Goal: Task Accomplishment & Management: Manage account settings

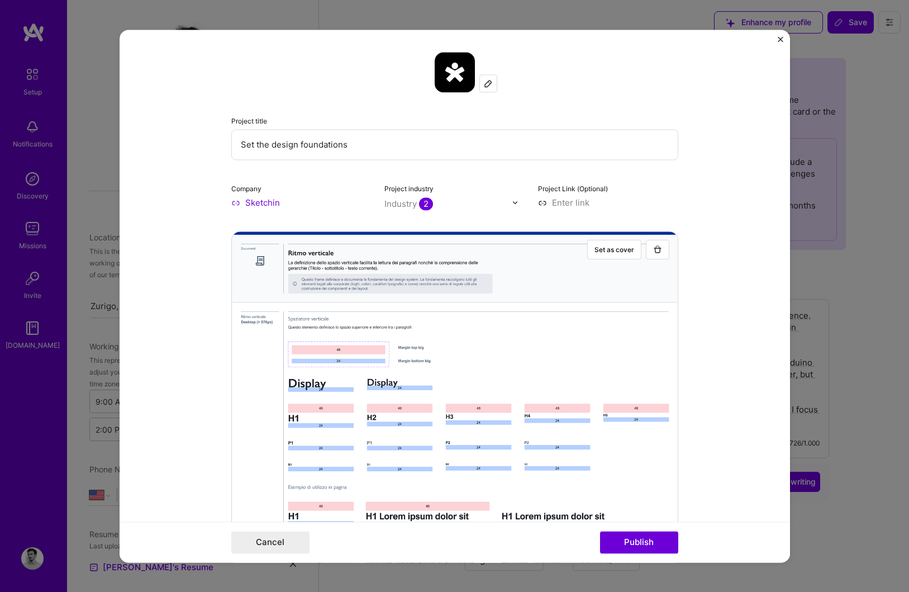
select select "US"
select select "Right Now"
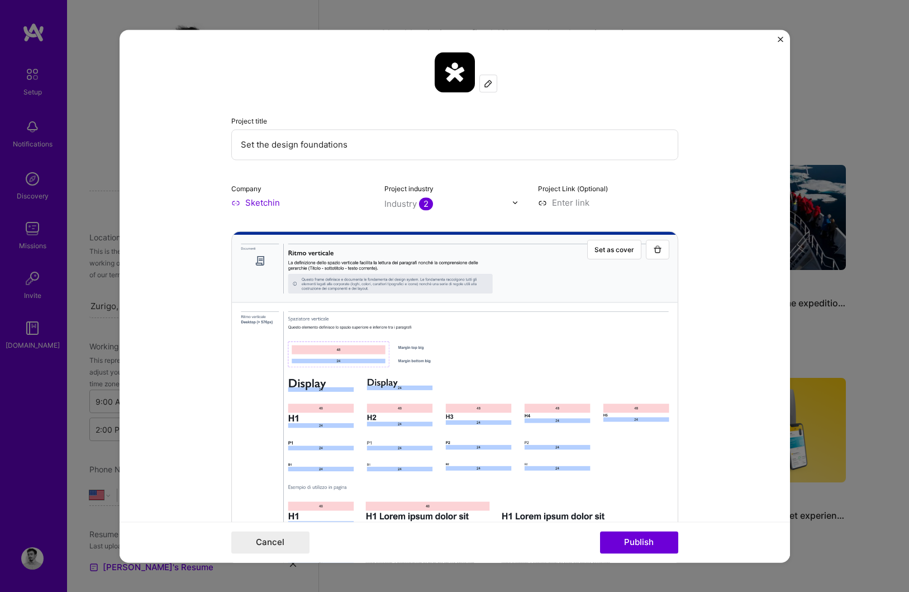
scroll to position [1387, 0]
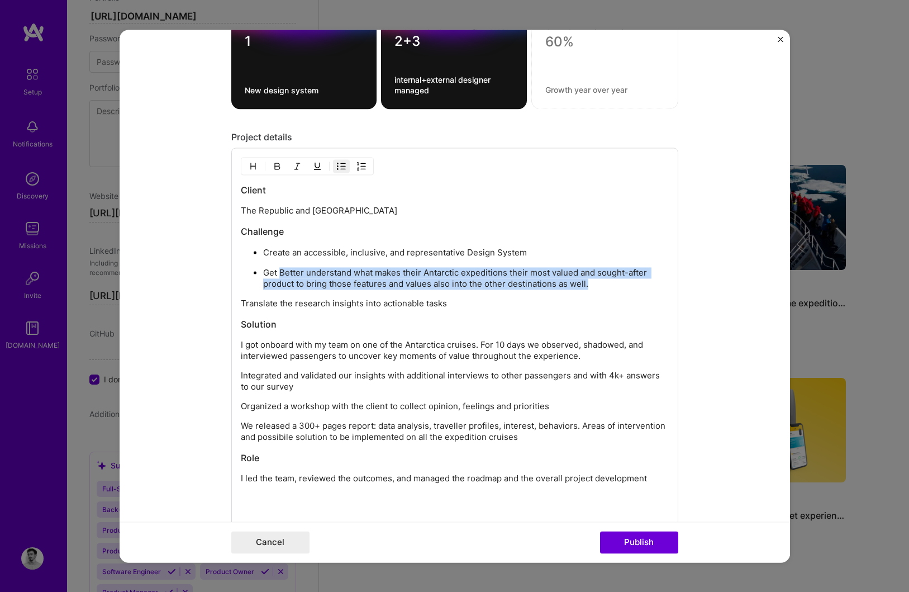
drag, startPoint x: 281, startPoint y: 275, endPoint x: 595, endPoint y: 281, distance: 314.1
click at [595, 281] on p "Get Better understand what makes their Antarctic expeditions their most valued …" at bounding box center [466, 278] width 406 height 22
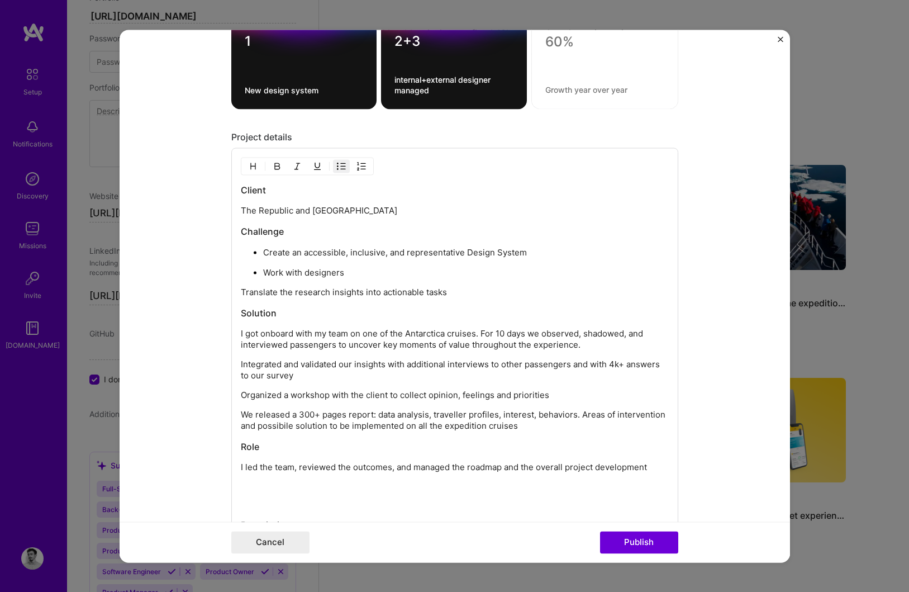
drag, startPoint x: 345, startPoint y: 270, endPoint x: 262, endPoint y: 273, distance: 83.3
click at [262, 273] on ul "Create an accessible, inclusive, and representative Design System Work with des…" at bounding box center [455, 262] width 428 height 32
drag, startPoint x: 263, startPoint y: 275, endPoint x: 466, endPoint y: 277, distance: 202.9
click at [467, 277] on p "Lead the project while working with internal and" at bounding box center [466, 272] width 406 height 11
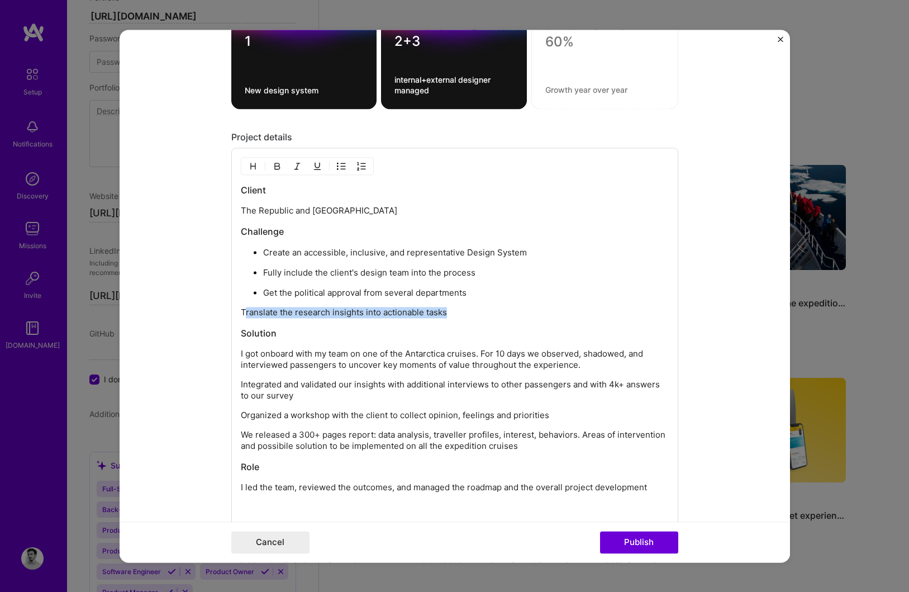
drag, startPoint x: 456, startPoint y: 312, endPoint x: 246, endPoint y: 314, distance: 209.6
click at [243, 314] on p "Translate the research insights into actionable tasks" at bounding box center [455, 312] width 428 height 11
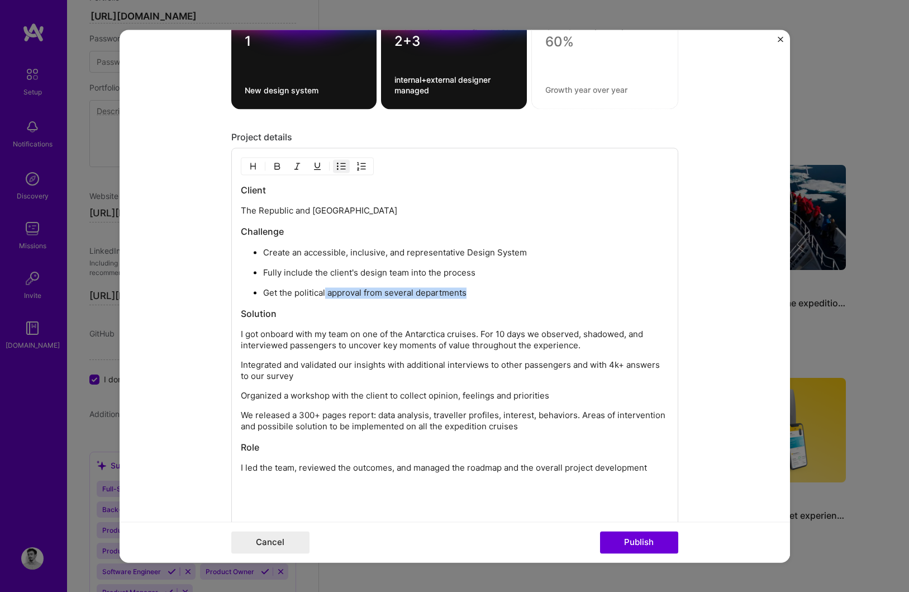
drag, startPoint x: 480, startPoint y: 295, endPoint x: 325, endPoint y: 292, distance: 155.4
click at [325, 292] on p "Get the political approval from several departments" at bounding box center [466, 292] width 406 height 11
click at [343, 293] on p "Get the political approval from several departments" at bounding box center [466, 292] width 406 height 11
click at [354, 293] on p "Get the political endorsment from several departments" at bounding box center [466, 292] width 406 height 11
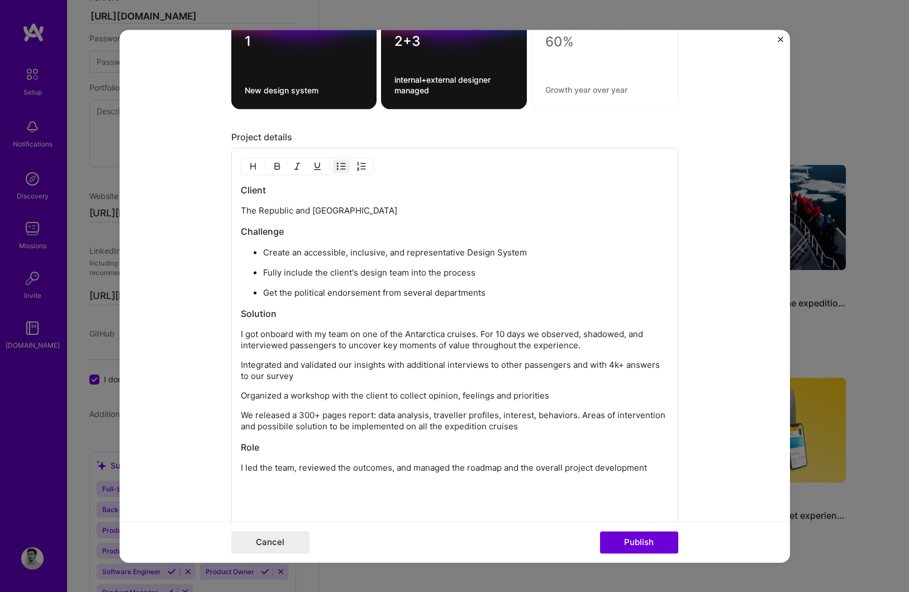
click at [364, 315] on h3 "Solution" at bounding box center [455, 313] width 428 height 12
click at [418, 292] on p "Get the political endorsement from several departments" at bounding box center [466, 292] width 406 height 11
click at [271, 291] on p "Get the political endorsement from several departments" at bounding box center [466, 292] width 406 height 11
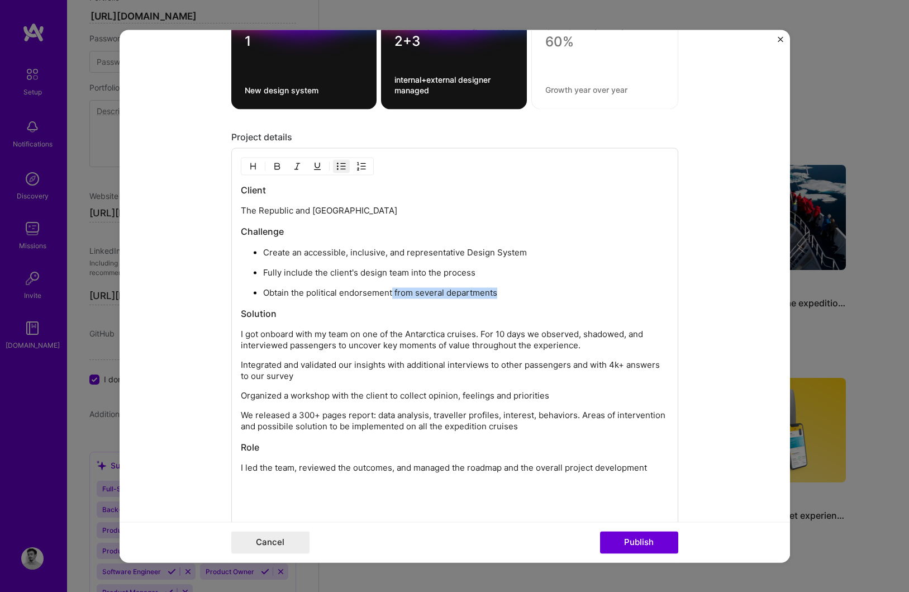
drag, startPoint x: 393, startPoint y: 293, endPoint x: 514, endPoint y: 294, distance: 121.3
click at [514, 294] on p "Obtain the political endorsement from several departments" at bounding box center [466, 292] width 406 height 11
click at [437, 293] on p "Obtain the political endorsement from the governament" at bounding box center [466, 292] width 406 height 11
click at [552, 308] on h3 "Solution" at bounding box center [455, 313] width 428 height 12
click at [458, 308] on h3 "Solution" at bounding box center [455, 313] width 428 height 12
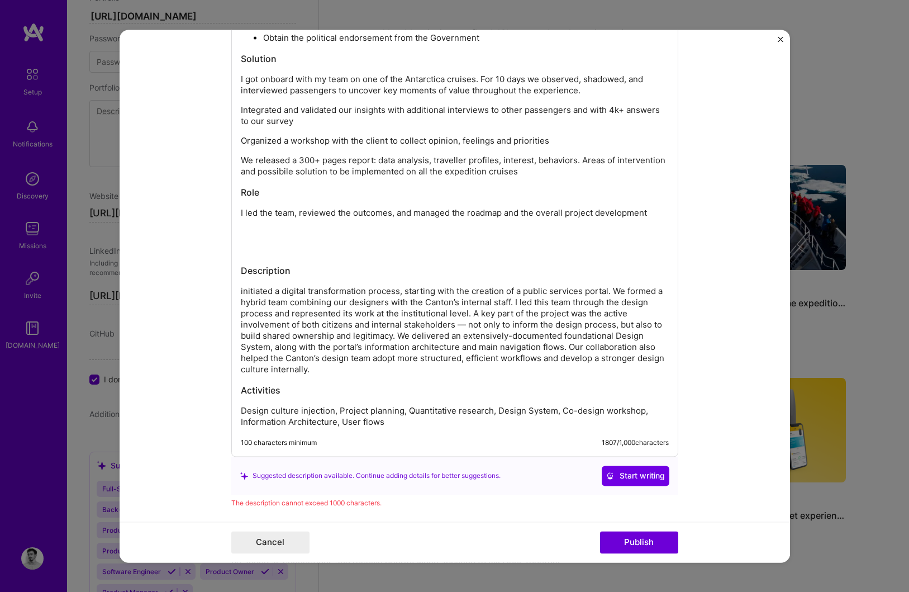
scroll to position [1639, 0]
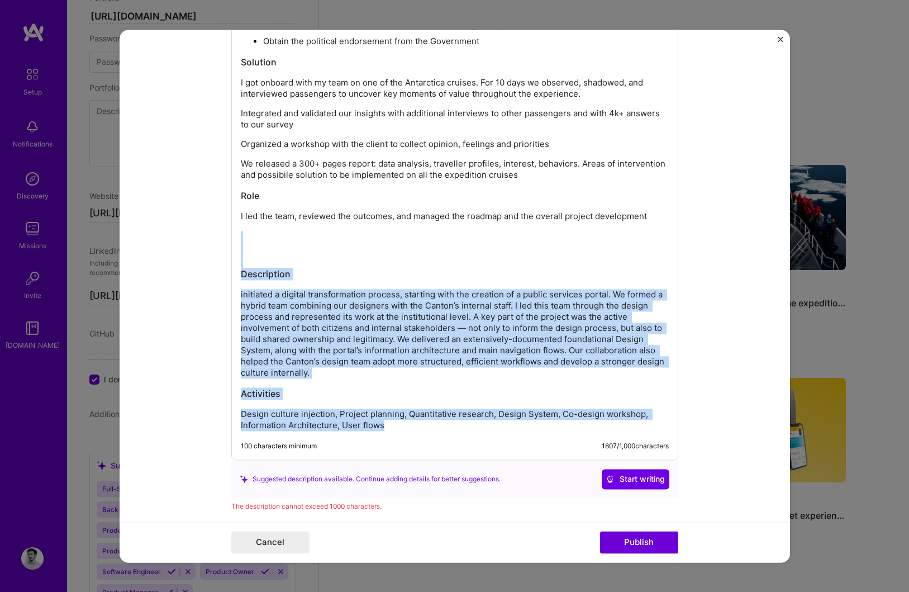
drag, startPoint x: 391, startPoint y: 423, endPoint x: 208, endPoint y: 234, distance: 263.2
click at [208, 234] on form "Project title Set the design foundations Company Sketchin Project industry Indu…" at bounding box center [455, 296] width 671 height 533
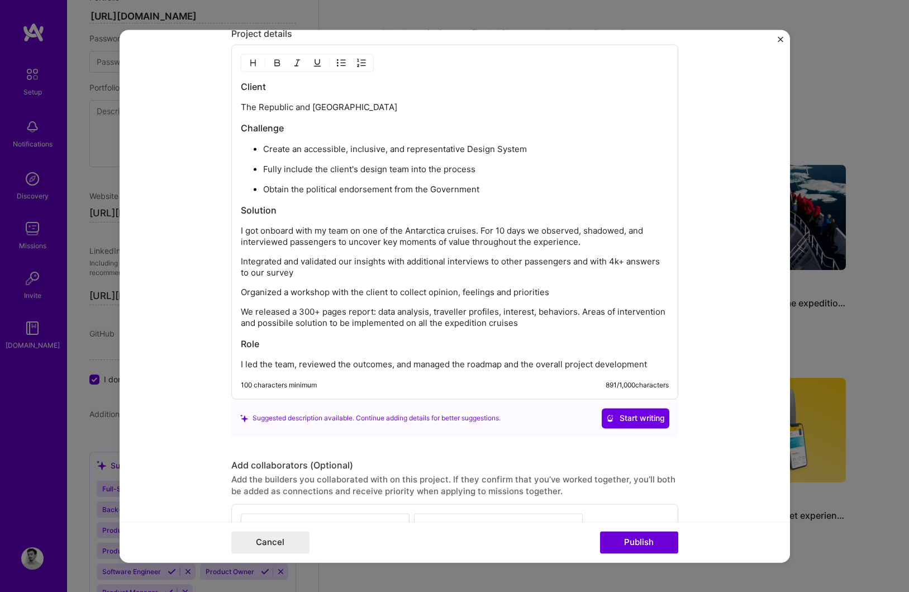
scroll to position [1484, 0]
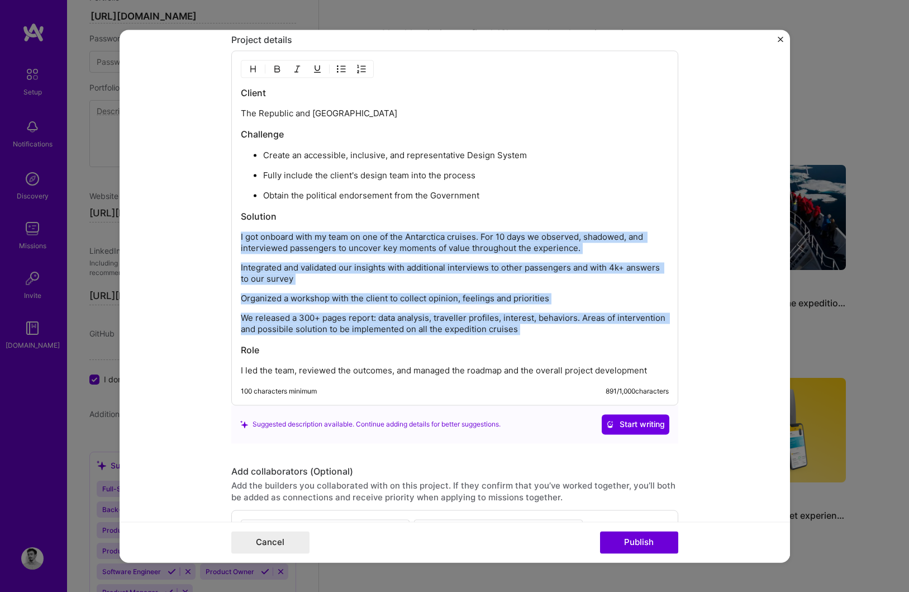
drag, startPoint x: 241, startPoint y: 235, endPoint x: 547, endPoint y: 338, distance: 322.5
click at [547, 338] on div "Client The Republic and Canton of Ticino Challenge Create an accessible, inclus…" at bounding box center [455, 231] width 428 height 289
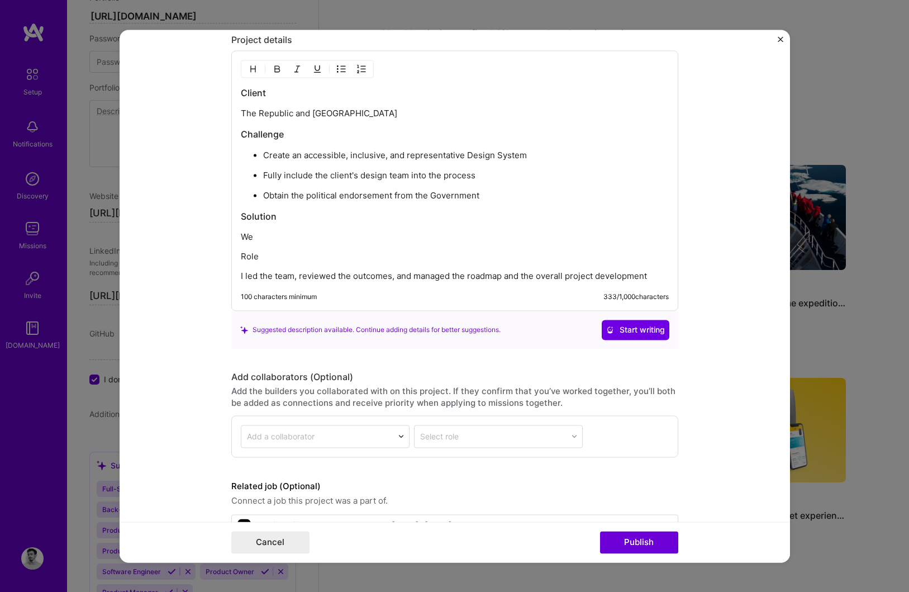
click at [246, 255] on p "Role" at bounding box center [455, 256] width 428 height 11
click at [254, 66] on img "button" at bounding box center [253, 68] width 9 height 9
click at [246, 236] on p "We" at bounding box center [455, 236] width 428 height 11
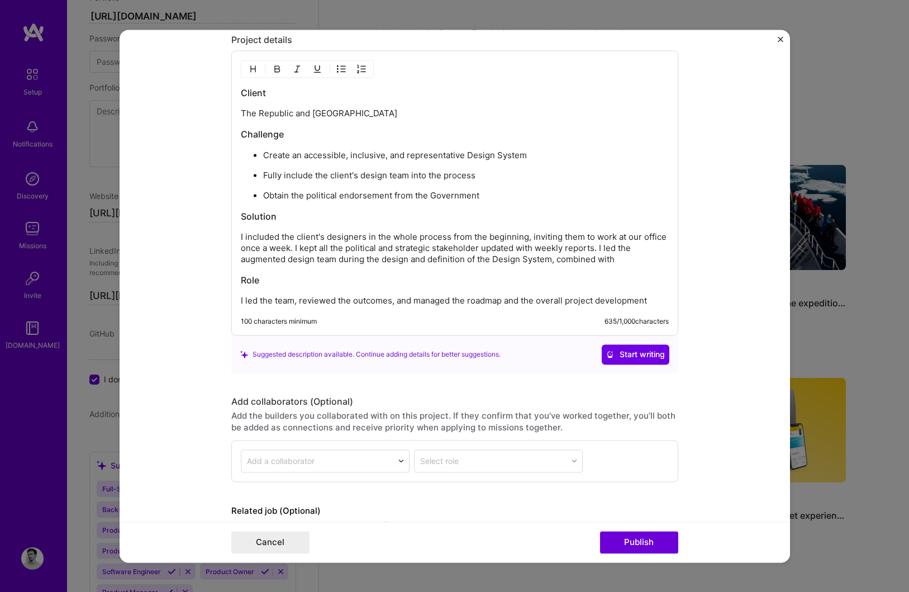
click at [294, 249] on p "I included the client's designers in the whole process from the beginning, invi…" at bounding box center [455, 248] width 428 height 34
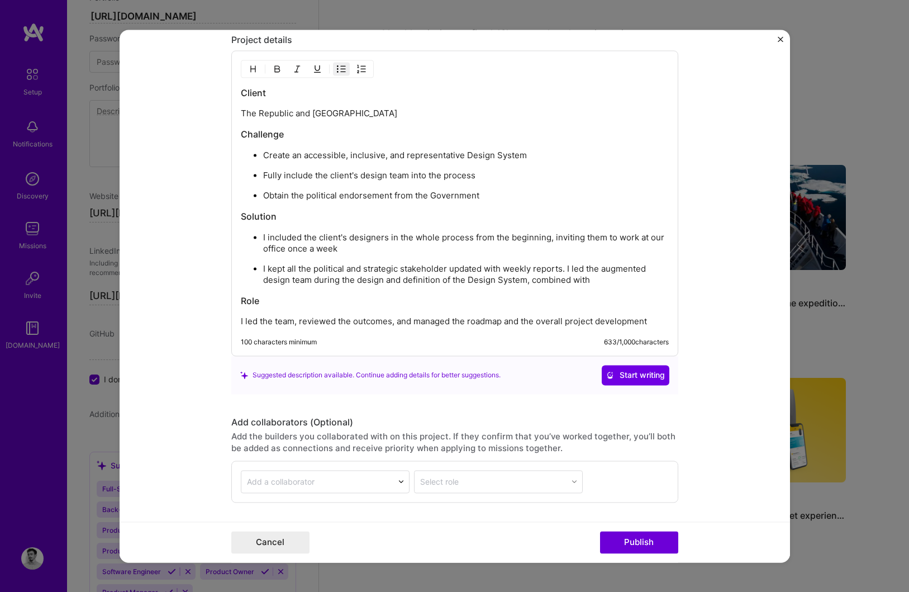
click at [568, 267] on p "I kept all the political and strategic stakeholder updated with weekly reports.…" at bounding box center [466, 274] width 406 height 22
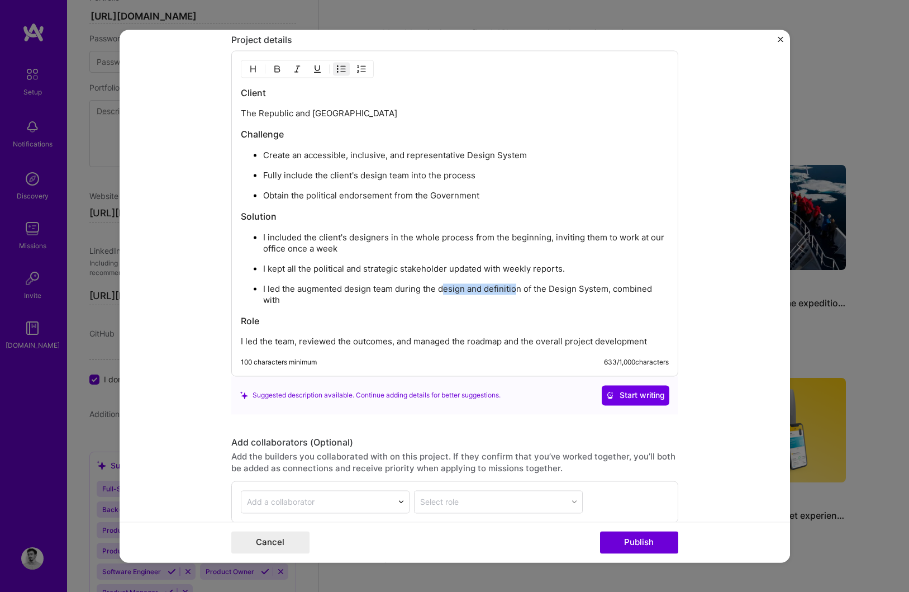
drag, startPoint x: 442, startPoint y: 287, endPoint x: 517, endPoint y: 291, distance: 75.0
click at [517, 291] on p "I led the augmented design team during the design and definition of the Design …" at bounding box center [466, 294] width 406 height 22
click at [510, 291] on p "I led the augmented design team during the design and definition of the Design …" at bounding box center [466, 294] width 406 height 22
drag, startPoint x: 533, startPoint y: 288, endPoint x: 440, endPoint y: 288, distance: 92.8
click at [440, 288] on p "I led the augmented design team during the design and definition of the Design …" at bounding box center [466, 294] width 406 height 22
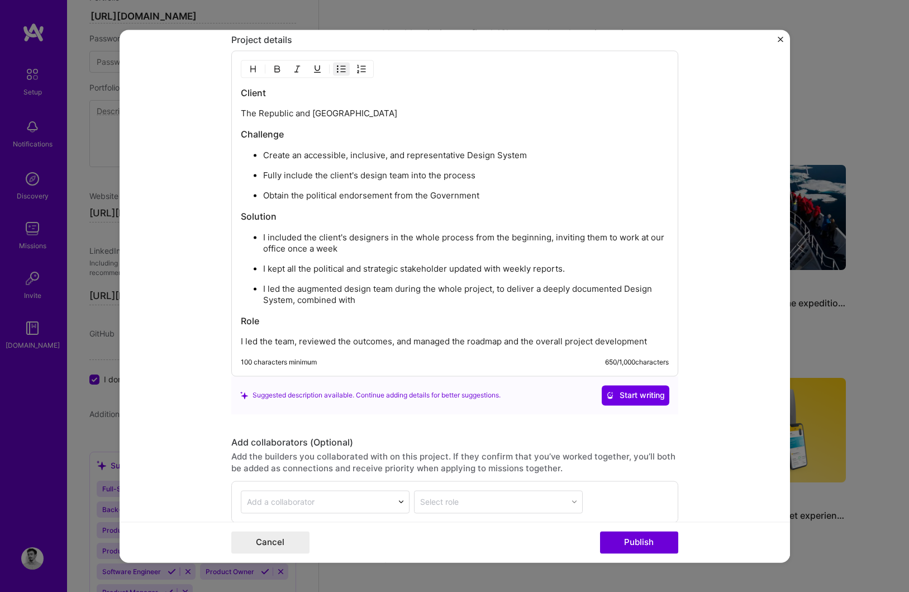
drag, startPoint x: 292, startPoint y: 301, endPoint x: 372, endPoint y: 301, distance: 79.4
click at [372, 301] on p "I led the augmented design team during the whole project, to deliver a deeply d…" at bounding box center [466, 294] width 406 height 22
click at [569, 268] on p "I kept all the political and strategic stakeholder updated with weekly reports." at bounding box center [466, 268] width 406 height 11
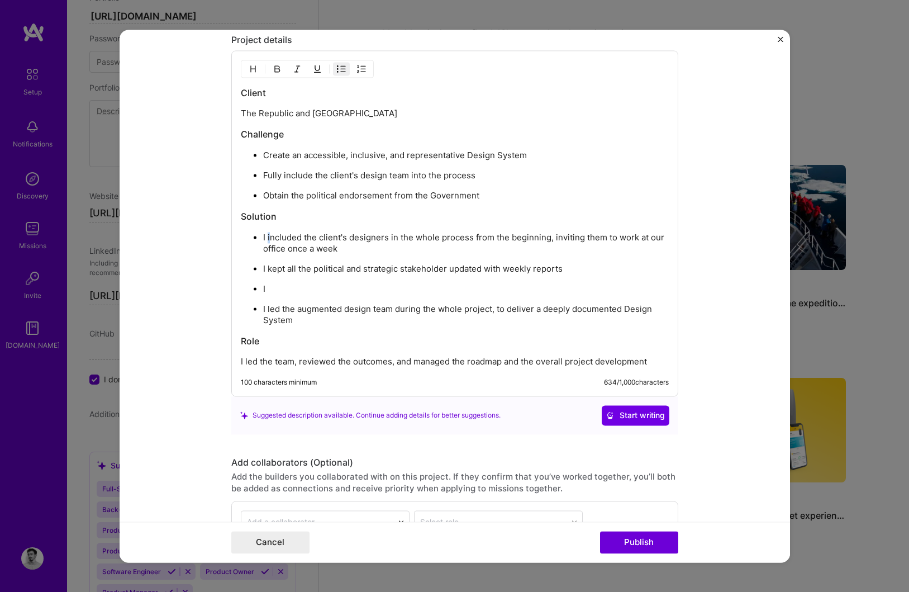
click at [267, 240] on p "I included the client's designers in the whole process from the beginning, invi…" at bounding box center [466, 243] width 406 height 22
click at [264, 269] on p "I kept all the political and strategic stakeholder updated with weekly reports" at bounding box center [466, 268] width 406 height 11
drag, startPoint x: 271, startPoint y: 280, endPoint x: 262, endPoint y: 285, distance: 10.3
click at [262, 285] on ul "Kept all the political and strategic stakeholder updated with weekly reports I …" at bounding box center [455, 294] width 428 height 63
click at [262, 268] on ul "Kept all the political and strategic stakeholder updated with weekly reports I …" at bounding box center [455, 294] width 428 height 63
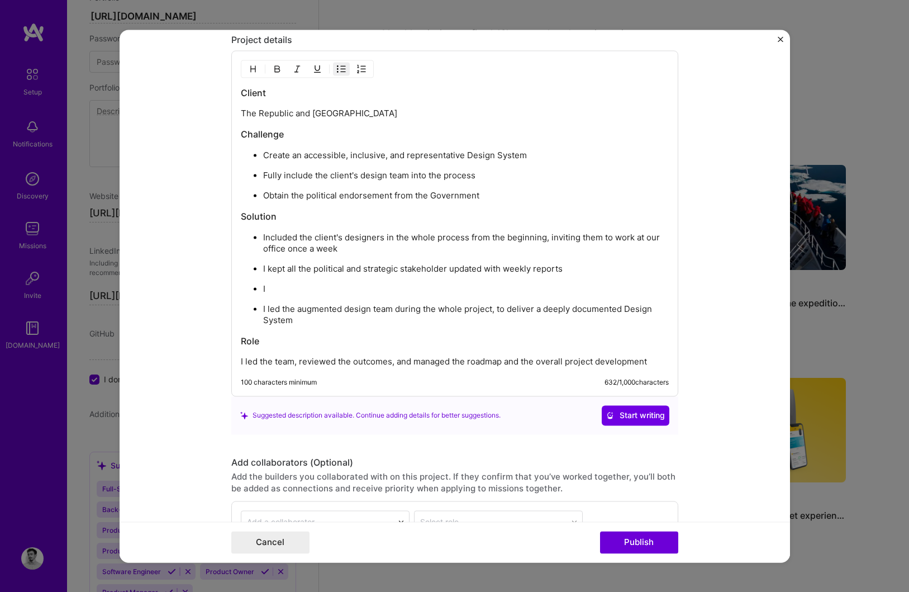
drag, startPoint x: 274, startPoint y: 284, endPoint x: 263, endPoint y: 286, distance: 11.9
click at [263, 286] on p "I" at bounding box center [466, 288] width 406 height 11
click at [356, 288] on p "I pushed to collect feeedback" at bounding box center [466, 288] width 406 height 11
click at [392, 289] on p "I pushed to collect feedback" at bounding box center [466, 288] width 406 height 11
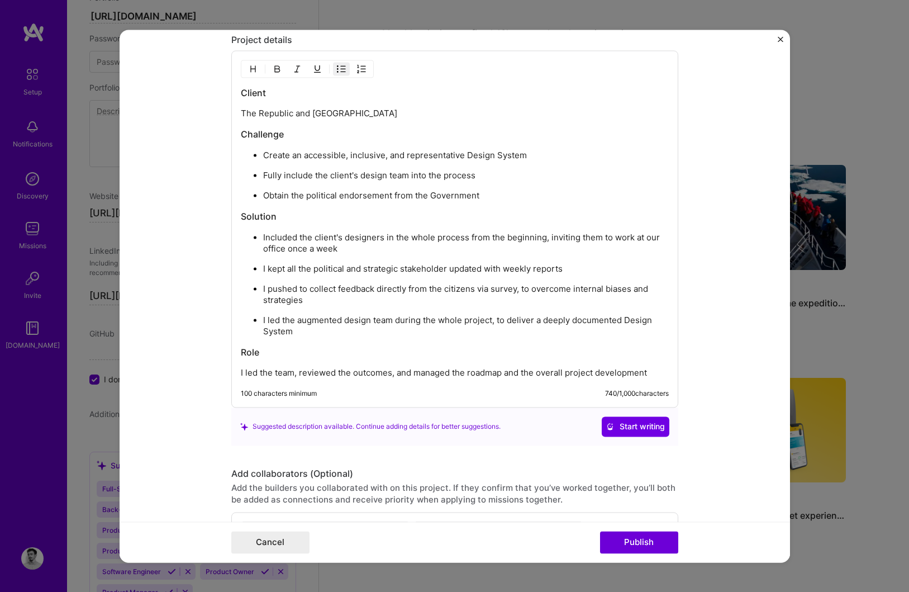
click at [263, 299] on p "I pushed to collect feedback directly from the citizens via survey, to overcome…" at bounding box center [466, 294] width 406 height 22
click at [299, 334] on p "I led the augmented design team during the whole project, to deliver a deeply d…" at bounding box center [466, 326] width 406 height 22
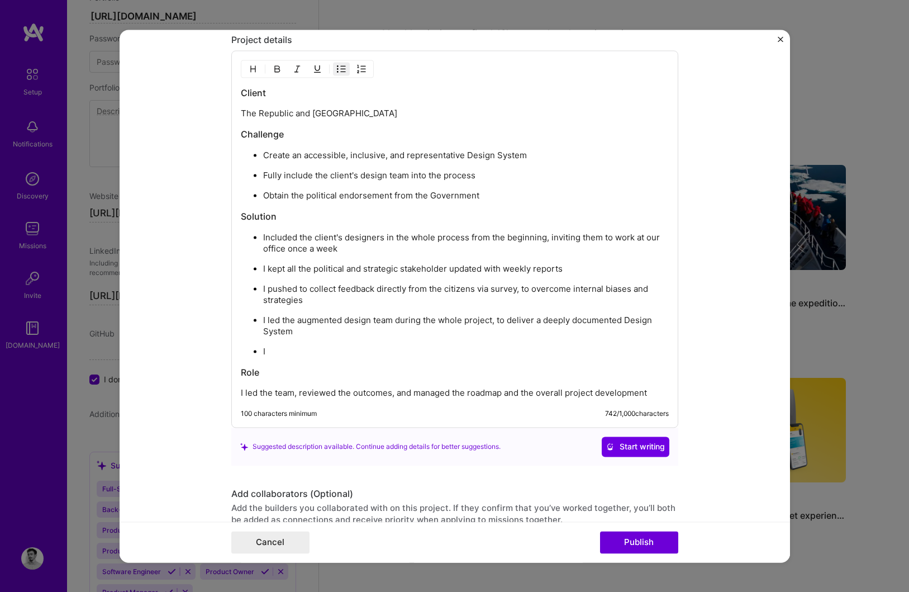
click at [535, 320] on p "I led the augmented design team during the whole project, to deliver a deeply d…" at bounding box center [466, 326] width 406 height 22
click at [496, 323] on p "I led the augmented design team during the whole project, to delivering a deepl…" at bounding box center [466, 326] width 406 height 22
drag, startPoint x: 503, startPoint y: 320, endPoint x: 298, endPoint y: 322, distance: 204.6
click at [298, 322] on p "I led the augmented design team during the whole project, delivering a deeply d…" at bounding box center [466, 326] width 406 height 22
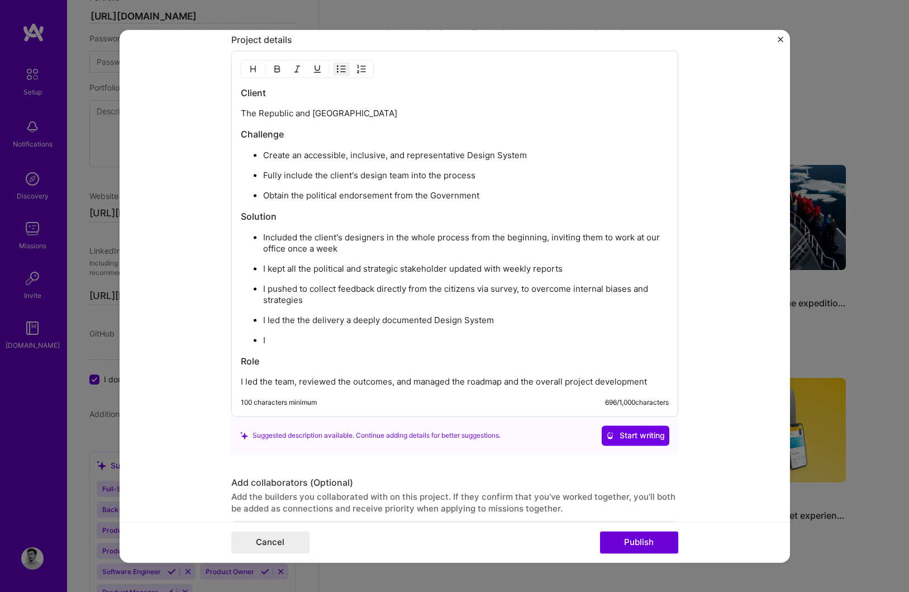
click at [272, 339] on p "I" at bounding box center [466, 340] width 406 height 11
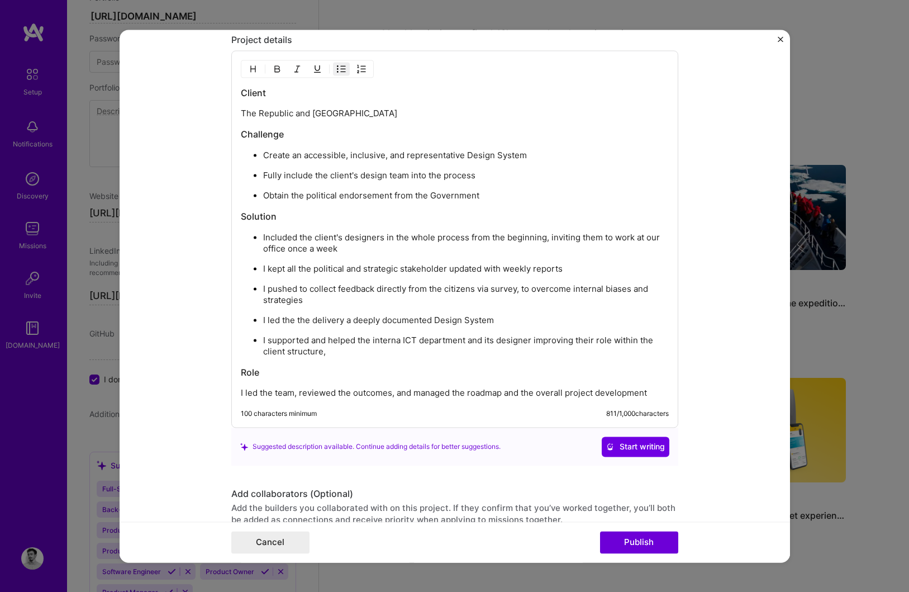
click at [401, 341] on p "I supported and helped the interna ICT department and its designer improving th…" at bounding box center [466, 346] width 406 height 22
click at [334, 351] on p "I supported and helped the internal ICT department and its designer improving t…" at bounding box center [466, 346] width 406 height 22
click at [378, 339] on p "I supported and helped the internal ICT department and its designer improving t…" at bounding box center [466, 346] width 406 height 22
click at [317, 350] on p "I supported and helped the ICT department and its designer improving their role…" at bounding box center [466, 346] width 406 height 22
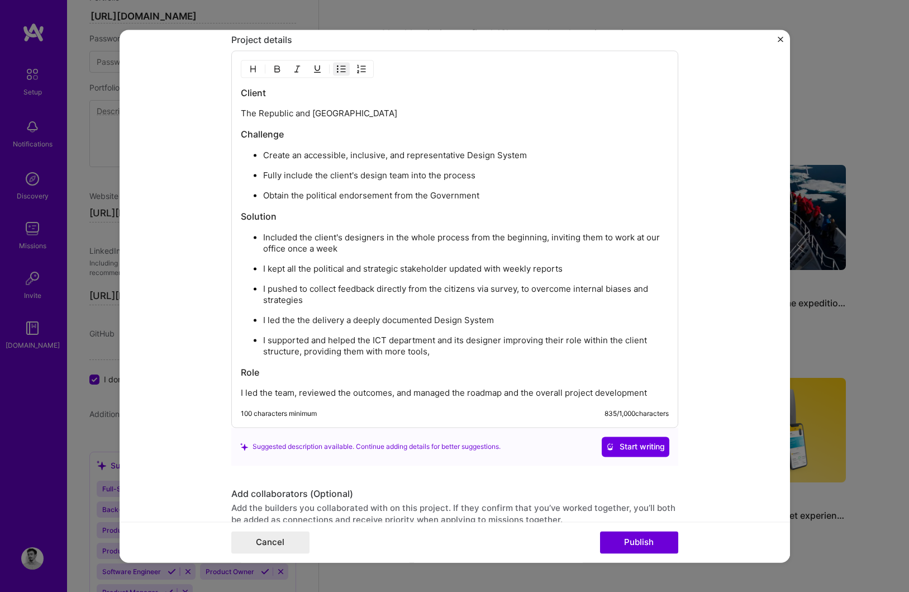
click at [391, 351] on p "I supported and helped the ICT department and its designer improving their role…" at bounding box center [466, 346] width 406 height 22
click at [417, 356] on div "Client The Republic and Canton of Ticino Challenge Create an accessible, inclus…" at bounding box center [455, 243] width 428 height 312
click at [417, 352] on p "I supported and helped the ICT department and its designer improving their role…" at bounding box center [466, 346] width 406 height 22
click at [464, 352] on p "I supported and helped the ICT department and its designer improving their role…" at bounding box center [466, 346] width 406 height 22
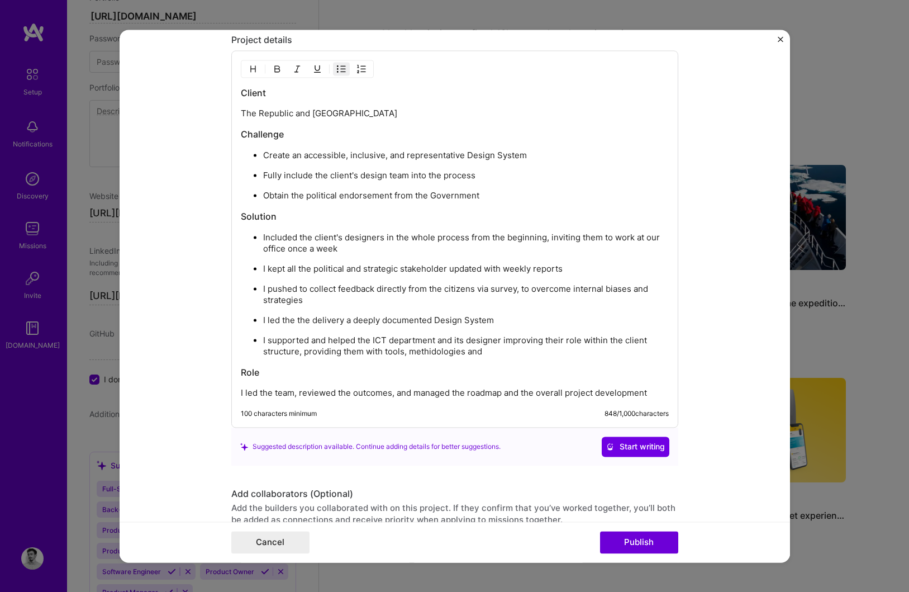
click at [432, 349] on p "I supported and helped the ICT department and its designer improving their role…" at bounding box center [466, 346] width 406 height 22
click at [500, 348] on p "I supported and helped the ICT department and its designer improving their role…" at bounding box center [466, 346] width 406 height 22
click at [464, 352] on p "I supported and helped the ICT department and its designer improving their role…" at bounding box center [466, 346] width 406 height 22
click at [430, 349] on p "I supported and helped the ICT department and its designer improving their role…" at bounding box center [466, 346] width 406 height 22
click at [488, 349] on p "I supported and helped the ICT department and its designer improving their role…" at bounding box center [466, 346] width 406 height 22
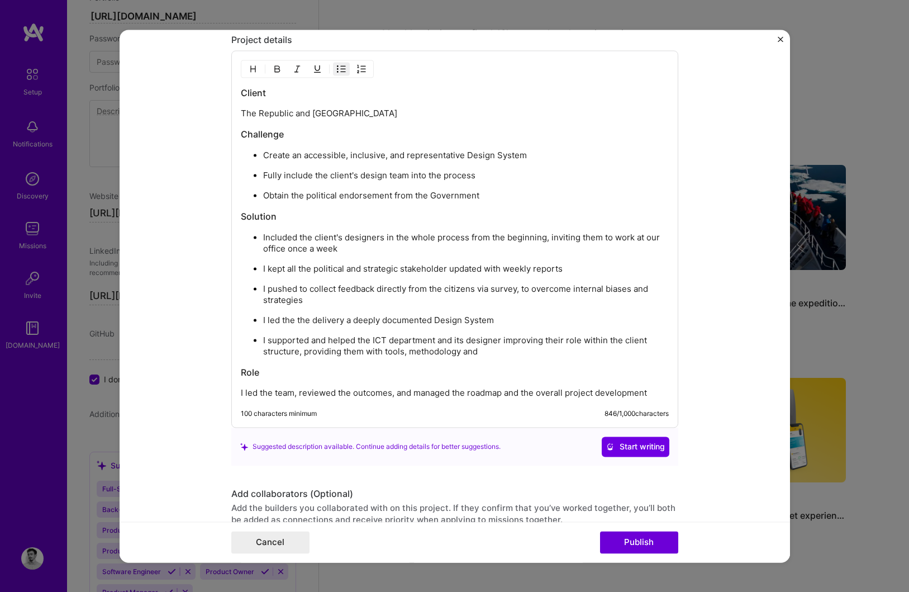
click at [460, 352] on p "I supported and helped the ICT department and its designer improving their role…" at bounding box center [466, 346] width 406 height 22
click at [492, 350] on p "I supported and helped the ICT department and its designer improving their role…" at bounding box center [466, 346] width 406 height 22
click at [261, 394] on p "I led the team, reviewed the outcomes, and managed the roadmap and the overall …" at bounding box center [455, 392] width 428 height 11
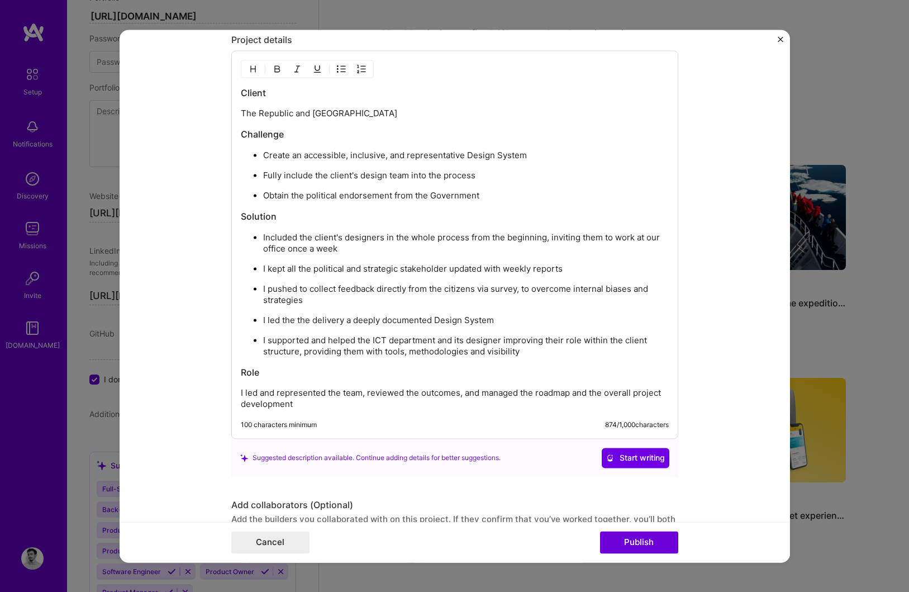
click at [362, 395] on p "I led and represented the team, reviewed the outcomes, and managed the roadmap …" at bounding box center [455, 398] width 428 height 22
click at [454, 391] on p "I led and represented the team in front of the Governament, reviewed the outcom…" at bounding box center [455, 398] width 428 height 22
click at [469, 391] on p "I led and represented the team in front of the Government, reviewed the outcome…" at bounding box center [455, 398] width 428 height 22
click at [524, 393] on p "I led and represented the team in front of the Government representants, review…" at bounding box center [455, 398] width 428 height 22
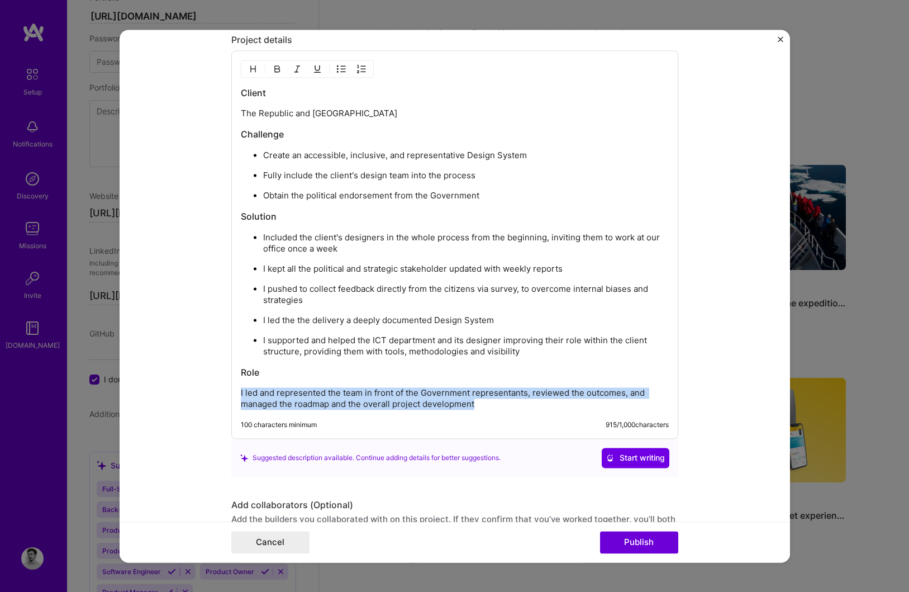
drag, startPoint x: 483, startPoint y: 402, endPoint x: 225, endPoint y: 393, distance: 257.8
click at [225, 393] on form "Project title Set the design foundations Company Sketchin Project industry Indu…" at bounding box center [455, 296] width 671 height 533
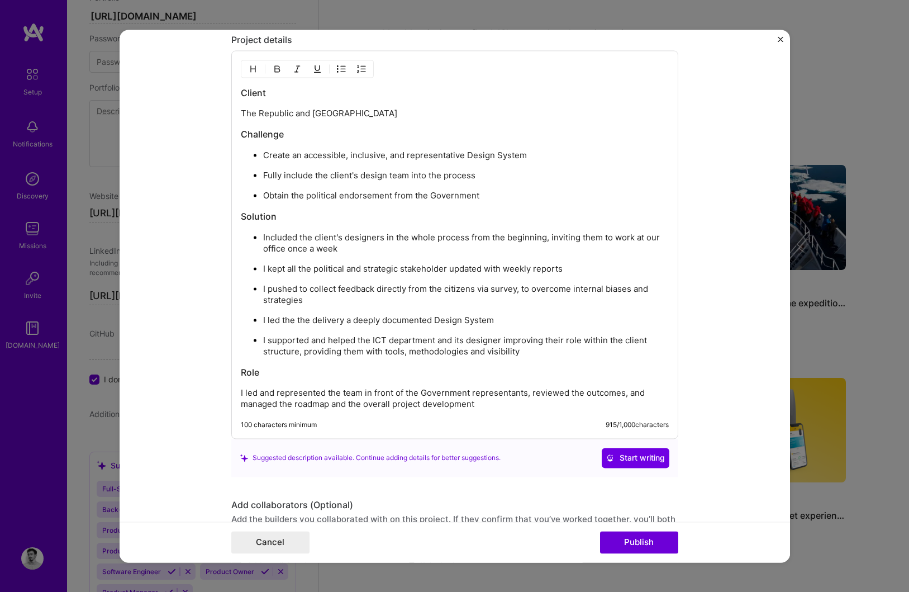
click at [464, 464] on div "Suggested description available. Continue adding details for better suggestions…" at bounding box center [454, 458] width 429 height 20
click at [615, 455] on span "Start writing" at bounding box center [635, 457] width 59 height 11
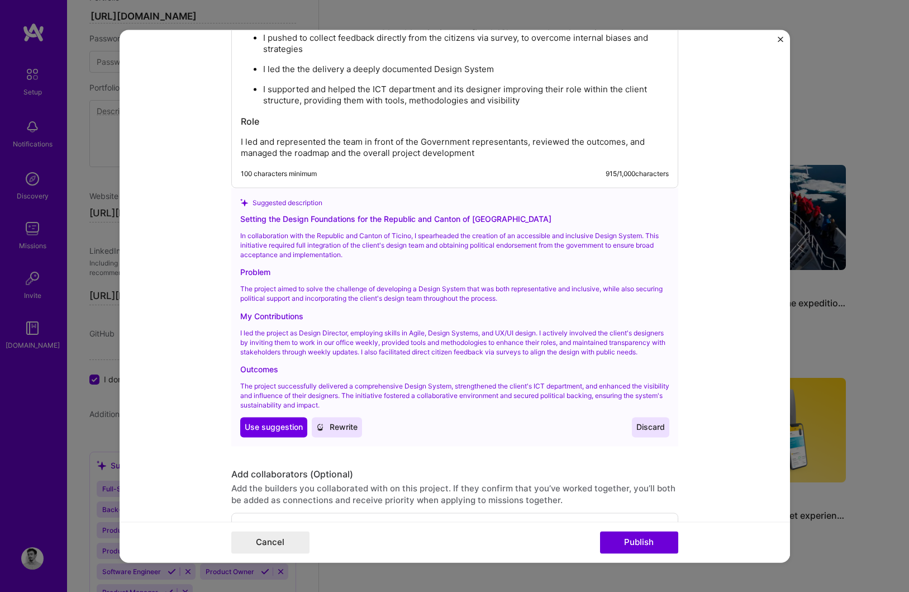
scroll to position [1799, 0]
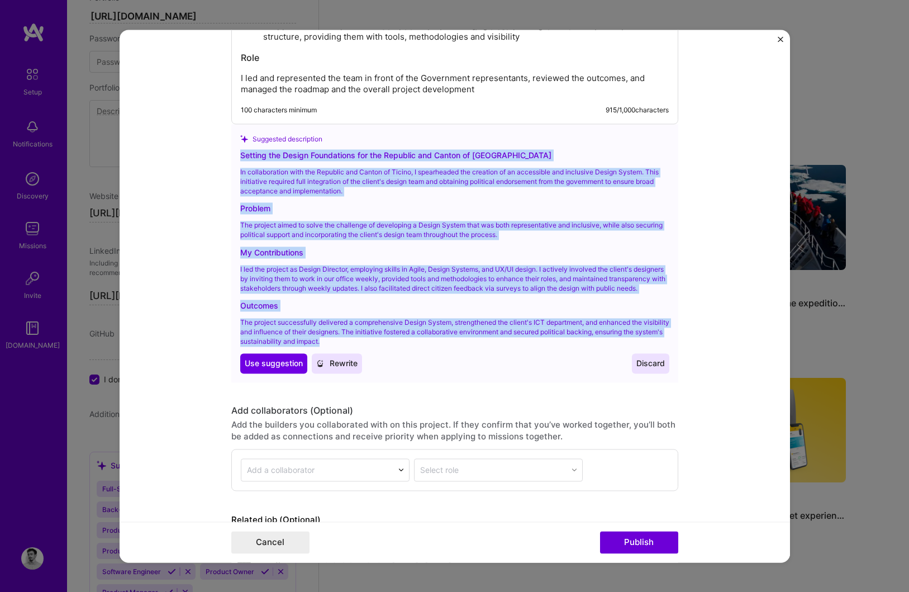
drag, startPoint x: 355, startPoint y: 352, endPoint x: 235, endPoint y: 150, distance: 234.5
click at [235, 150] on div "Suggested description Setting the Design Foundations for the Republic and Canto…" at bounding box center [454, 253] width 447 height 258
copy div "Setting the Design Foundations for the Republic and Canton of [GEOGRAPHIC_DATA]…"
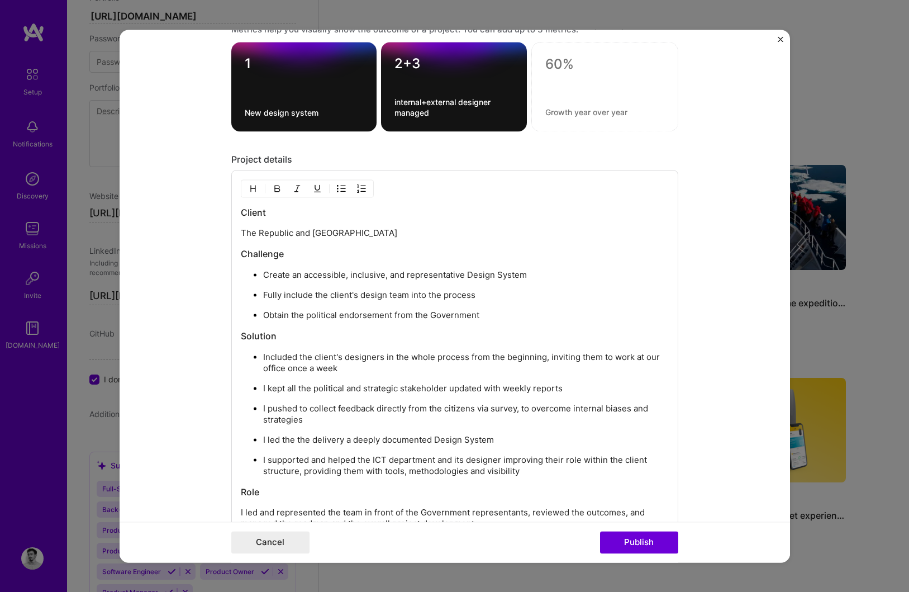
scroll to position [1341, 0]
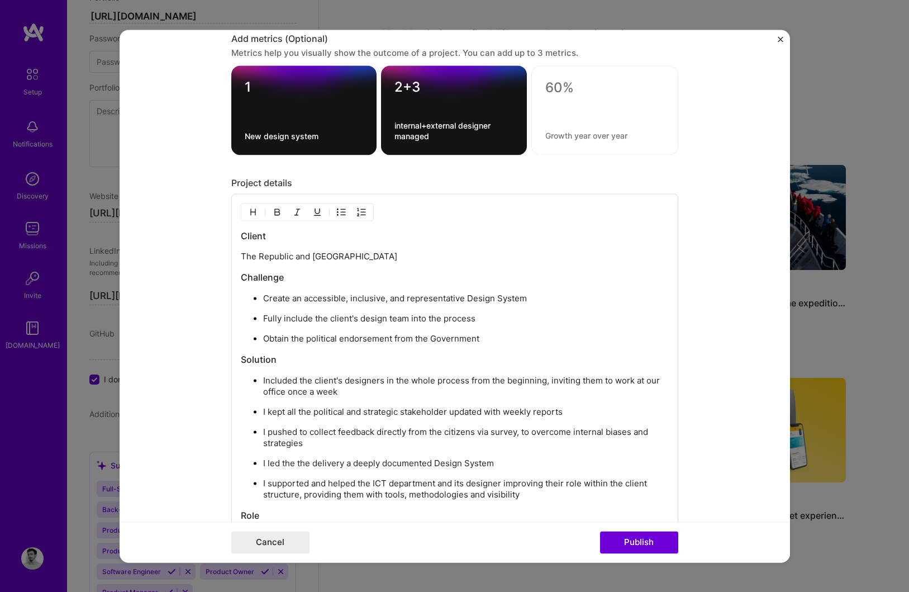
click at [401, 256] on p "The Republic and [GEOGRAPHIC_DATA]" at bounding box center [455, 256] width 428 height 11
drag, startPoint x: 401, startPoint y: 256, endPoint x: 388, endPoint y: 256, distance: 13.4
click at [388, 256] on p "The Republic and [GEOGRAPHIC_DATA]" at bounding box center [455, 256] width 428 height 11
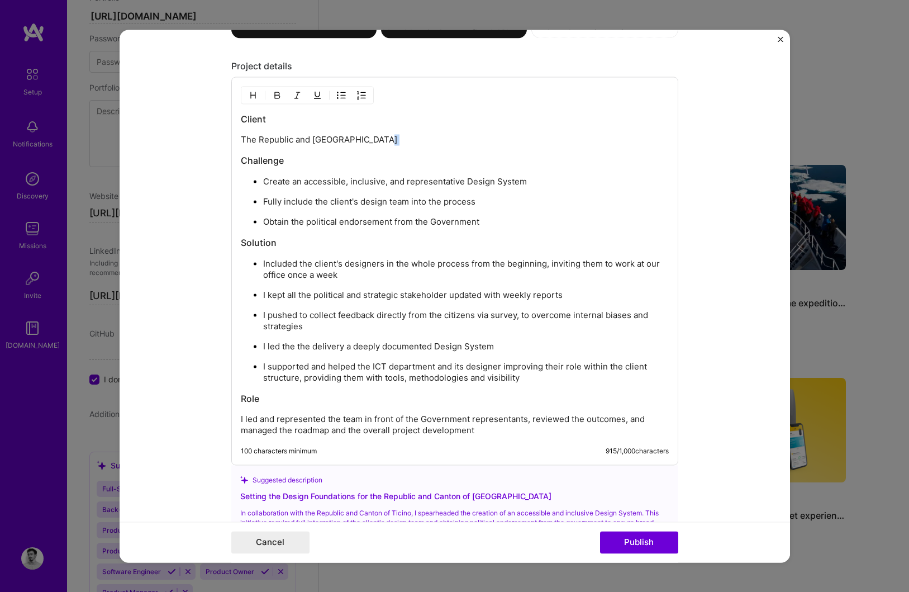
scroll to position [1774, 0]
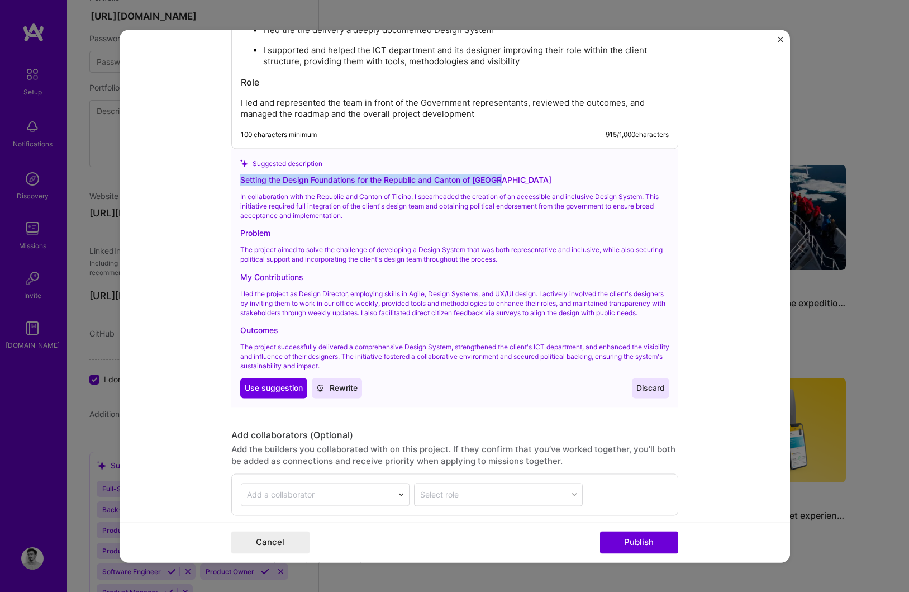
drag, startPoint x: 524, startPoint y: 184, endPoint x: 202, endPoint y: 171, distance: 322.7
click at [202, 171] on form "Project title Set the design foundations Company Sketchin Project industry Indu…" at bounding box center [455, 296] width 671 height 533
copy div "Setting the Design Foundations for the Republic and Canton of [GEOGRAPHIC_DATA]"
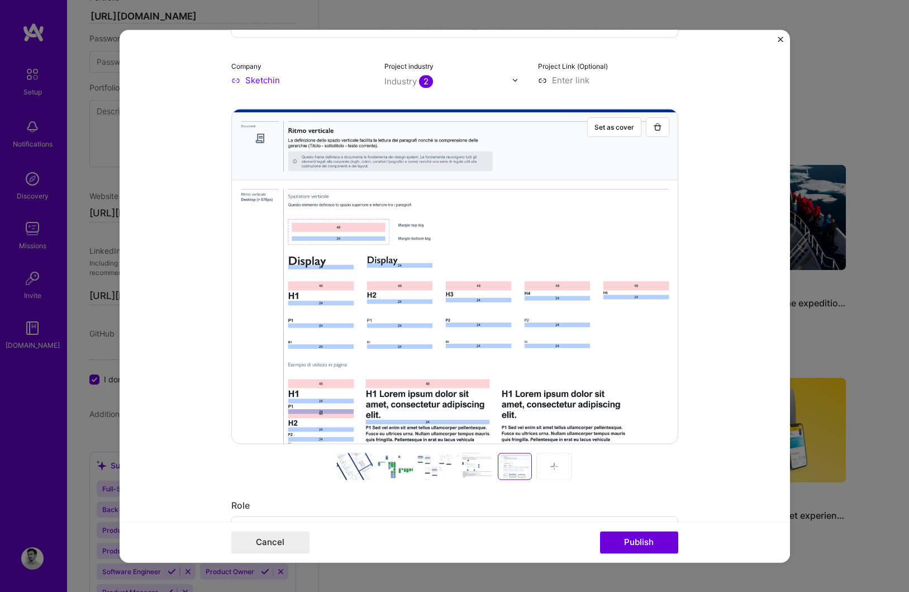
scroll to position [0, 0]
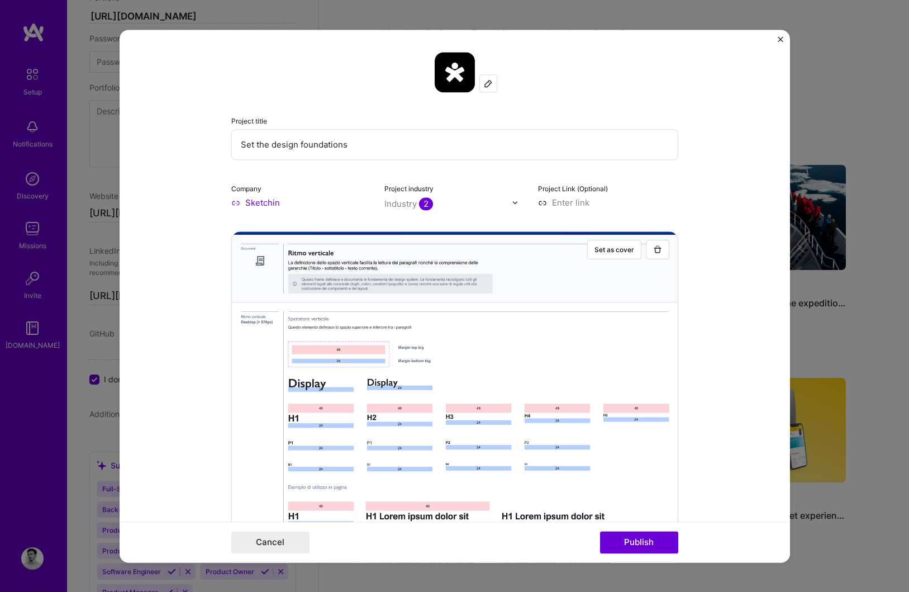
click at [371, 128] on div "Project title Set the design foundations" at bounding box center [454, 137] width 447 height 45
click at [365, 145] on input "Set the design foundations" at bounding box center [454, 144] width 447 height 31
paste input "ting the Design Foundations for the Republic and Canton of [GEOGRAPHIC_DATA]"
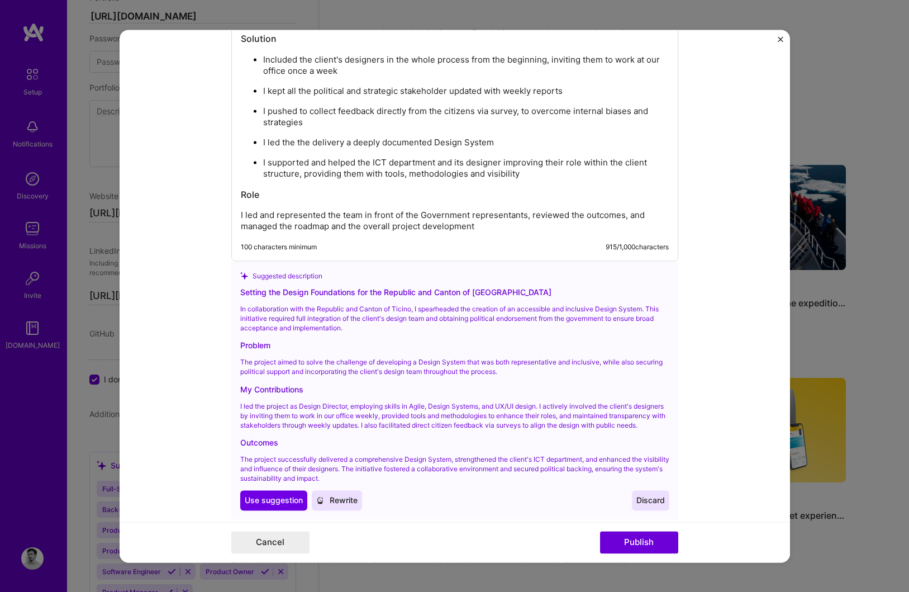
scroll to position [1674, 0]
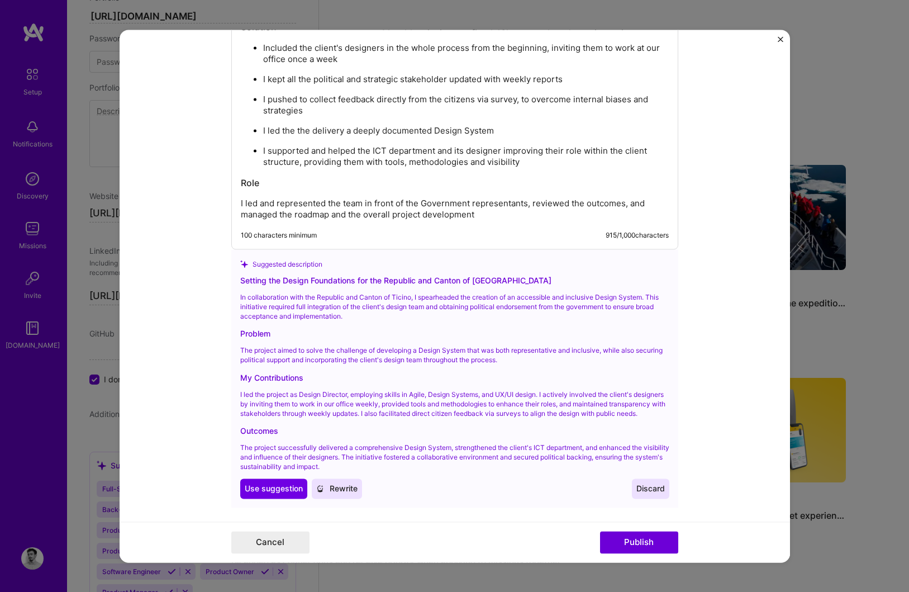
type input "Setting the Design Foundations for the Republic and Canton of [GEOGRAPHIC_DATA]"
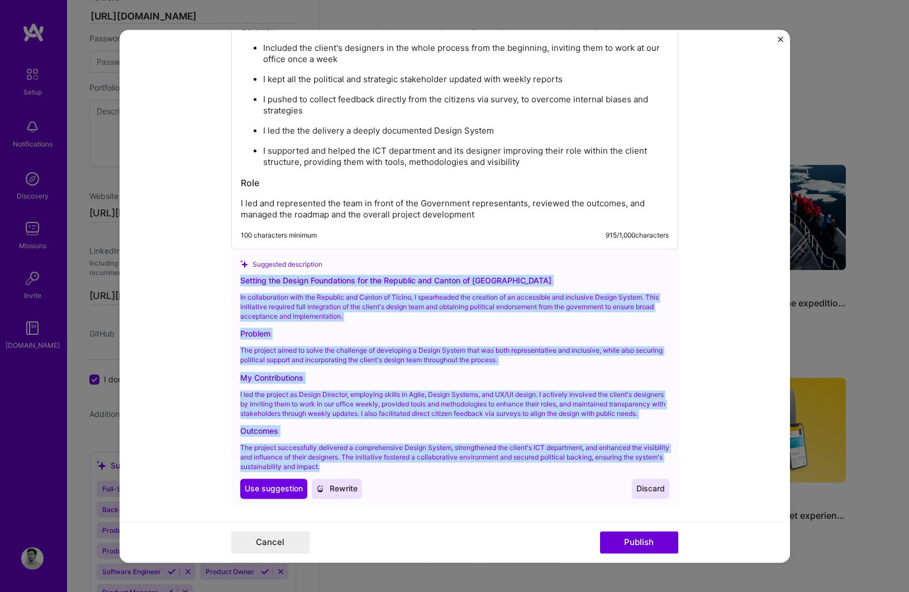
drag, startPoint x: 355, startPoint y: 477, endPoint x: 236, endPoint y: 282, distance: 228.0
click at [236, 282] on div "Suggested description Setting the Design Foundations for the Republic and Canto…" at bounding box center [454, 378] width 447 height 258
copy div "Setting the Design Foundations for the Republic and Canton of [GEOGRAPHIC_DATA]…"
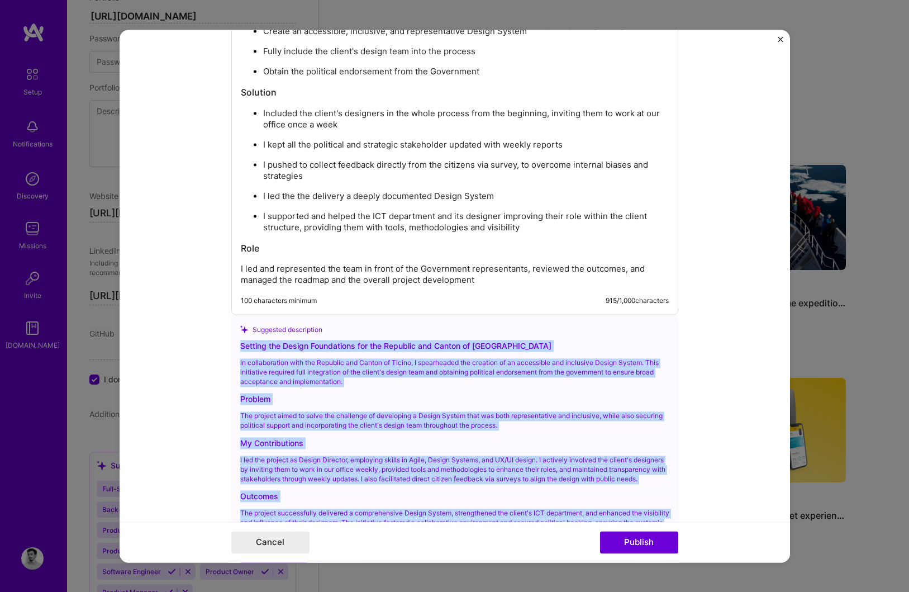
scroll to position [1605, 0]
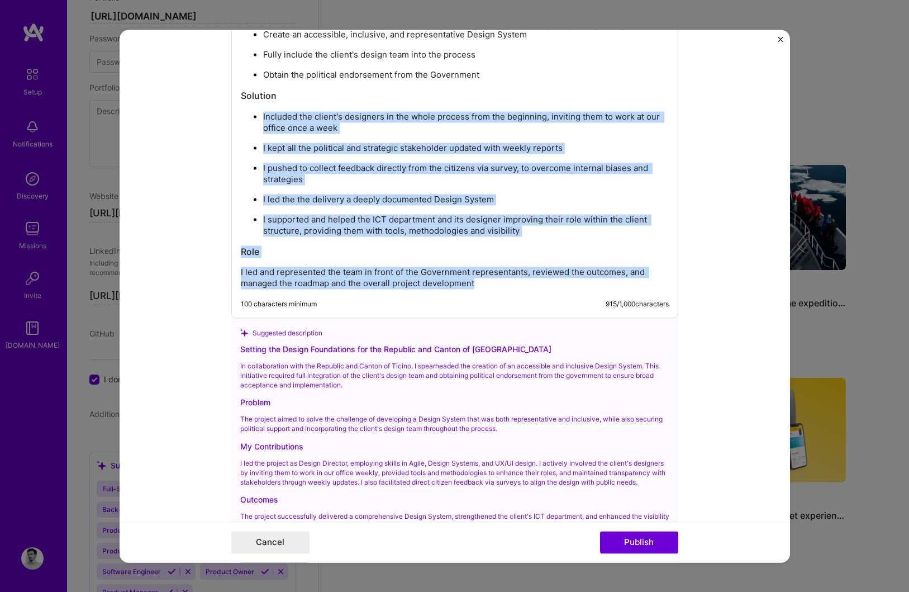
drag, startPoint x: 483, startPoint y: 284, endPoint x: 260, endPoint y: 117, distance: 278.6
click at [260, 117] on div "Client The Republic and Canton of Ticino Challenge Create an accessible, inclus…" at bounding box center [455, 127] width 428 height 323
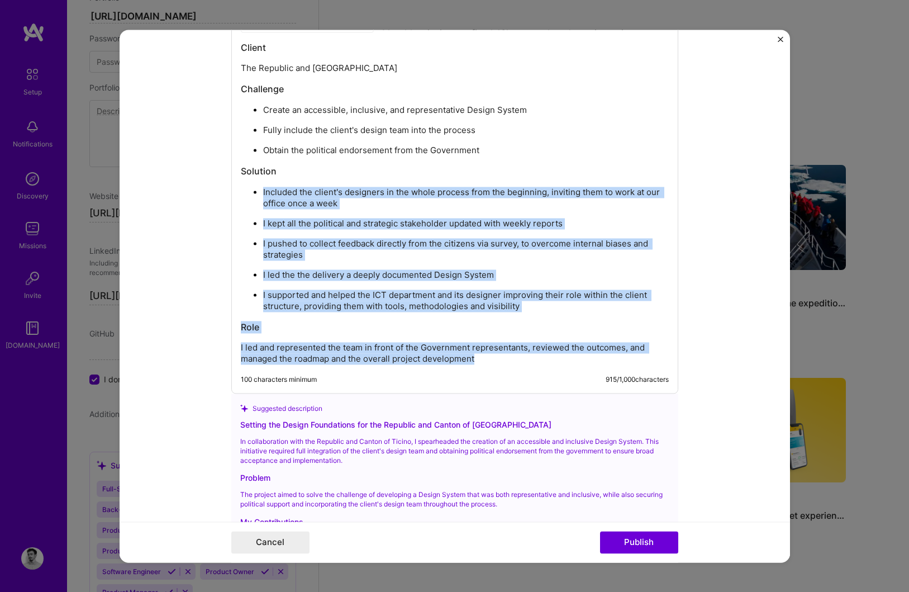
scroll to position [1520, 0]
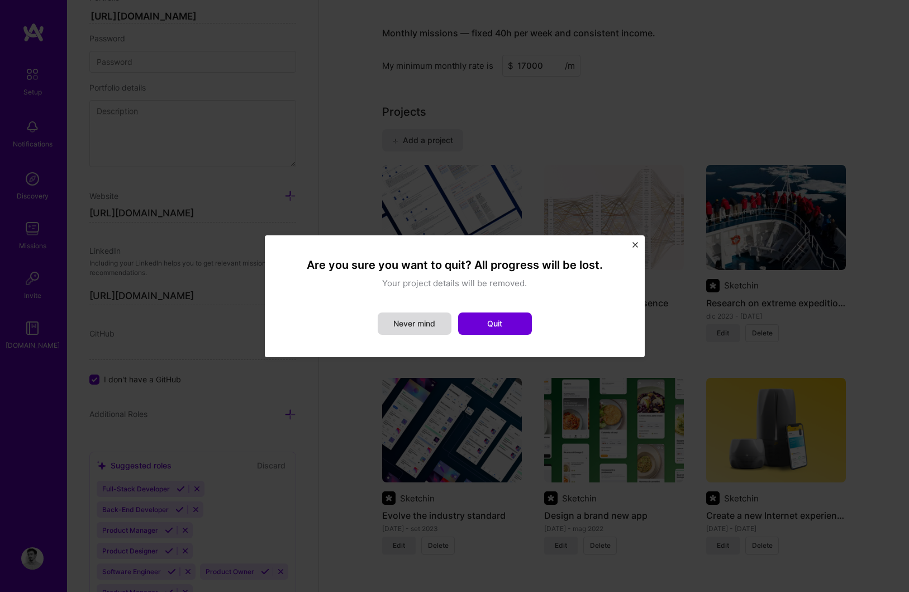
click at [415, 317] on button "Never mind" at bounding box center [415, 323] width 74 height 22
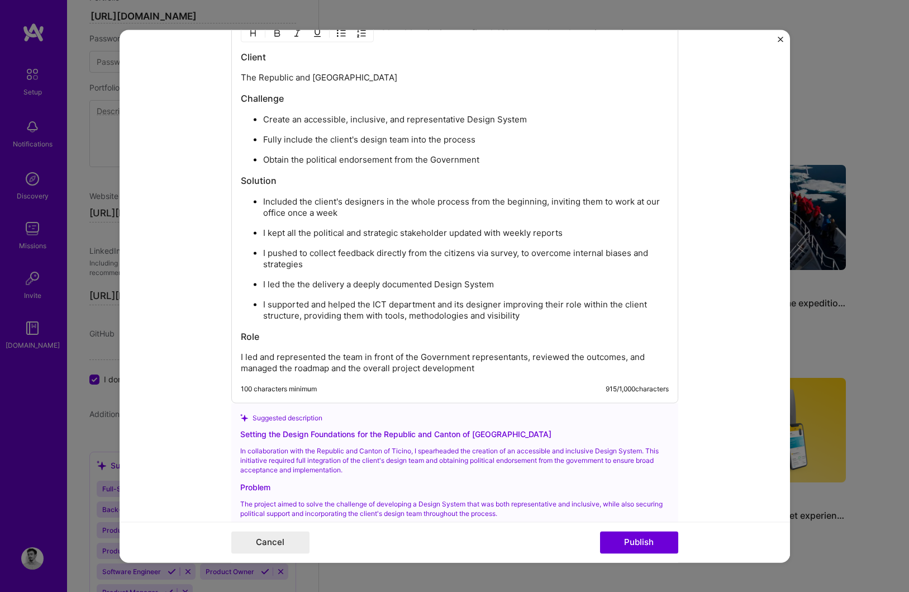
click at [487, 363] on p "I led and represented the team in front of the Government representants, review…" at bounding box center [455, 363] width 428 height 22
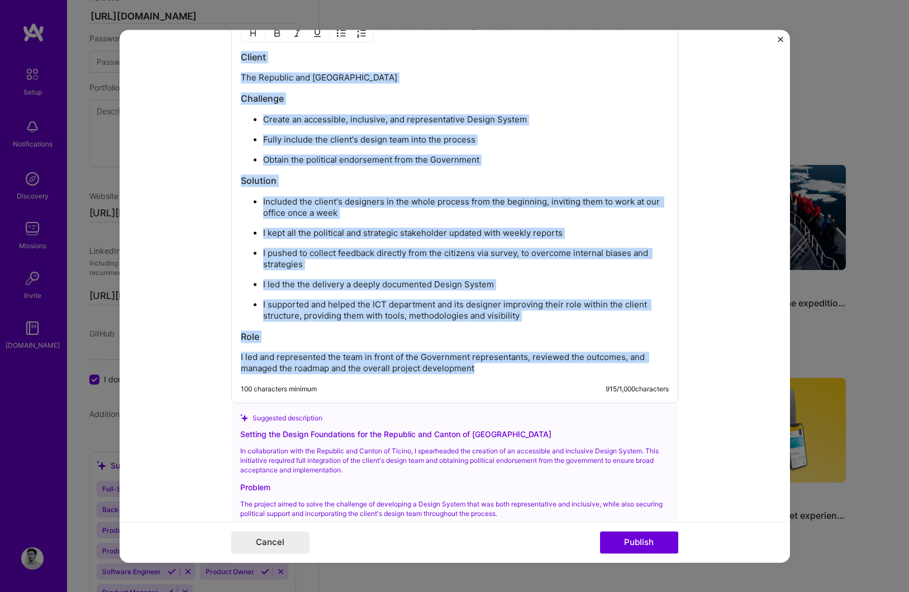
drag, startPoint x: 487, startPoint y: 363, endPoint x: 220, endPoint y: 51, distance: 410.2
click at [220, 51] on form "Project title Setting the Design Foundations for the Republic and Canton of Tic…" at bounding box center [455, 296] width 671 height 533
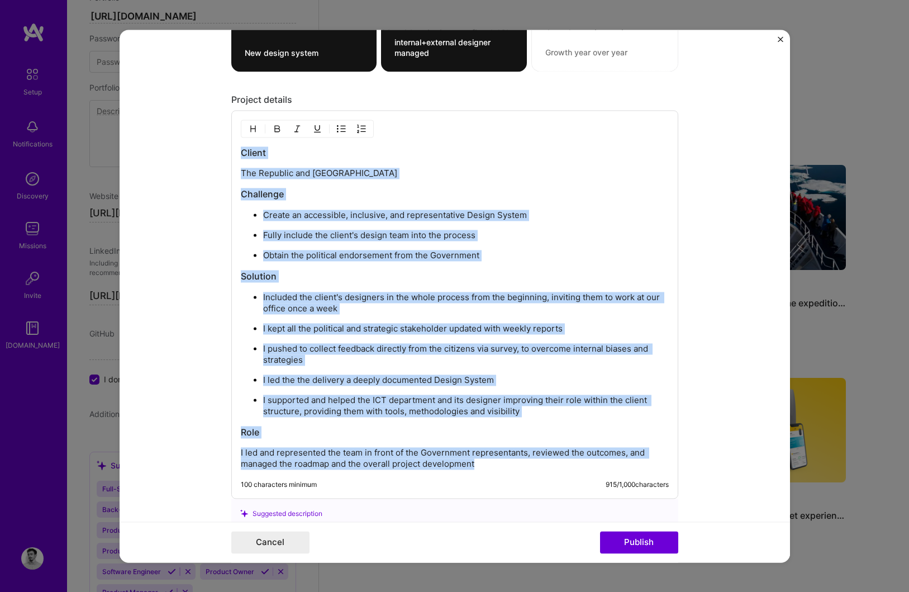
copy div "Client The Republic and Canton of Ticino Challenge Create an accessible, inclus…"
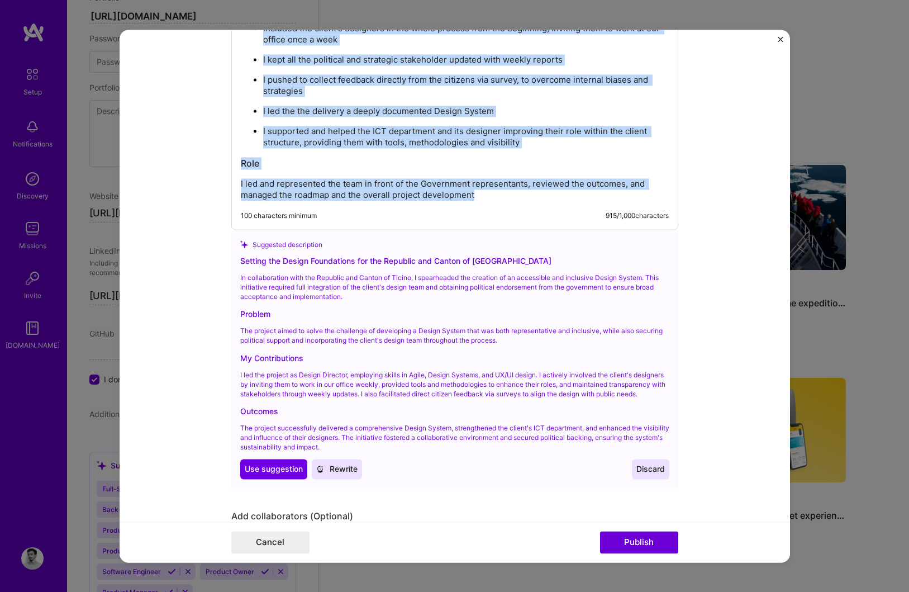
scroll to position [1717, 0]
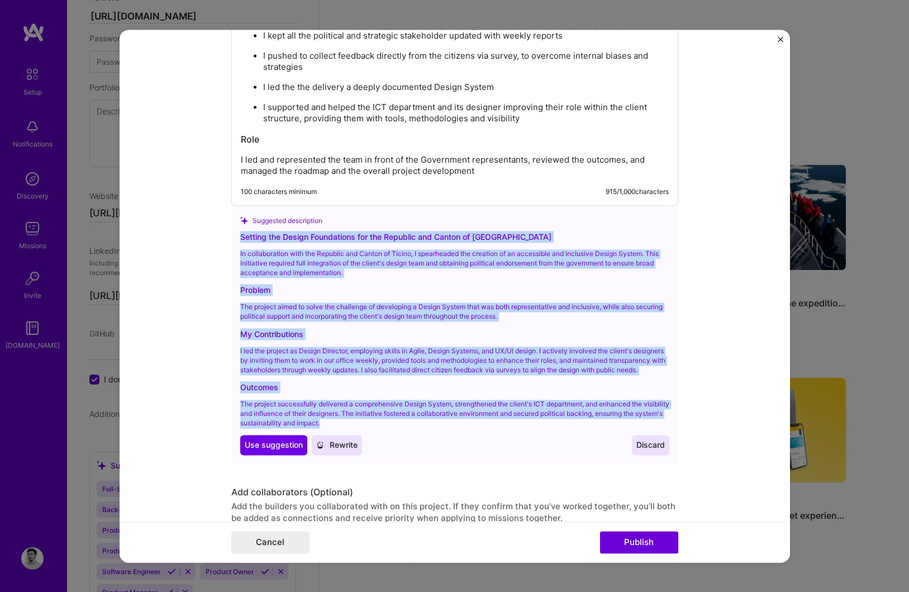
drag, startPoint x: 350, startPoint y: 428, endPoint x: 235, endPoint y: 235, distance: 224.6
click at [235, 235] on div "Suggested description Setting the Design Foundations for the Republic and Canto…" at bounding box center [454, 335] width 447 height 258
copy div "Setting the Design Foundations for the Republic and Canton of [GEOGRAPHIC_DATA]…"
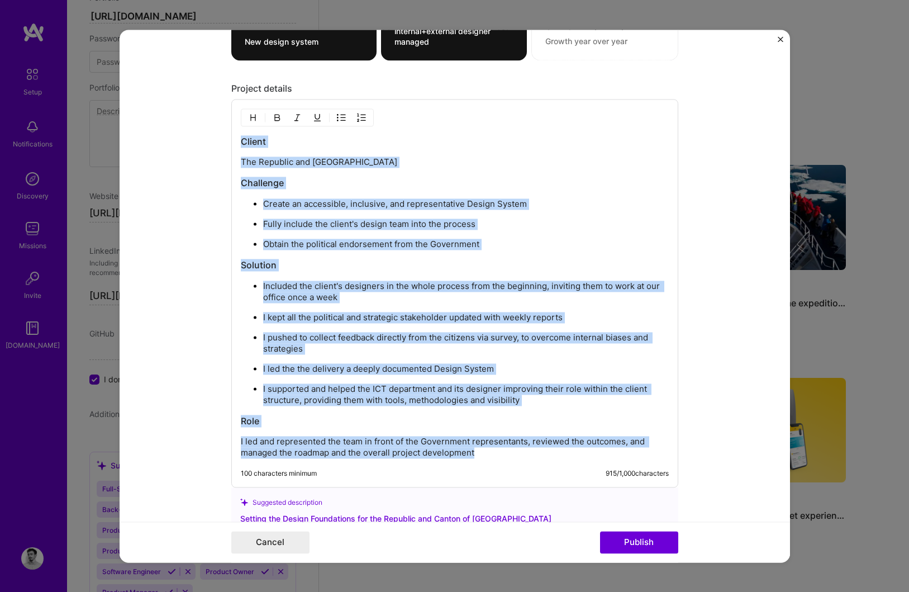
scroll to position [1403, 0]
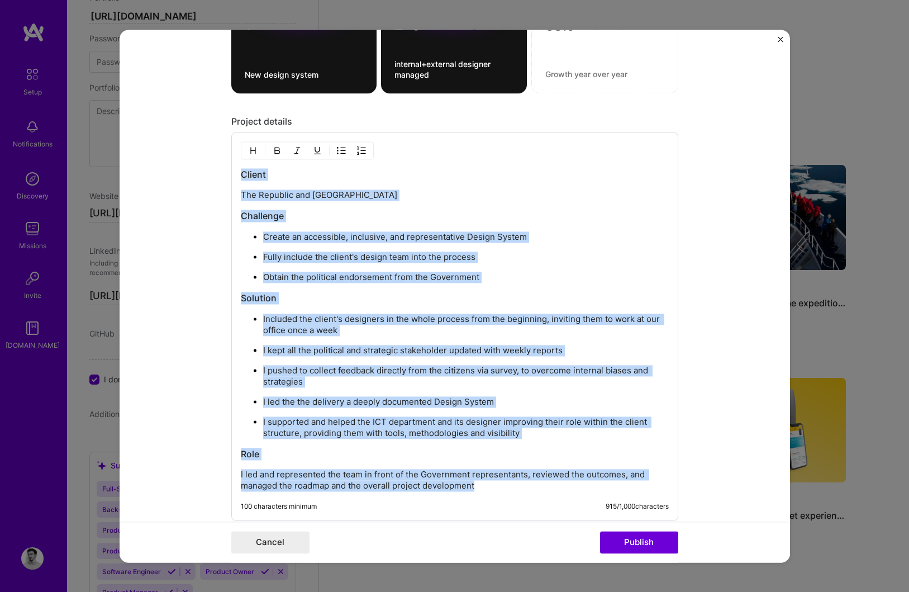
drag, startPoint x: 482, startPoint y: 230, endPoint x: 235, endPoint y: 167, distance: 254.8
click at [235, 167] on div "Client The Republic and Canton of Ticino Challenge Create an accessible, inclus…" at bounding box center [454, 326] width 447 height 388
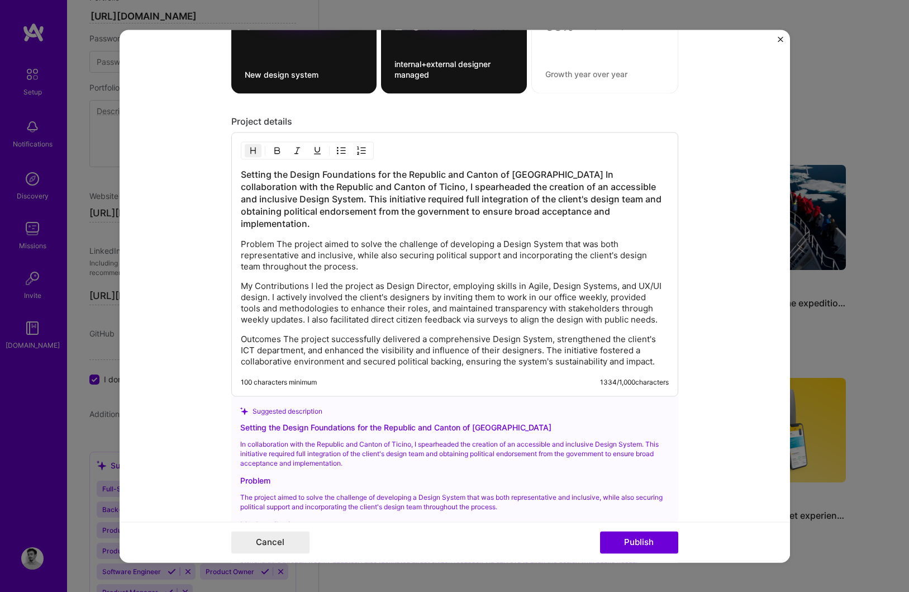
click at [366, 211] on h3 "Setting the Design Foundations for the Republic and Canton of [GEOGRAPHIC_DATA]…" at bounding box center [455, 198] width 428 height 61
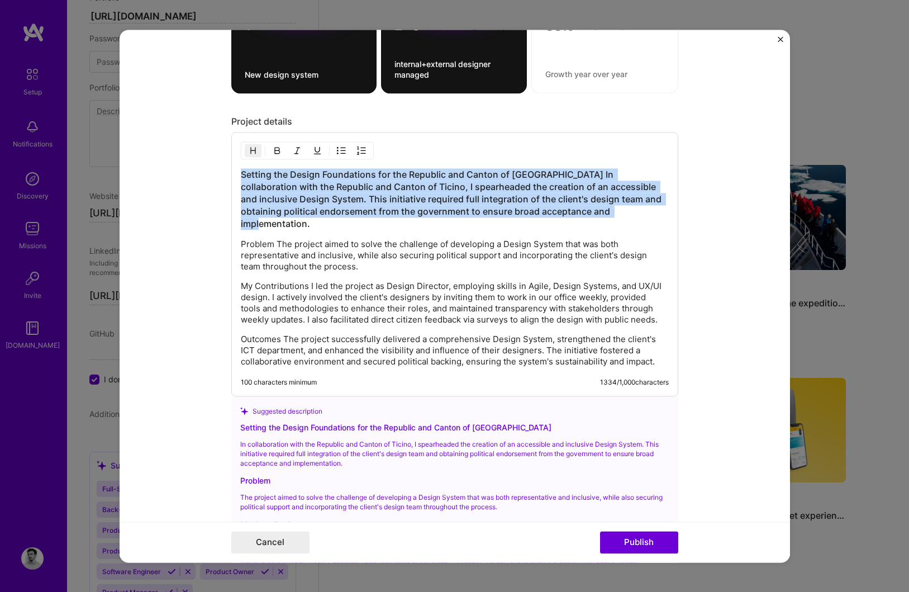
click at [366, 211] on h3 "Setting the Design Foundations for the Republic and Canton of [GEOGRAPHIC_DATA]…" at bounding box center [455, 198] width 428 height 61
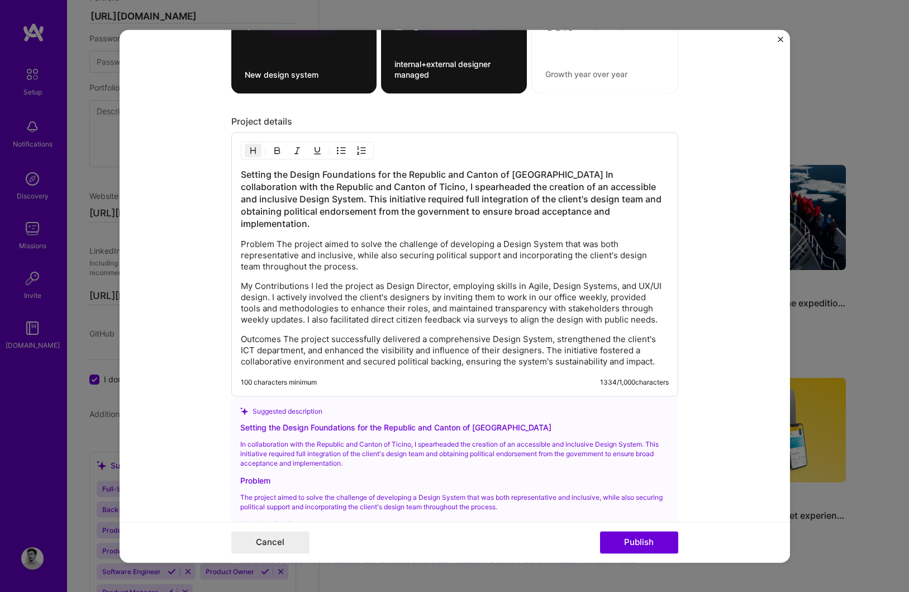
click at [650, 355] on p "Outcomes The project successfully delivered a comprehensive Design System, stre…" at bounding box center [455, 351] width 428 height 34
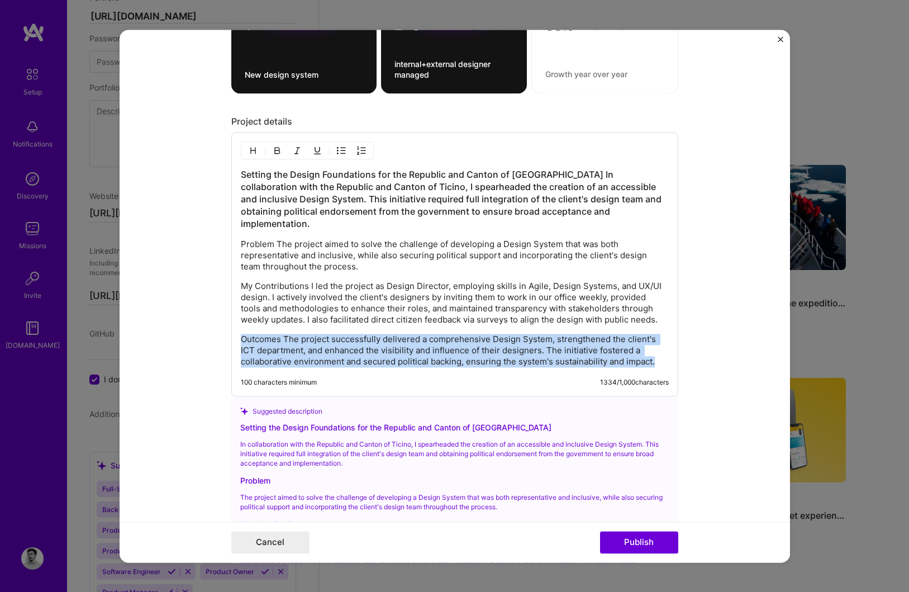
click at [650, 355] on p "Outcomes The project successfully delivered a comprehensive Design System, stre…" at bounding box center [455, 351] width 428 height 34
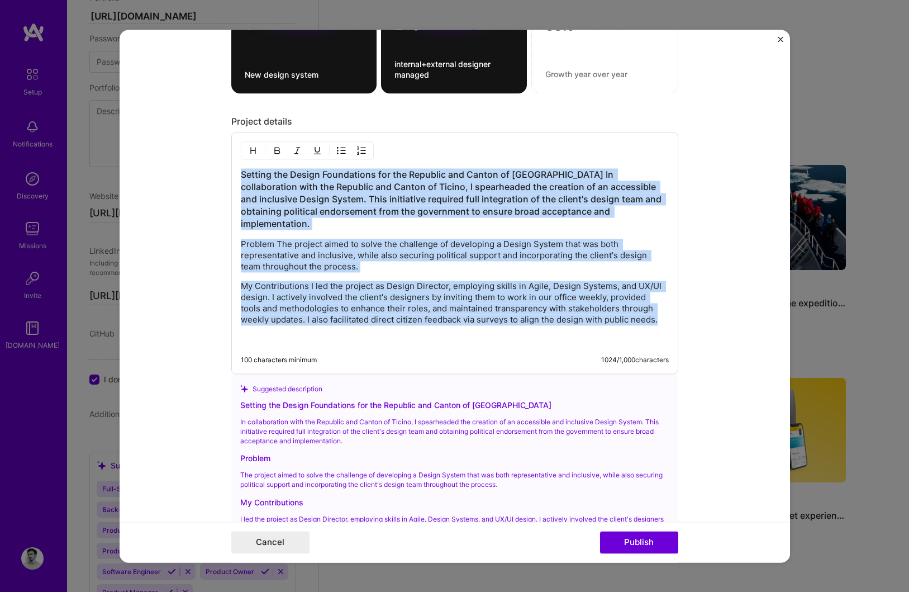
drag, startPoint x: 668, startPoint y: 306, endPoint x: 225, endPoint y: 165, distance: 465.2
click at [225, 165] on form "Project title Setting the Design Foundations for the Republic and Canton of Tic…" at bounding box center [455, 296] width 671 height 533
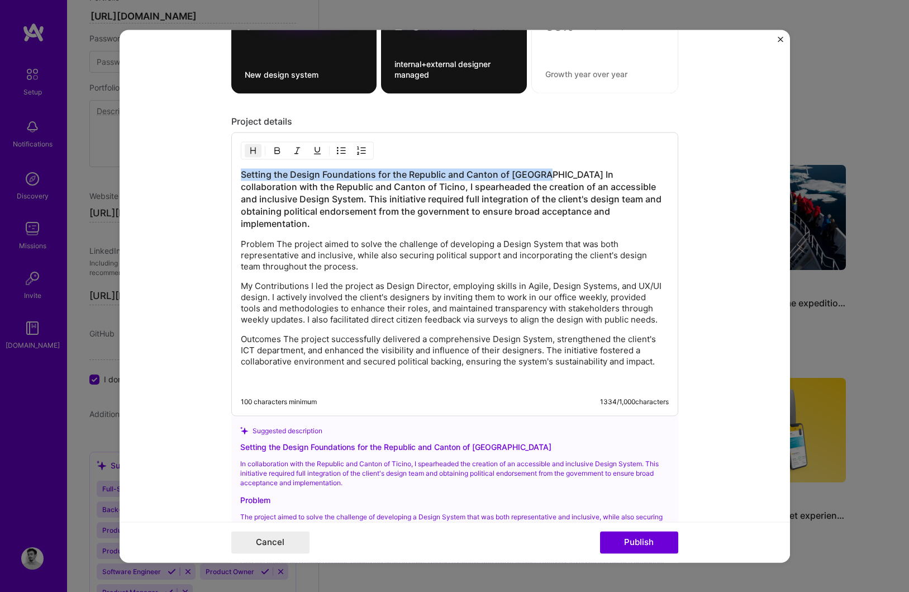
drag, startPoint x: 539, startPoint y: 174, endPoint x: 145, endPoint y: 174, distance: 393.4
click at [145, 174] on form "Project title Setting the Design Foundations for the Republic and Canton of Tic…" at bounding box center [455, 296] width 671 height 533
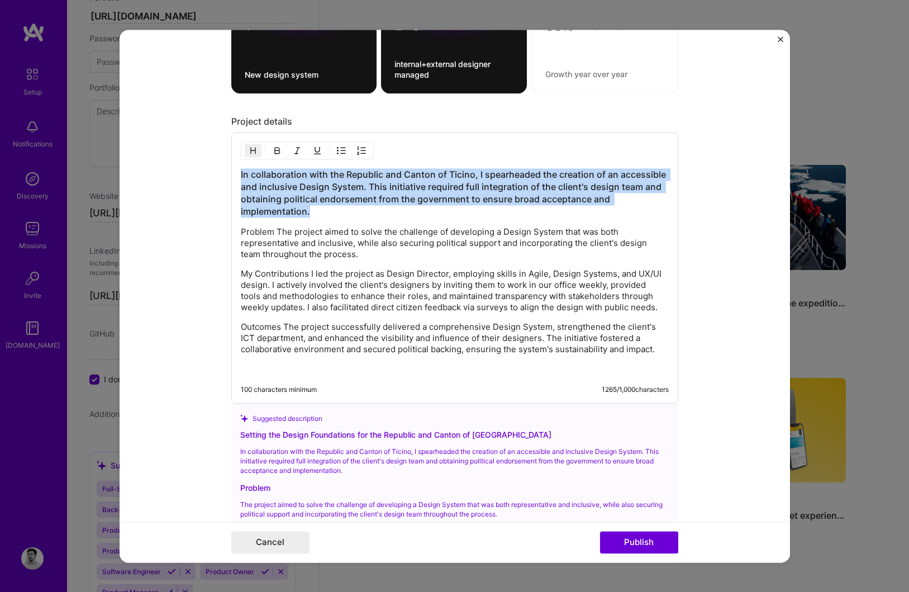
drag, startPoint x: 325, startPoint y: 212, endPoint x: 231, endPoint y: 175, distance: 100.6
click at [231, 174] on div "In collaboration with the Republic and Canton of Ticino, I spearheaded the crea…" at bounding box center [454, 268] width 447 height 272
click at [252, 157] on button "button" at bounding box center [253, 150] width 17 height 13
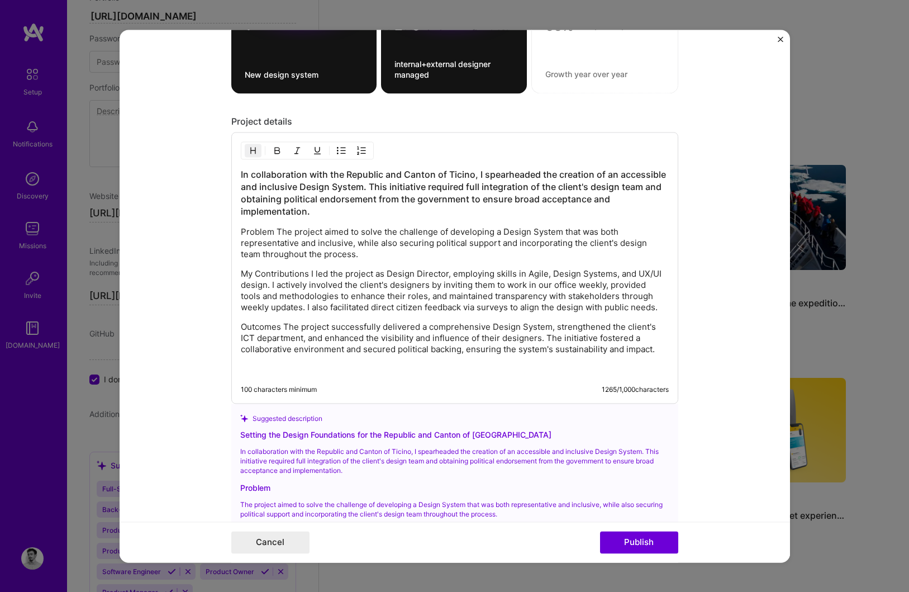
click at [252, 154] on img "button" at bounding box center [253, 150] width 9 height 9
click at [303, 210] on h3 "In collaboration with the Republic and Canton of Ticino, I spearheaded the crea…" at bounding box center [455, 192] width 428 height 49
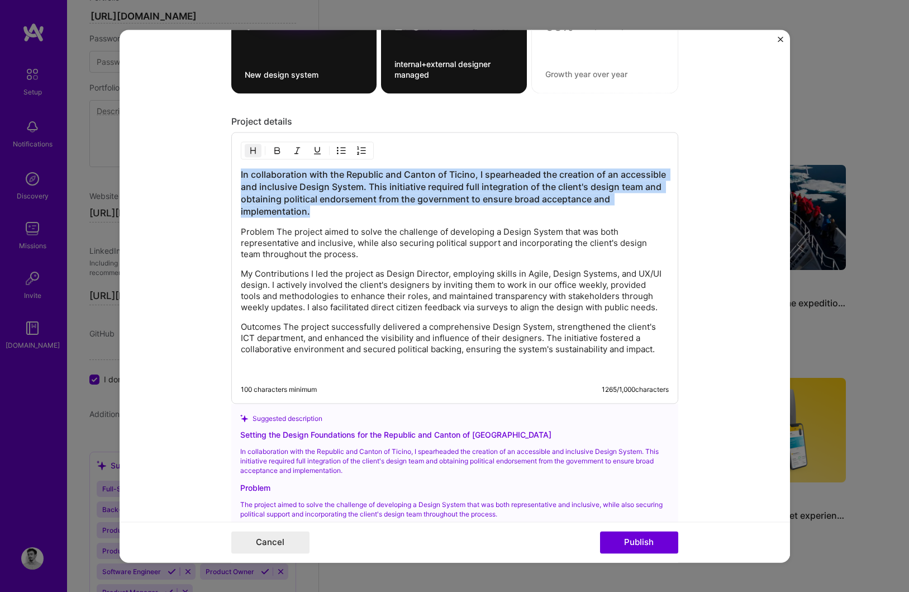
drag, startPoint x: 310, startPoint y: 211, endPoint x: 239, endPoint y: 175, distance: 79.5
click at [239, 175] on div "In collaboration with the Republic and Canton of Ticino, I spearheaded the crea…" at bounding box center [454, 268] width 447 height 272
click at [253, 150] on img "button" at bounding box center [253, 150] width 9 height 9
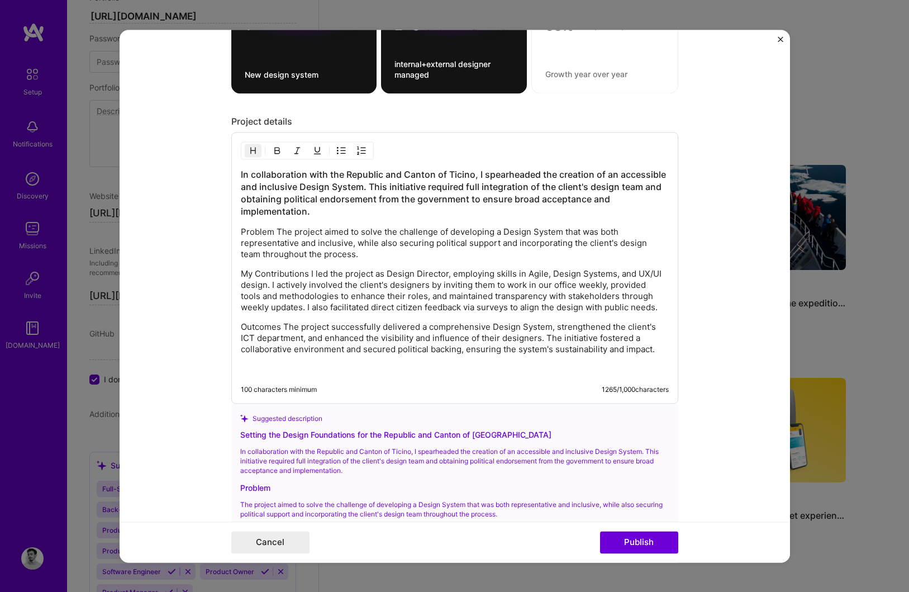
click at [259, 169] on h3 "In collaboration with the Republic and Canton of Ticino, I spearheaded the crea…" at bounding box center [455, 192] width 428 height 49
click at [240, 175] on div "In collaboration with the Republic and Canton of Ticino, I spearheaded the crea…" at bounding box center [454, 268] width 447 height 272
click at [241, 177] on h3 "In collaboration with the Republic and Canton of Ticino, I spearheaded the crea…" at bounding box center [455, 192] width 428 height 49
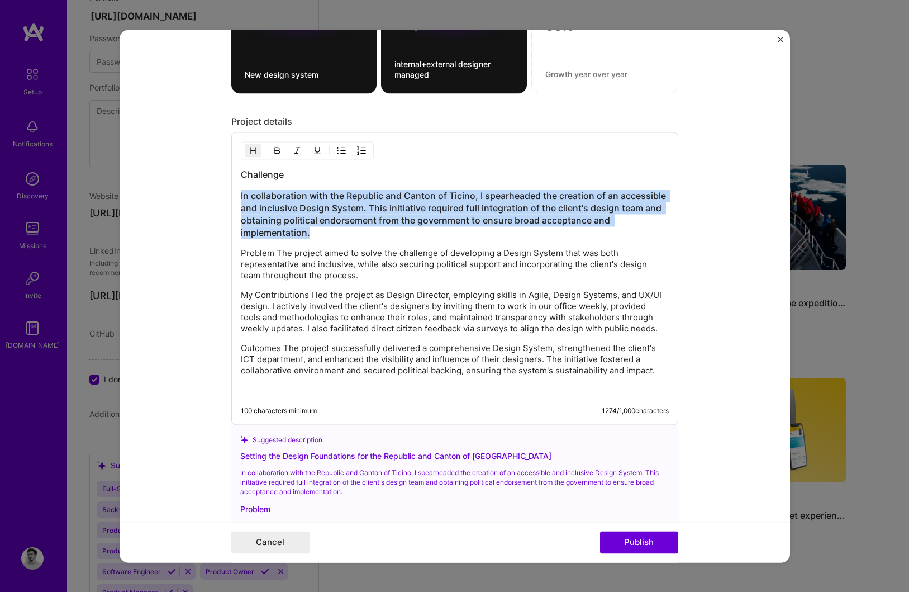
drag, startPoint x: 315, startPoint y: 234, endPoint x: 237, endPoint y: 200, distance: 85.1
click at [237, 200] on div "Challenge In collaboration with the Republic and Canton of [GEOGRAPHIC_DATA], I…" at bounding box center [454, 278] width 447 height 293
click at [254, 149] on img "button" at bounding box center [253, 150] width 9 height 9
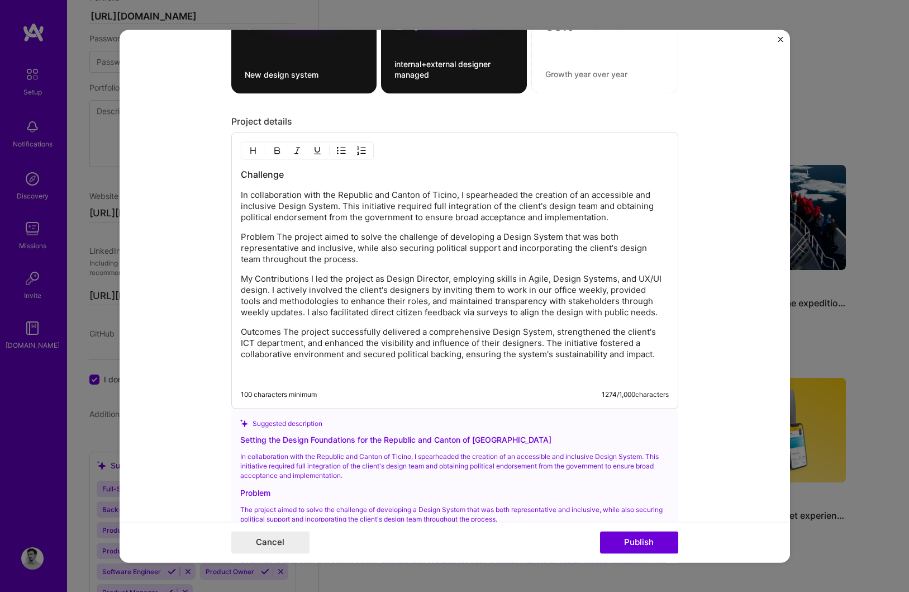
click at [277, 238] on p "Problem The project aimed to solve the challenge of developing a Design System …" at bounding box center [455, 248] width 428 height 34
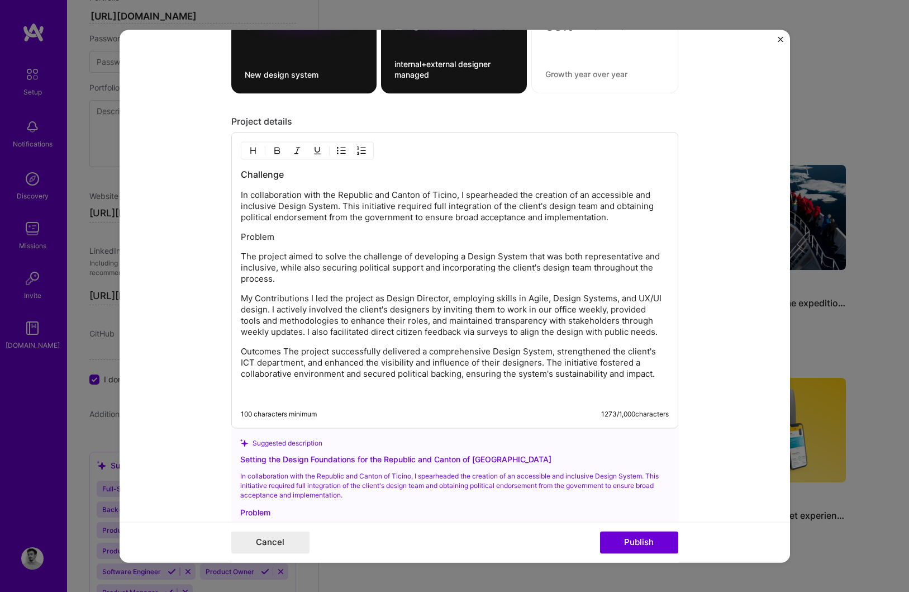
click at [257, 239] on p "Problem" at bounding box center [455, 236] width 428 height 11
click at [253, 150] on img "button" at bounding box center [253, 150] width 9 height 9
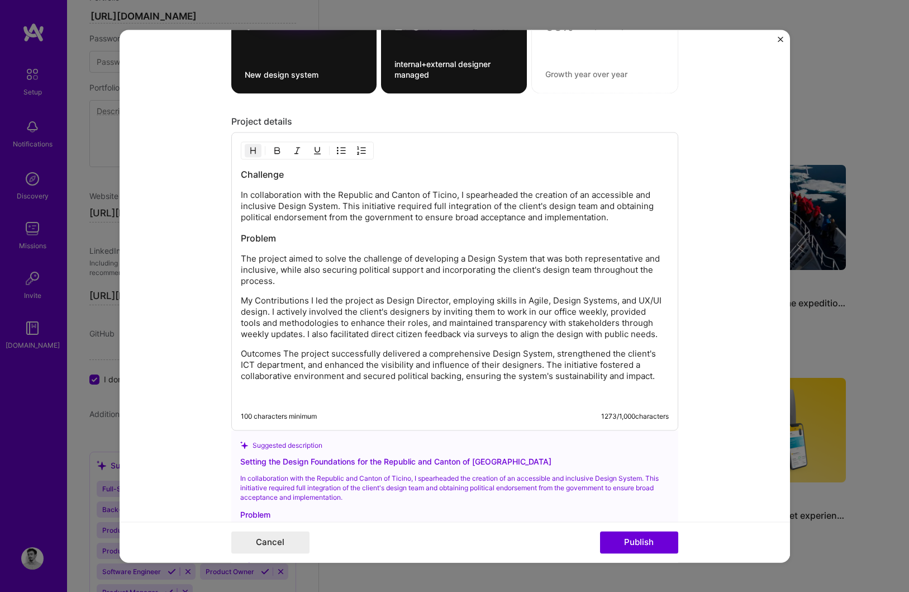
scroll to position [1429, 0]
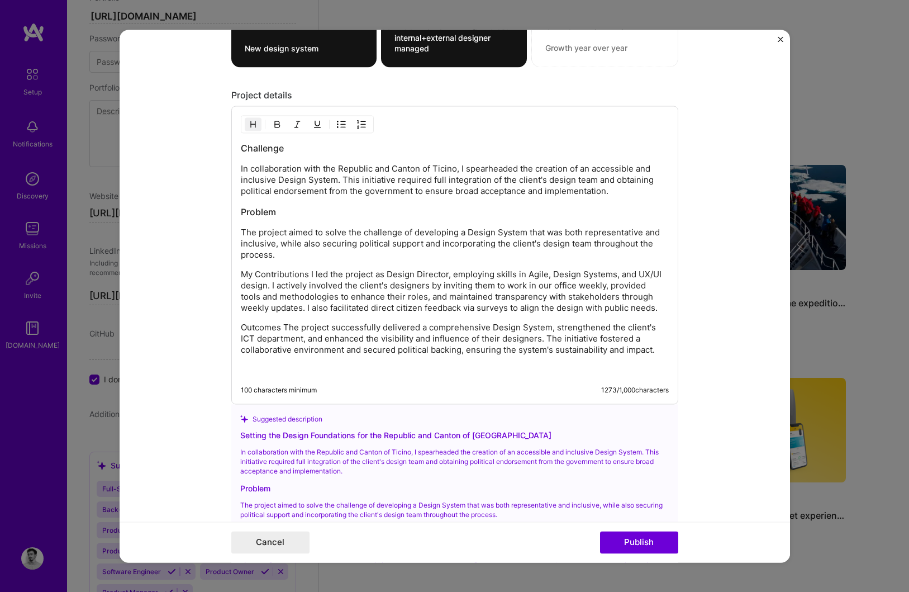
click at [259, 142] on div "Challenge In collaboration with the Republic and Canton of [GEOGRAPHIC_DATA], I…" at bounding box center [454, 255] width 447 height 298
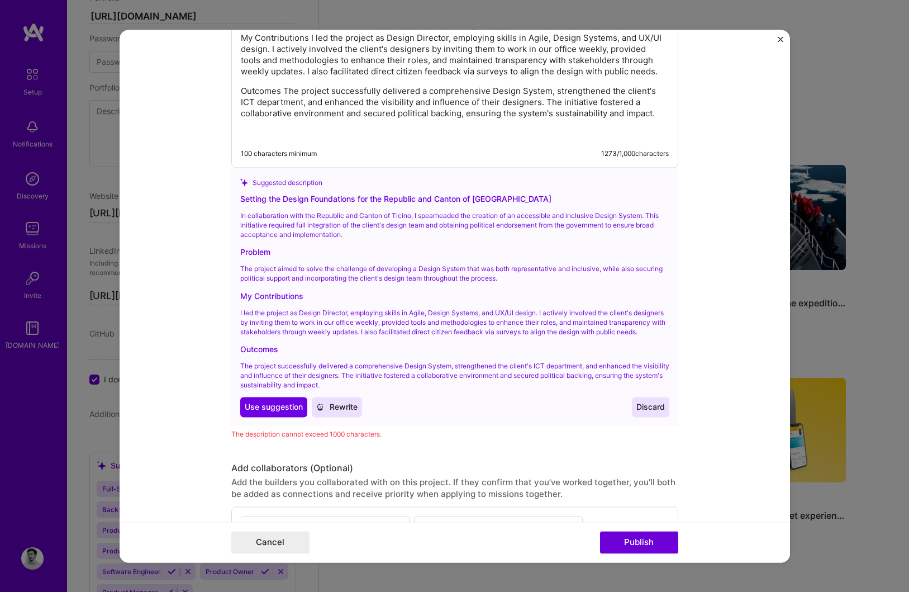
scroll to position [1803, 0]
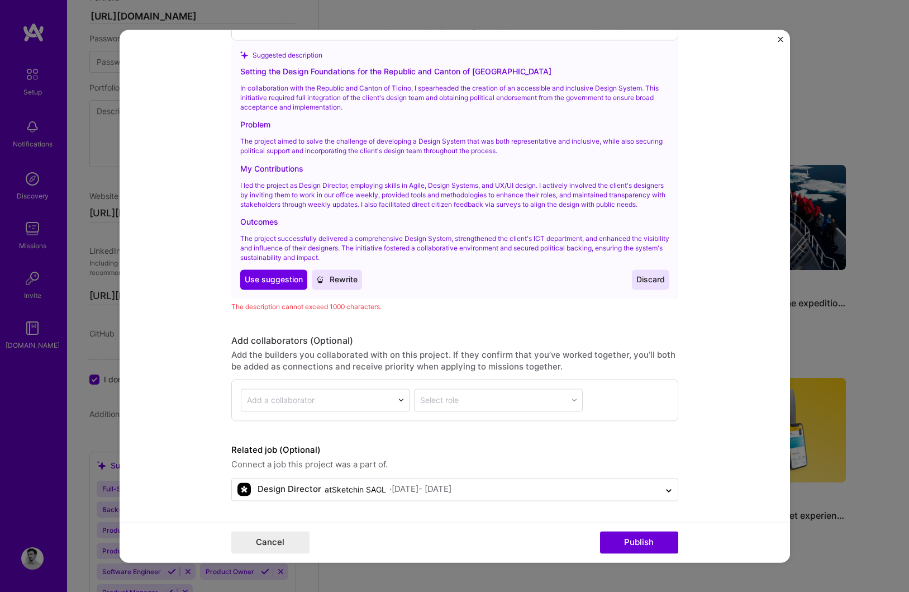
click at [355, 262] on p "The project successfully delivered a comprehensive Design System, strengthened …" at bounding box center [454, 249] width 429 height 28
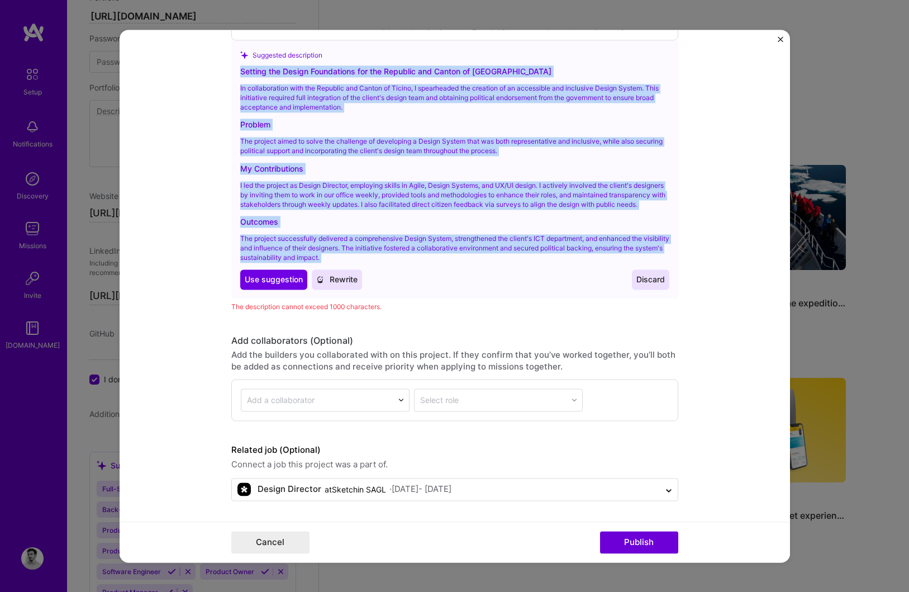
drag, startPoint x: 355, startPoint y: 262, endPoint x: 244, endPoint y: 65, distance: 225.5
click at [244, 65] on div "Setting the Design Foundations for the Republic and Canton of [GEOGRAPHIC_DATA]…" at bounding box center [454, 177] width 429 height 224
copy div "Setting the Design Foundations for the Republic and Canton of [GEOGRAPHIC_DATA]…"
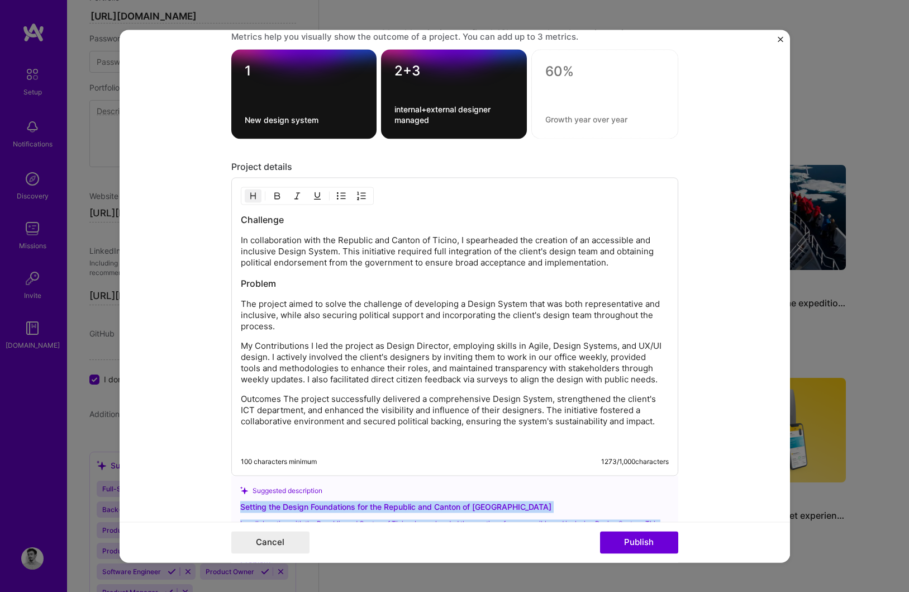
scroll to position [1355, 0]
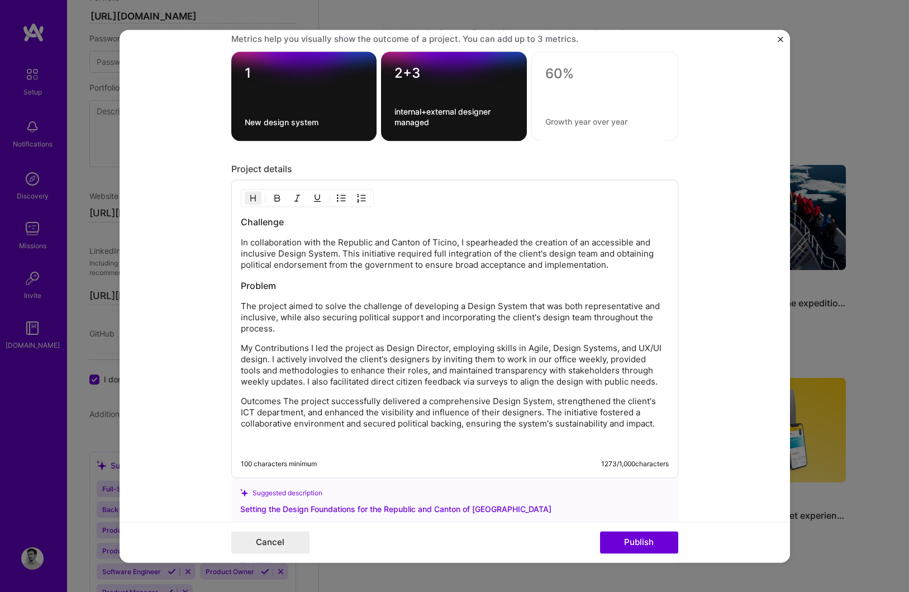
click at [324, 279] on div "Challenge In collaboration with the Republic and Canton of [GEOGRAPHIC_DATA], I…" at bounding box center [455, 332] width 428 height 233
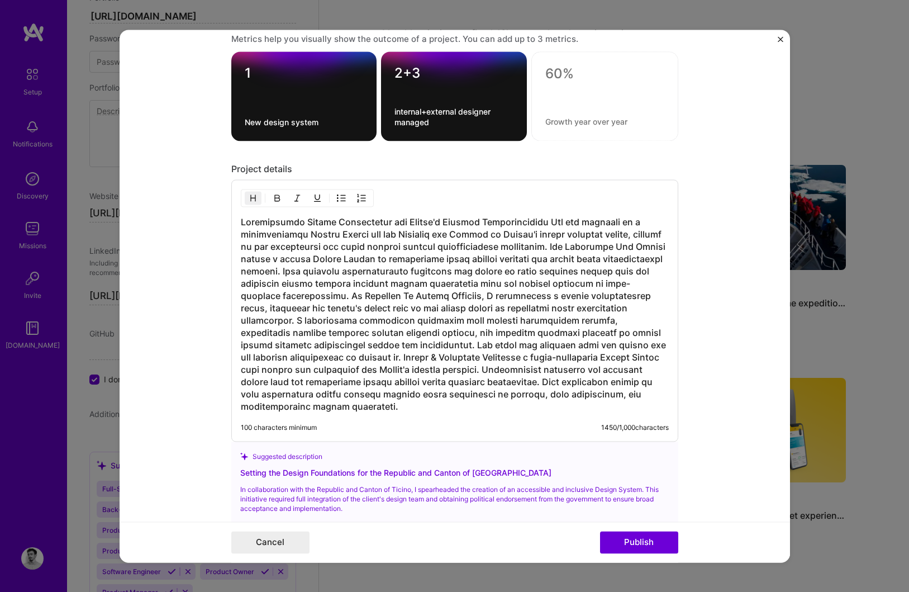
click at [527, 220] on h3 at bounding box center [455, 314] width 428 height 197
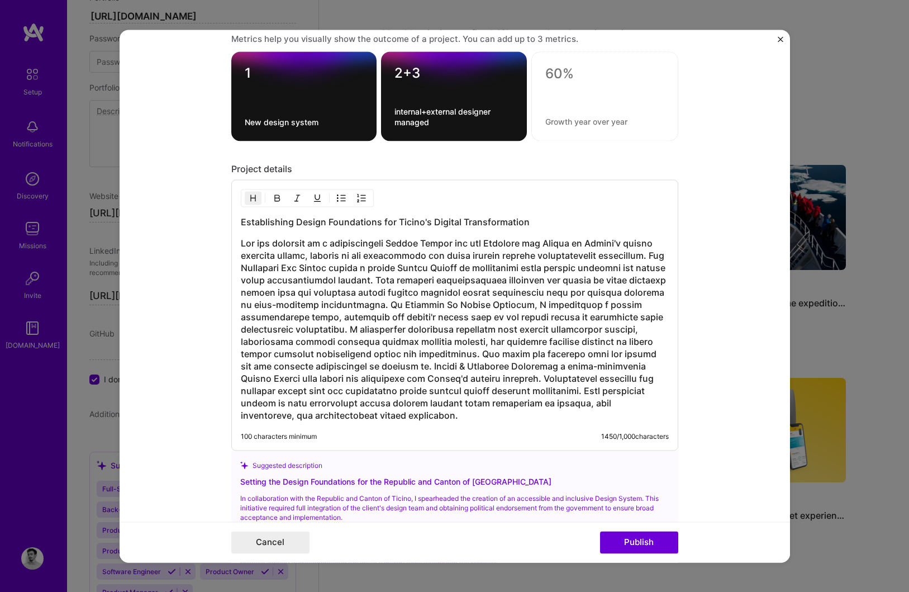
click at [253, 196] on img "button" at bounding box center [253, 197] width 9 height 9
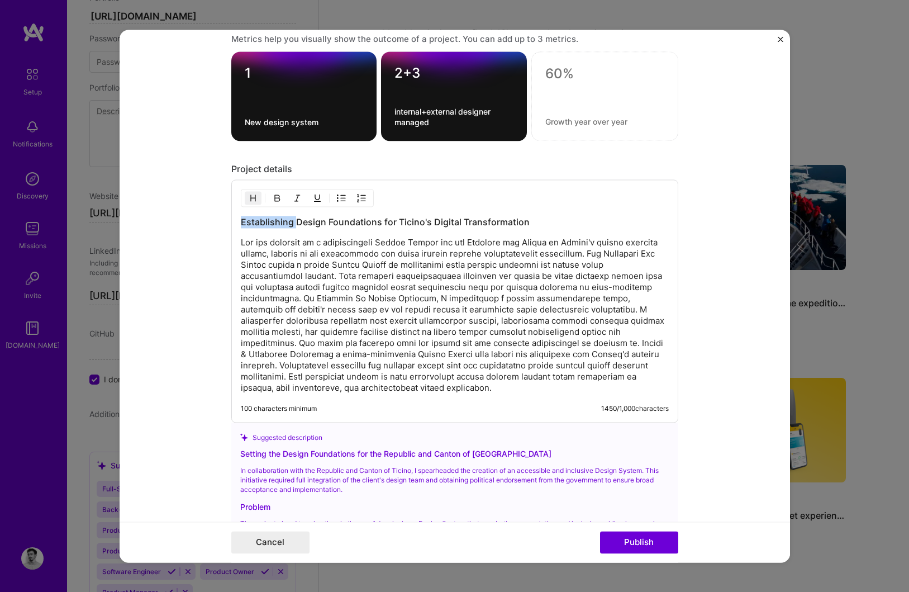
drag, startPoint x: 295, startPoint y: 222, endPoint x: 200, endPoint y: 217, distance: 94.6
click at [200, 217] on form "Project title Setting the Design Foundations for the Republic and Canton of Tic…" at bounding box center [455, 296] width 671 height 533
drag, startPoint x: 597, startPoint y: 244, endPoint x: 264, endPoint y: 254, distance: 332.7
click at [264, 254] on p at bounding box center [455, 315] width 428 height 156
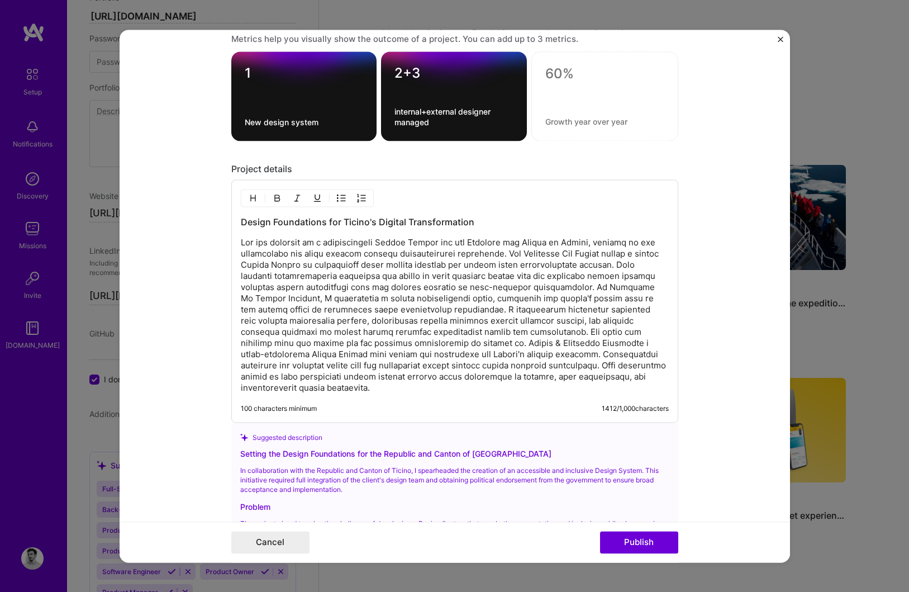
click at [485, 254] on p at bounding box center [455, 315] width 428 height 156
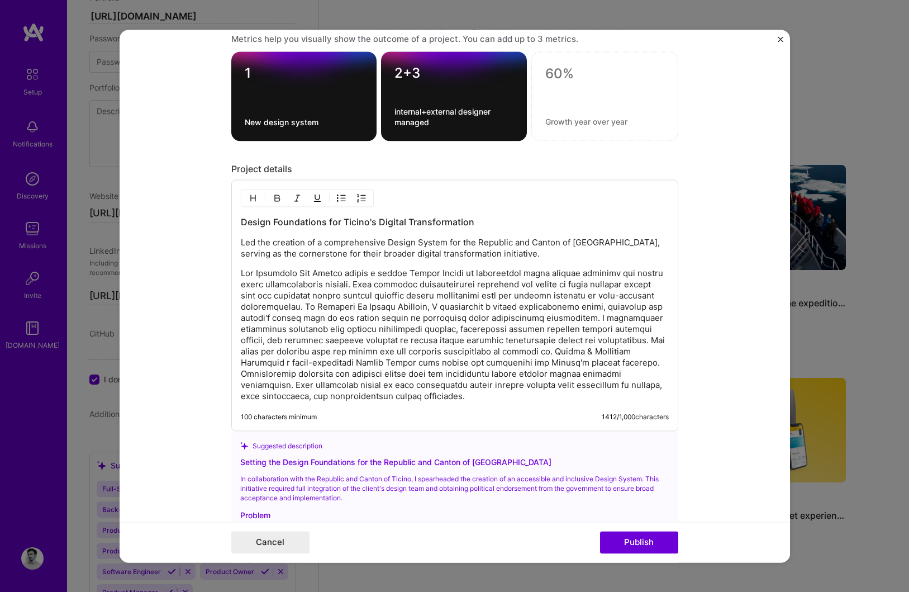
click at [299, 272] on p at bounding box center [455, 335] width 428 height 134
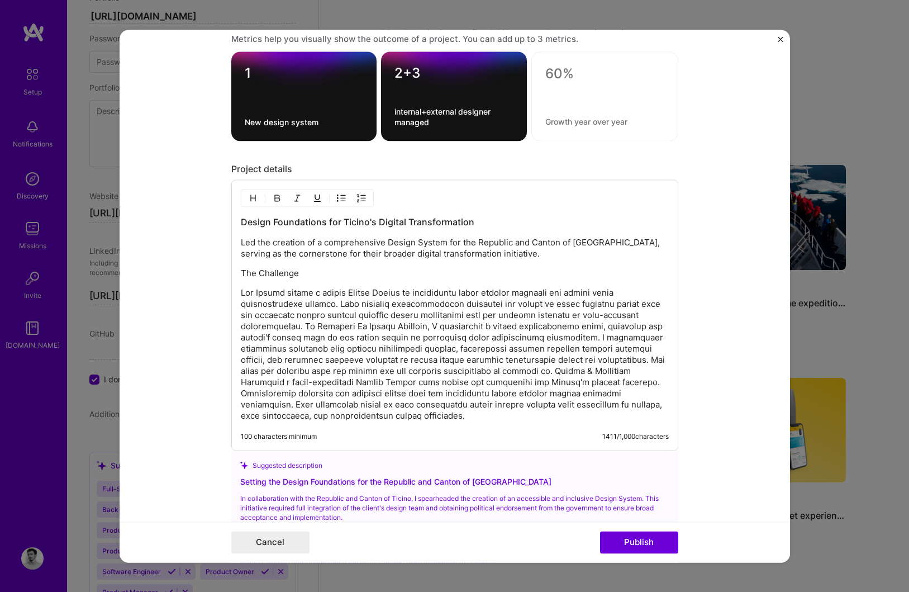
click at [244, 274] on p "The Challenge" at bounding box center [455, 273] width 428 height 11
click at [254, 193] on button "button" at bounding box center [253, 197] width 17 height 13
click at [305, 331] on p at bounding box center [455, 356] width 428 height 134
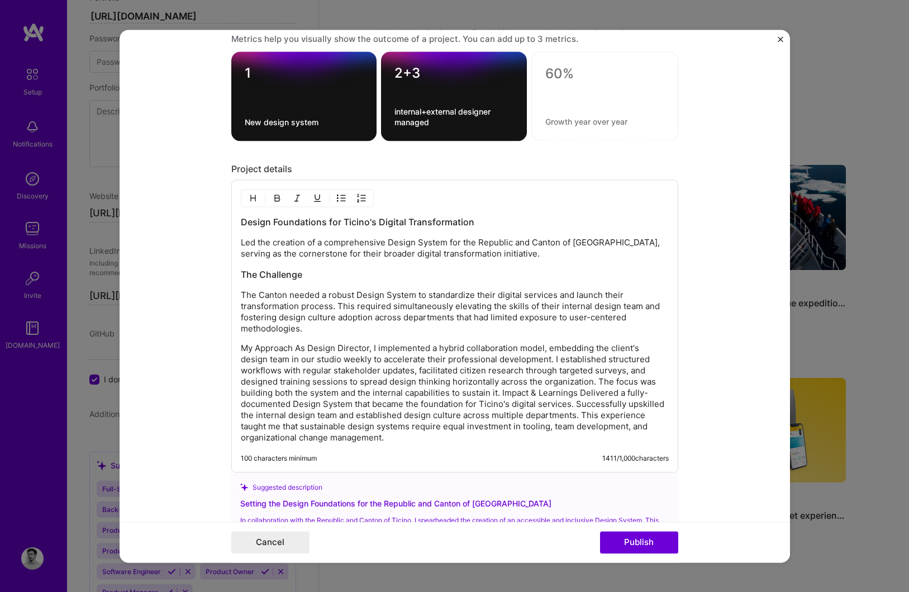
click at [296, 349] on p "My Approach As Design Director, I implemented a hybrid collaboration model, emb…" at bounding box center [455, 393] width 428 height 101
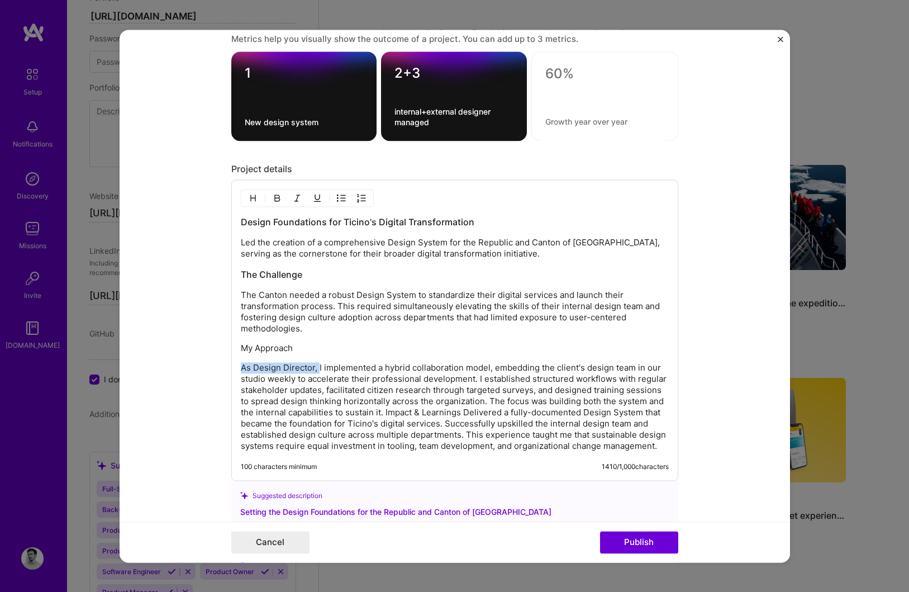
drag, startPoint x: 317, startPoint y: 369, endPoint x: 236, endPoint y: 367, distance: 81.1
click at [236, 367] on div "Design Foundations for Ticino's Digital Transformation Led the creation of a co…" at bounding box center [454, 329] width 447 height 301
click at [241, 348] on p "My Approach" at bounding box center [455, 348] width 428 height 11
click at [251, 198] on img "button" at bounding box center [253, 197] width 9 height 9
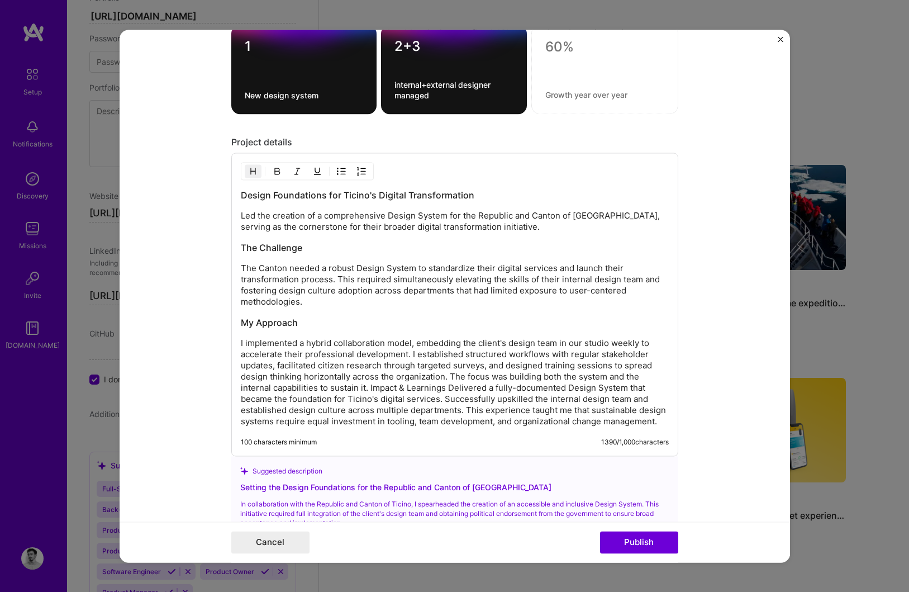
scroll to position [1383, 0]
click at [371, 387] on p "I implemented a hybrid collaboration model, embedding the client's design team …" at bounding box center [455, 380] width 428 height 89
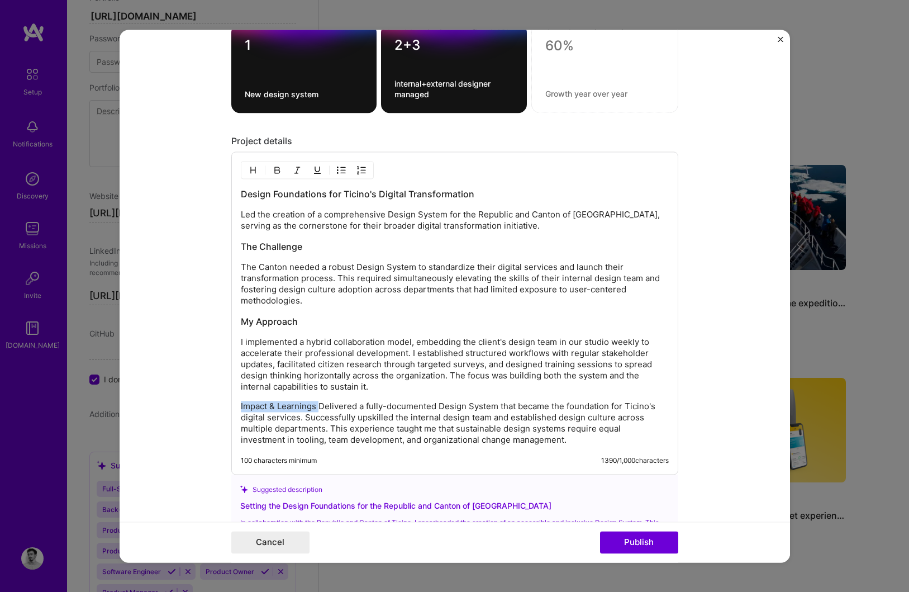
drag, startPoint x: 319, startPoint y: 407, endPoint x: 228, endPoint y: 402, distance: 91.2
click at [228, 402] on form "Project title Setting the Design Foundations for the Republic and Canton of Tic…" at bounding box center [455, 296] width 671 height 533
click at [320, 409] on p "Impact & Learnings Delivered a fully-documented Design System that became the f…" at bounding box center [455, 423] width 428 height 45
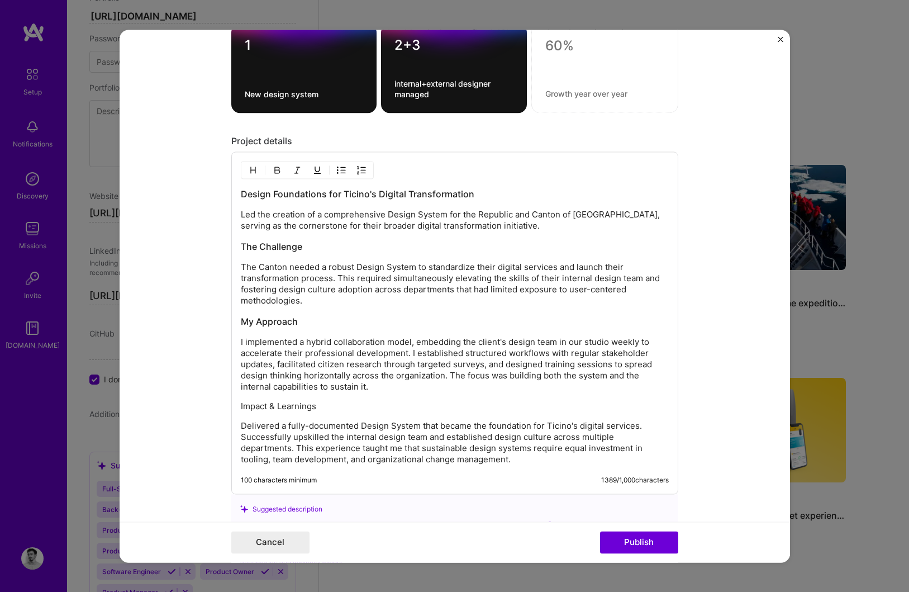
click at [241, 409] on p "Impact & Learnings" at bounding box center [455, 406] width 428 height 11
click at [254, 173] on img "button" at bounding box center [253, 169] width 9 height 9
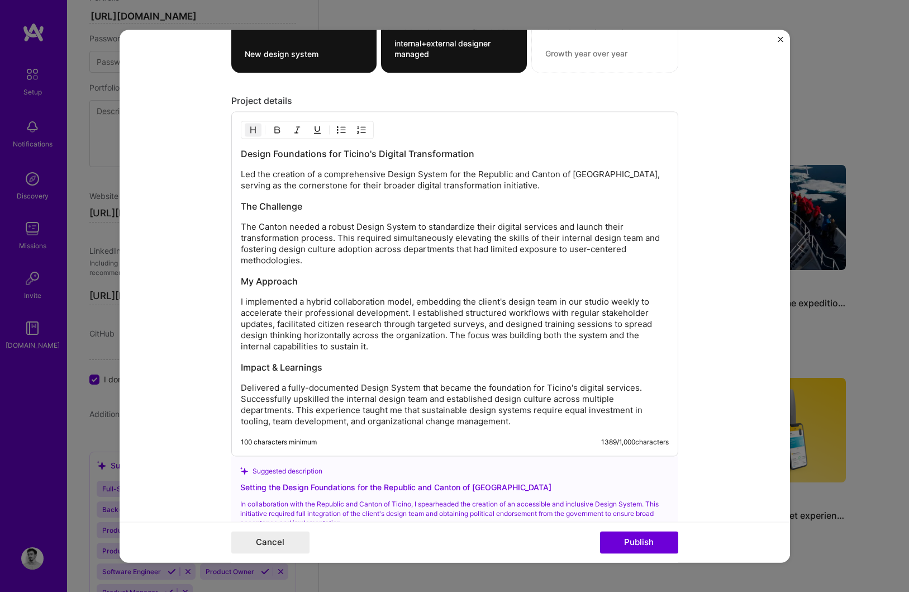
scroll to position [1432, 0]
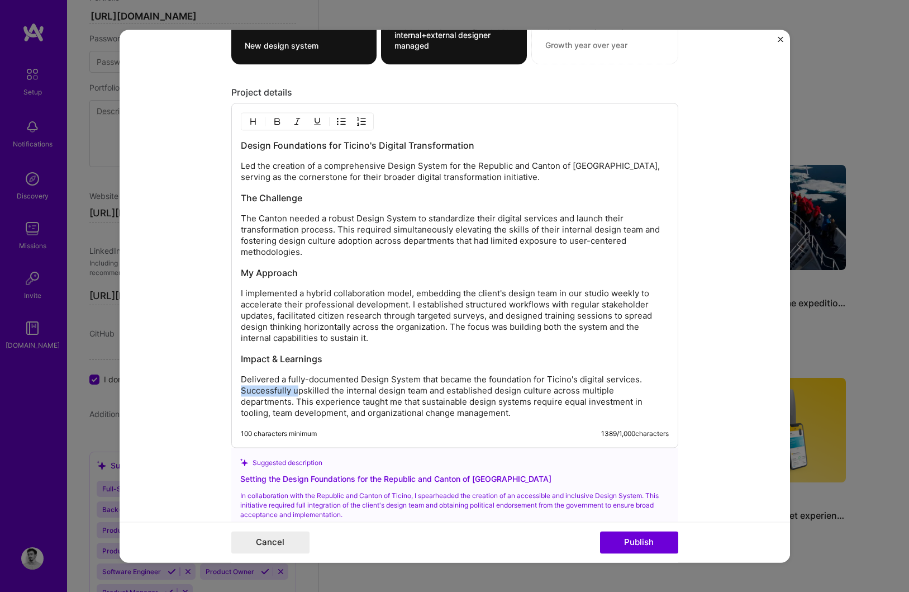
drag, startPoint x: 297, startPoint y: 392, endPoint x: 241, endPoint y: 393, distance: 55.9
click at [241, 393] on p "Delivered a fully-documented Design System that became the foundation for Ticin…" at bounding box center [455, 396] width 428 height 45
click at [418, 392] on p "Delivered a fully-documented Design System that became the foundation for Ticin…" at bounding box center [455, 396] width 428 height 45
click at [259, 391] on p "Delivered a fully-documented Design System that became the foundation for Ticin…" at bounding box center [455, 396] width 428 height 45
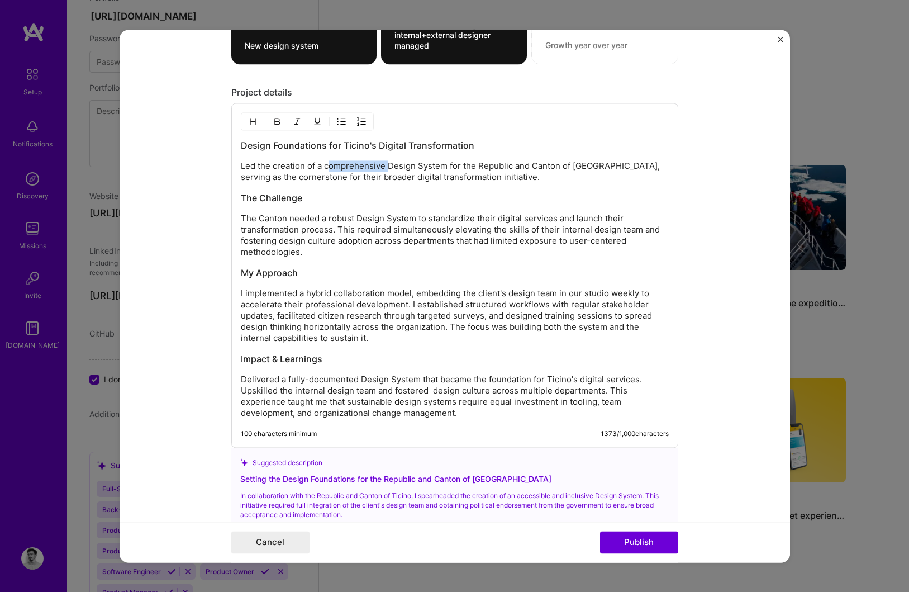
drag, startPoint x: 387, startPoint y: 167, endPoint x: 327, endPoint y: 169, distance: 59.8
click at [327, 169] on p "Led the creation of a comprehensive Design System for the Republic and Canton o…" at bounding box center [455, 171] width 428 height 22
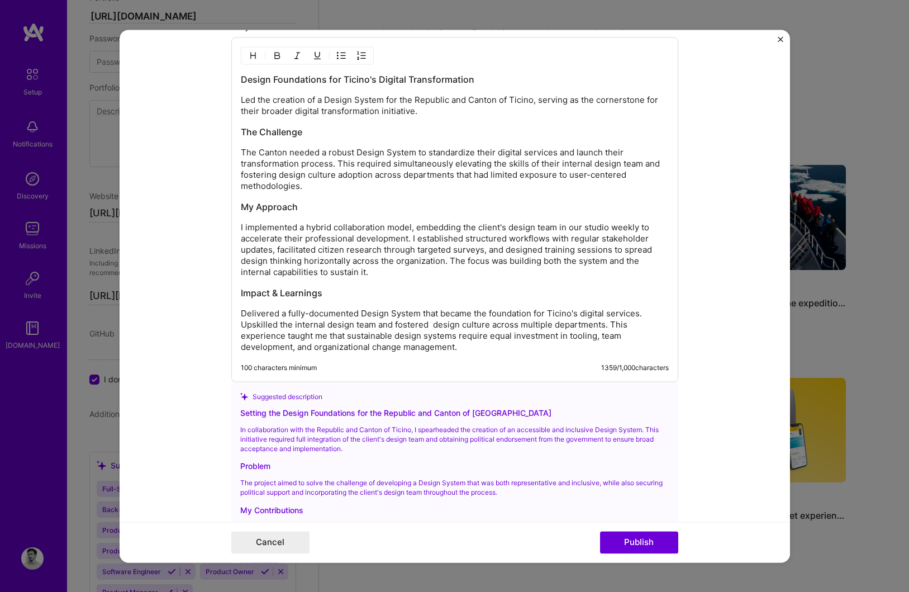
scroll to position [1499, 0]
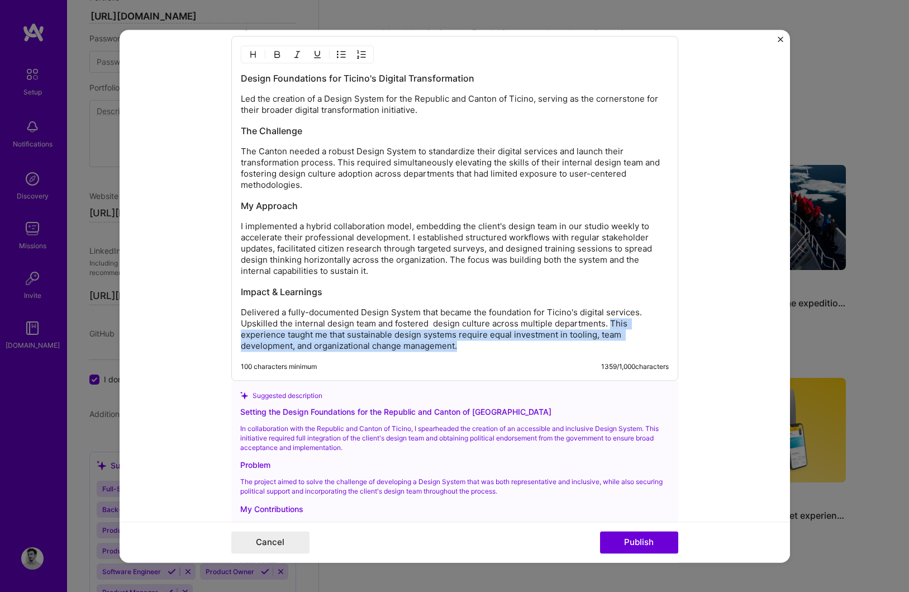
drag, startPoint x: 609, startPoint y: 326, endPoint x: 607, endPoint y: 346, distance: 20.1
click at [607, 346] on p "Delivered a fully-documented Design System that became the foundation for Ticin…" at bounding box center [455, 329] width 428 height 45
click at [611, 331] on p "Delivered a fully-documented Design System that became the foundation for Ticin…" at bounding box center [455, 329] width 428 height 45
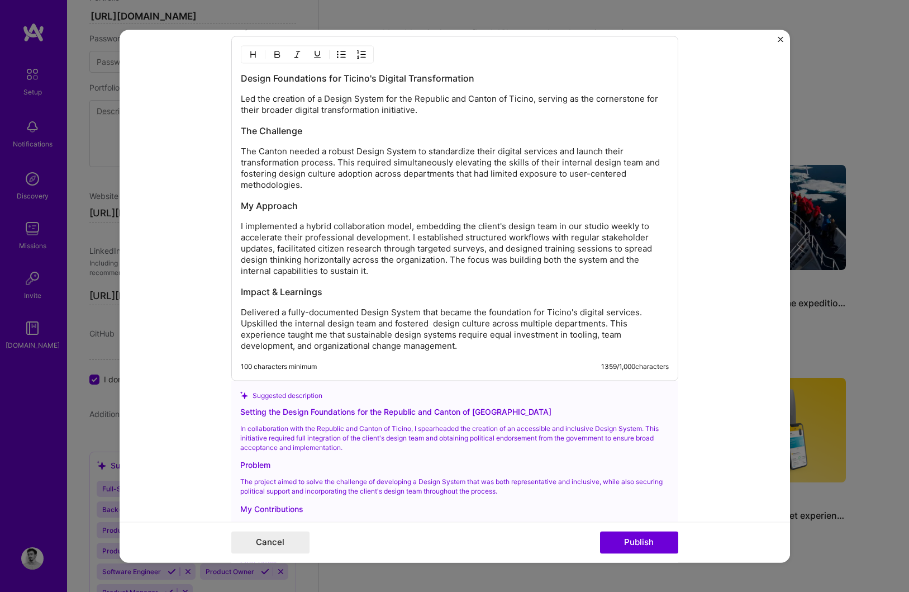
click at [433, 324] on p "Delivered a fully-documented Design System that became the foundation for Ticin…" at bounding box center [455, 329] width 428 height 45
click at [339, 298] on div "Design Foundations for Ticino's Digital Transformation Led the creation of a De…" at bounding box center [455, 211] width 428 height 279
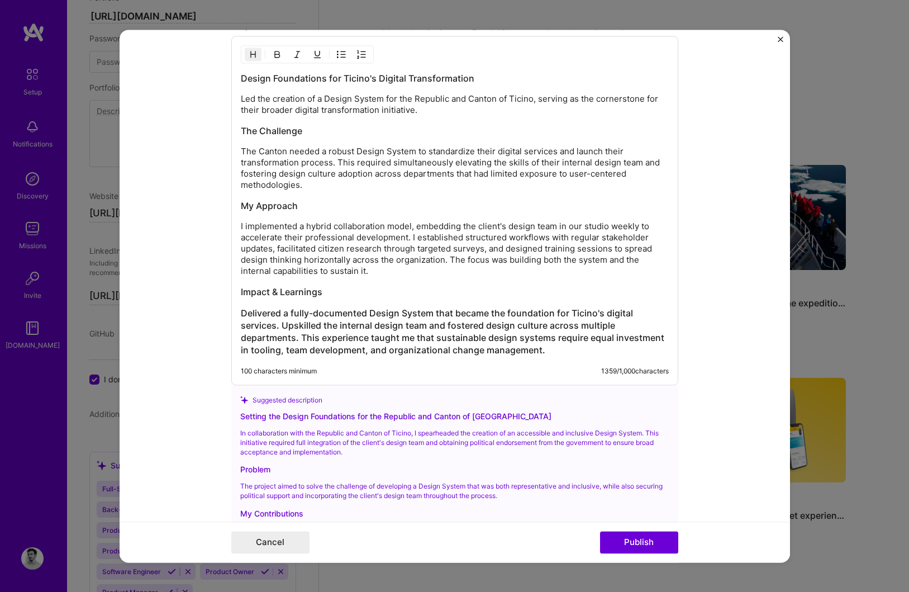
click at [249, 52] on img "button" at bounding box center [253, 54] width 9 height 9
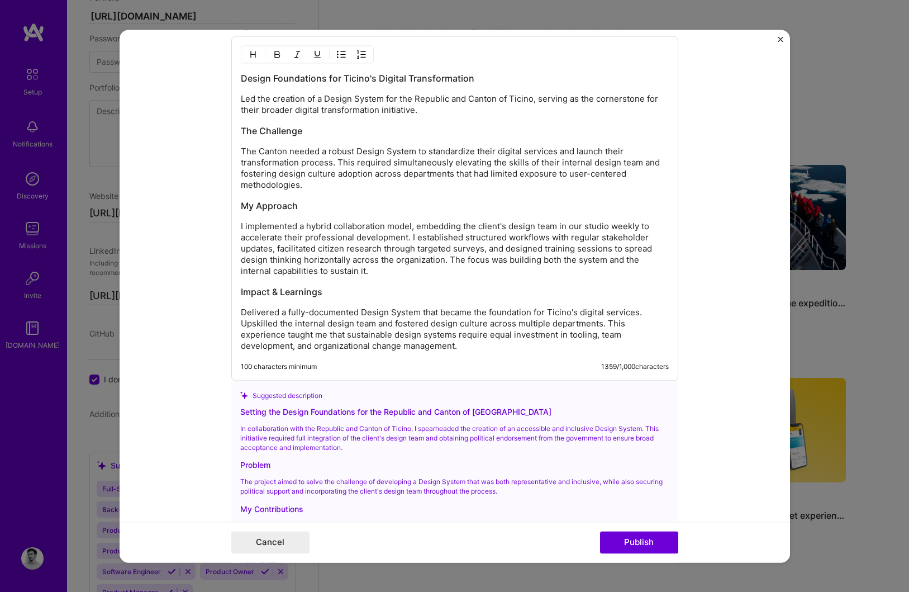
click at [373, 226] on p "I implemented a hybrid collaboration model, embedding the client's design team …" at bounding box center [455, 249] width 428 height 56
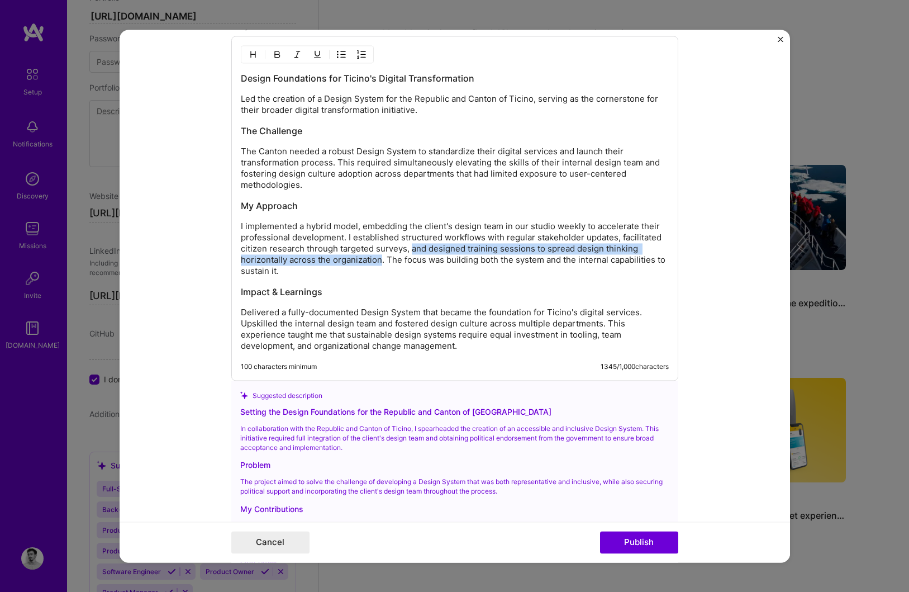
drag, startPoint x: 411, startPoint y: 250, endPoint x: 379, endPoint y: 263, distance: 34.1
click at [379, 263] on p "I implemented a hybrid model, embedding the client's design team in our studio …" at bounding box center [455, 249] width 428 height 56
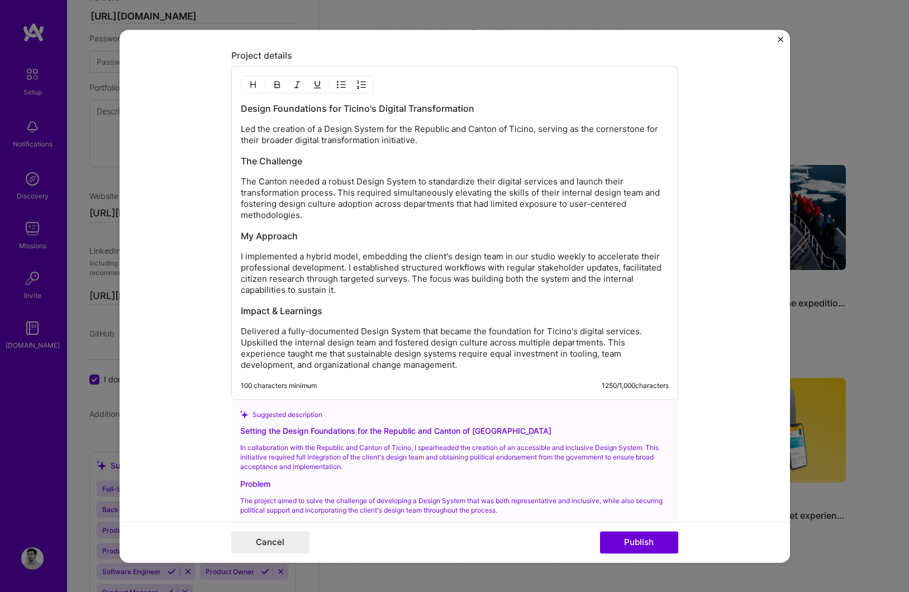
scroll to position [1468, 0]
drag, startPoint x: 428, startPoint y: 182, endPoint x: 576, endPoint y: 188, distance: 148.2
click at [576, 188] on p "The Canton needed a robust Design System to standardize their digital services …" at bounding box center [455, 199] width 428 height 45
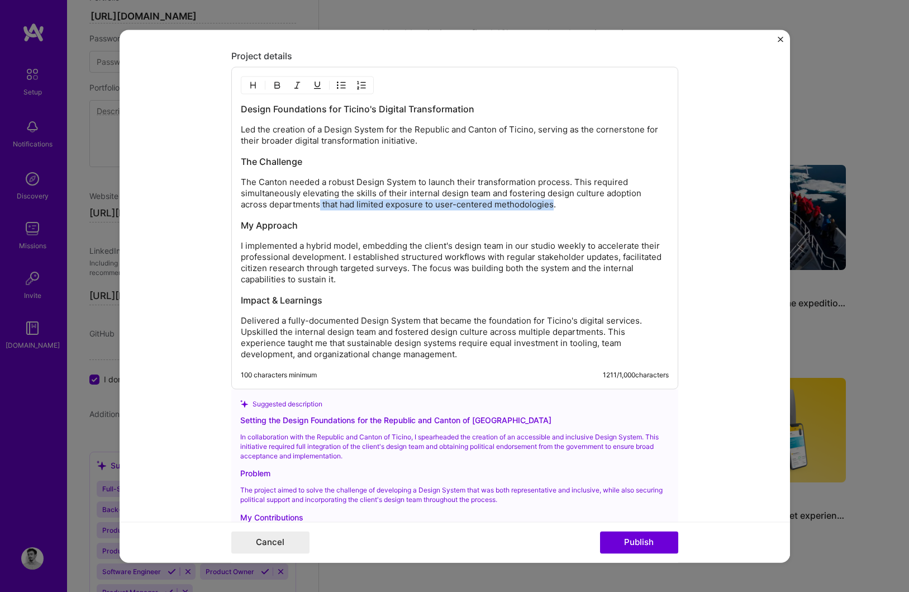
drag, startPoint x: 320, startPoint y: 205, endPoint x: 553, endPoint y: 207, distance: 233.0
click at [553, 207] on p "The Canton needed a robust Design System to launch their transformation process…" at bounding box center [455, 194] width 428 height 34
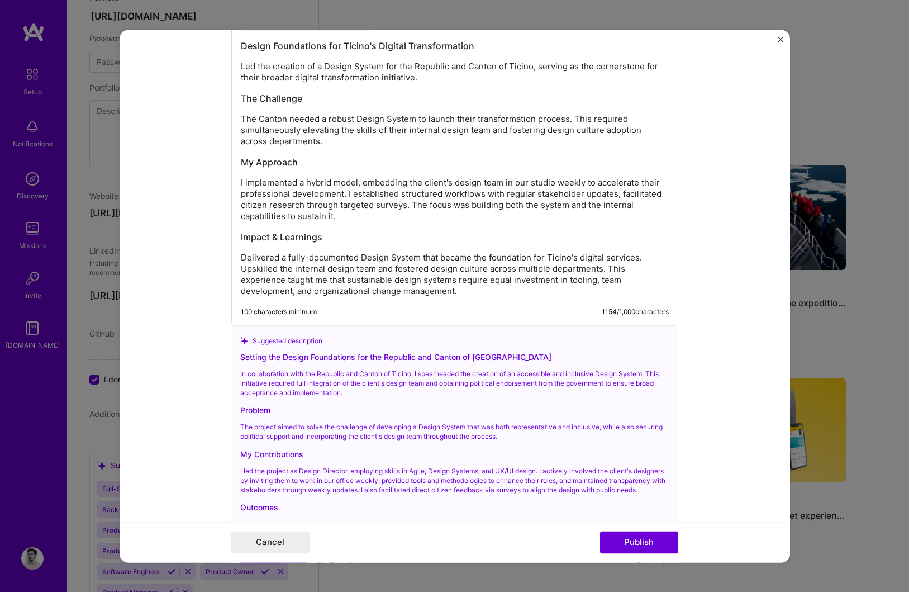
scroll to position [1526, 0]
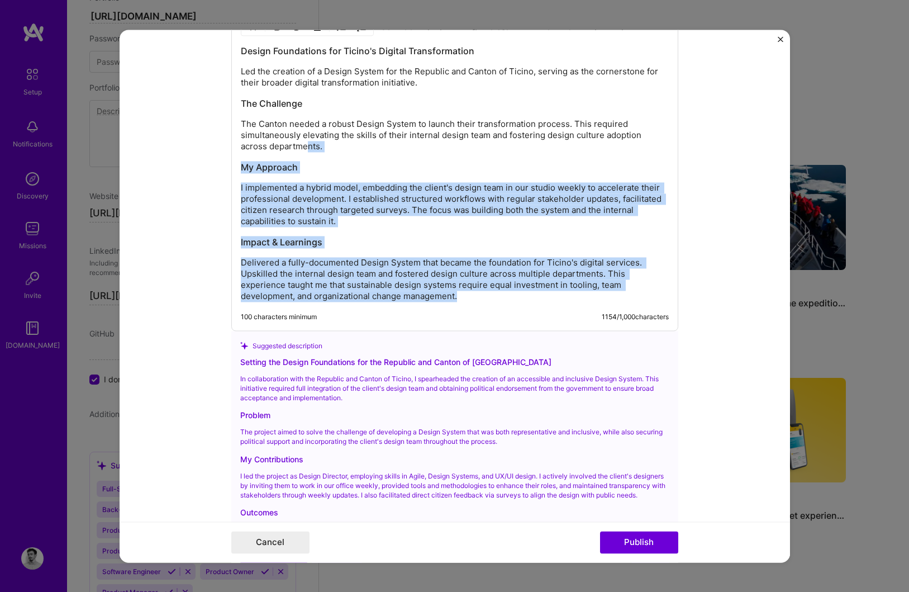
drag, startPoint x: 463, startPoint y: 299, endPoint x: 305, endPoint y: 143, distance: 222.1
click at [305, 143] on div "Design Foundations for Ticino's Digital Transformation Led the creation of a De…" at bounding box center [455, 173] width 428 height 257
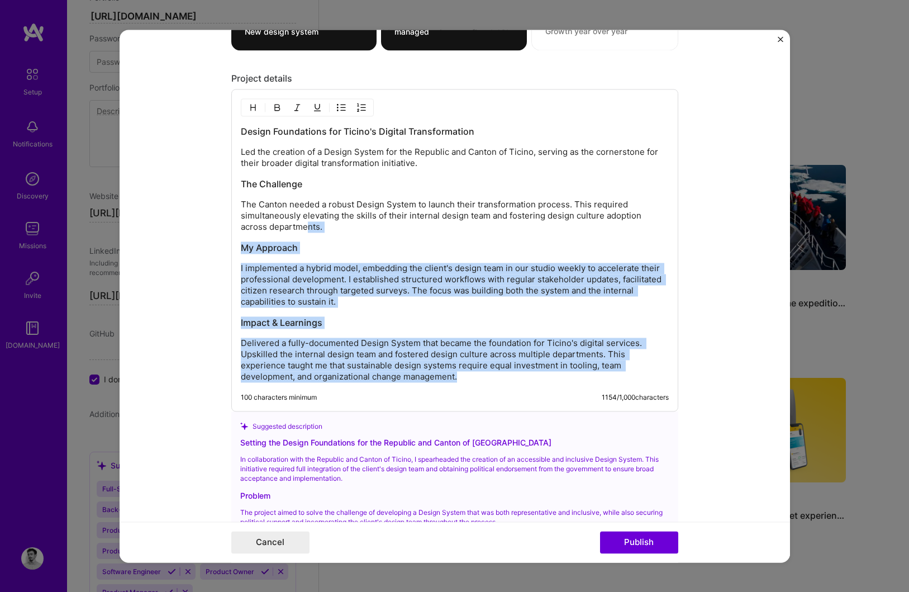
scroll to position [1445, 0]
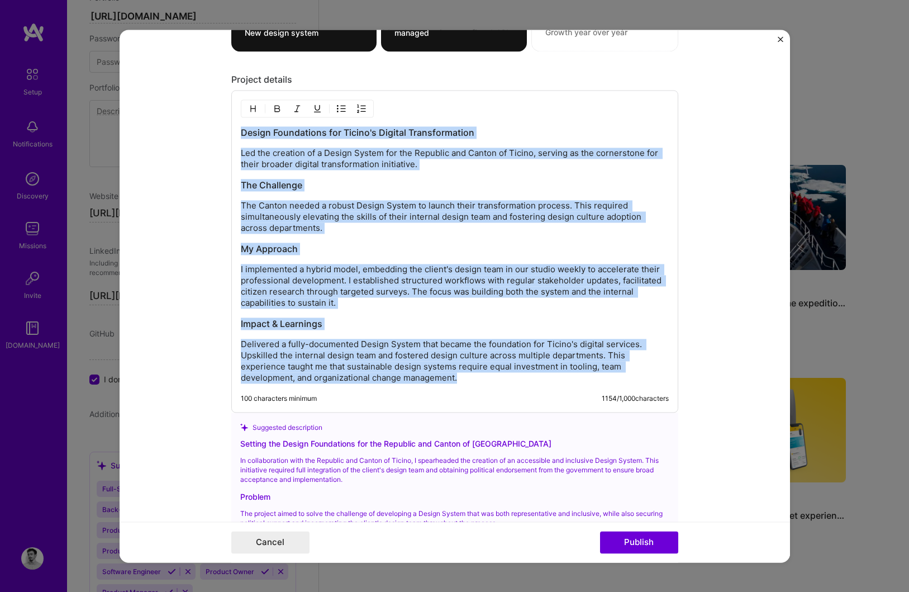
click at [240, 132] on div "Design Foundations for Ticino's Digital Transformation Led the creation of a De…" at bounding box center [454, 251] width 447 height 322
copy div "Design Foundations for Ticino's Digital Transformation Led the creation of a De…"
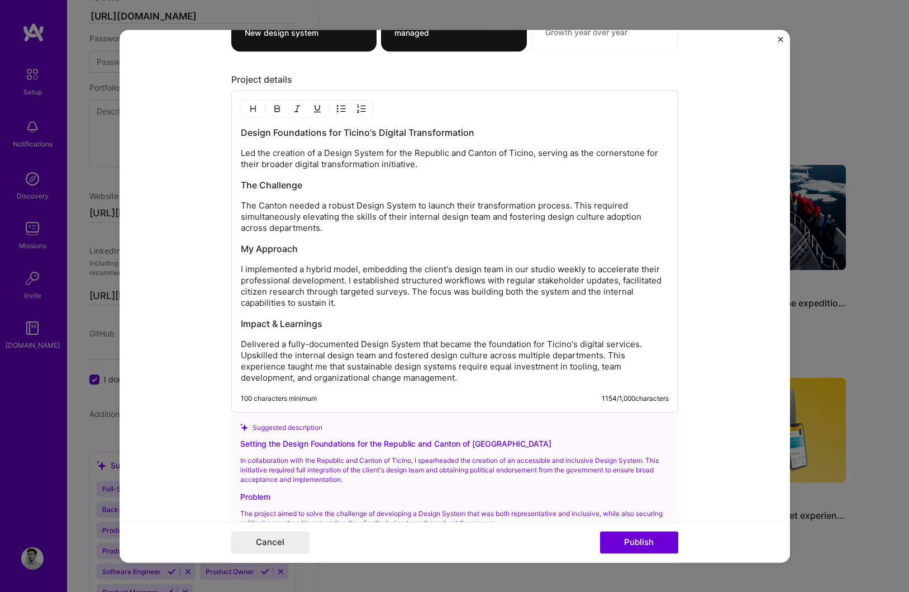
click at [483, 367] on p "Delivered a fully-documented Design System that became the foundation for Ticin…" at bounding box center [455, 361] width 428 height 45
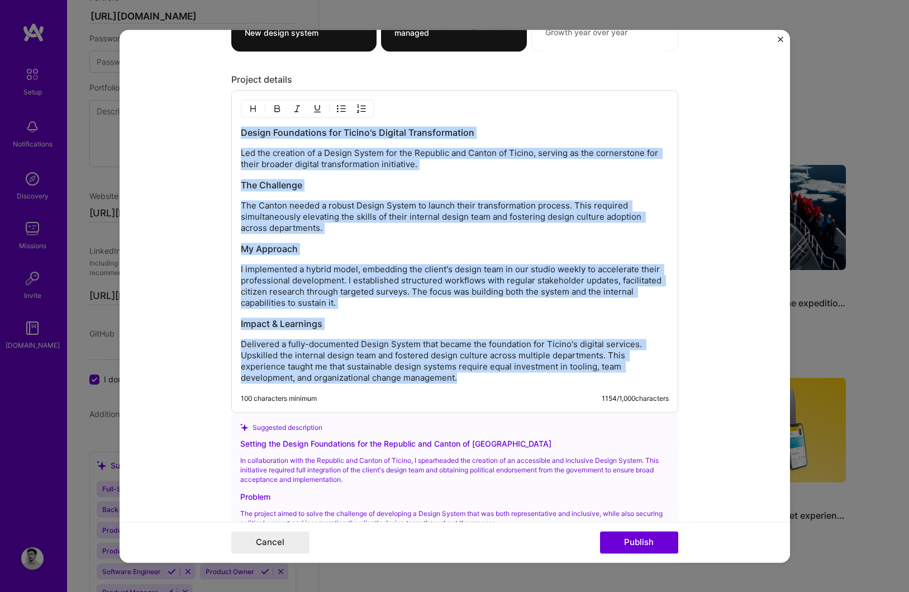
drag, startPoint x: 444, startPoint y: 377, endPoint x: 236, endPoint y: 137, distance: 316.9
click at [236, 137] on div "Design Foundations for Ticino's Digital Transformation Led the creation of a De…" at bounding box center [454, 251] width 447 height 322
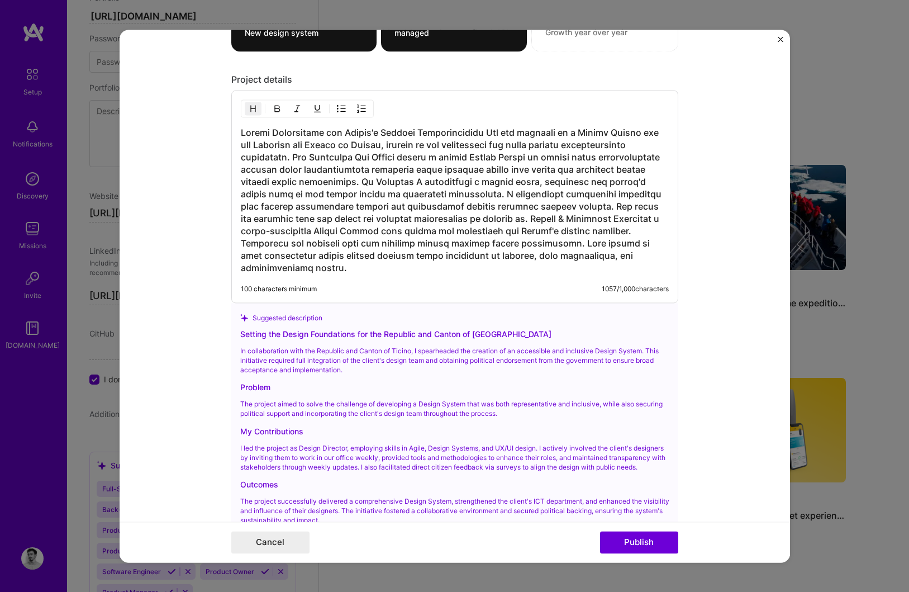
click at [473, 132] on h3 at bounding box center [455, 200] width 428 height 148
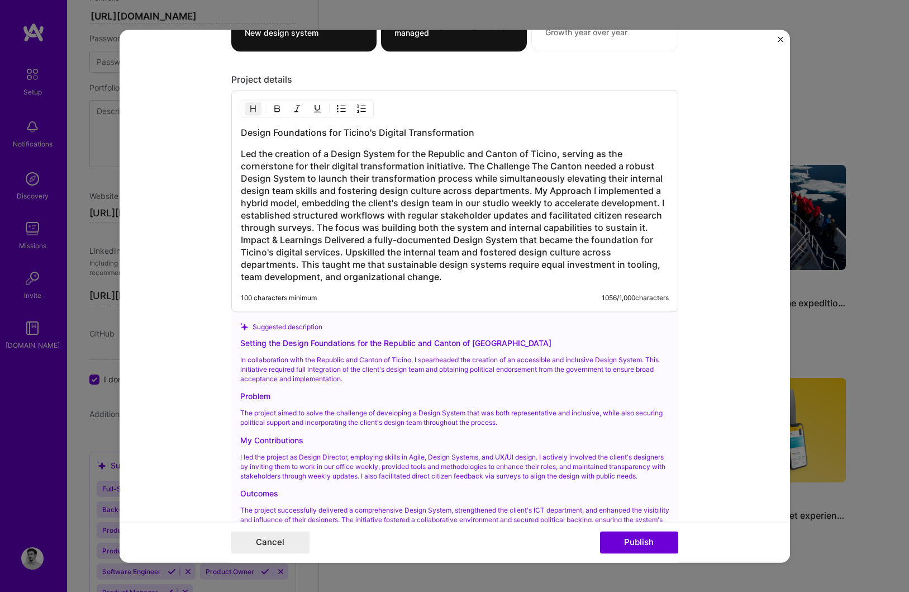
click at [467, 165] on h3 "Led the creation of a Design System for the Republic and Canton of Ticino, serv…" at bounding box center [455, 215] width 428 height 135
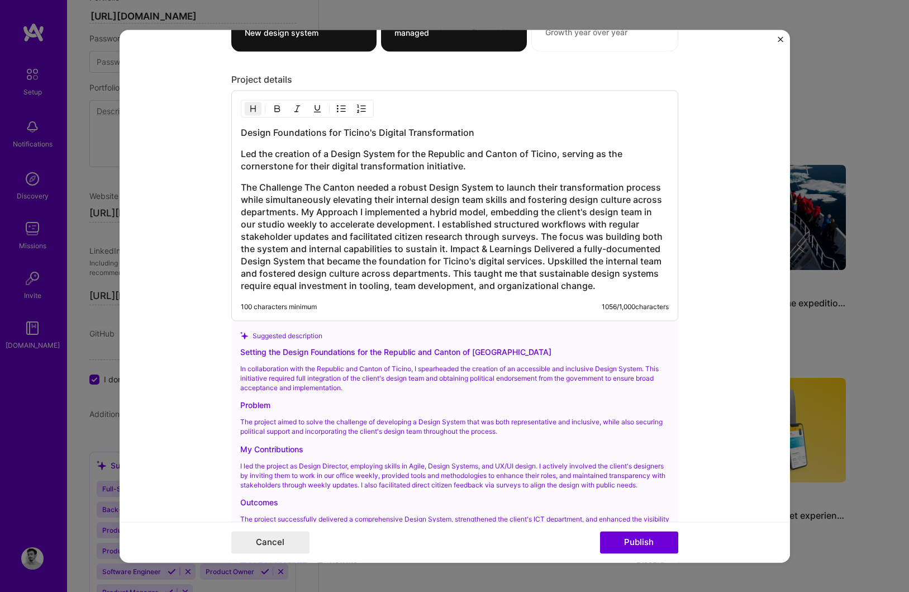
click at [300, 213] on h3 "The Challenge The Canton needed a robust Design System to launch their transfor…" at bounding box center [455, 236] width 428 height 111
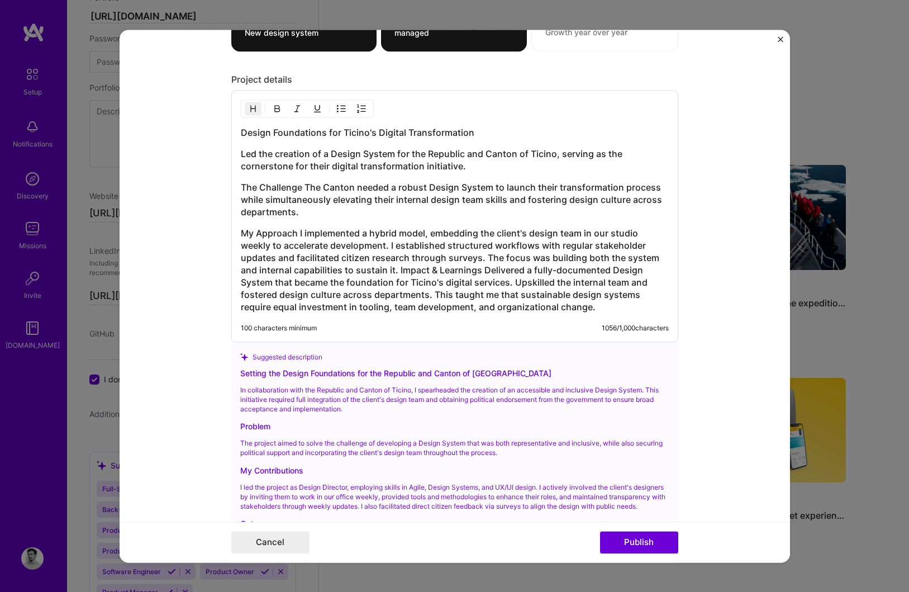
click at [401, 271] on h3 "My Approach I implemented a hybrid model, embedding the client's design team in…" at bounding box center [455, 270] width 428 height 86
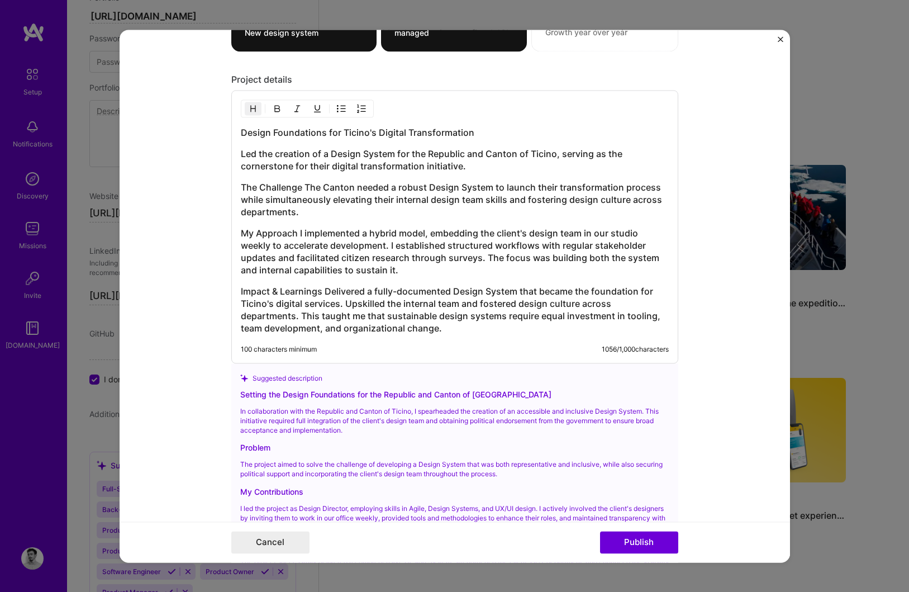
click at [324, 292] on h3 "Impact & Learnings Delivered a fully-documented Design System that became the f…" at bounding box center [455, 309] width 428 height 49
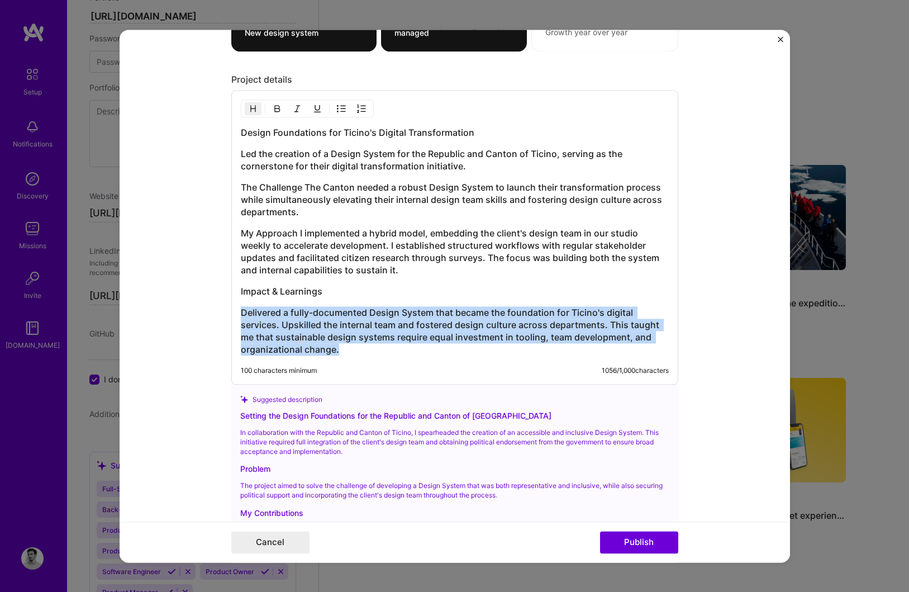
drag, startPoint x: 338, startPoint y: 353, endPoint x: 215, endPoint y: 308, distance: 130.8
click at [215, 308] on form "Project title Setting the Design Foundations for the Republic and Canton of Tic…" at bounding box center [455, 296] width 671 height 533
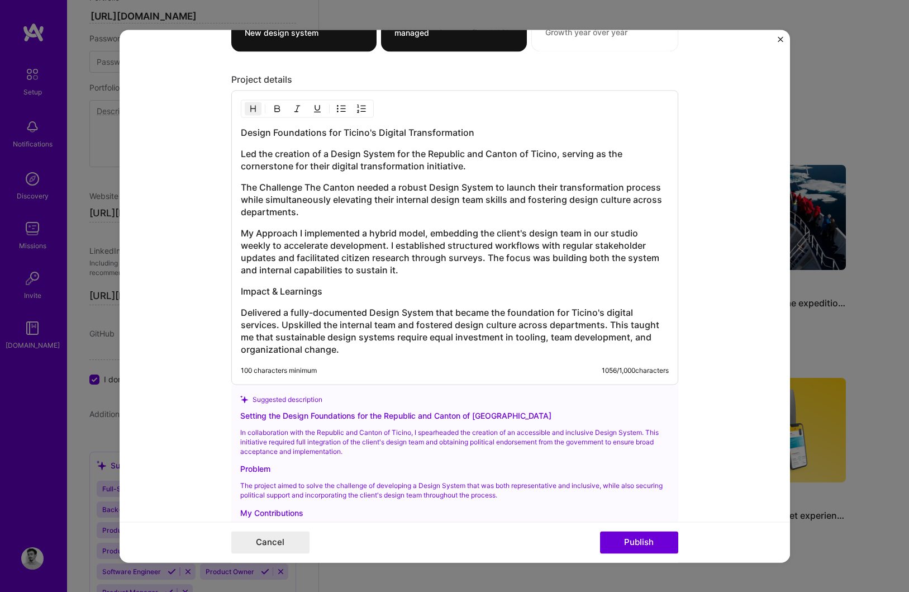
click at [239, 305] on div "Design Foundations for Ticino's Digital Transformation Led the creation of a De…" at bounding box center [454, 237] width 447 height 295
click at [241, 315] on h3 "Delivered a fully-documented Design System that became the foundation for Ticin…" at bounding box center [455, 330] width 428 height 49
click at [300, 233] on h3 "My Approach I implemented a hybrid model, embedding the client's design team in…" at bounding box center [455, 251] width 428 height 49
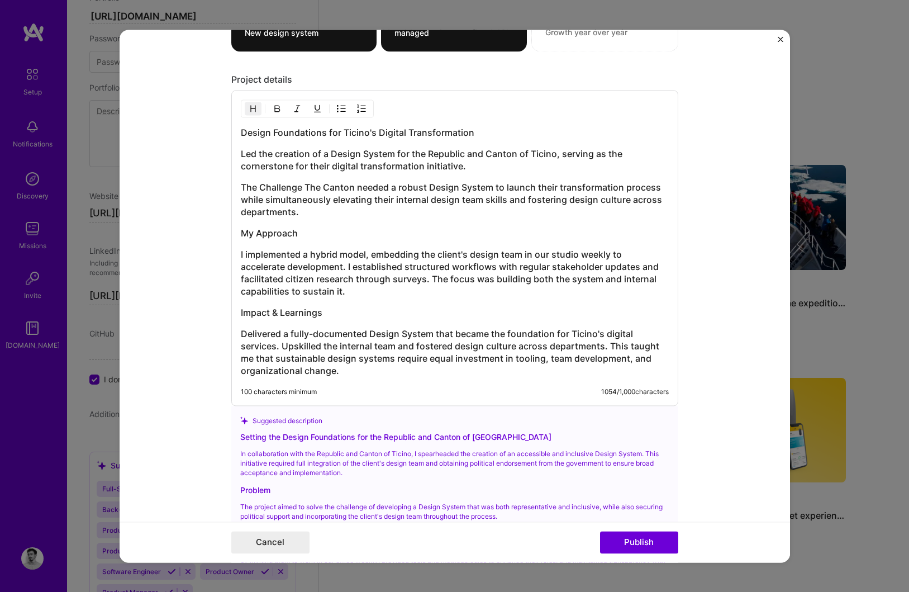
click at [305, 188] on h3 "The Challenge The Canton needed a robust Design System to launch their transfor…" at bounding box center [455, 199] width 428 height 37
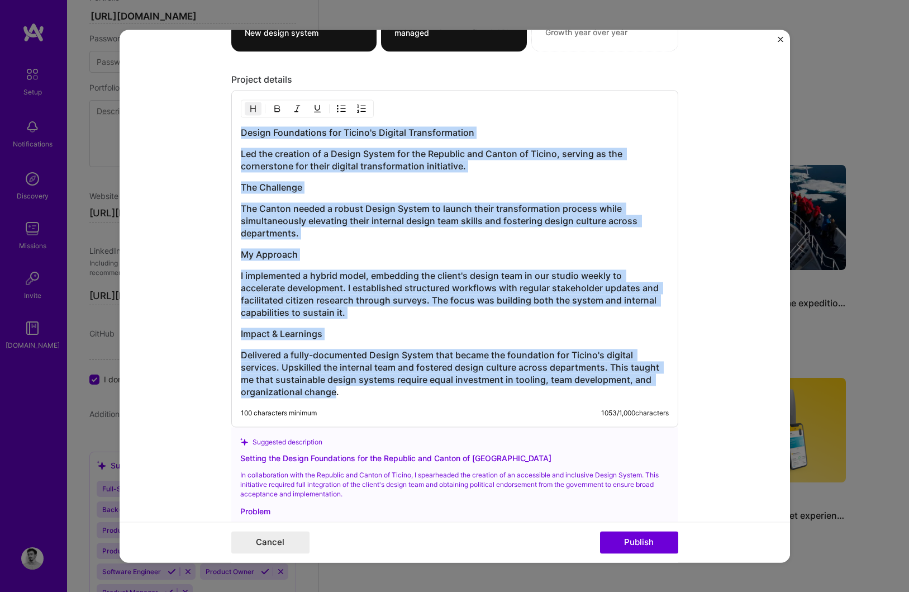
drag, startPoint x: 335, startPoint y: 393, endPoint x: 234, endPoint y: 125, distance: 286.7
click at [235, 124] on div "Design Foundations for Ticino's Digital Transformation Led the creation of a De…" at bounding box center [454, 258] width 447 height 337
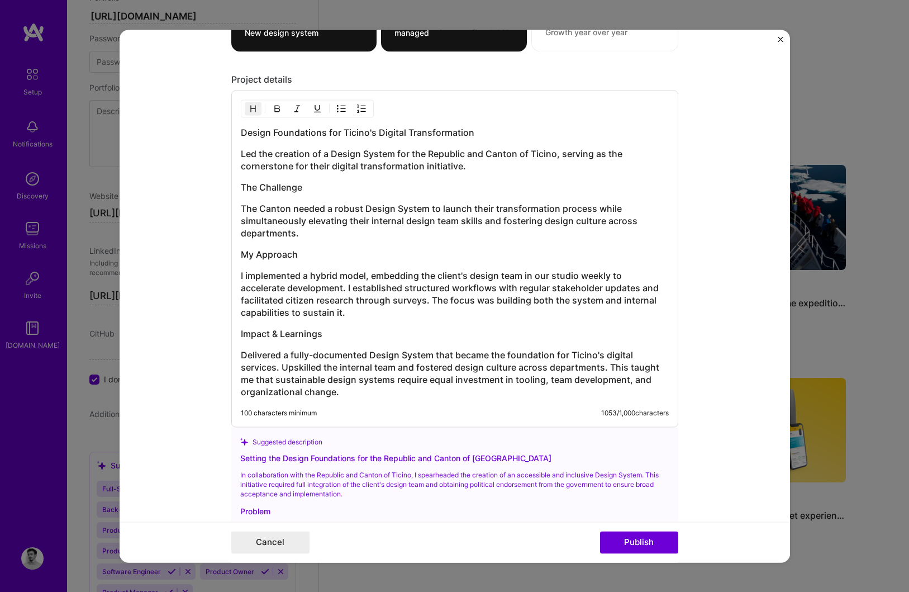
click at [295, 166] on h3 "Led the creation of a Design System for the Republic and Canton of Ticino, serv…" at bounding box center [455, 160] width 428 height 25
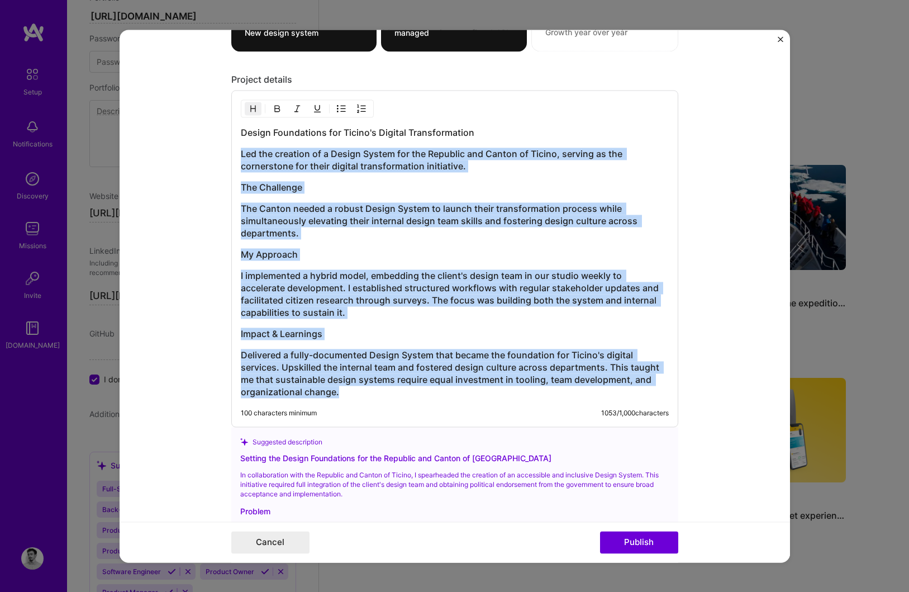
drag, startPoint x: 344, startPoint y: 395, endPoint x: 238, endPoint y: 143, distance: 273.7
click at [238, 143] on div "Design Foundations for Ticino's Digital Transformation Led the creation of a De…" at bounding box center [454, 258] width 447 height 337
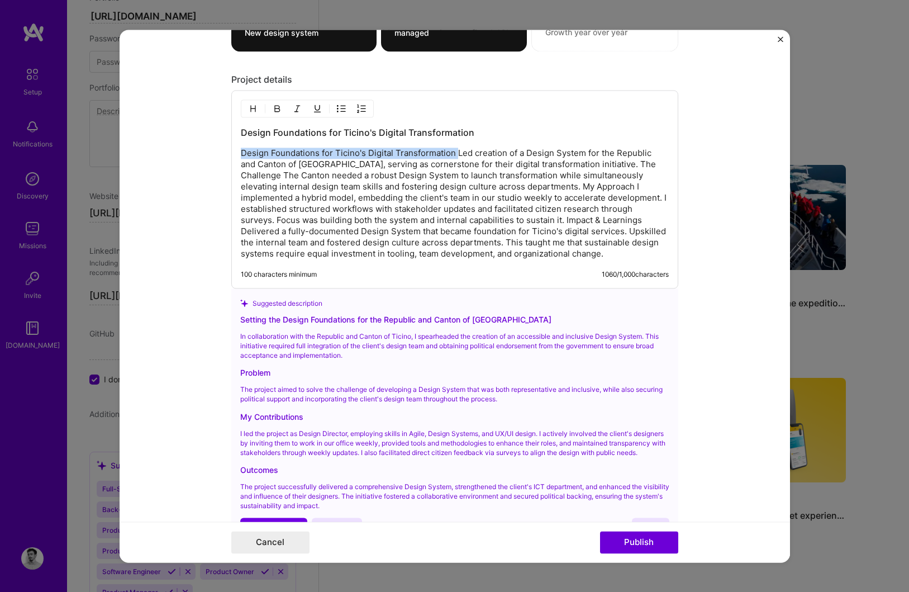
drag, startPoint x: 455, startPoint y: 155, endPoint x: 236, endPoint y: 155, distance: 219.6
click at [236, 155] on div "Design Foundations for Ticino's Digital Transformation 100 characters minimum 1…" at bounding box center [454, 189] width 447 height 198
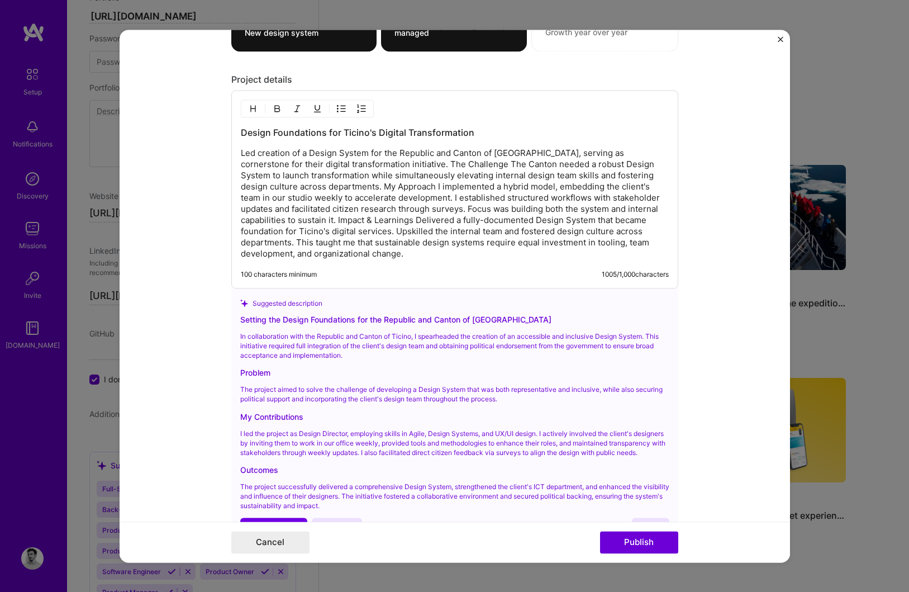
click at [506, 136] on h3 "Design Foundations for Ticino's Digital Transformation" at bounding box center [455, 132] width 428 height 12
click at [366, 166] on p "Led creation of a Design System for the Republic and Canton of [GEOGRAPHIC_DATA…" at bounding box center [455, 204] width 428 height 112
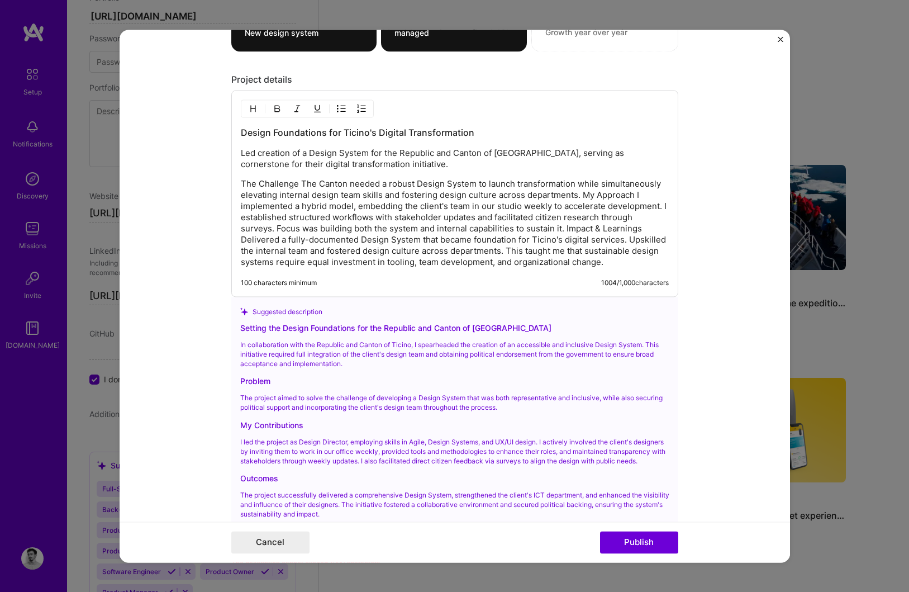
click at [300, 186] on p "The Challenge The Canton needed a robust Design System to launch transformation…" at bounding box center [455, 222] width 428 height 89
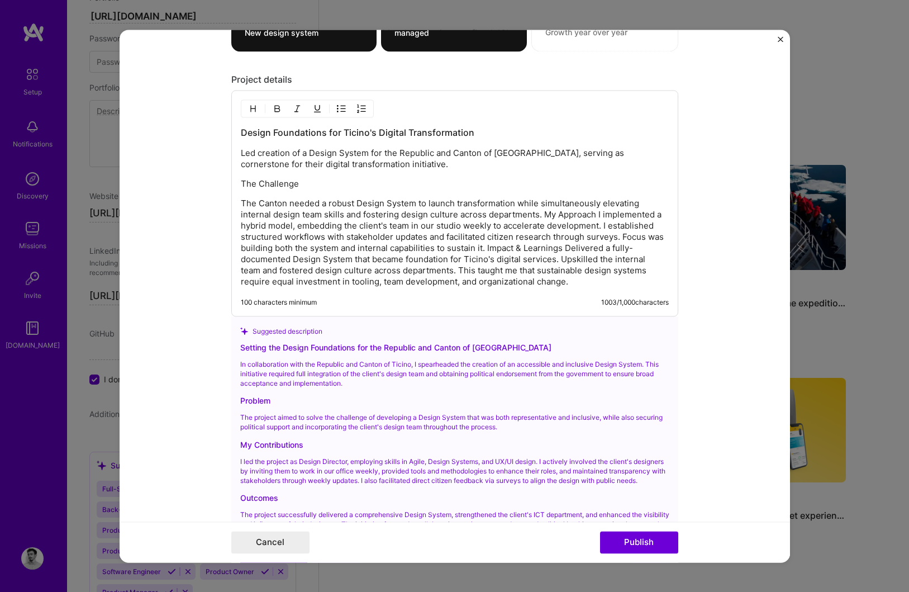
click at [544, 217] on p "The Canton needed a robust Design System to launch transformation while simulta…" at bounding box center [455, 242] width 428 height 89
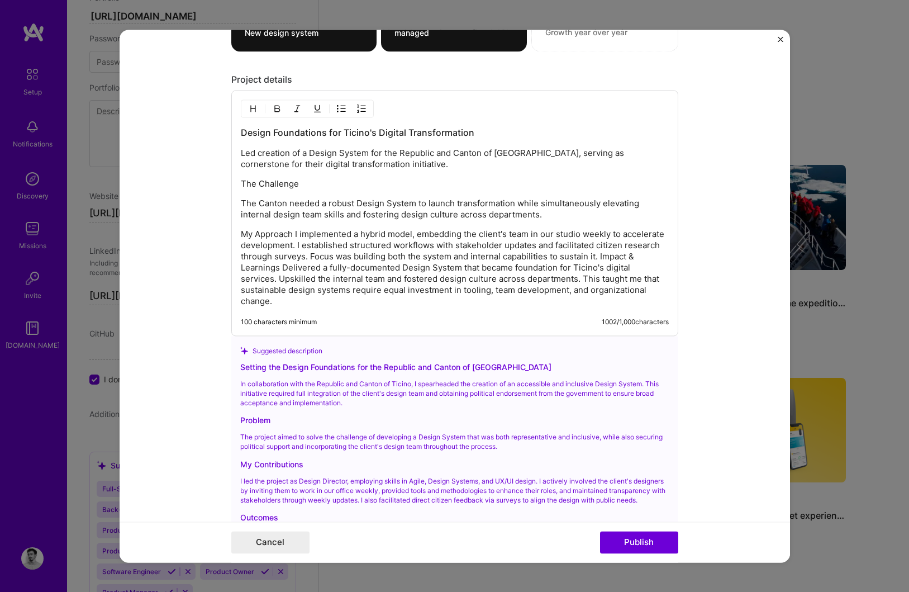
click at [296, 235] on p "My Approach I implemented a hybrid model, embedding the client's team in our st…" at bounding box center [455, 268] width 428 height 78
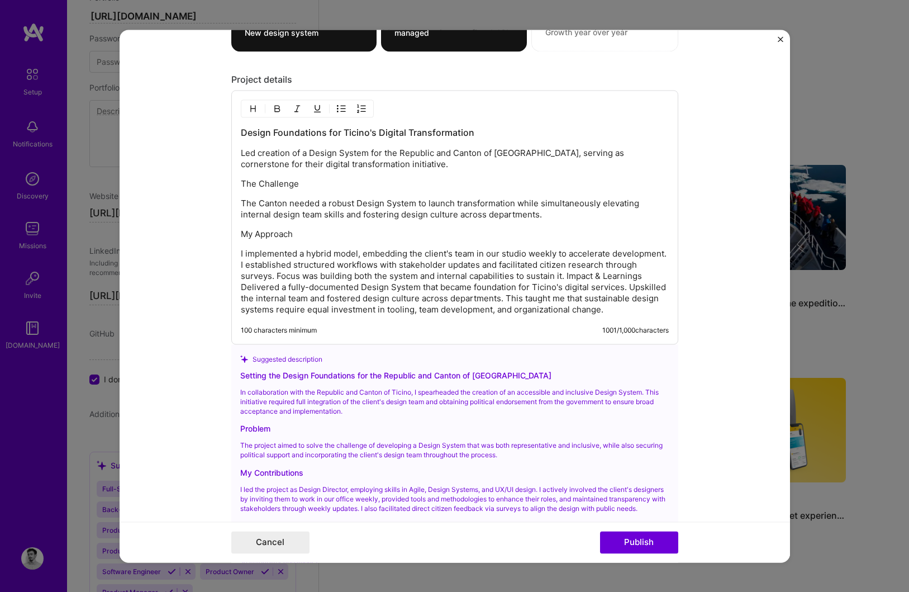
click at [601, 278] on p "I implemented a hybrid model, embedding the client's team in our studio weekly …" at bounding box center [455, 281] width 428 height 67
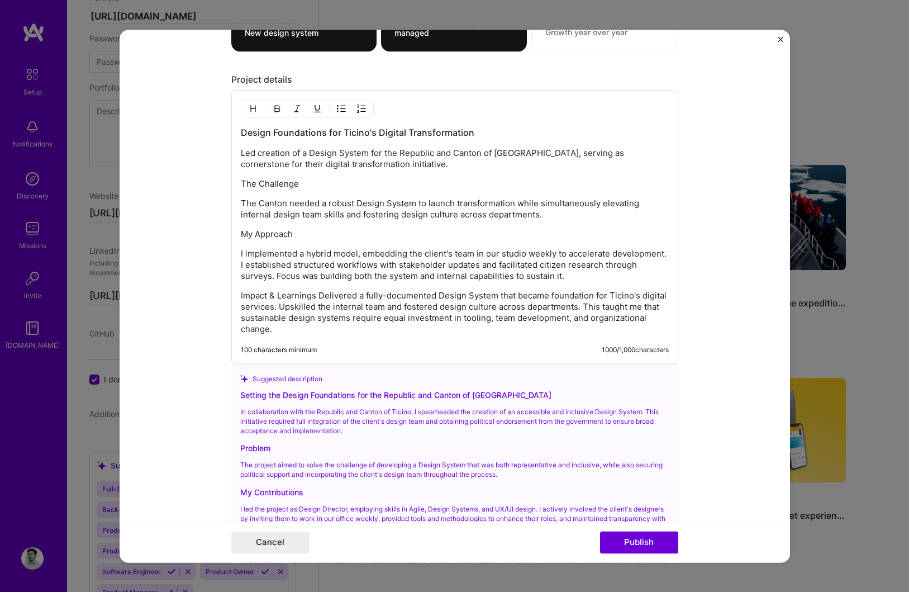
click at [320, 298] on p "Impact & Learnings Delivered a fully-documented Design System that became found…" at bounding box center [455, 312] width 428 height 45
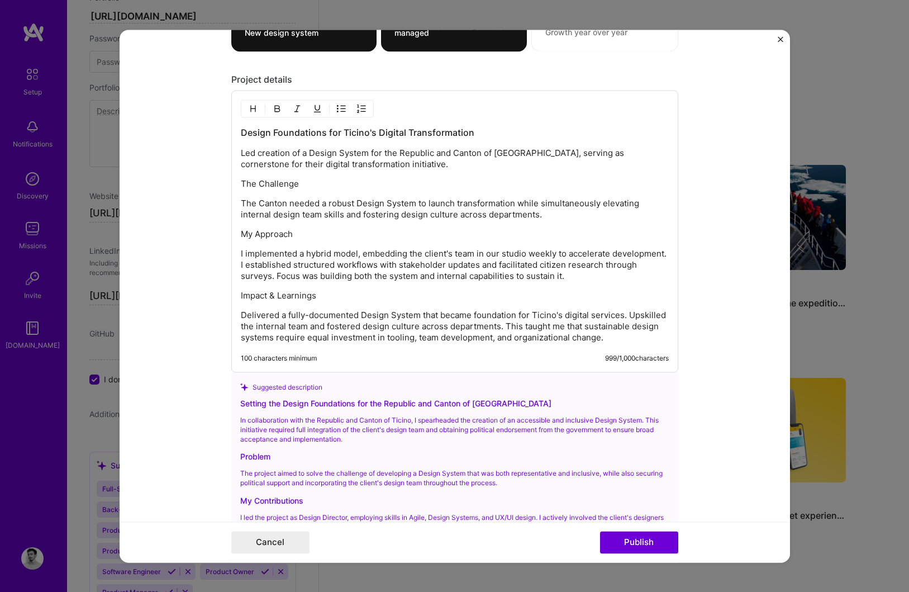
click at [244, 295] on p "Impact & Learnings" at bounding box center [455, 295] width 428 height 11
click at [253, 113] on img "button" at bounding box center [253, 108] width 9 height 9
click at [266, 230] on p "My Approach" at bounding box center [455, 234] width 428 height 11
click at [253, 107] on img "button" at bounding box center [253, 108] width 9 height 9
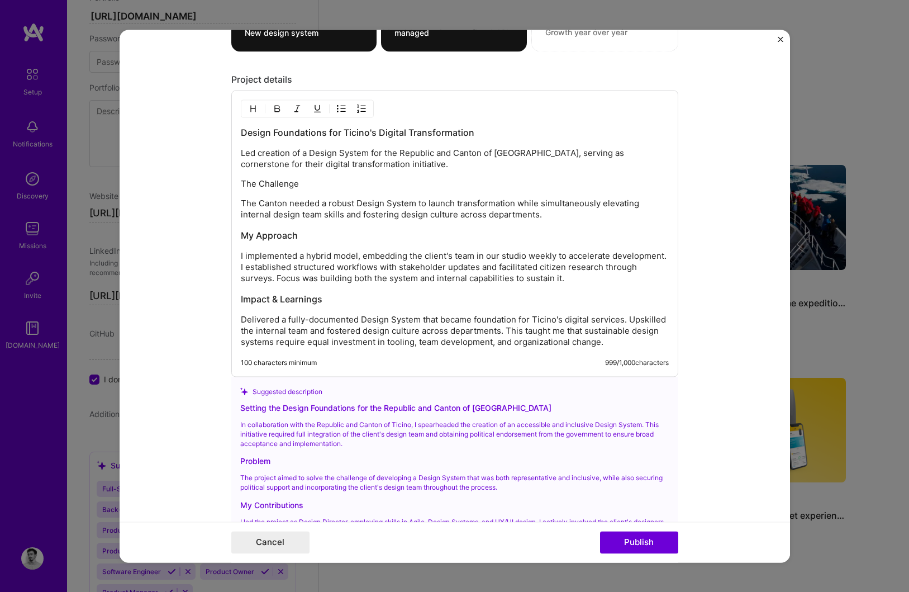
click at [265, 183] on p "The Challenge" at bounding box center [455, 183] width 428 height 11
click at [254, 107] on img "button" at bounding box center [253, 108] width 9 height 9
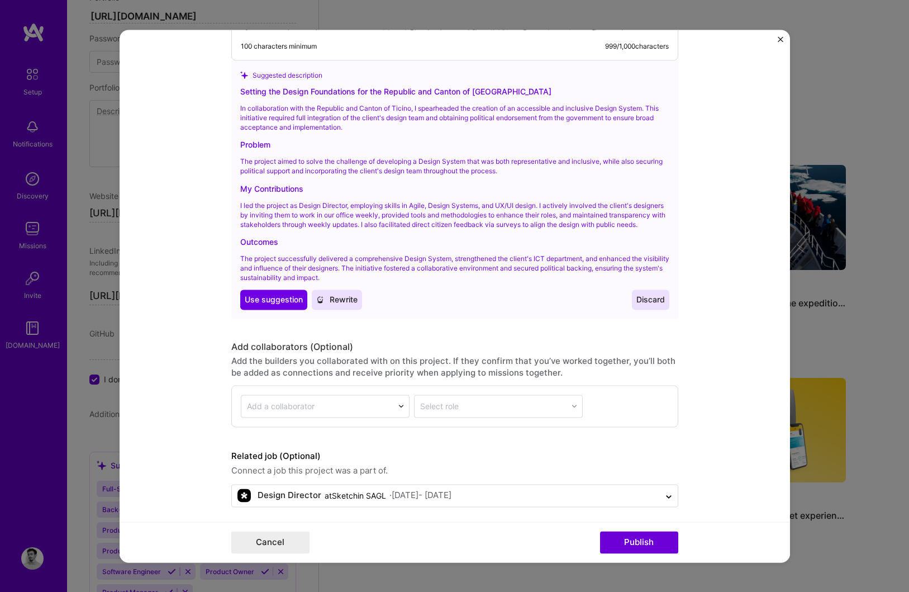
scroll to position [1779, 0]
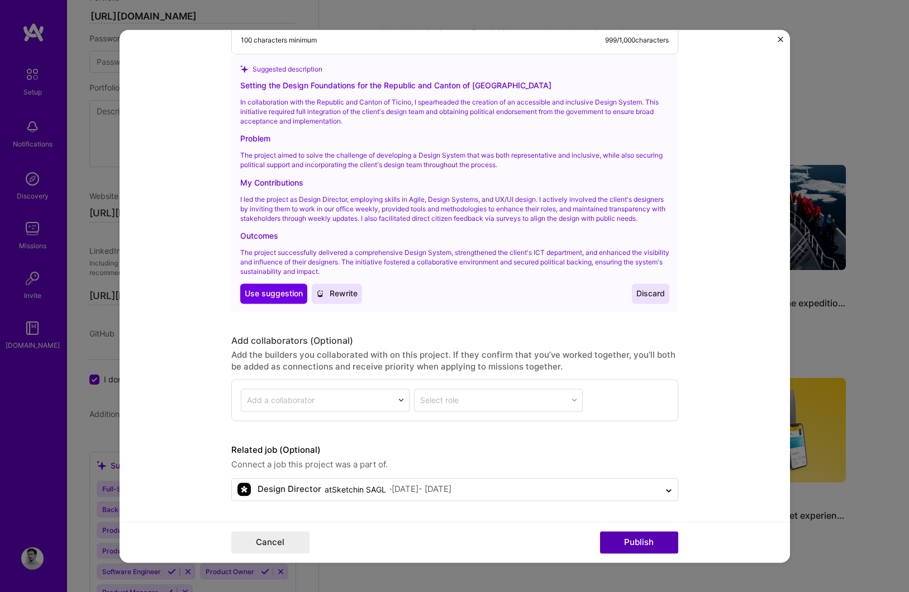
click at [618, 545] on button "Publish" at bounding box center [639, 542] width 78 height 22
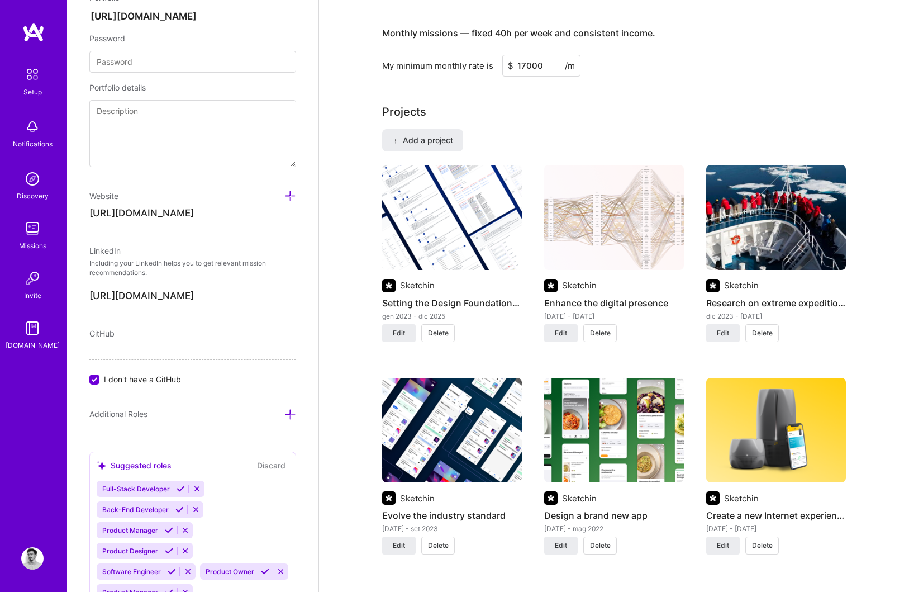
click at [628, 226] on img at bounding box center [614, 217] width 140 height 105
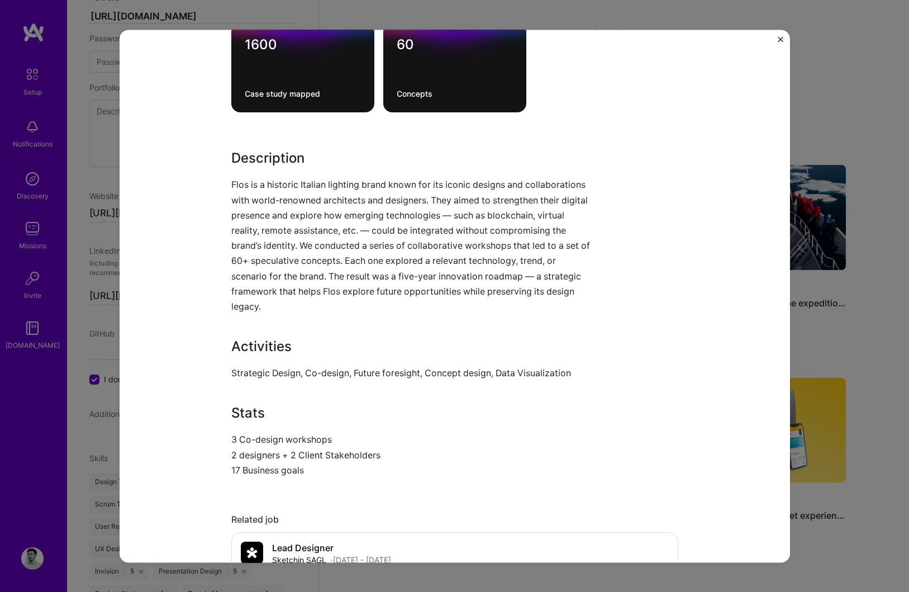
scroll to position [706, 0]
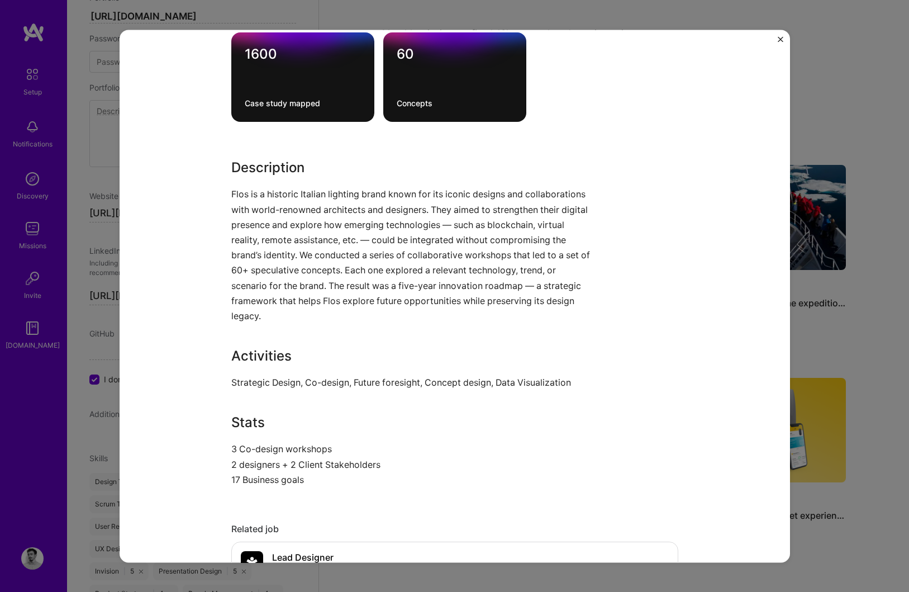
click at [230, 193] on div "Enhance the digital presence Sketchin Consulting Role Lead Designer [DATE] - [D…" at bounding box center [455, 296] width 671 height 533
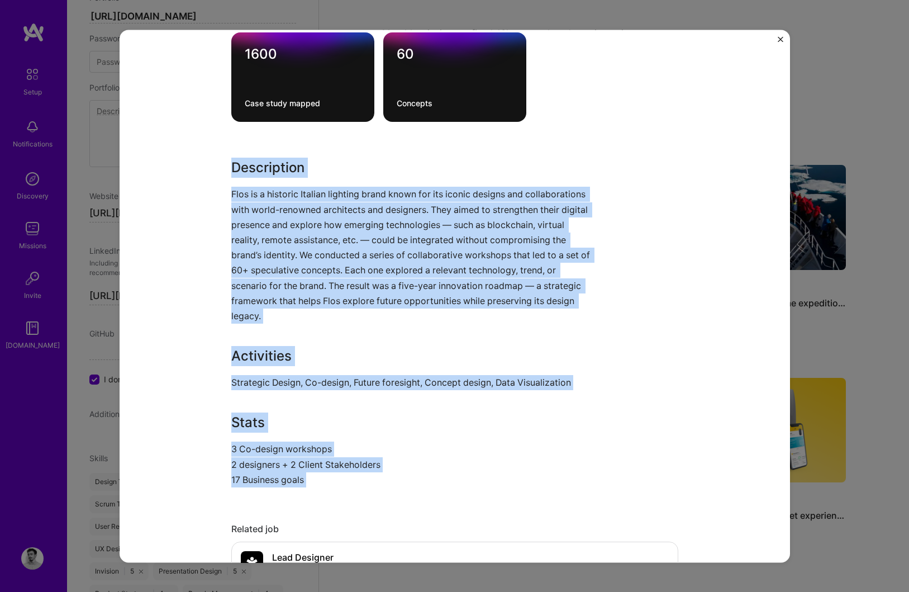
drag, startPoint x: 232, startPoint y: 165, endPoint x: 319, endPoint y: 493, distance: 338.9
click at [320, 494] on div "Enhance the digital presence Sketchin Consulting Role Lead Designer [DATE] - [D…" at bounding box center [454, 212] width 447 height 1732
copy div "Description Flos is a historic Italian lighting brand known for its iconic desi…"
click at [781, 41] on img "Close" at bounding box center [781, 39] width 6 height 6
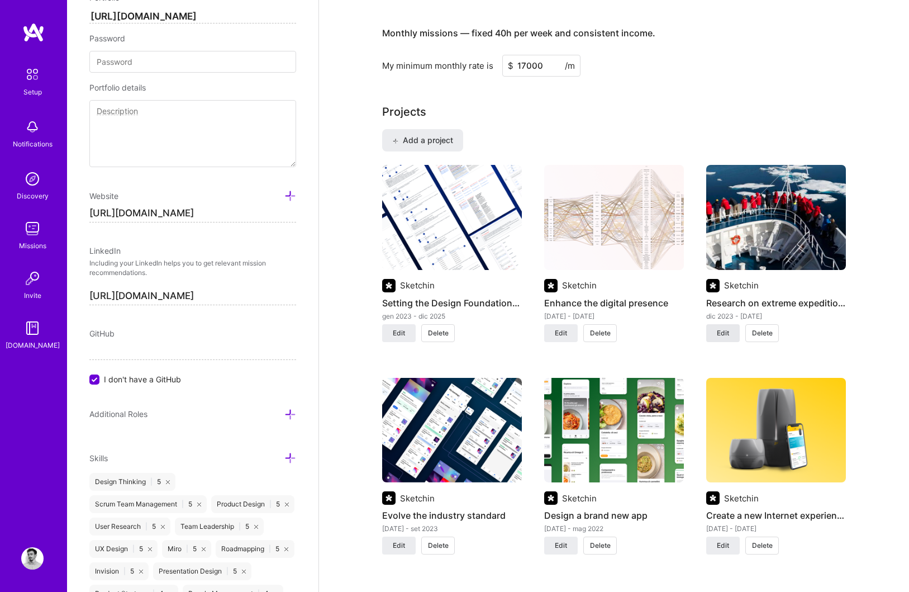
click at [724, 331] on span "Edit" at bounding box center [723, 333] width 12 height 10
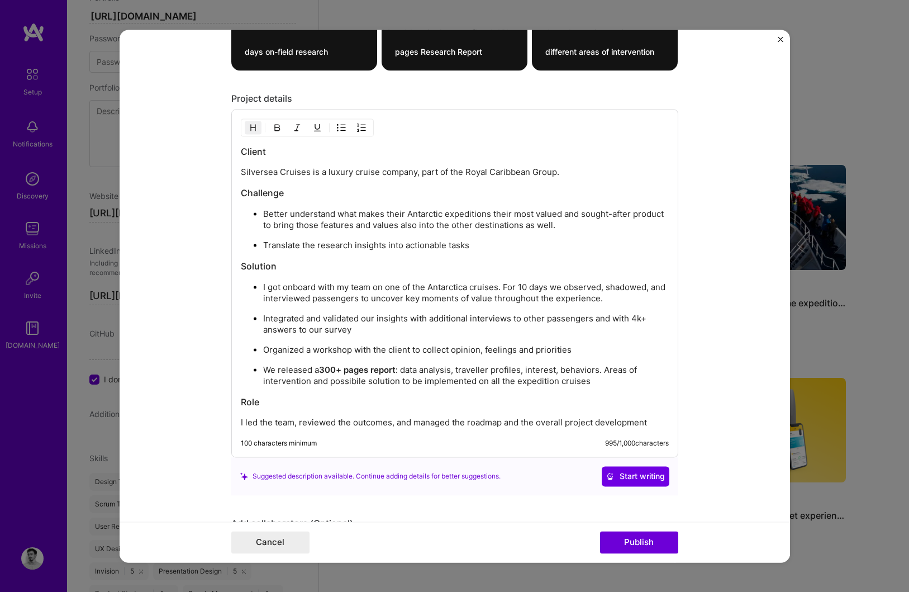
scroll to position [1341, 0]
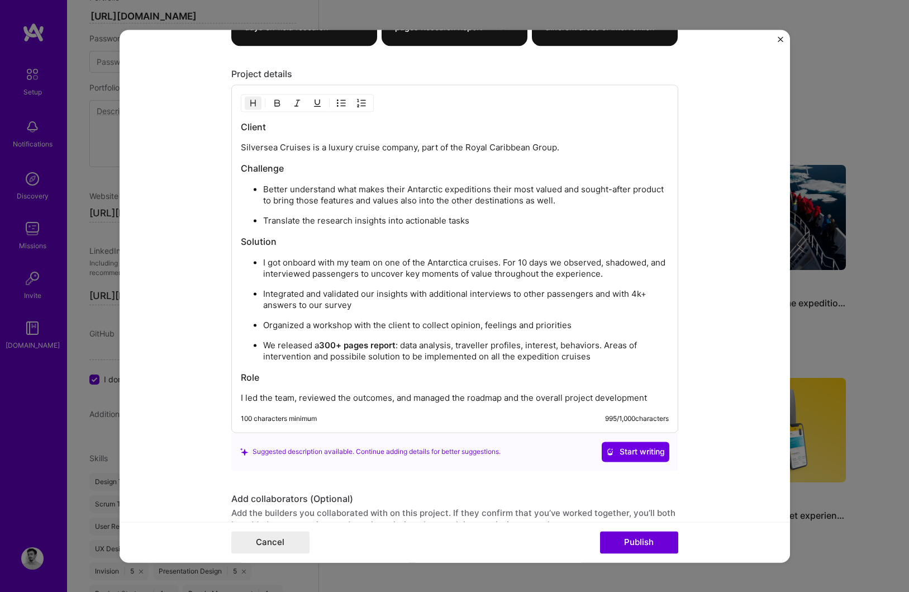
click at [420, 353] on p "We released a 300+ pages report : data analysis, traveller profiles, interest, …" at bounding box center [466, 351] width 406 height 22
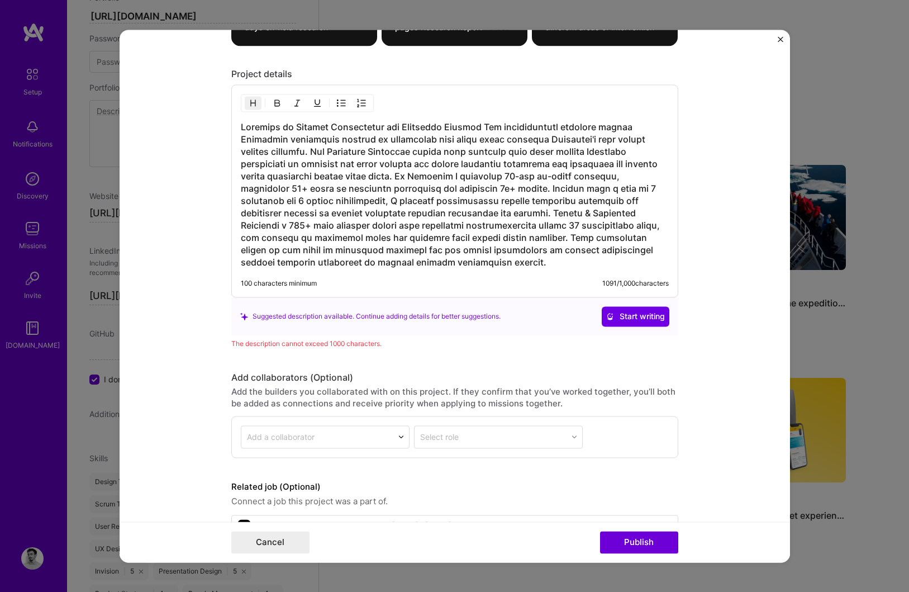
click at [477, 125] on h3 at bounding box center [455, 195] width 428 height 148
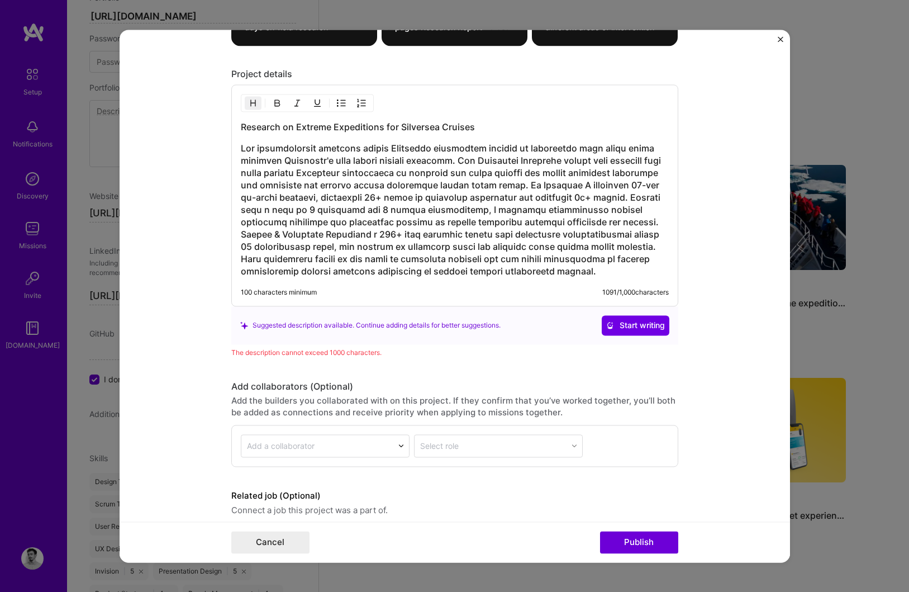
click at [548, 185] on h3 at bounding box center [455, 209] width 428 height 135
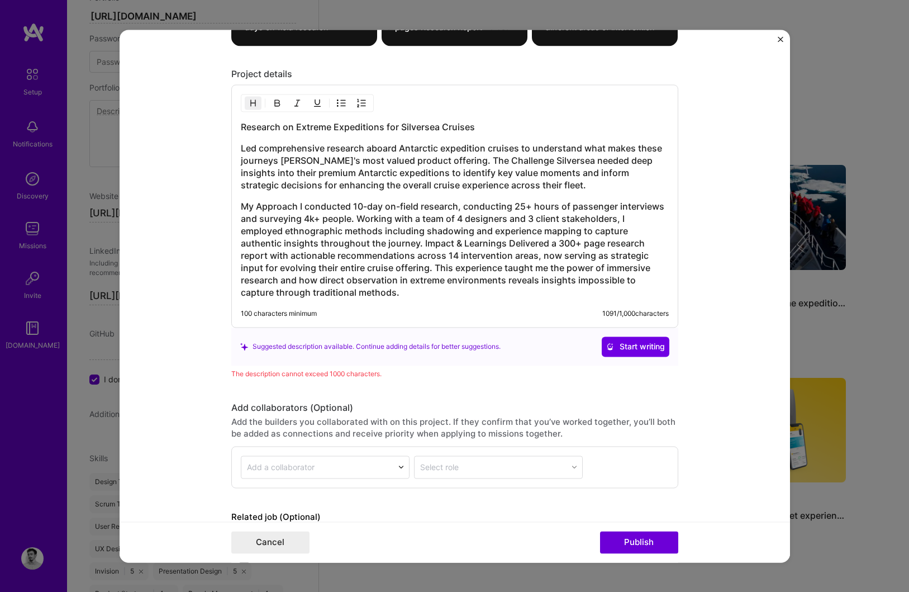
click at [457, 160] on h3 "Led comprehensive research aboard Antarctic expedition cruises to understand wh…" at bounding box center [455, 166] width 428 height 49
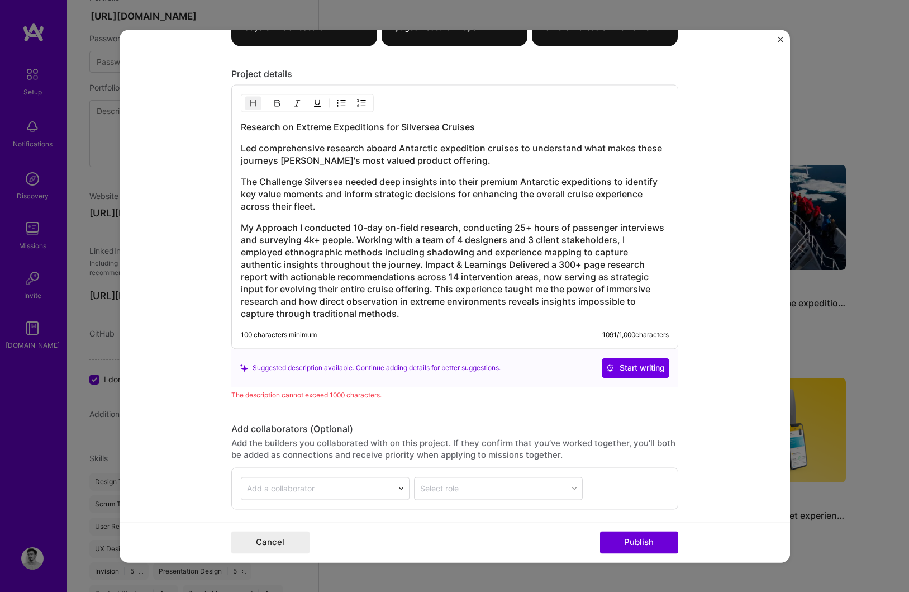
click at [481, 127] on h3 "Research on Extreme Expeditions for Silversea Cruises" at bounding box center [455, 127] width 428 height 12
click at [305, 183] on h3 "The Challenge Silversea needed deep insights into their premium Antarctic exped…" at bounding box center [455, 193] width 428 height 37
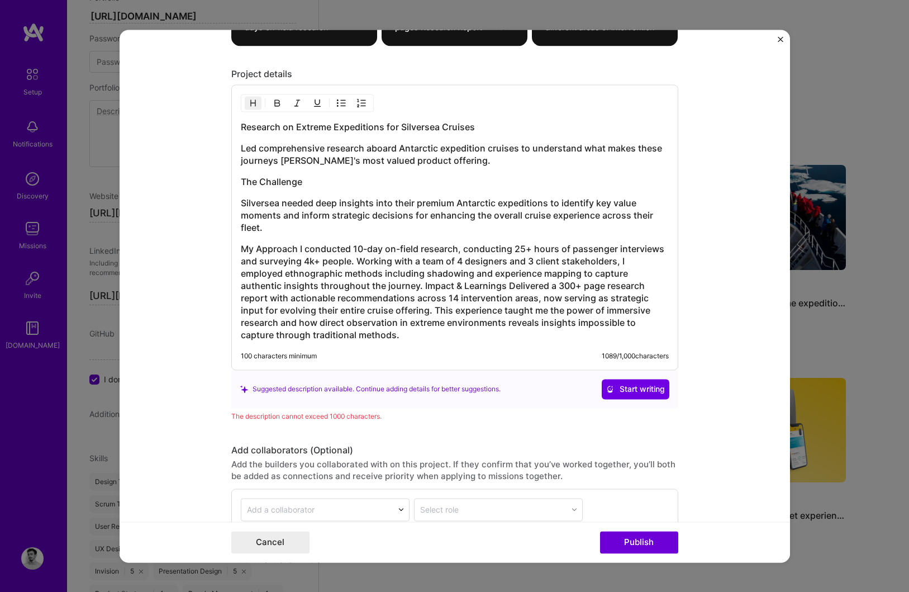
click at [463, 126] on h3 "Research on Extreme Expeditions for Silversea Cruises" at bounding box center [455, 127] width 428 height 12
click at [300, 248] on h3 "My Approach I conducted 10-day on-field research, conducting 25+ hours of passe…" at bounding box center [455, 292] width 428 height 98
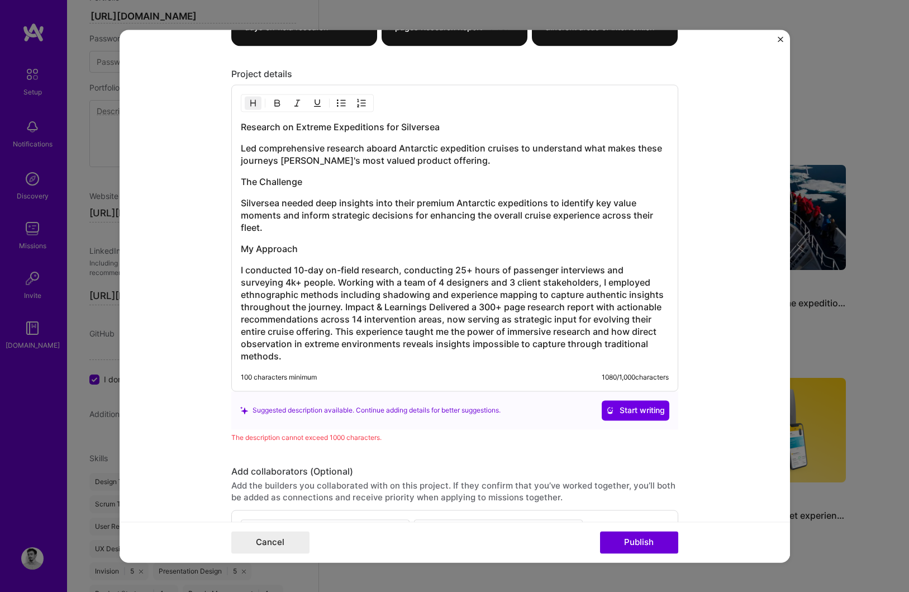
click at [293, 309] on h3 "I conducted 10-day on-field research, conducting 25+ hours of passenger intervi…" at bounding box center [455, 313] width 428 height 98
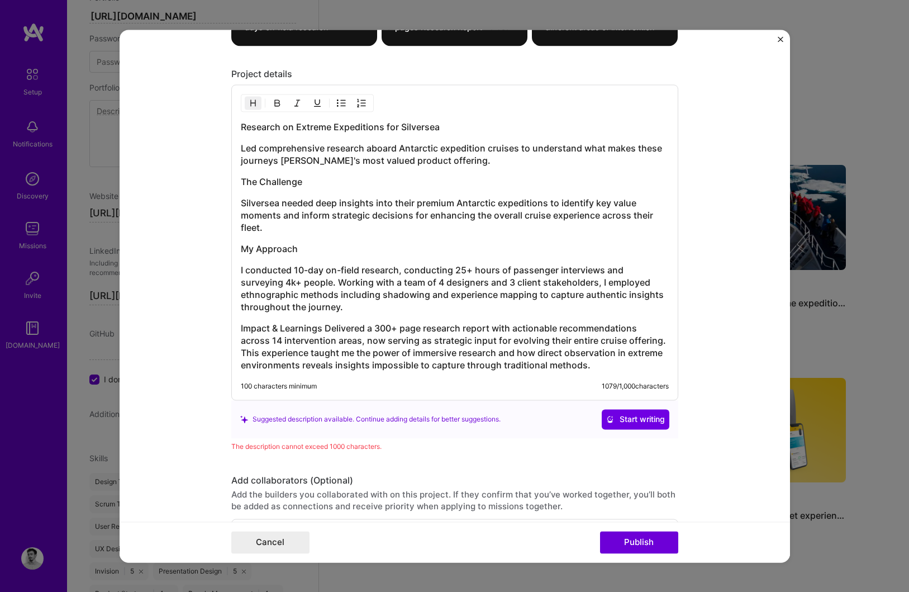
click at [325, 329] on h3 "Impact & Learnings Delivered a 300+ page research report with actionable recomm…" at bounding box center [455, 346] width 428 height 49
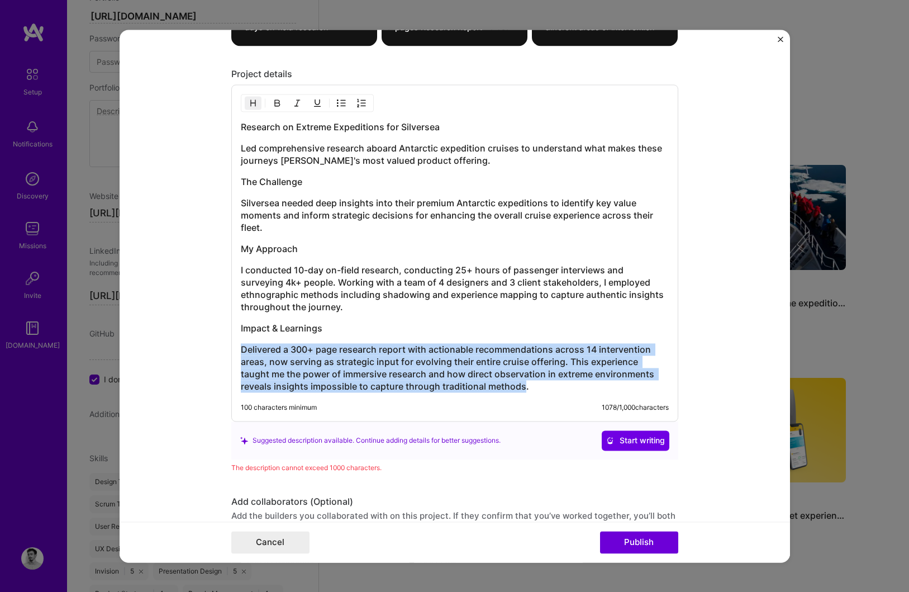
drag, startPoint x: 241, startPoint y: 350, endPoint x: 521, endPoint y: 384, distance: 282.6
click at [521, 384] on h3 "Delivered a 300+ page research report with actionable recommendations across 14…" at bounding box center [455, 367] width 428 height 49
click at [256, 103] on img "button" at bounding box center [253, 102] width 9 height 9
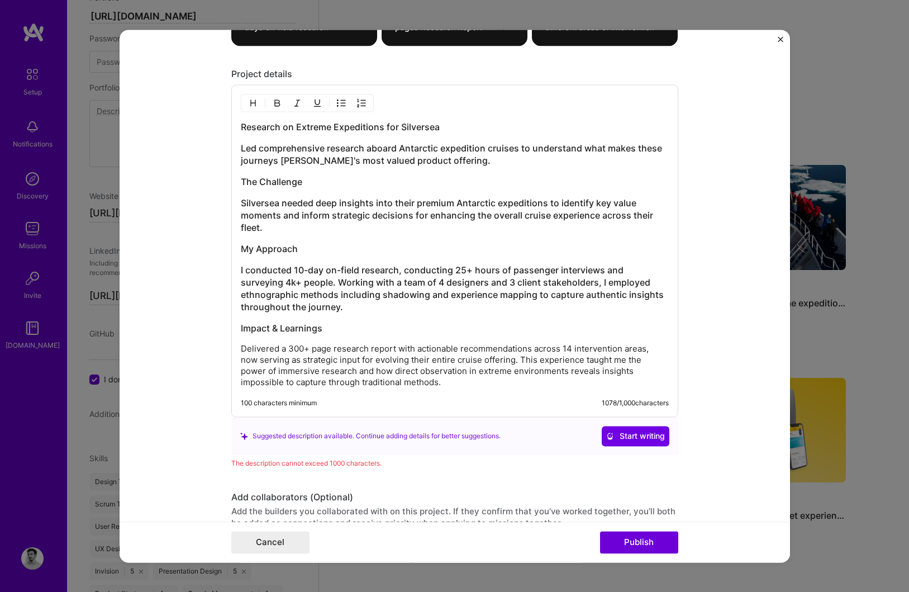
click at [286, 293] on h3 "I conducted 10-day on-field research, conducting 25+ hours of passenger intervi…" at bounding box center [455, 288] width 428 height 49
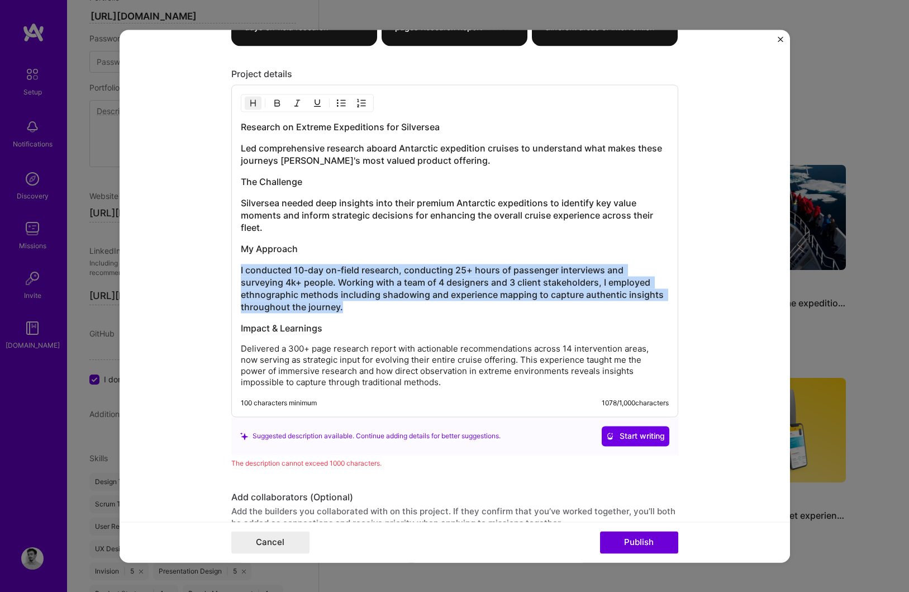
click at [286, 293] on h3 "I conducted 10-day on-field research, conducting 25+ hours of passenger intervi…" at bounding box center [455, 288] width 428 height 49
click at [251, 103] on img "button" at bounding box center [253, 102] width 9 height 9
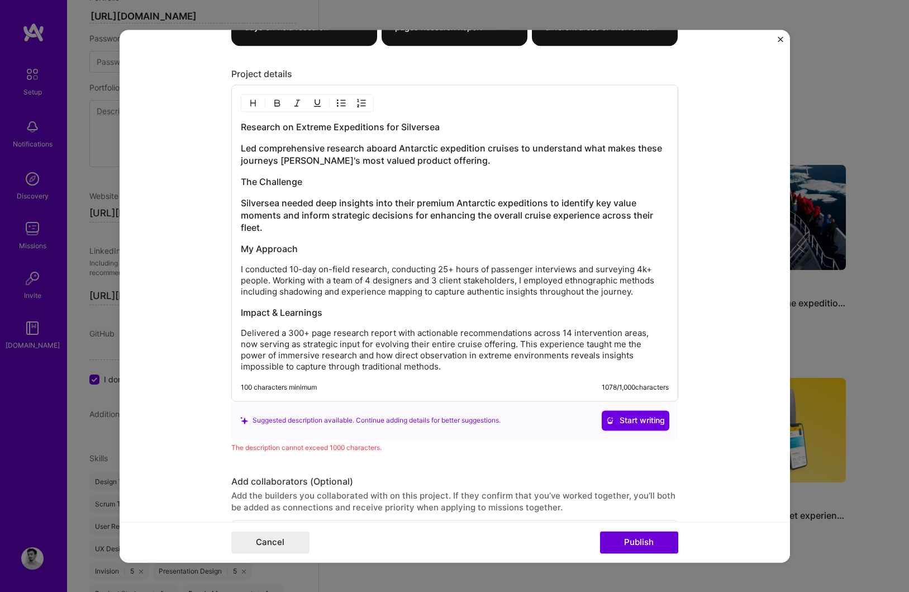
click at [261, 205] on h3 "Silversea needed deep insights into their premium Antarctic expeditions to iden…" at bounding box center [455, 215] width 428 height 37
click at [251, 105] on img "button" at bounding box center [253, 102] width 9 height 9
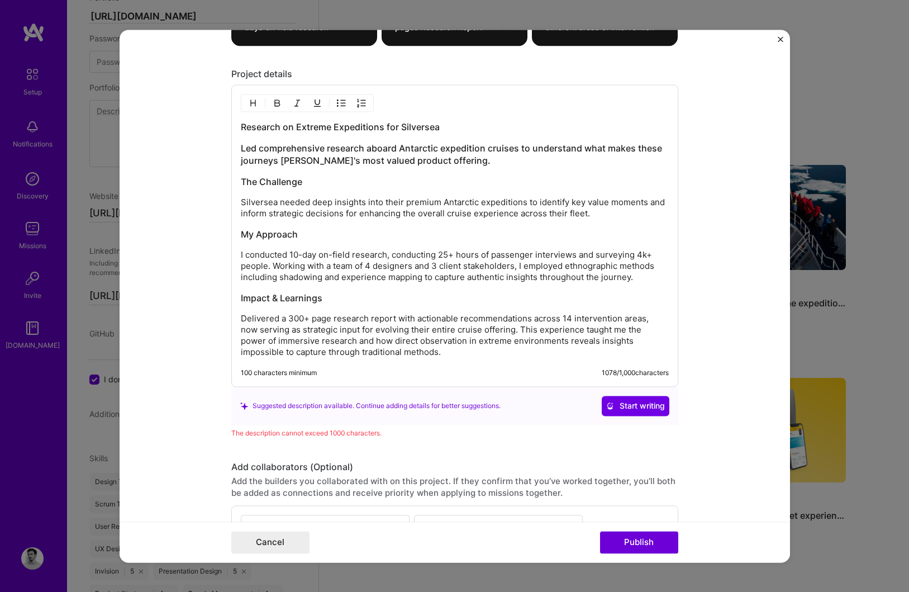
click at [258, 163] on h3 "Led comprehensive research aboard Antarctic expedition cruises to understand wh…" at bounding box center [455, 154] width 428 height 25
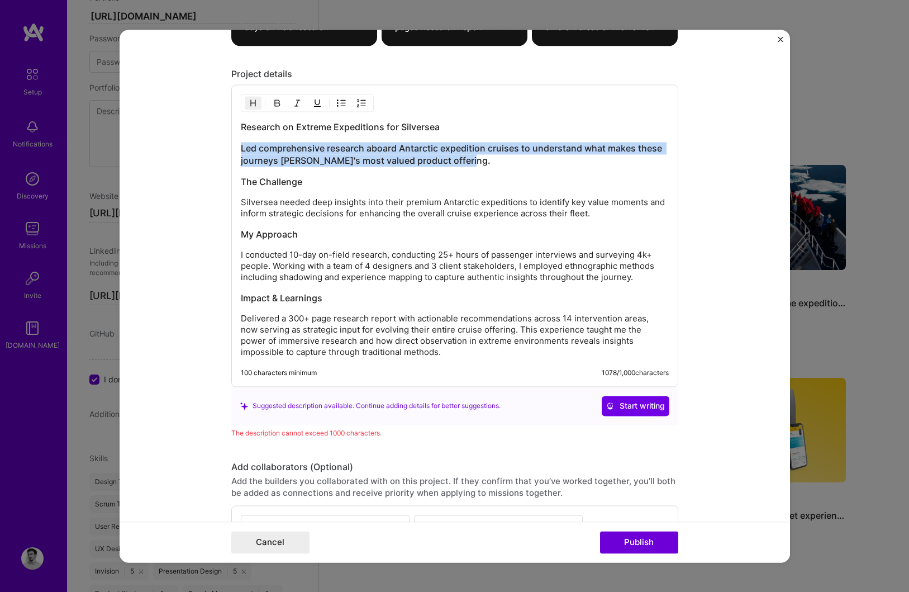
click at [258, 163] on h3 "Led comprehensive research aboard Antarctic expedition cruises to understand wh…" at bounding box center [455, 154] width 428 height 25
click at [253, 101] on img "button" at bounding box center [253, 102] width 9 height 9
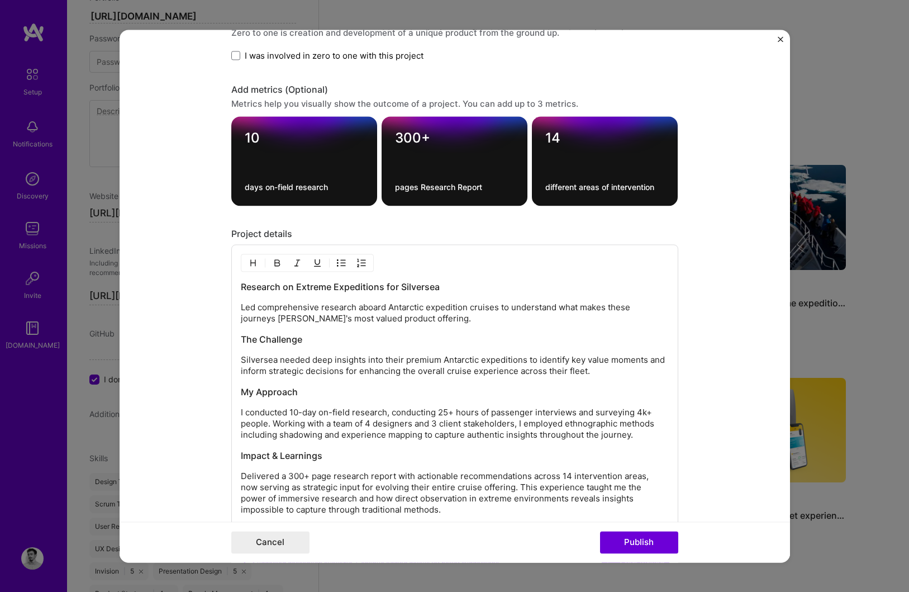
scroll to position [1189, 0]
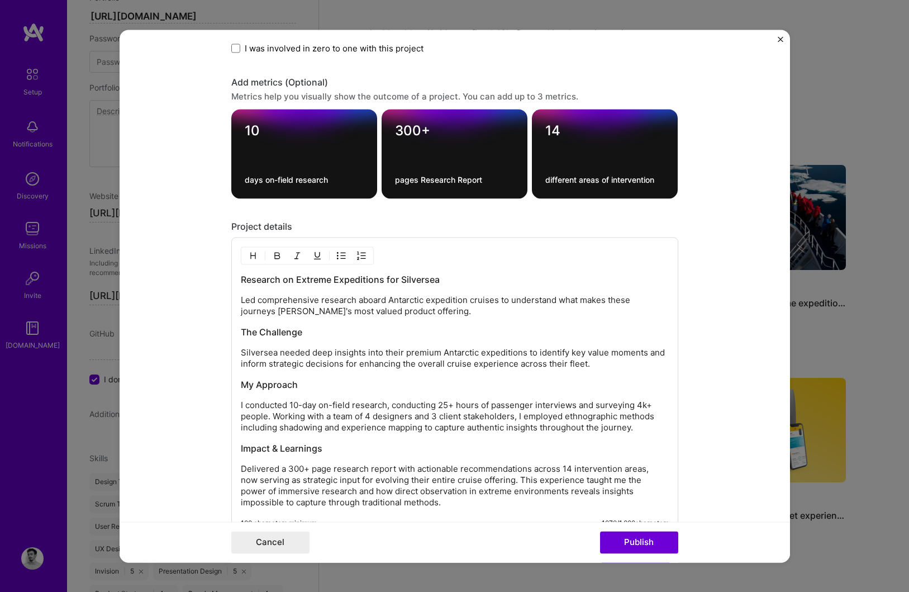
click at [390, 314] on p "Led comprehensive research aboard Antarctic expedition cruises to understand wh…" at bounding box center [455, 306] width 428 height 22
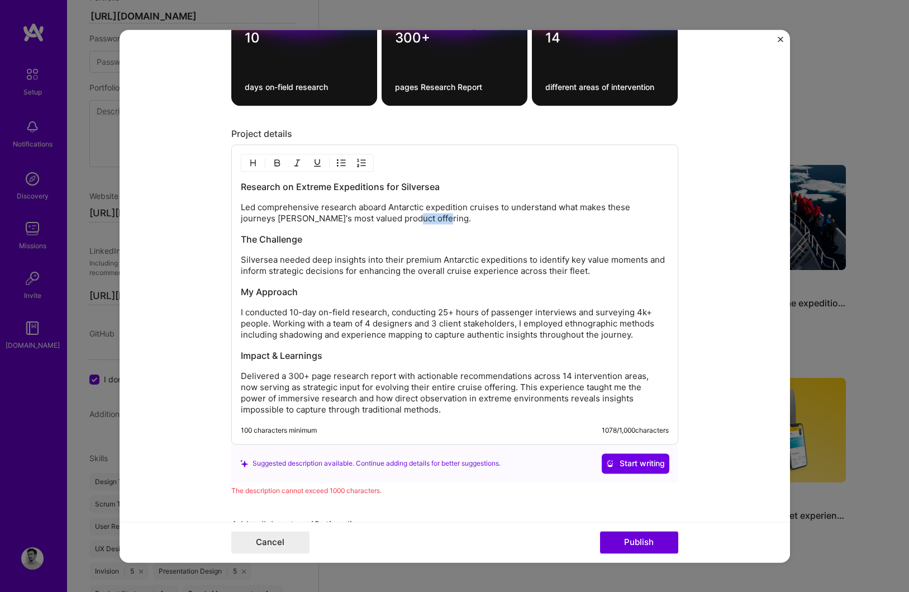
scroll to position [1280, 0]
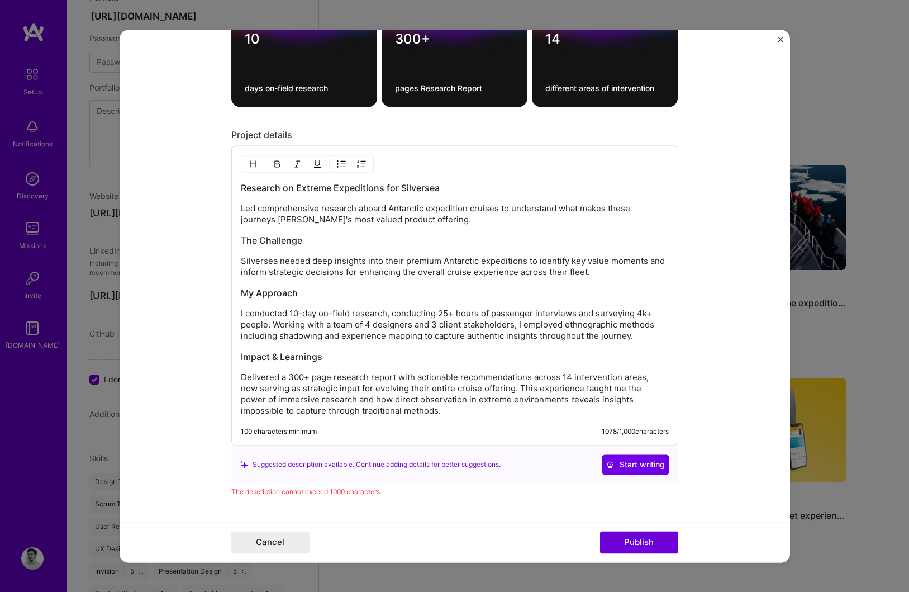
click at [429, 263] on p "Silversea needed deep insights into their premium Antarctic expeditions to iden…" at bounding box center [455, 266] width 428 height 22
click at [443, 262] on p "[PERSON_NAME] needed deep insights into their Antarctic expeditions to identify…" at bounding box center [455, 266] width 428 height 22
click at [574, 273] on p "[PERSON_NAME] needed deep insights into their Antarctic expeditions to identify…" at bounding box center [455, 266] width 428 height 22
click at [430, 235] on h3 "The Challenge" at bounding box center [455, 240] width 428 height 12
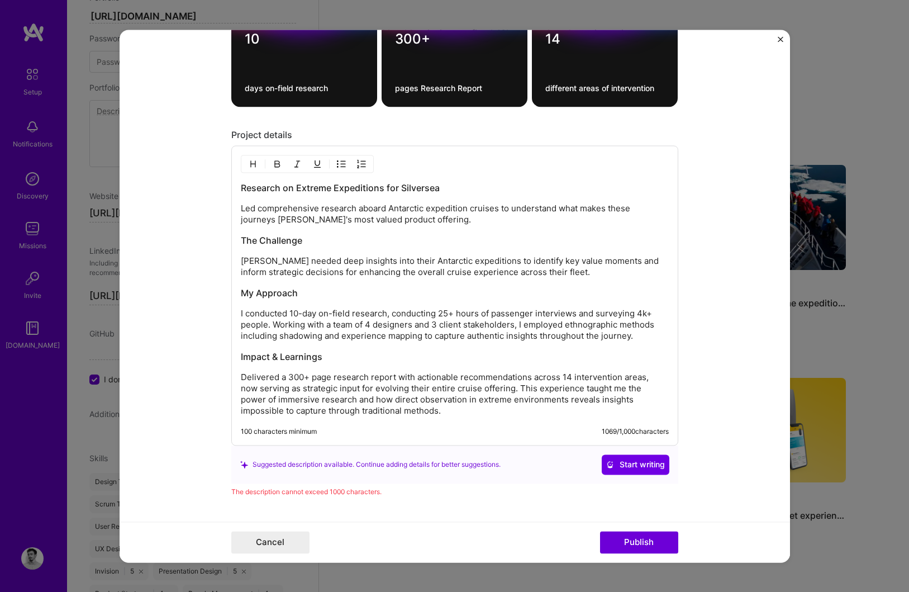
click at [430, 224] on p "Led comprehensive research aboard Antarctic expedition cruises to understand wh…" at bounding box center [455, 214] width 428 height 22
click at [650, 338] on p "I conducted 10-day on-field research, conducting 25+ hours of passenger intervi…" at bounding box center [455, 325] width 428 height 34
click at [425, 411] on p "Delivered a 300+ page research report with actionable recommendations across 14…" at bounding box center [455, 394] width 428 height 45
click at [649, 340] on p "I conducted 10-day on-field research, conducting 25+ hours of passenger intervi…" at bounding box center [455, 325] width 428 height 34
click at [533, 295] on h3 "My Approach" at bounding box center [455, 293] width 428 height 12
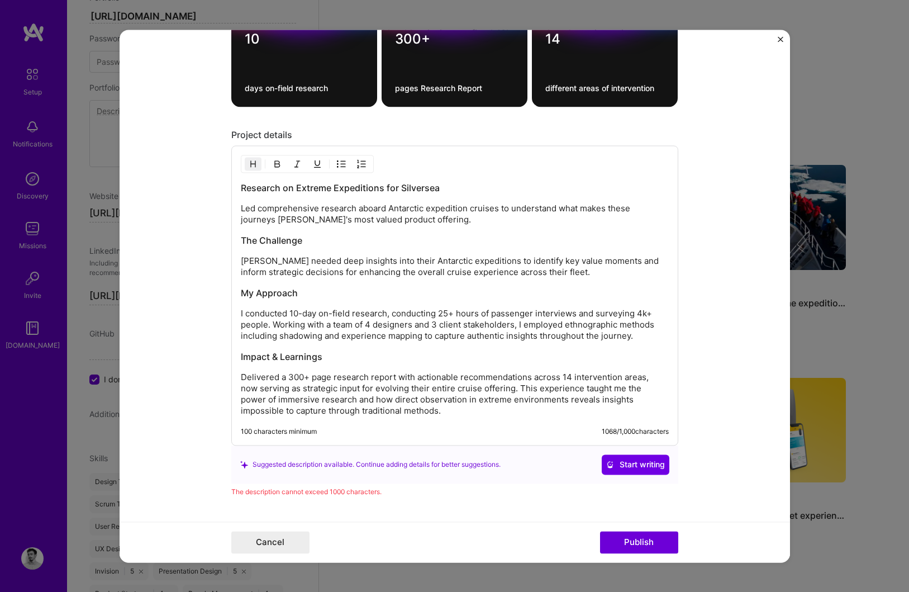
click at [577, 278] on div "Research on Extreme Expeditions for Silversea Led comprehensive research aboard…" at bounding box center [455, 299] width 428 height 235
click at [576, 276] on p "[PERSON_NAME] needed deep insights into their Antarctic expeditions to identify…" at bounding box center [455, 266] width 428 height 22
click at [561, 243] on h3 "The Challenge" at bounding box center [455, 240] width 428 height 12
click at [555, 220] on p "Led comprehensive research aboard Antarctic expedition cruises to understand wh…" at bounding box center [455, 214] width 428 height 22
click at [540, 198] on div "Research on Extreme Expeditions for Silversea Led comprehensive research aboard…" at bounding box center [455, 299] width 428 height 235
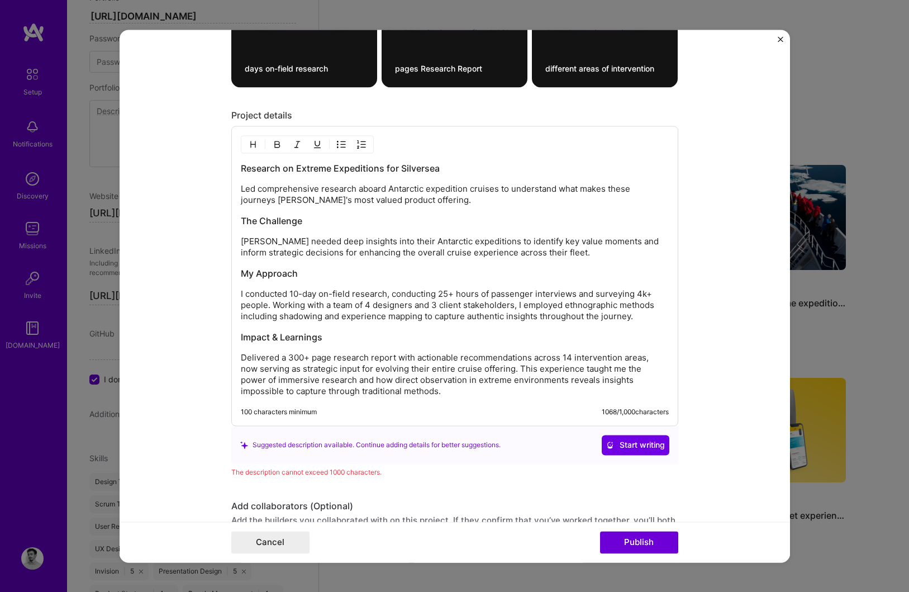
scroll to position [1297, 0]
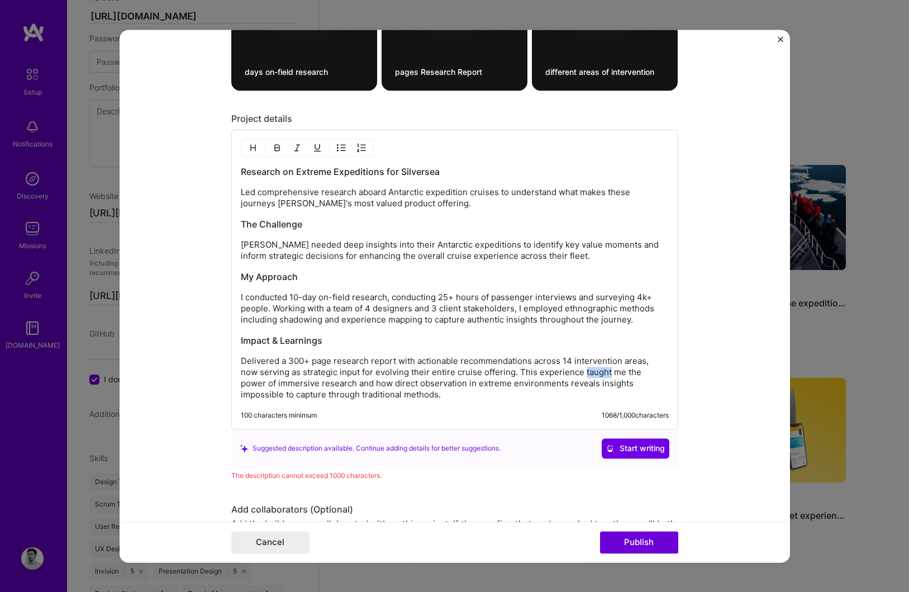
drag, startPoint x: 565, startPoint y: 373, endPoint x: 591, endPoint y: 376, distance: 25.9
click at [591, 376] on p "Delivered a 300+ page research report with actionable recommendations across 14…" at bounding box center [455, 377] width 428 height 45
click at [284, 381] on p "Delivered a 300+ page research report with actionable recommendations across 14…" at bounding box center [455, 377] width 428 height 45
drag, startPoint x: 398, startPoint y: 384, endPoint x: 498, endPoint y: 389, distance: 100.1
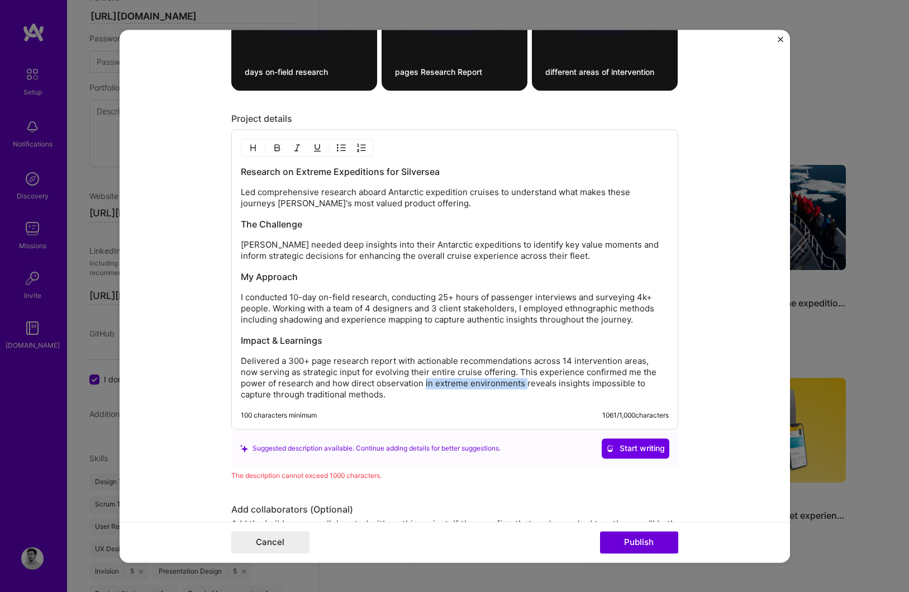
click at [498, 389] on p "Delivered a 300+ page research report with actionable recommendations across 14…" at bounding box center [455, 377] width 428 height 45
drag, startPoint x: 548, startPoint y: 384, endPoint x: 657, endPoint y: 383, distance: 109.0
click at [657, 383] on p "Delivered a 300+ page research report with actionable recommendations across 14…" at bounding box center [455, 377] width 428 height 45
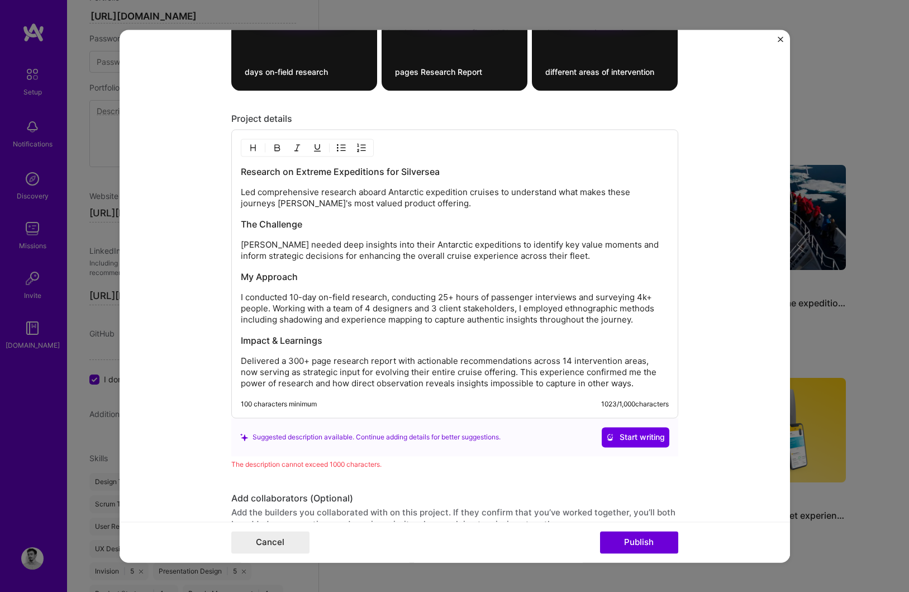
click at [415, 298] on p "I conducted 10-day on-field research, conducting 25+ hours of passenger intervi…" at bounding box center [455, 309] width 428 height 34
click at [384, 203] on p "Led comprehensive research aboard Antarctic expedition cruises to understand wh…" at bounding box center [455, 198] width 428 height 22
click at [433, 257] on p "[PERSON_NAME] needed deep insights into their Antarctic expeditions to identify…" at bounding box center [455, 250] width 428 height 22
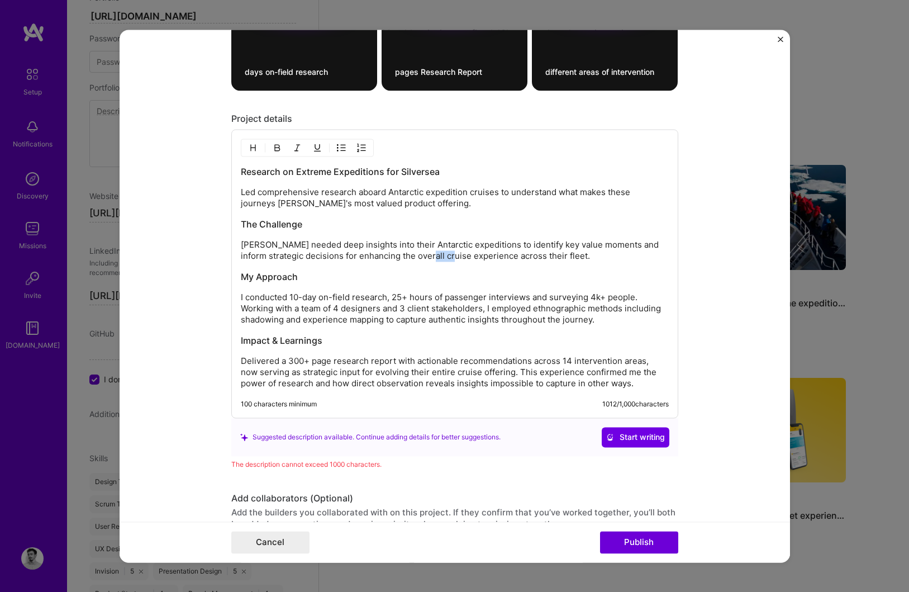
click at [433, 257] on p "[PERSON_NAME] needed deep insights into their Antarctic expeditions to identify…" at bounding box center [455, 250] width 428 height 22
click at [406, 258] on p "[PERSON_NAME] needed deep insights into their Antarctic expeditions to identify…" at bounding box center [455, 250] width 428 height 22
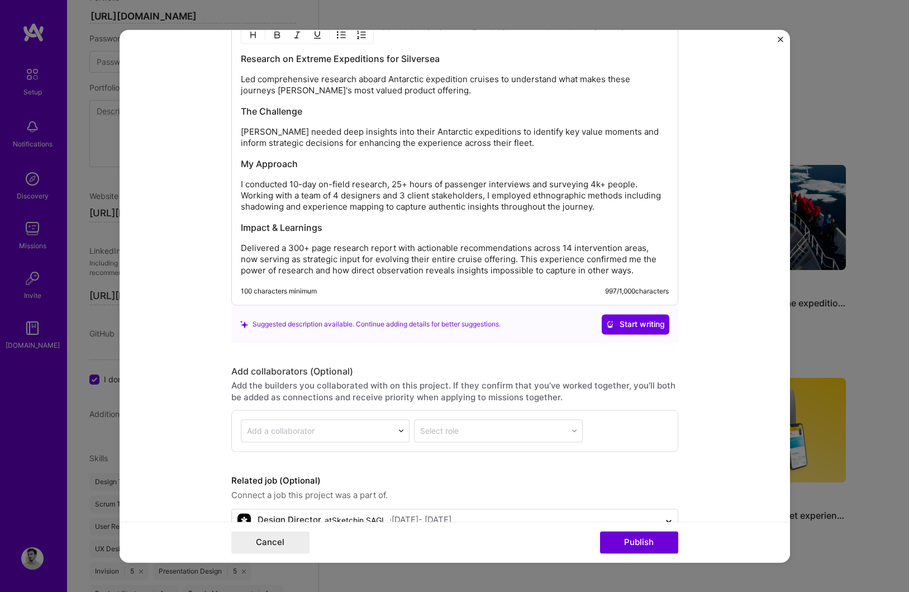
scroll to position [1441, 0]
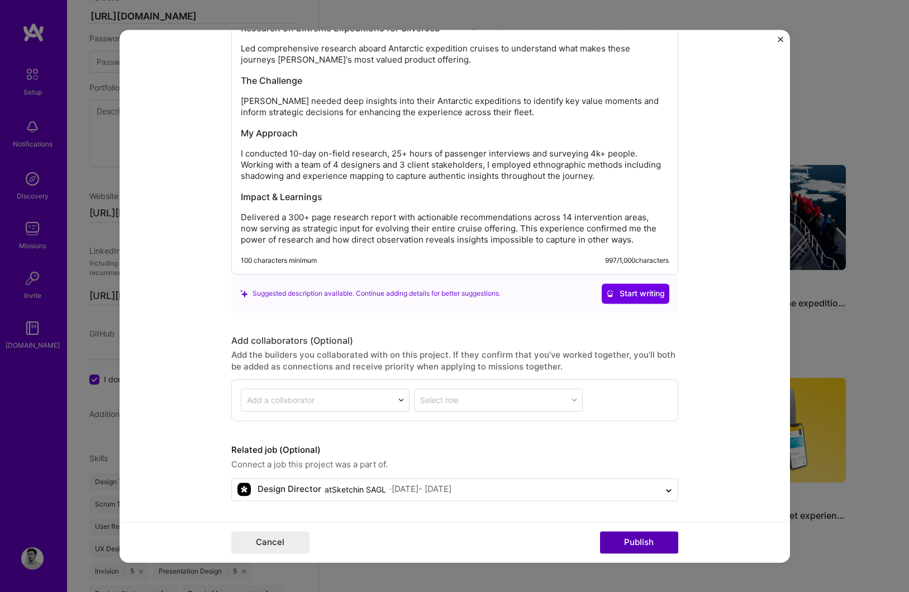
click at [631, 545] on button "Publish" at bounding box center [639, 542] width 78 height 22
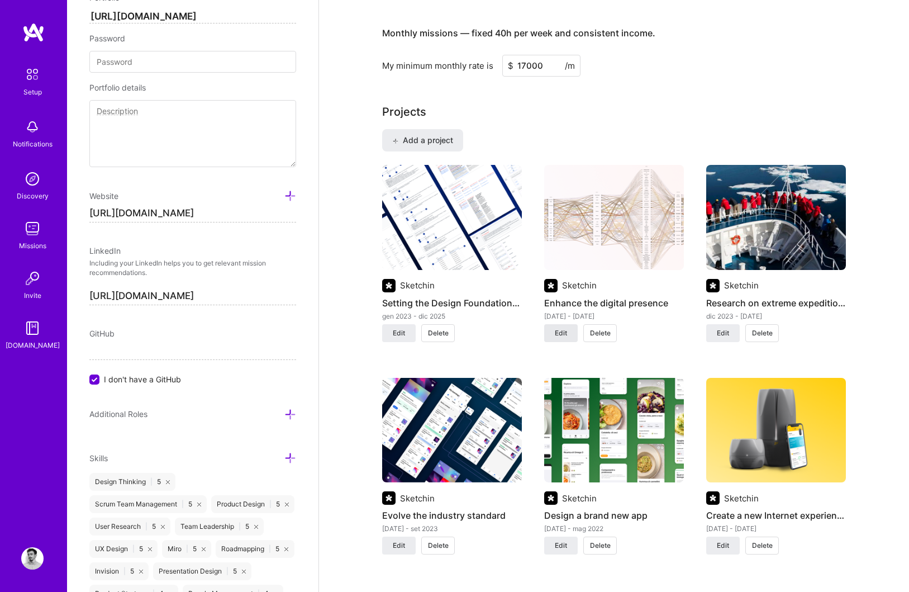
click at [563, 333] on span "Edit" at bounding box center [561, 333] width 12 height 10
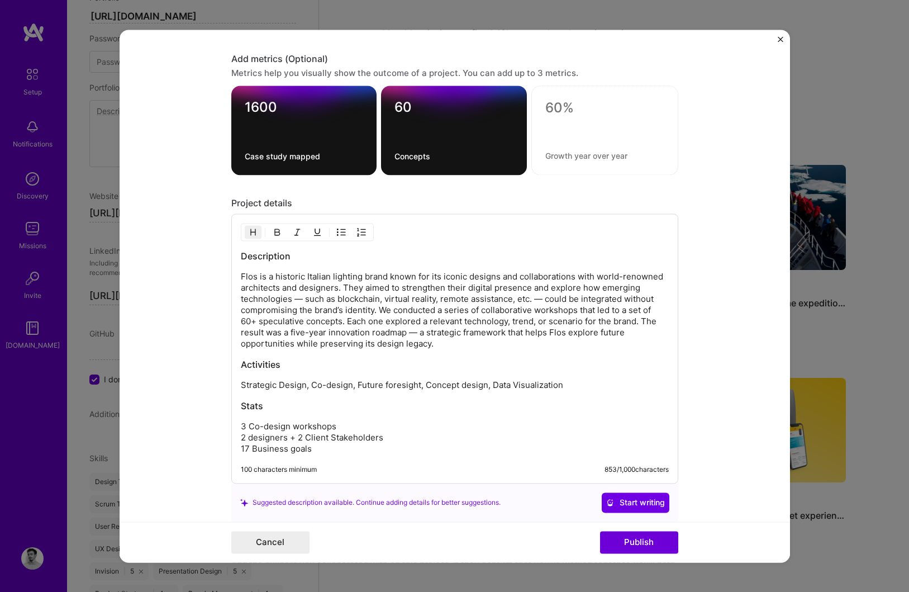
scroll to position [1256, 0]
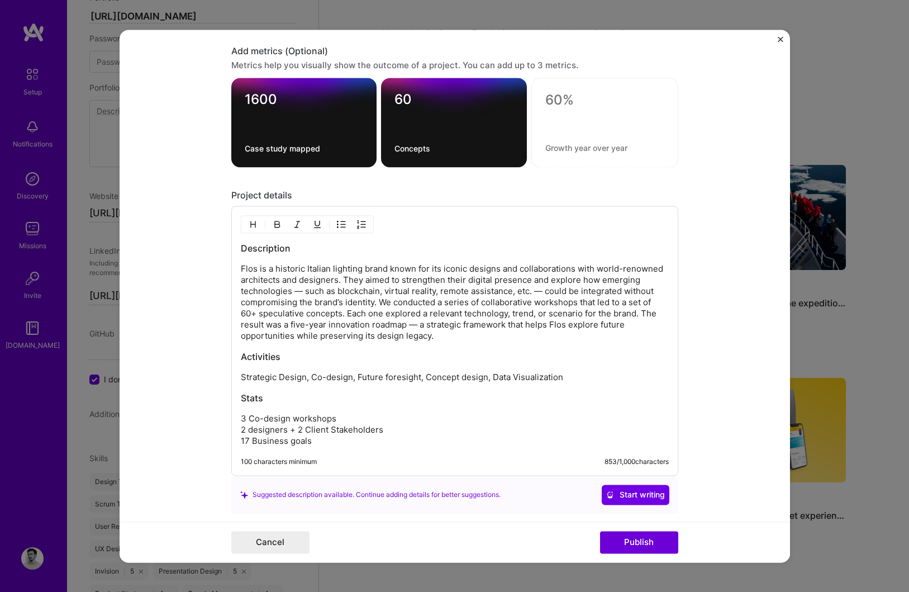
click at [319, 445] on p "3 Co-design workshops  2 designers + 2 Client Stakeholders  17 Business goals" at bounding box center [455, 430] width 428 height 34
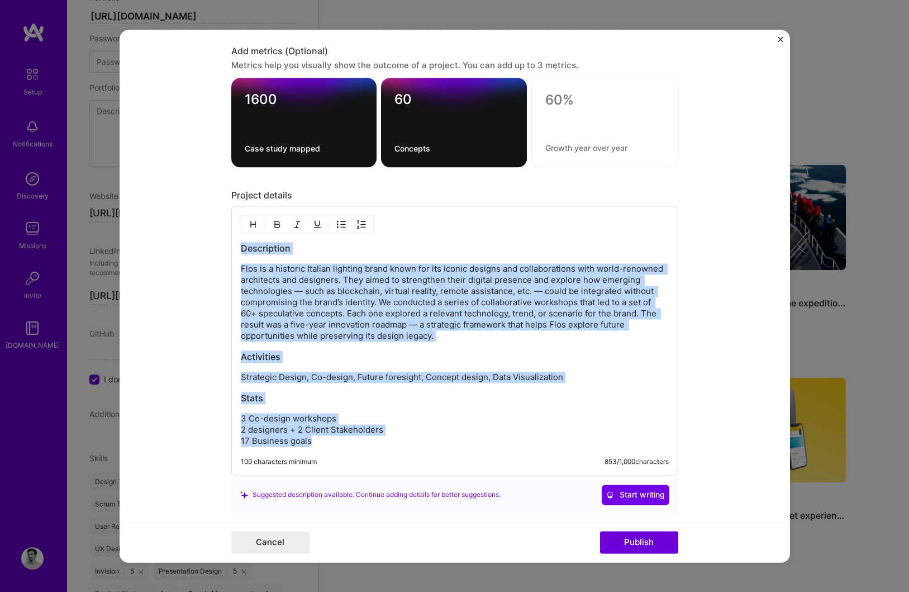
drag, startPoint x: 319, startPoint y: 445, endPoint x: 231, endPoint y: 249, distance: 215.4
click at [231, 249] on div "Description Flos is a historic Italian lighting brand known for its iconic desi…" at bounding box center [454, 341] width 447 height 270
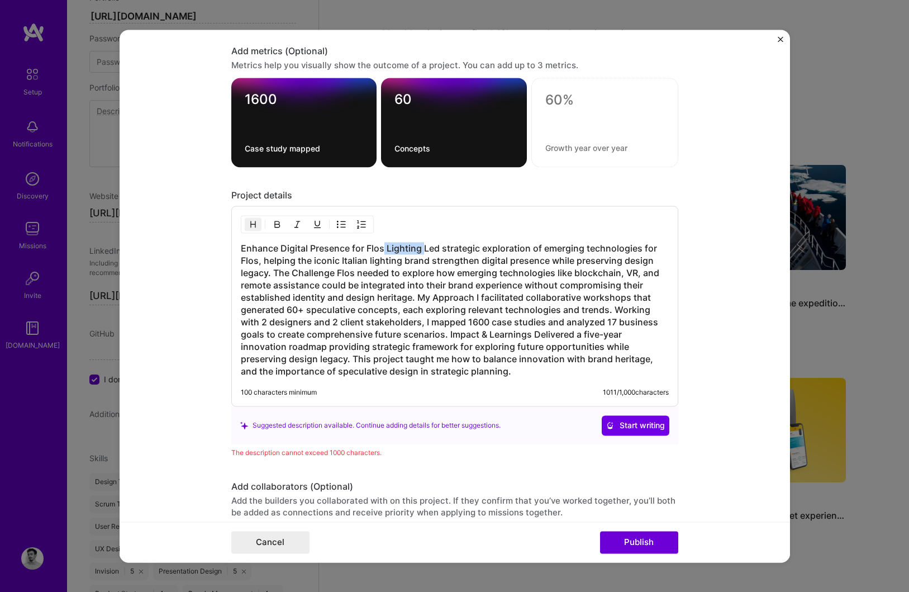
drag, startPoint x: 382, startPoint y: 250, endPoint x: 421, endPoint y: 250, distance: 39.1
click at [421, 250] on h3 "Enhance Digital Presence for Flos Lighting Led strategic exploration of emergin…" at bounding box center [455, 309] width 428 height 135
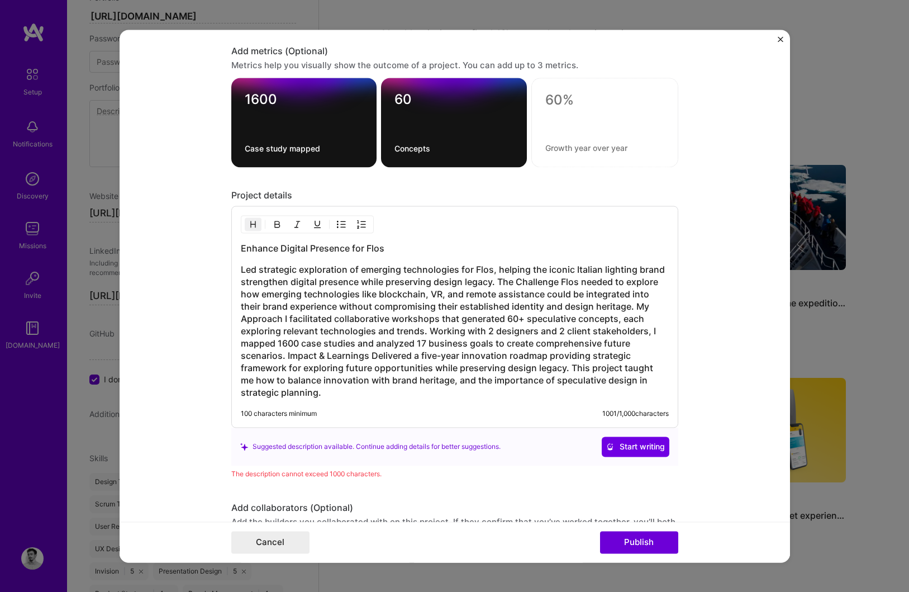
click at [498, 281] on h3 "Led strategic exploration of emerging technologies for Flos, helping the iconic…" at bounding box center [455, 330] width 428 height 135
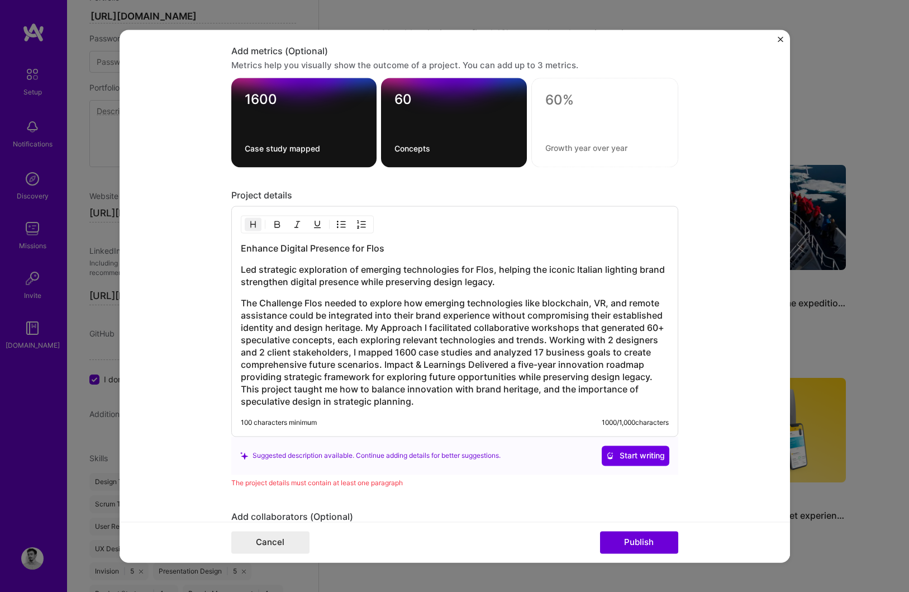
click at [306, 303] on h3 "The Challenge Flos needed to explore how emerging technologies like blockchain,…" at bounding box center [455, 352] width 428 height 111
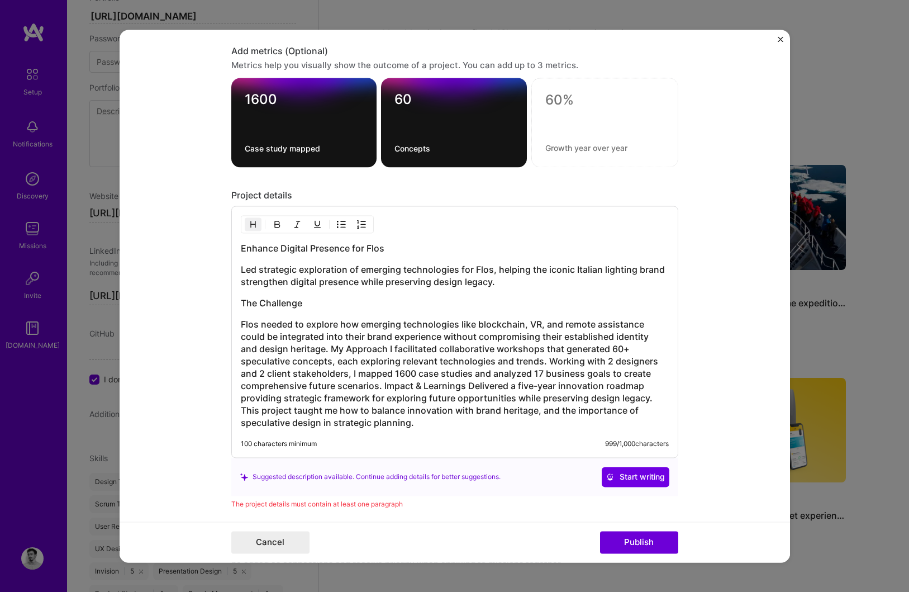
click at [330, 349] on h3 "Flos needed to explore how emerging technologies like blockchain, VR, and remot…" at bounding box center [455, 373] width 428 height 111
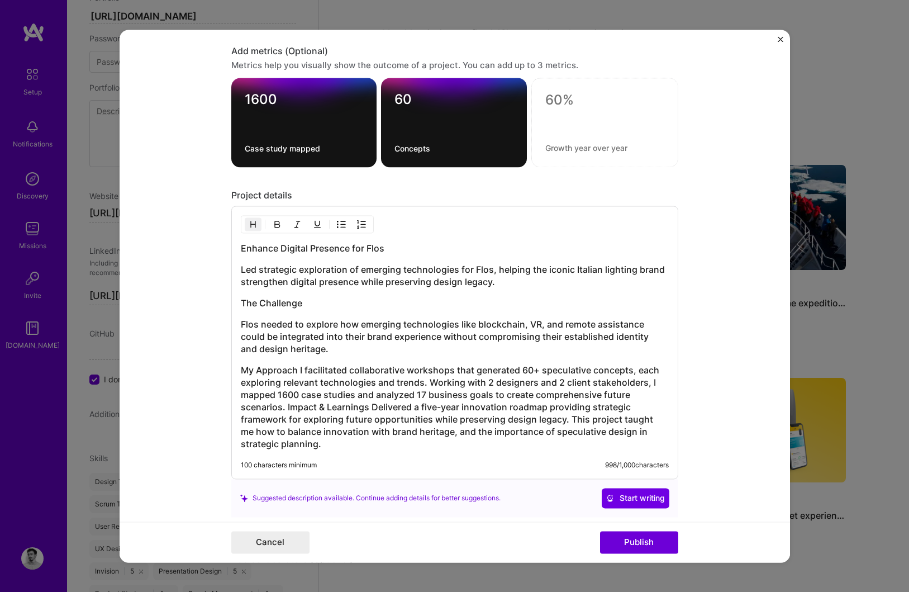
click at [300, 370] on h3 "My Approach I facilitated collaborative workshops that generated 60+ speculativ…" at bounding box center [455, 407] width 428 height 86
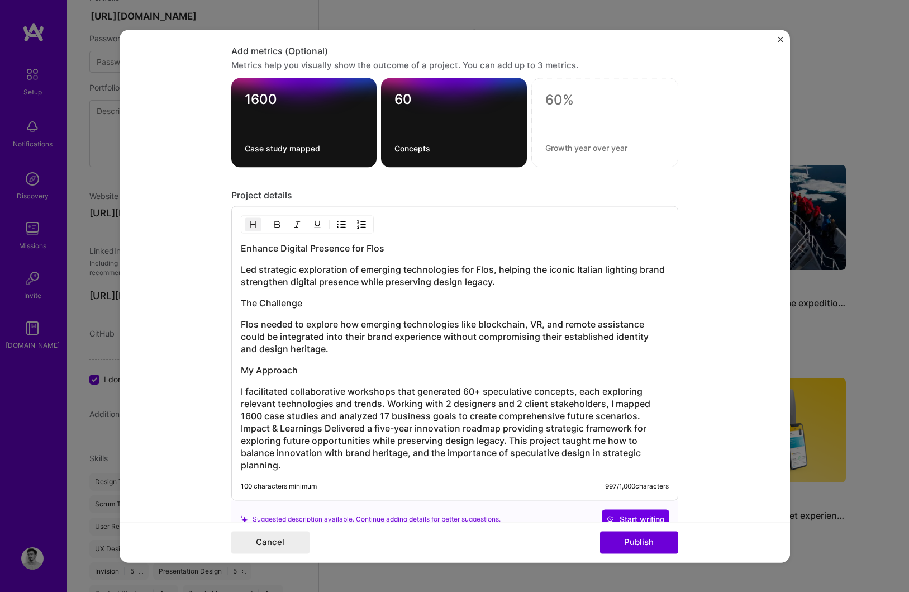
click at [639, 420] on h3 "I facilitated collaborative workshops that generated 60+ speculative concepts, …" at bounding box center [455, 428] width 428 height 86
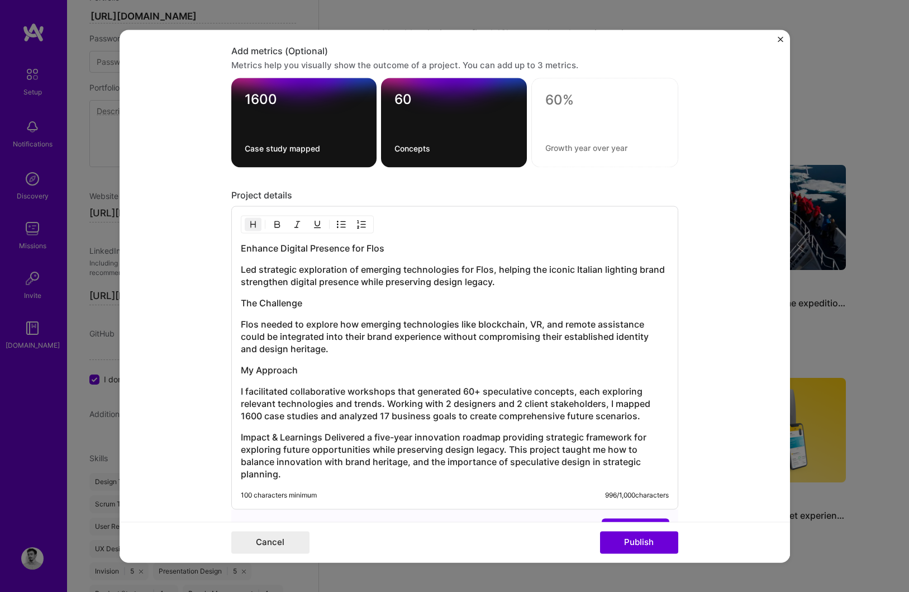
click at [326, 438] on h3 "Impact & Learnings Delivered a five-year innovation roadmap providing strategic…" at bounding box center [455, 455] width 428 height 49
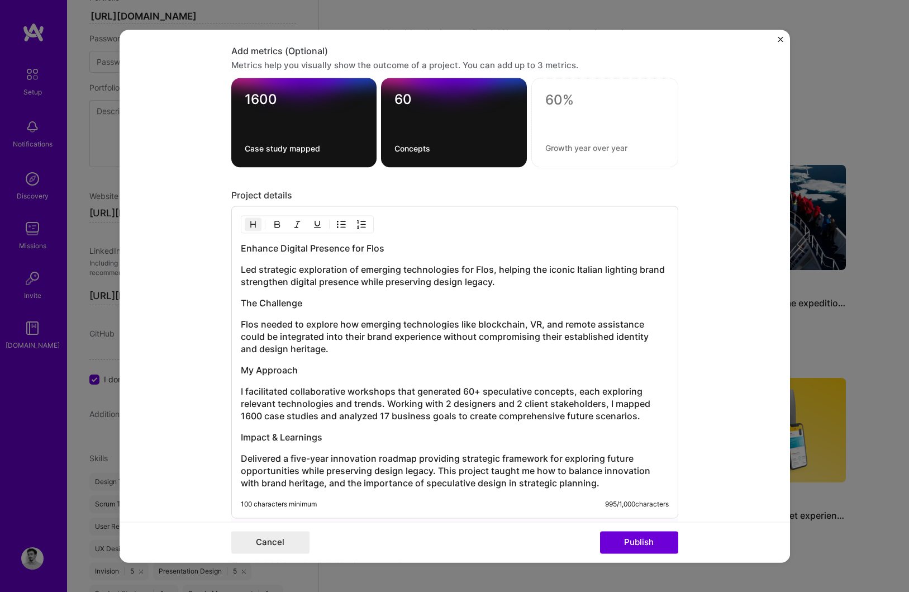
click at [251, 221] on img "button" at bounding box center [253, 224] width 9 height 9
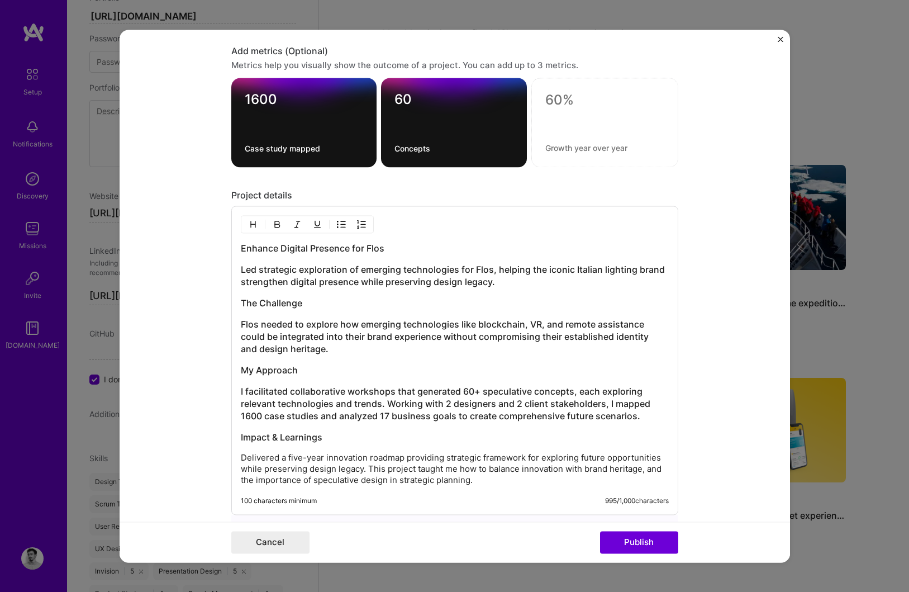
click at [242, 391] on h3 "I facilitated collaborative workshops that generated 60+ speculative concepts, …" at bounding box center [455, 403] width 428 height 37
click at [253, 220] on img "button" at bounding box center [253, 224] width 9 height 9
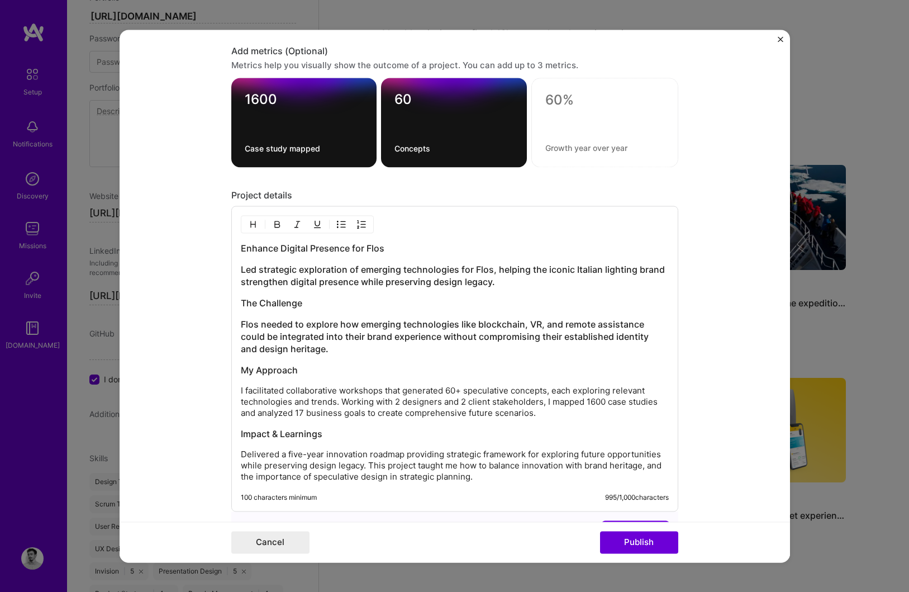
click at [248, 343] on h3 "Flos needed to explore how emerging technologies like blockchain, VR, and remot…" at bounding box center [455, 336] width 428 height 37
click at [254, 225] on img "button" at bounding box center [253, 224] width 9 height 9
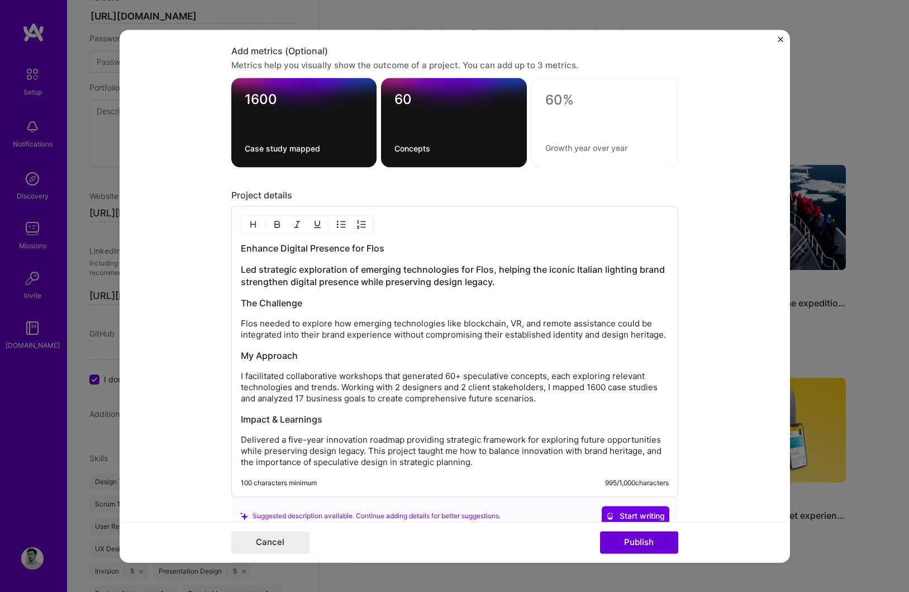
click at [250, 282] on h3 "Led strategic exploration of emerging technologies for Flos, helping the iconic…" at bounding box center [455, 275] width 428 height 25
click at [251, 226] on img "button" at bounding box center [253, 224] width 9 height 9
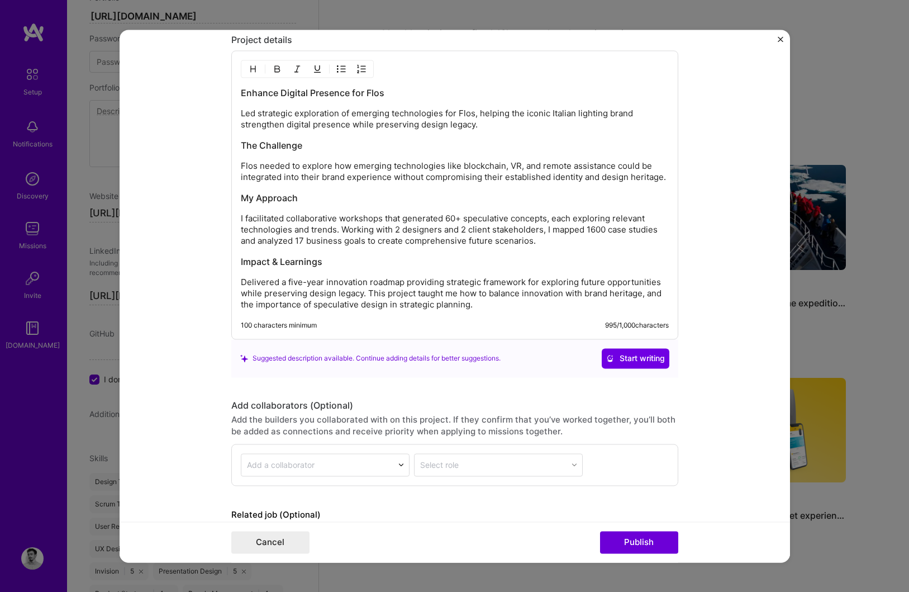
scroll to position [1477, 0]
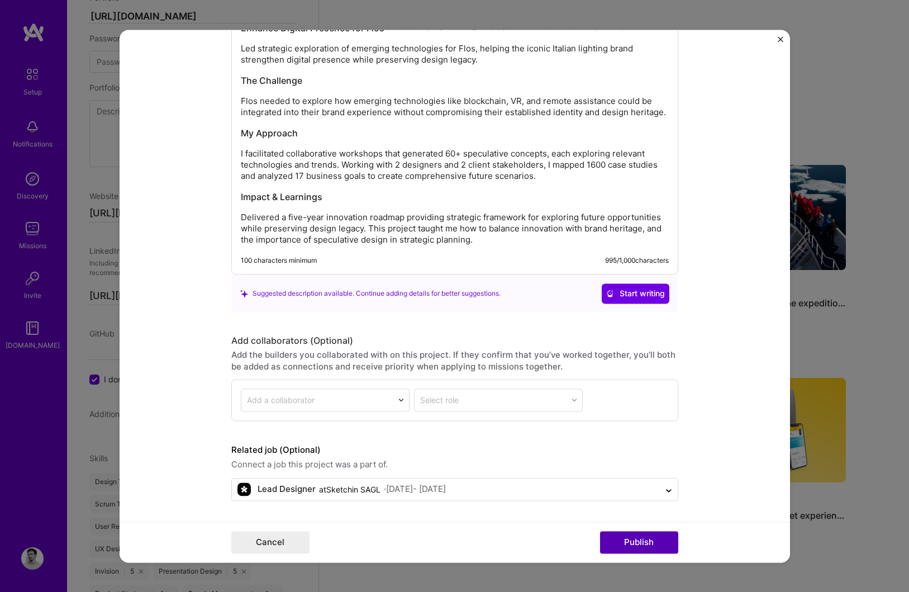
click at [635, 547] on button "Publish" at bounding box center [639, 542] width 78 height 22
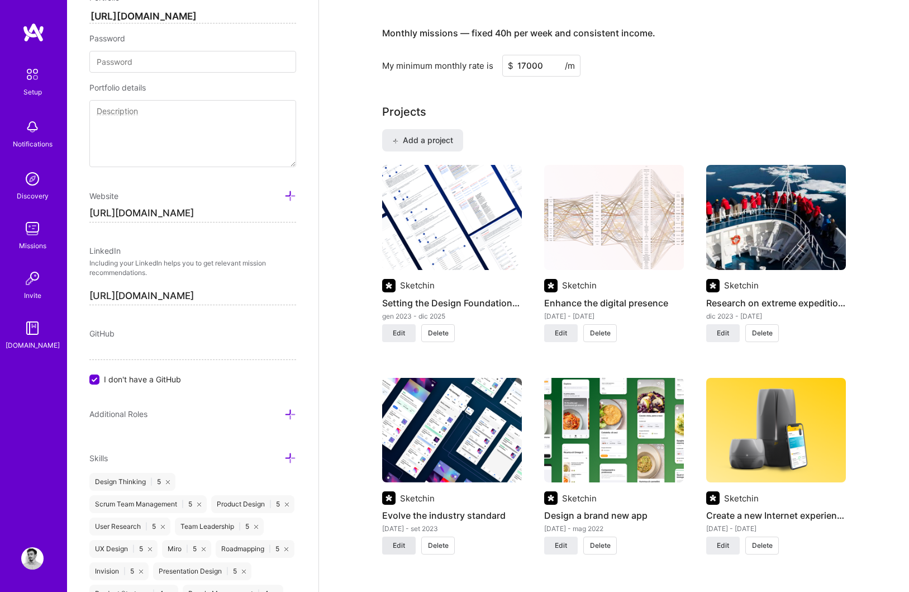
click at [402, 543] on span "Edit" at bounding box center [399, 545] width 12 height 10
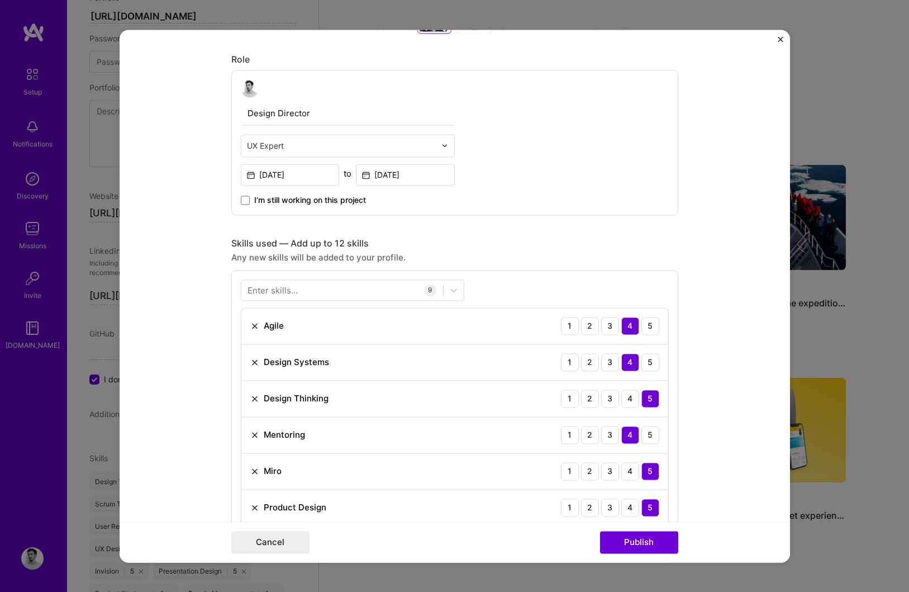
scroll to position [563, 0]
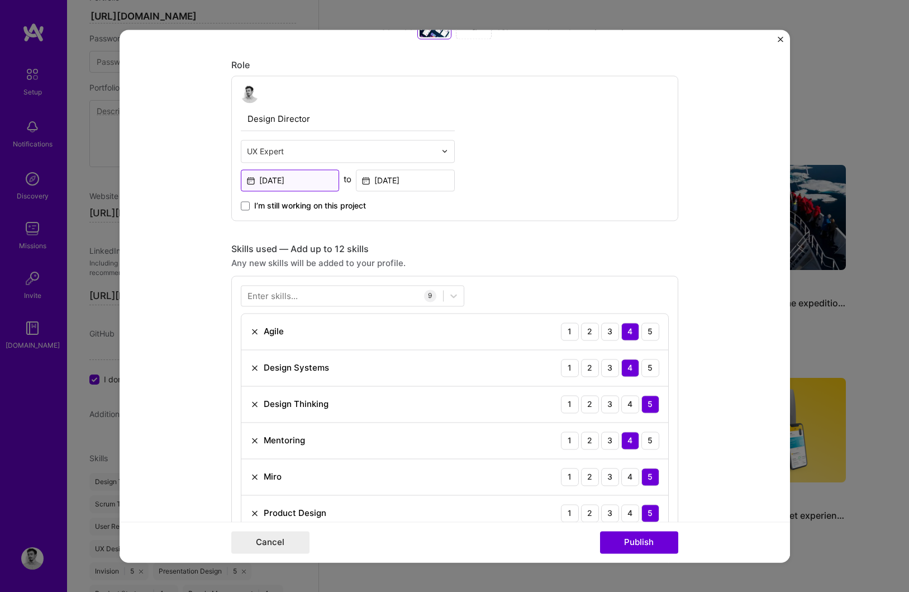
click at [307, 185] on input "[DATE]" at bounding box center [290, 180] width 99 height 22
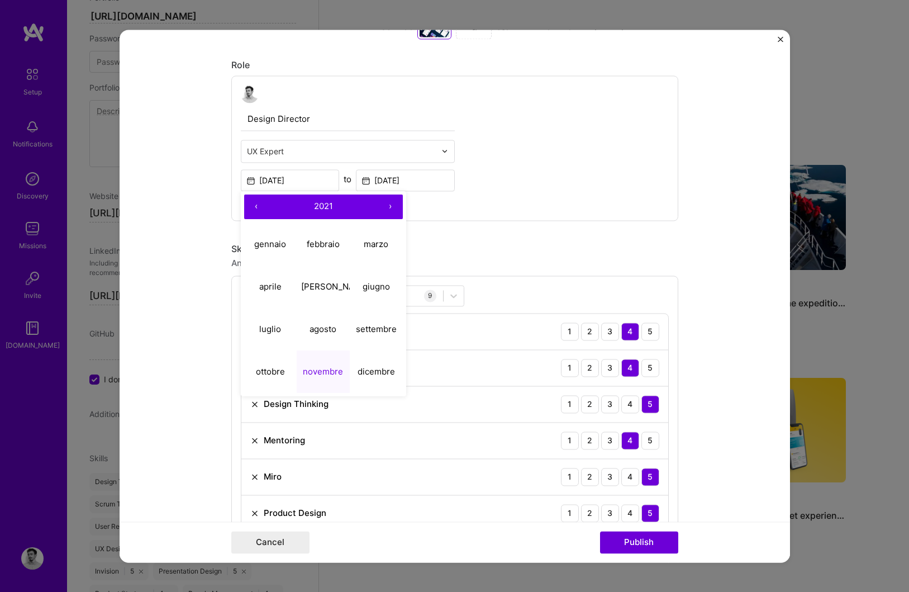
click at [388, 205] on button "›" at bounding box center [390, 206] width 25 height 25
click at [308, 367] on button "novembre" at bounding box center [323, 371] width 53 height 42
type input "[DATE]"
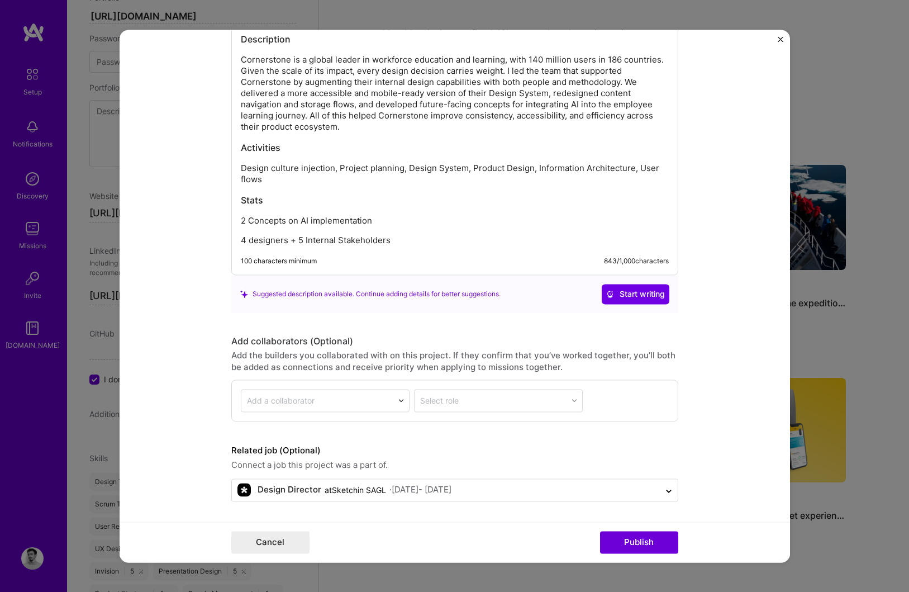
scroll to position [1539, 0]
click at [408, 236] on p "4 designers + 5 Internal Stakeholders" at bounding box center [455, 239] width 428 height 11
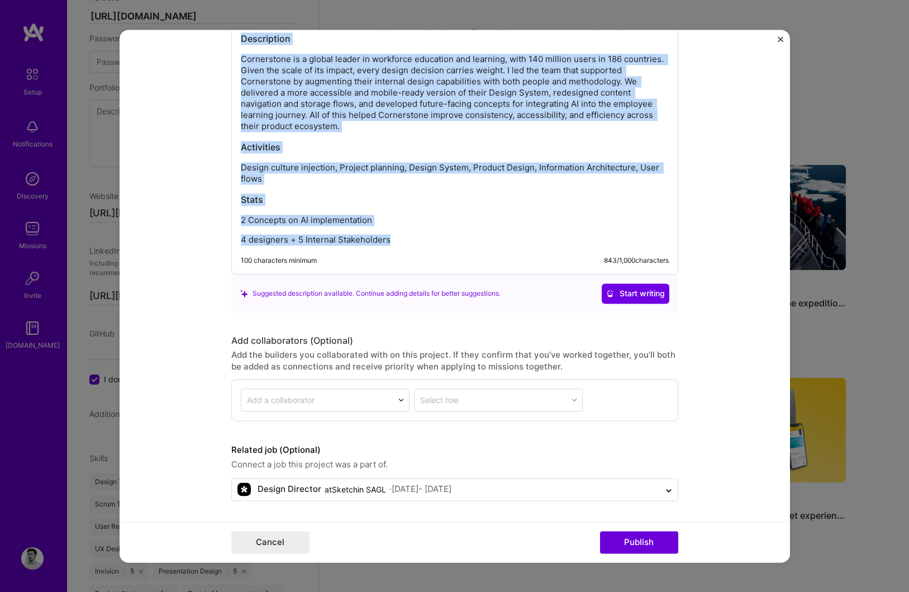
drag, startPoint x: 408, startPoint y: 236, endPoint x: 239, endPoint y: 42, distance: 257.0
click at [239, 42] on div "Description Cornerstone is a global leader in workforce education and learning,…" at bounding box center [454, 135] width 447 height 278
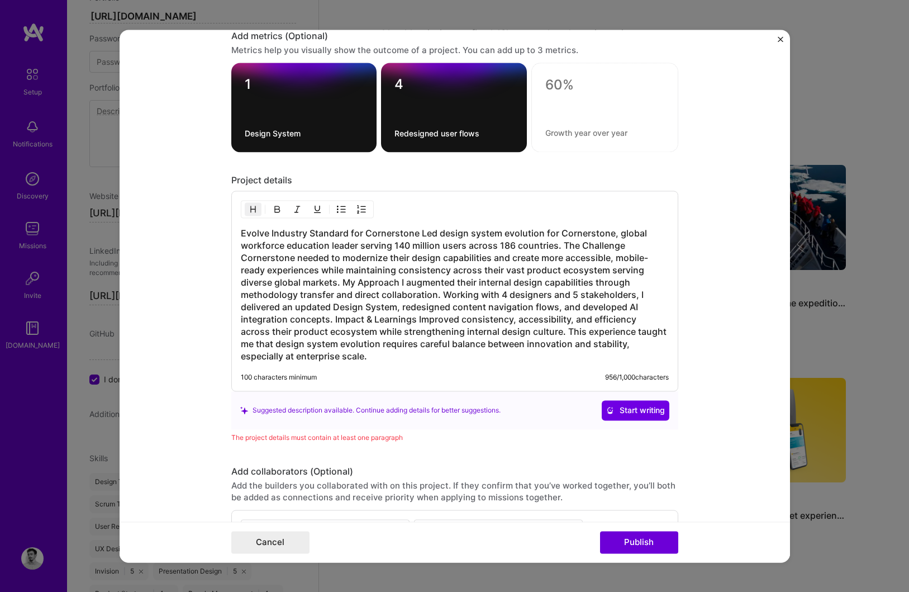
scroll to position [1475, 0]
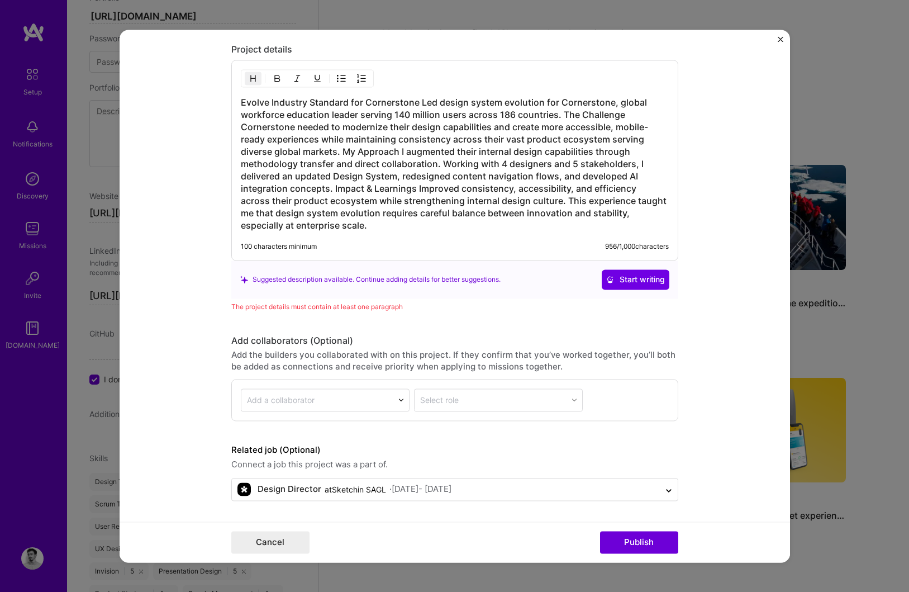
click at [421, 103] on h3 "Evolve Industry Standard for Cornerstone Led design system evolution for Corner…" at bounding box center [455, 163] width 428 height 135
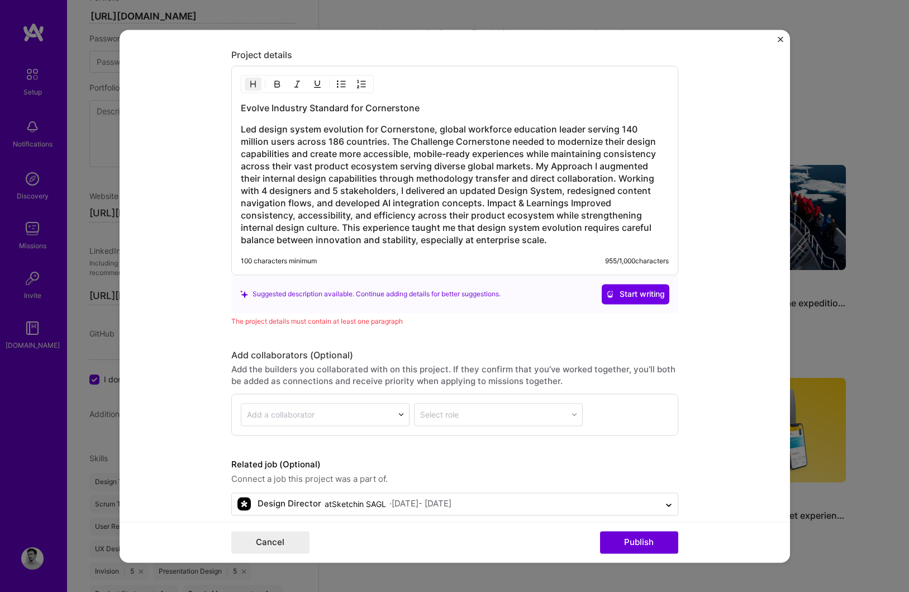
scroll to position [1469, 0]
click at [361, 143] on h3 "Led design system evolution for Cornerstone, global workforce education leader …" at bounding box center [455, 185] width 428 height 123
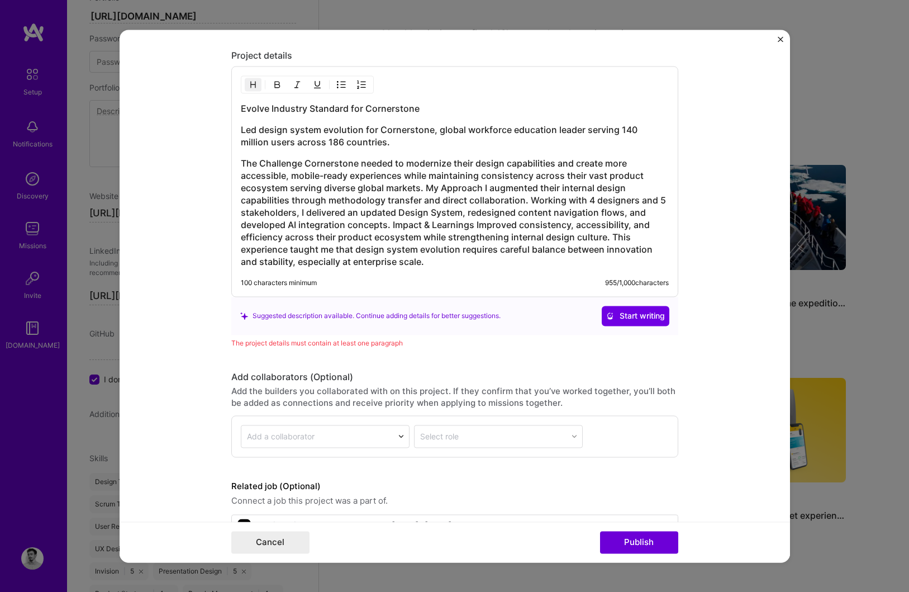
click at [304, 163] on h3 "The Challenge Cornerstone needed to modernize their design capabilities and cre…" at bounding box center [455, 212] width 428 height 111
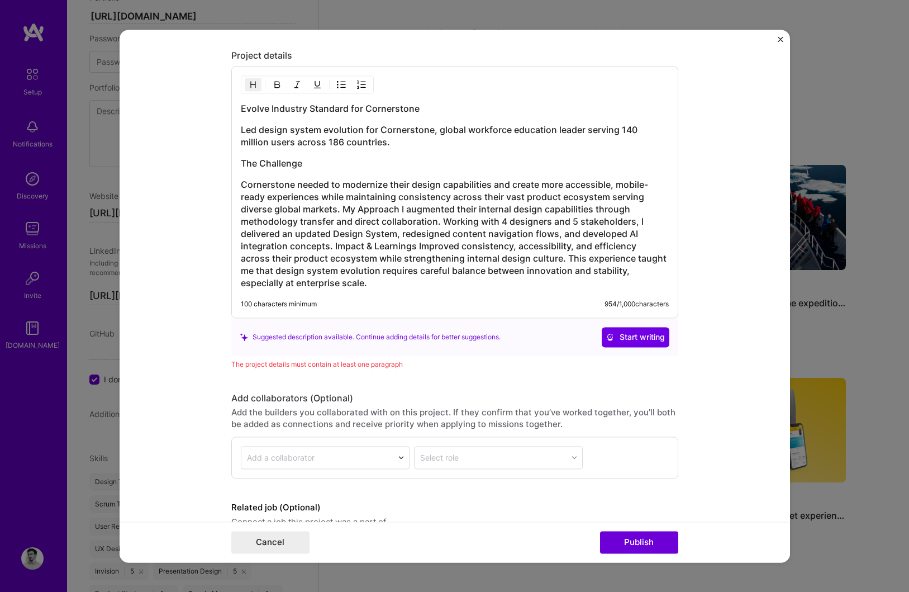
click at [343, 209] on h3 "Cornerstone needed to modernize their design capabilities and create more acces…" at bounding box center [455, 233] width 428 height 111
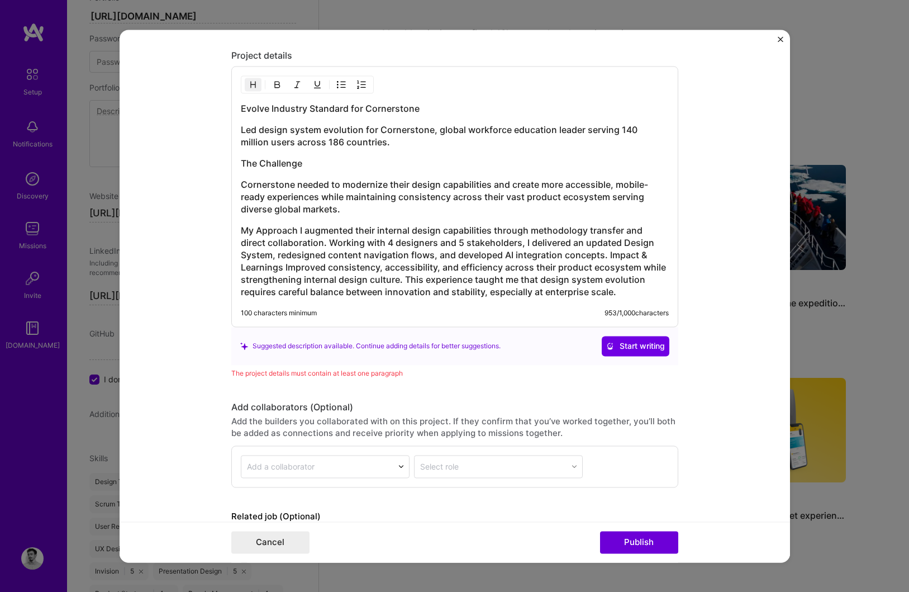
click at [300, 231] on h3 "My Approach I augmented their internal design capabilities through methodology …" at bounding box center [455, 261] width 428 height 74
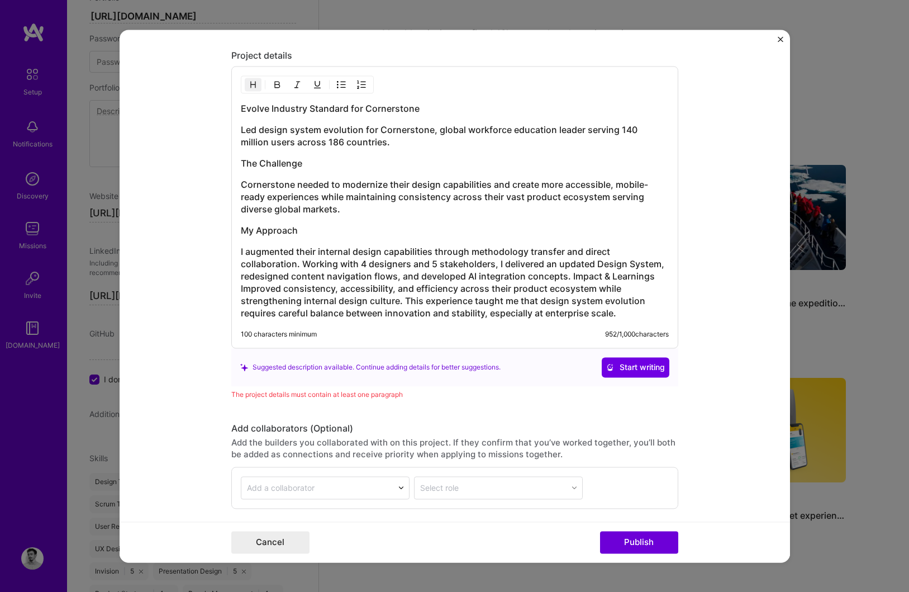
click at [571, 277] on h3 "I augmented their internal design capabilities through methodology transfer and…" at bounding box center [455, 282] width 428 height 74
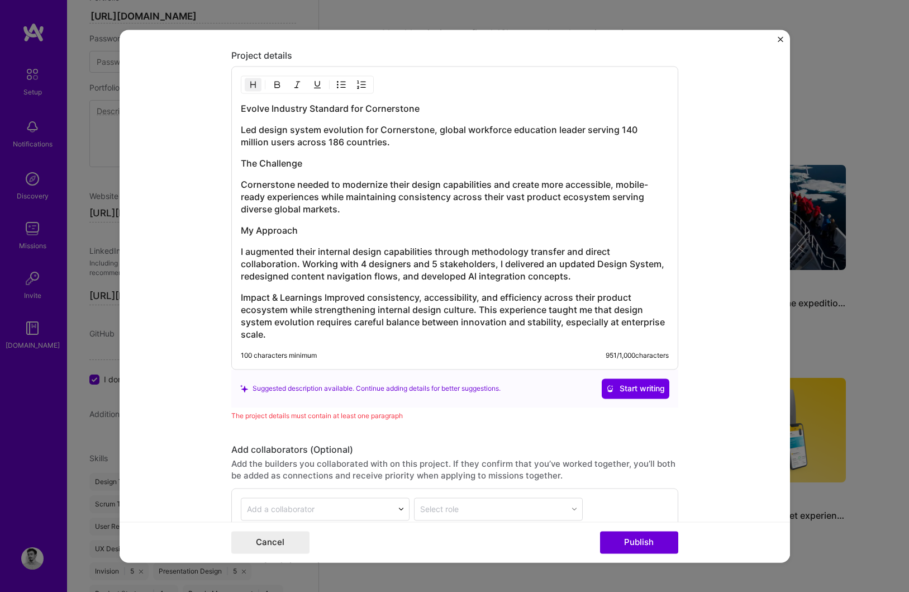
click at [325, 297] on h3 "Impact & Learnings Improved consistency, accessibility, and efficiency across t…" at bounding box center [455, 315] width 428 height 49
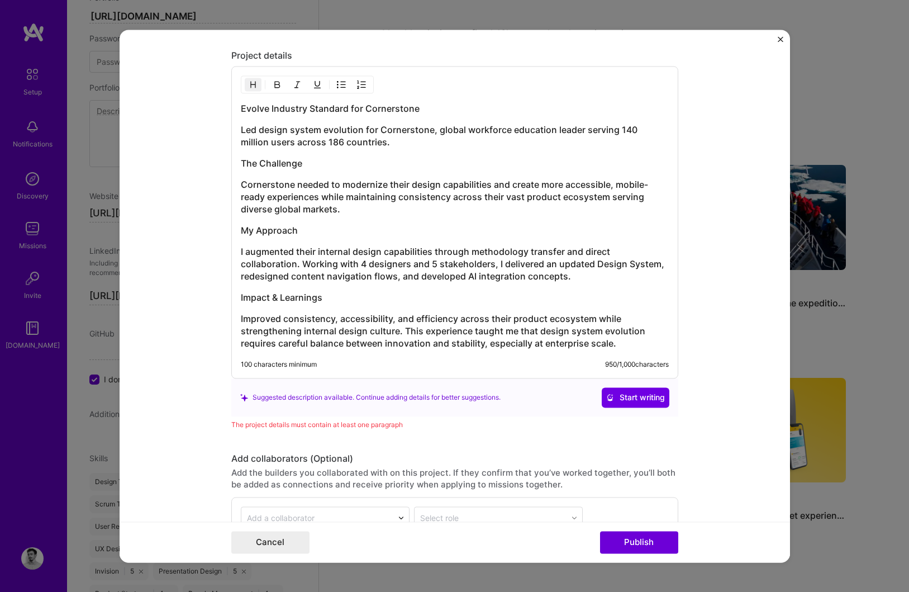
click at [255, 88] on img "button" at bounding box center [253, 84] width 9 height 9
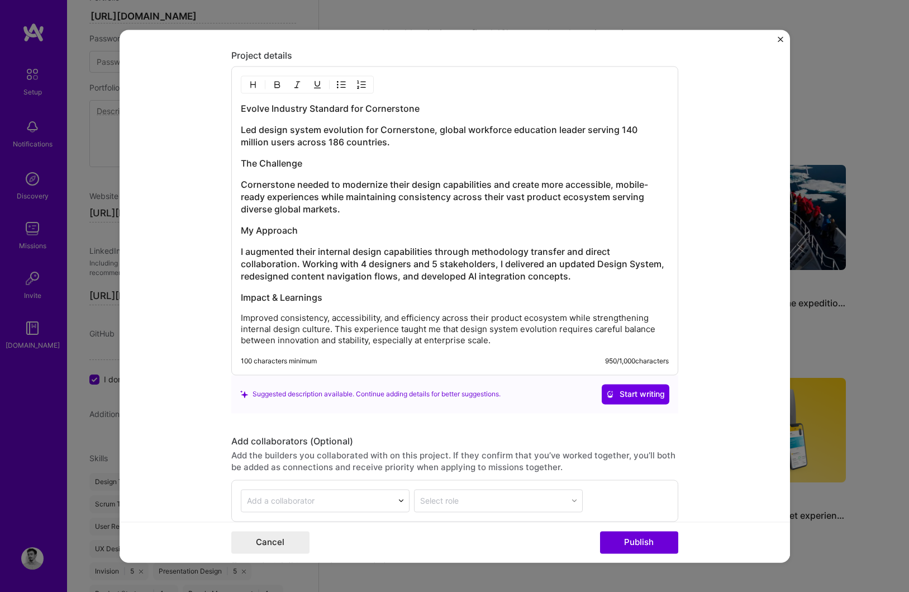
click at [255, 264] on h3 "I augmented their internal design capabilities through methodology transfer and…" at bounding box center [455, 263] width 428 height 37
click at [251, 87] on img "button" at bounding box center [253, 84] width 9 height 9
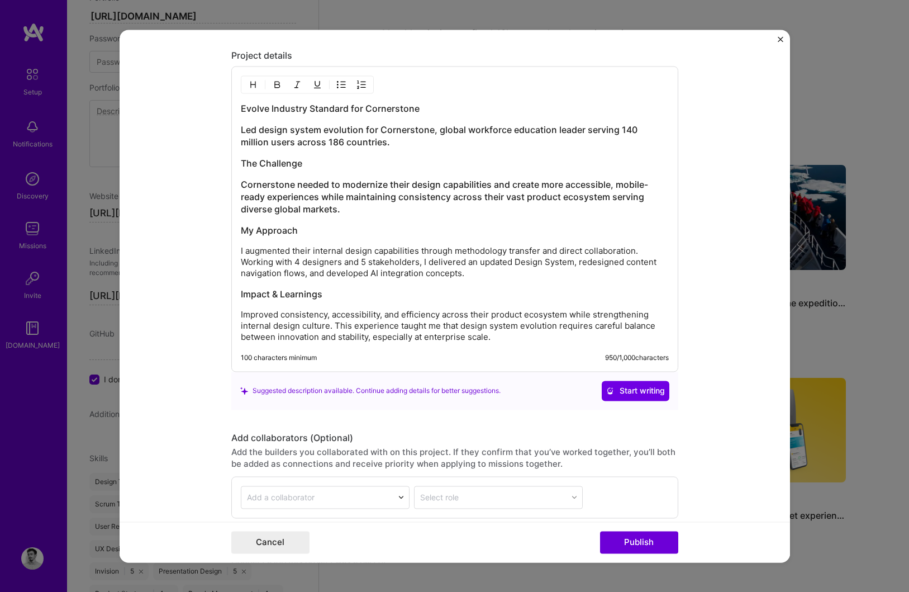
click at [264, 194] on h3 "Cornerstone needed to modernize their design capabilities and create more acces…" at bounding box center [455, 196] width 428 height 37
click at [251, 88] on img "button" at bounding box center [253, 84] width 9 height 9
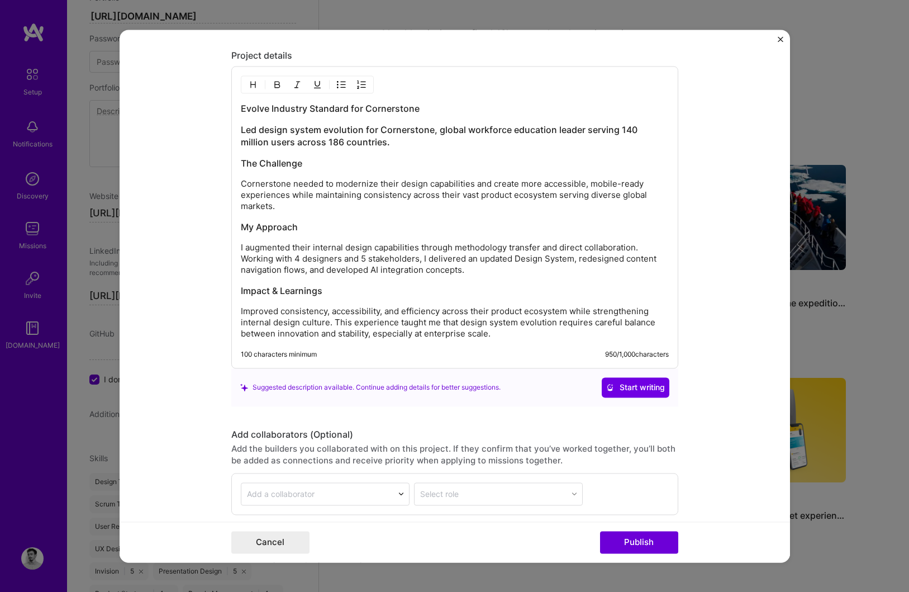
click at [259, 139] on h3 "Led design system evolution for Cornerstone, global workforce education leader …" at bounding box center [455, 136] width 428 height 25
click at [250, 86] on img "button" at bounding box center [253, 84] width 9 height 9
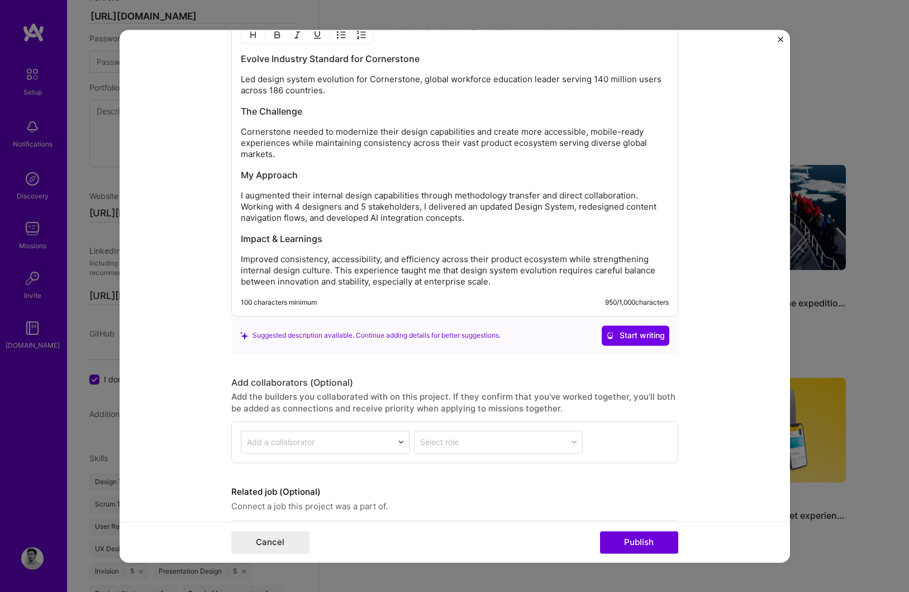
scroll to position [1561, 0]
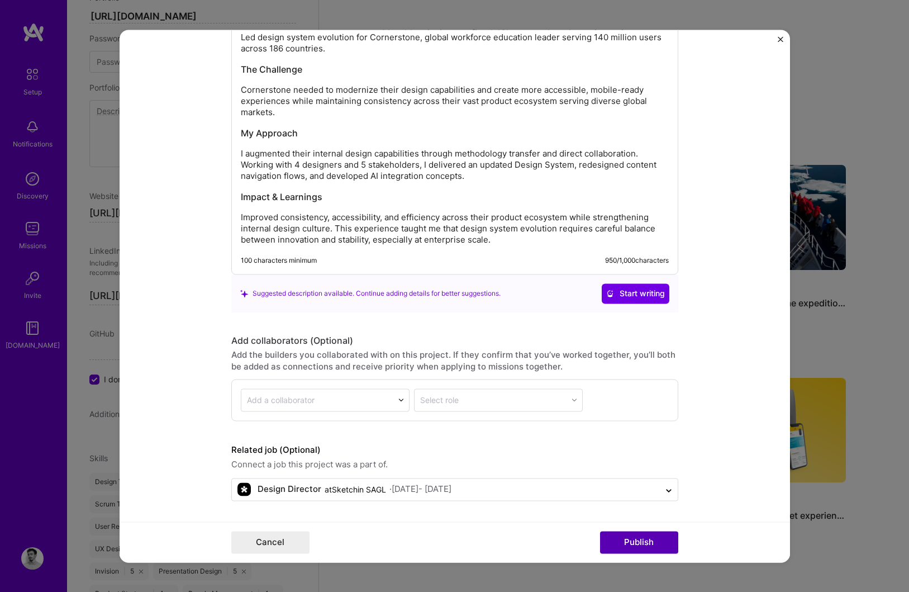
click at [625, 547] on button "Publish" at bounding box center [639, 542] width 78 height 22
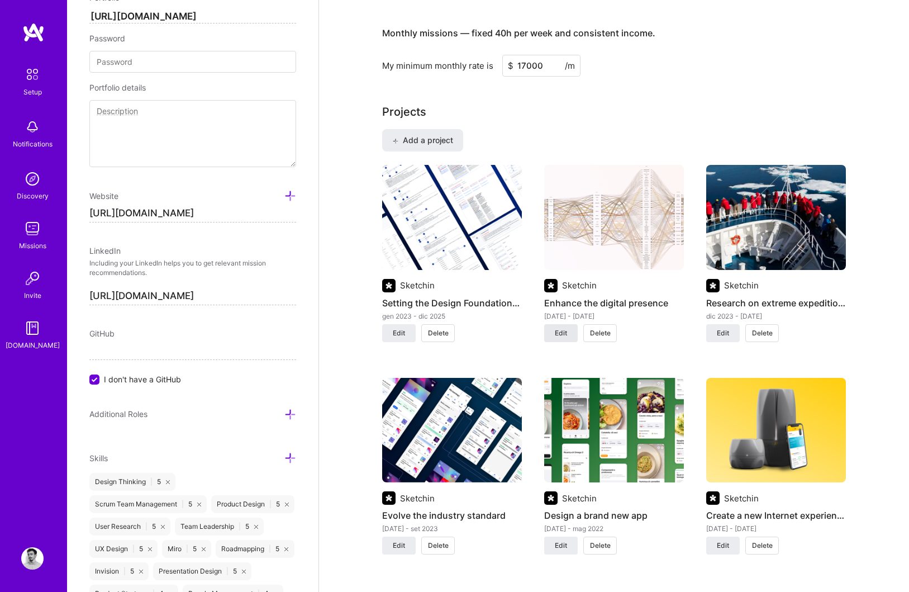
click at [572, 335] on button "Edit" at bounding box center [561, 333] width 34 height 18
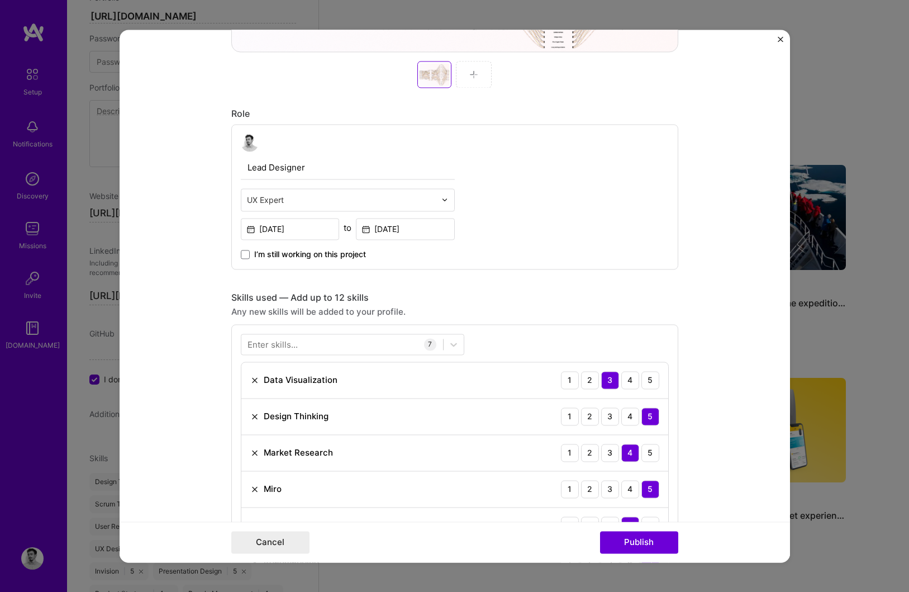
scroll to position [643, 0]
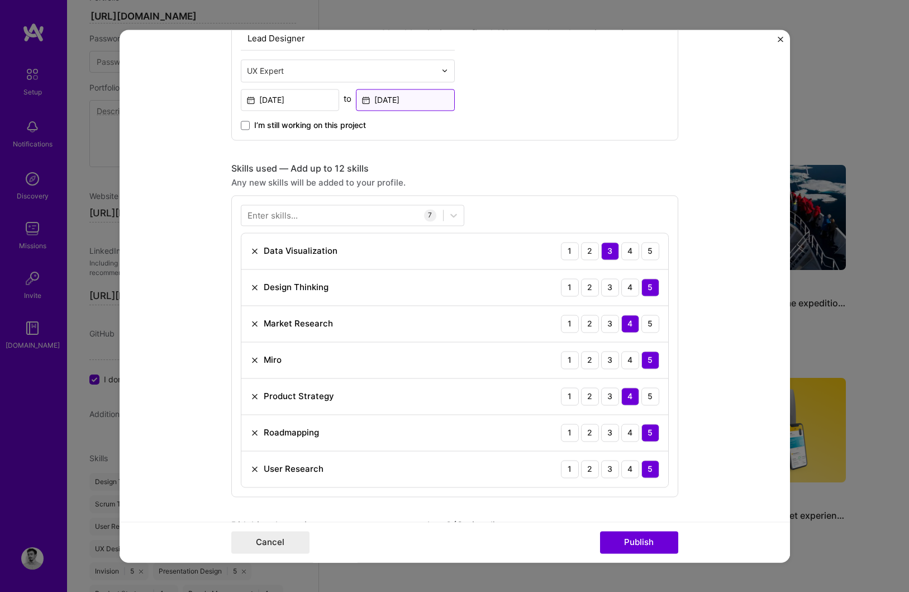
click at [399, 93] on input "[DATE]" at bounding box center [405, 100] width 99 height 22
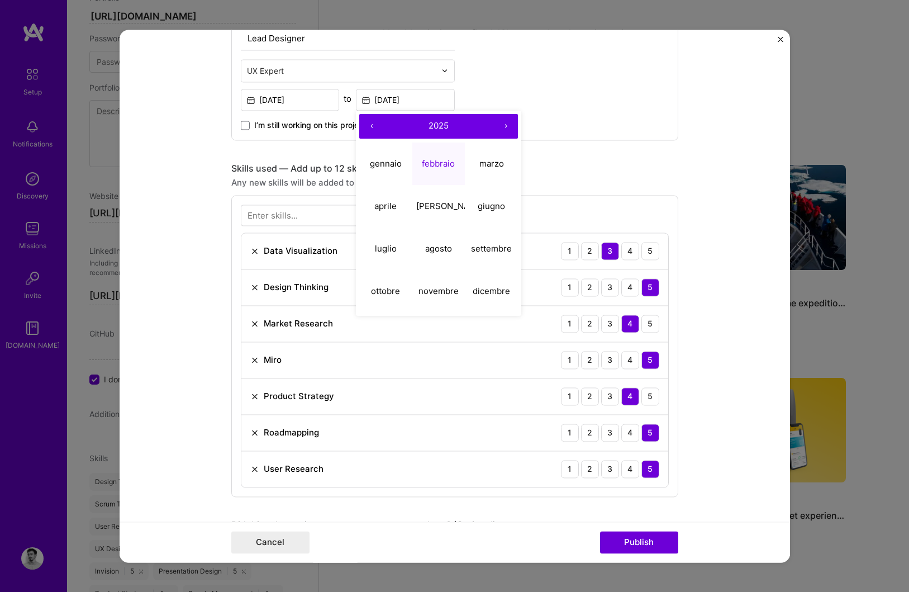
click at [364, 125] on button "‹" at bounding box center [371, 126] width 25 height 25
click at [365, 124] on button "‹" at bounding box center [371, 126] width 25 height 25
click at [493, 172] on button "marzo" at bounding box center [491, 164] width 53 height 42
type input "[DATE]"
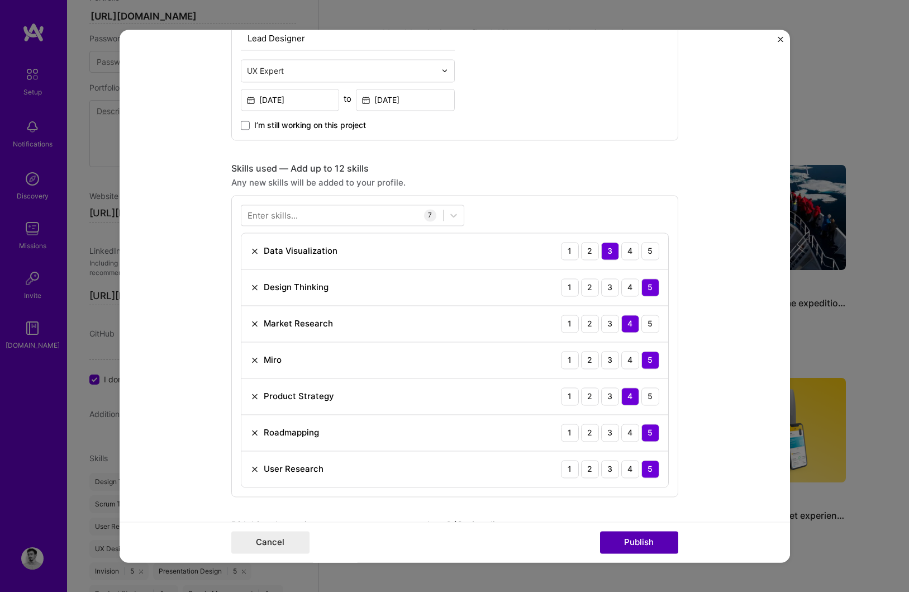
click at [645, 545] on button "Publish" at bounding box center [639, 542] width 78 height 22
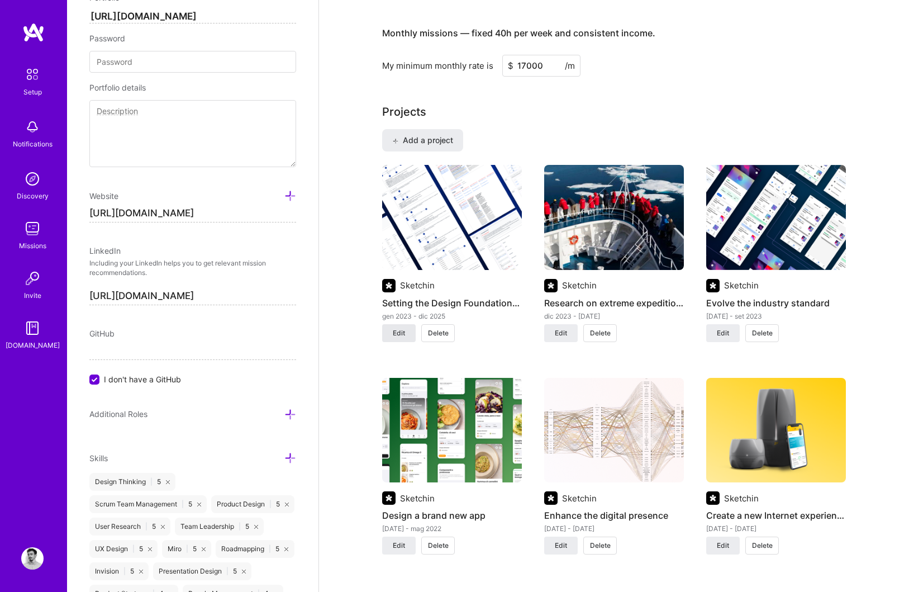
click at [398, 331] on span "Edit" at bounding box center [399, 333] width 12 height 10
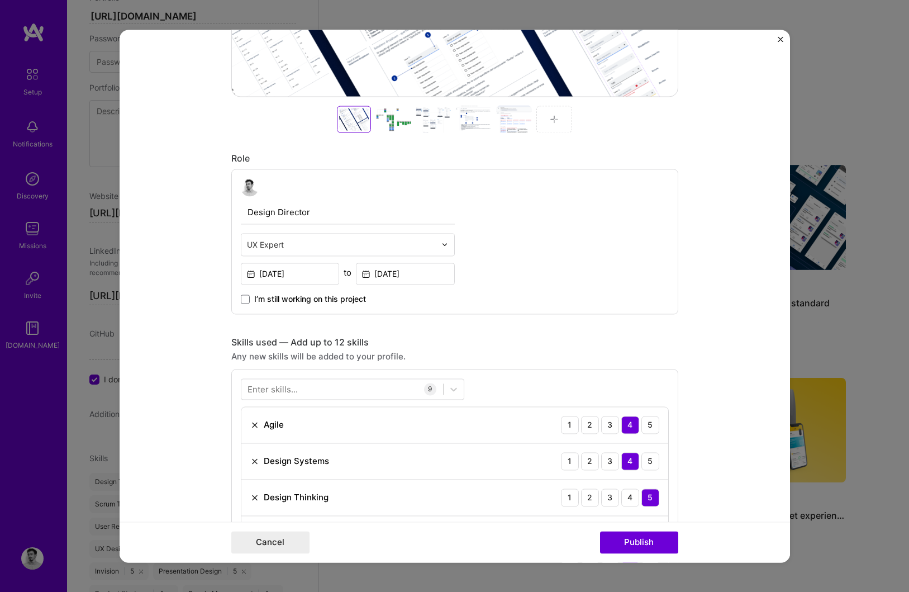
scroll to position [562, 0]
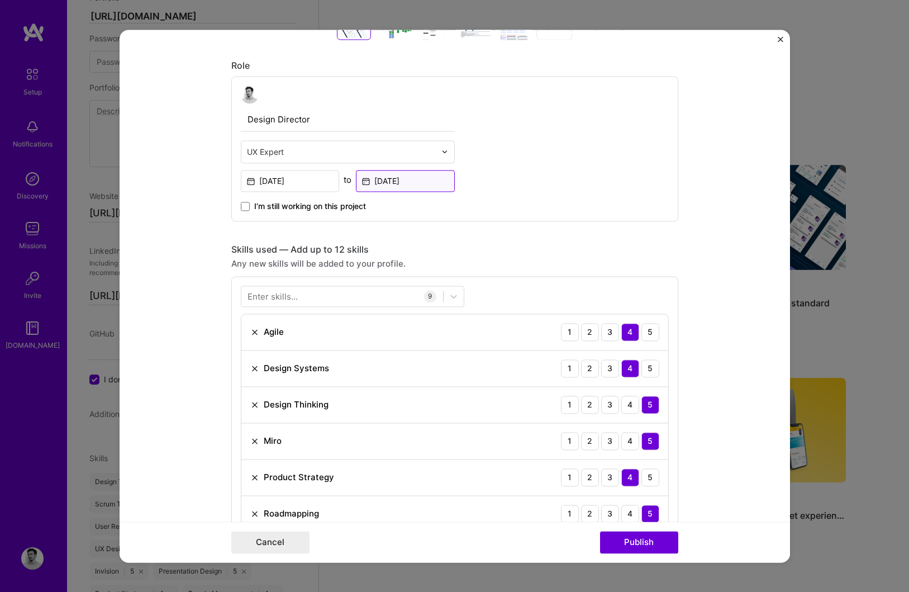
click at [425, 182] on input "[DATE]" at bounding box center [405, 181] width 99 height 22
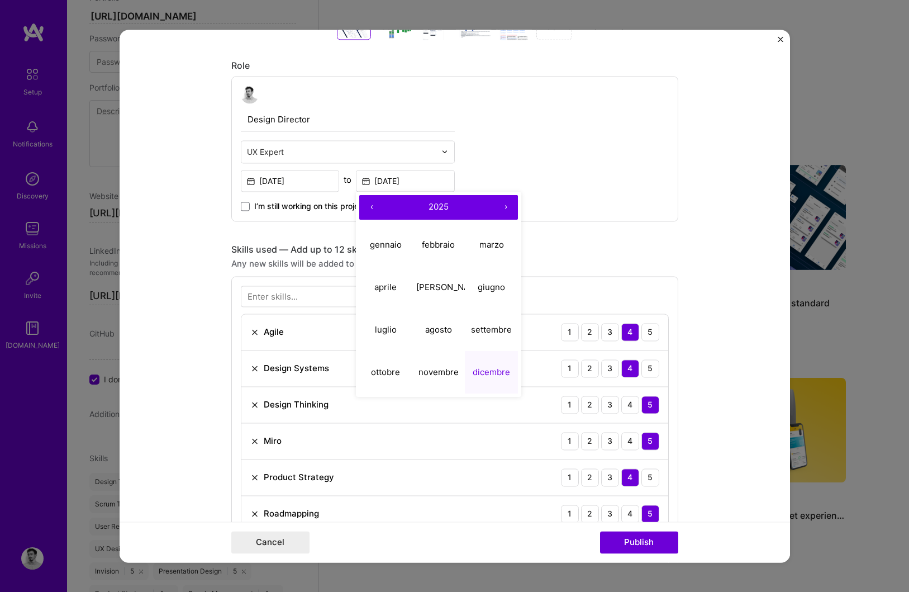
click at [370, 211] on button "‹" at bounding box center [371, 207] width 25 height 25
click at [370, 207] on button "‹" at bounding box center [371, 207] width 25 height 25
click at [498, 208] on button "›" at bounding box center [505, 207] width 25 height 25
click at [428, 365] on button "novembre" at bounding box center [438, 372] width 53 height 42
type input "[DATE]"
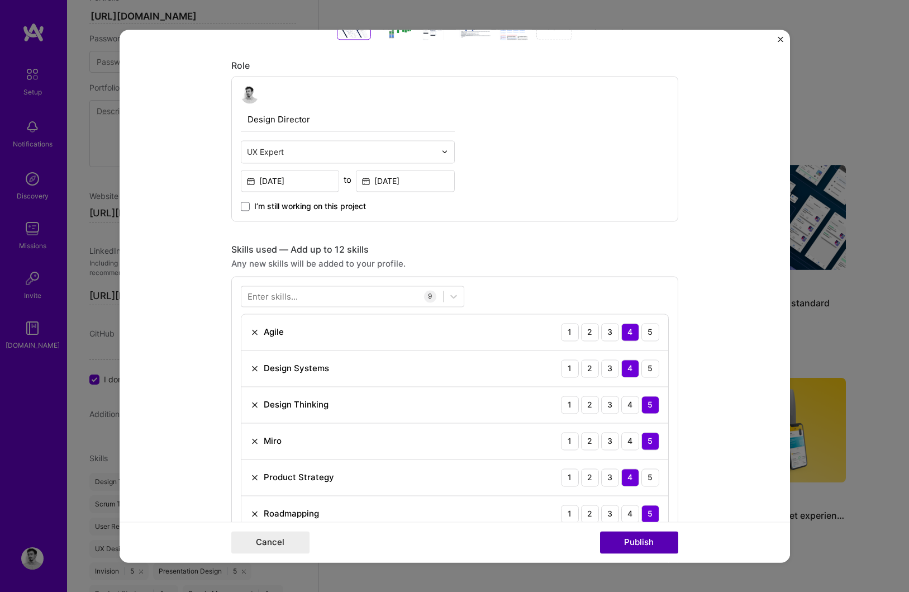
click at [624, 540] on button "Publish" at bounding box center [639, 542] width 78 height 22
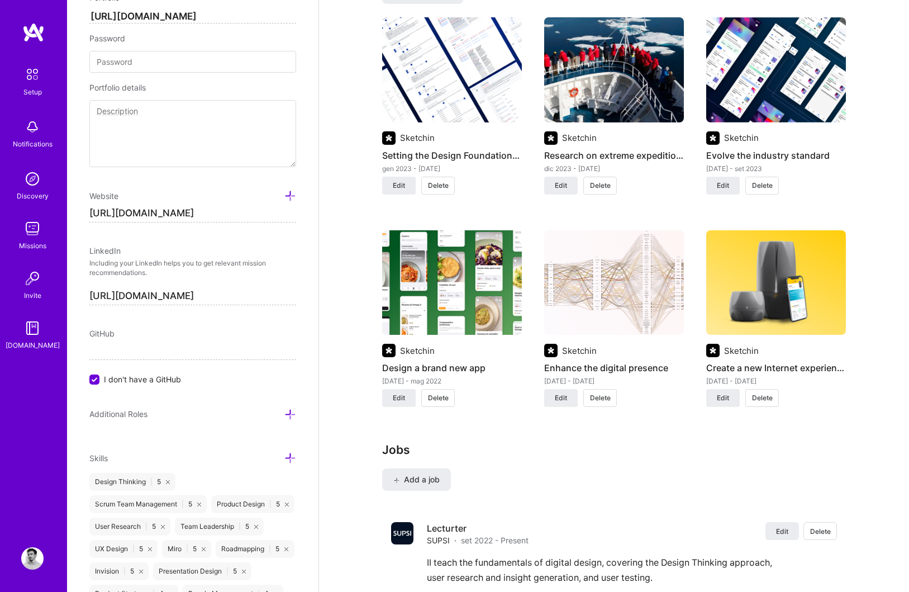
scroll to position [1013, 0]
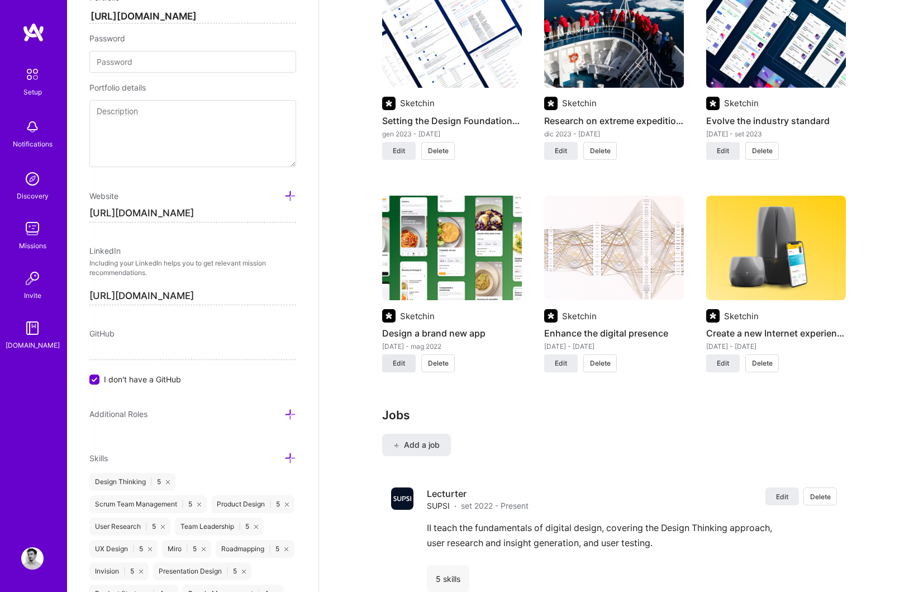
click at [398, 363] on span "Edit" at bounding box center [399, 363] width 12 height 10
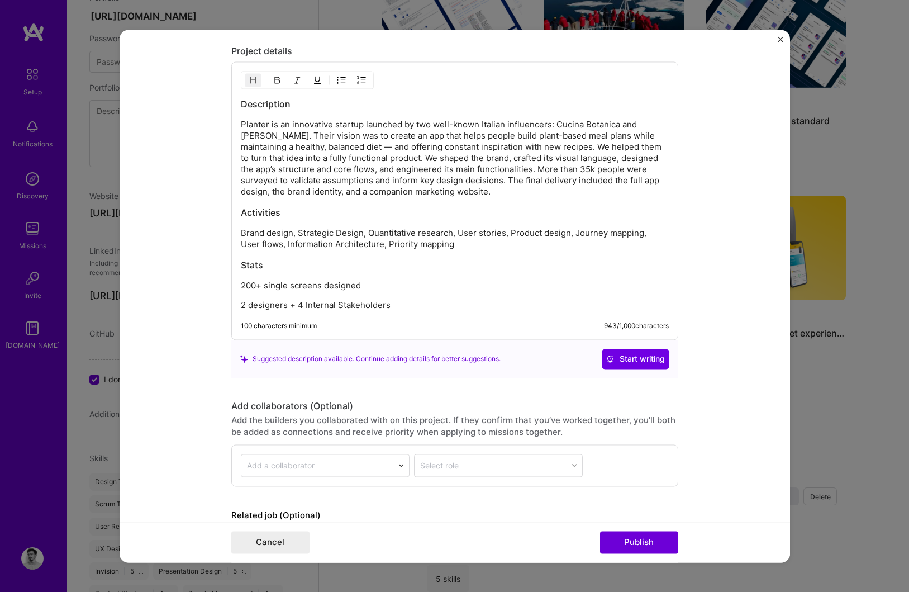
scroll to position [1533, 0]
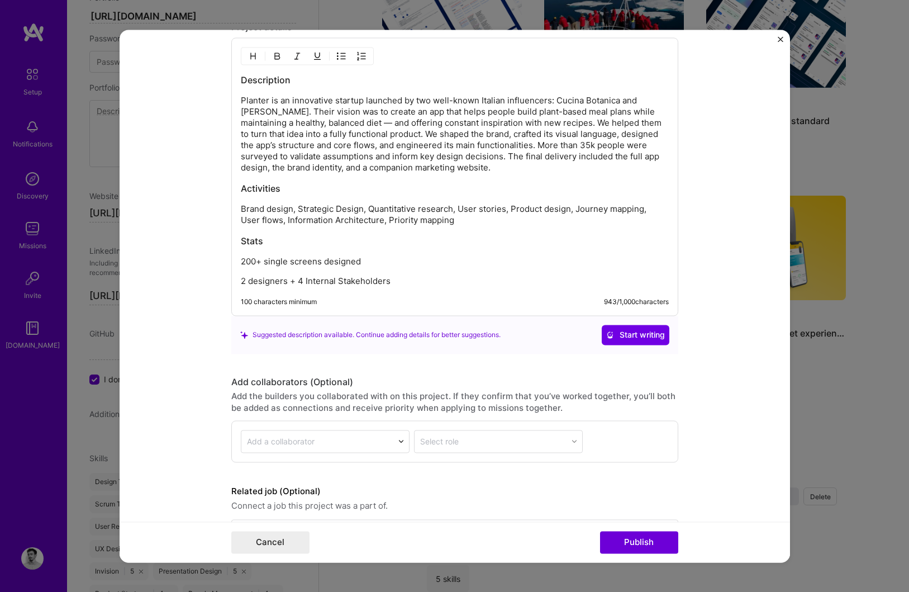
drag, startPoint x: 392, startPoint y: 283, endPoint x: 229, endPoint y: 72, distance: 267.7
click at [229, 72] on form "Project title Design a brand new app Company Sketchin Project industry Industry…" at bounding box center [455, 296] width 671 height 533
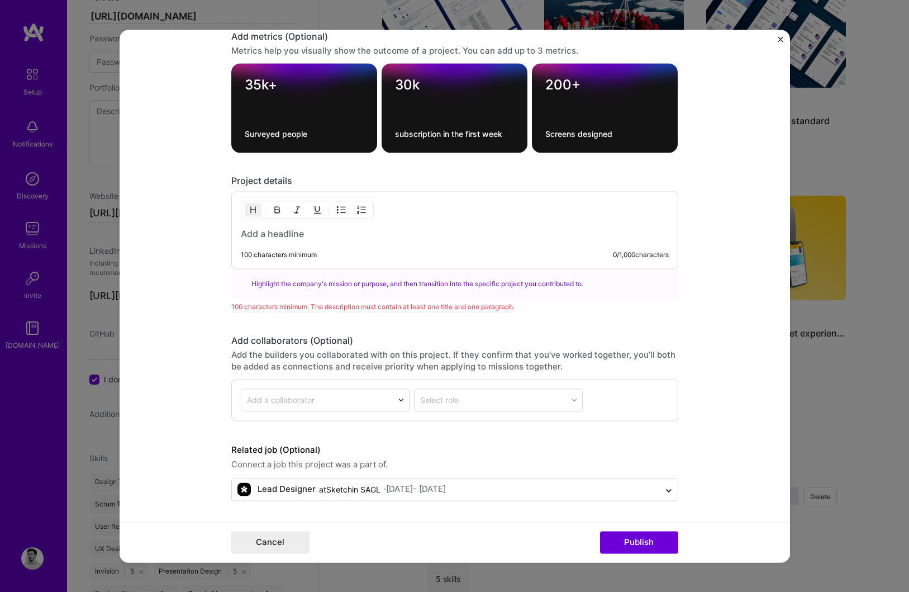
scroll to position [1524, 0]
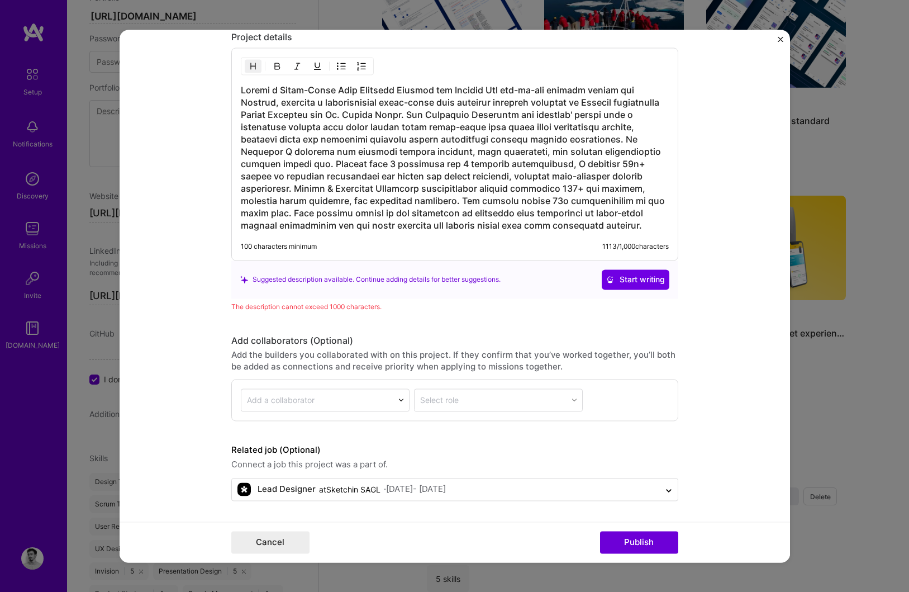
click at [479, 90] on h3 at bounding box center [455, 158] width 428 height 148
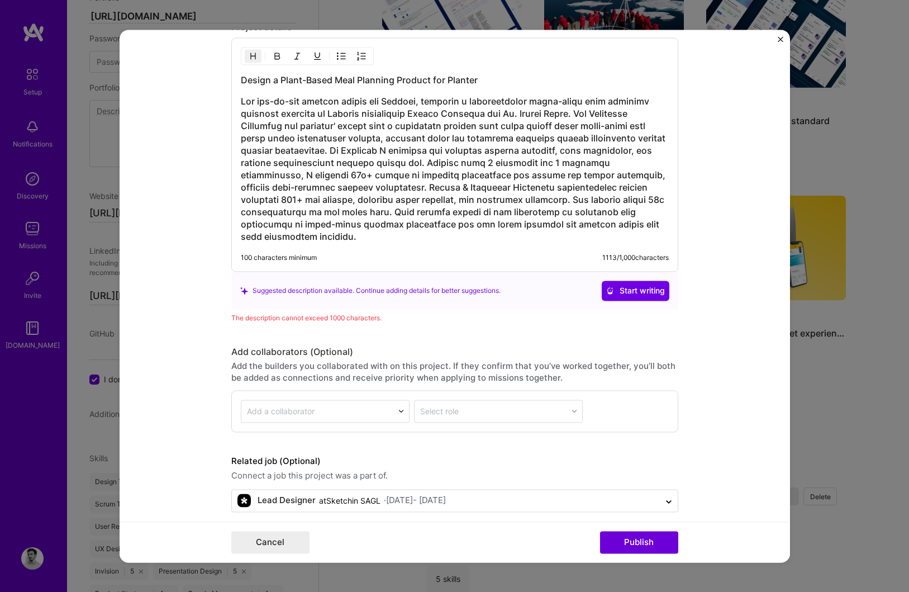
click at [325, 151] on h3 at bounding box center [455, 169] width 428 height 148
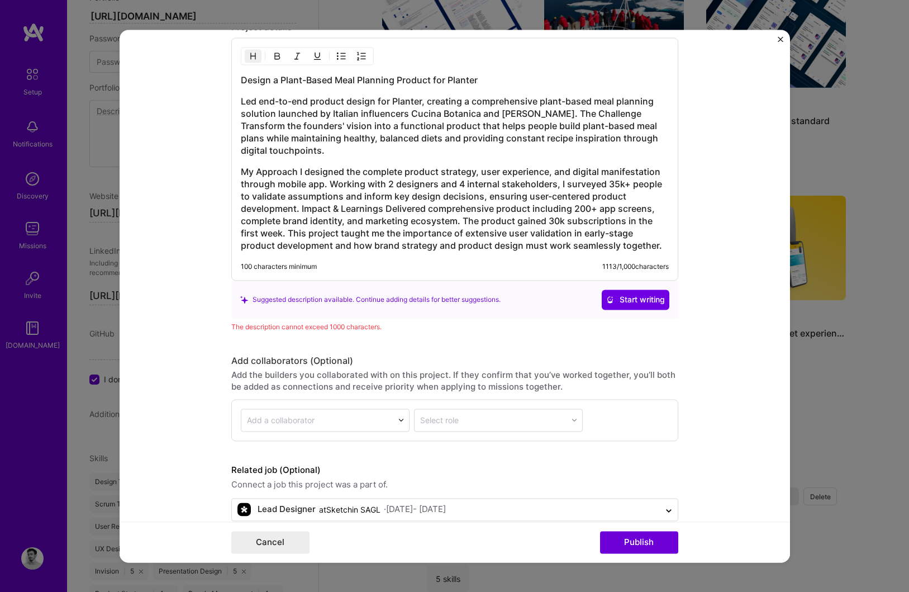
click at [571, 113] on h3 "Led end-to-end product design for Planter, creating a comprehensive plant-based…" at bounding box center [455, 125] width 428 height 61
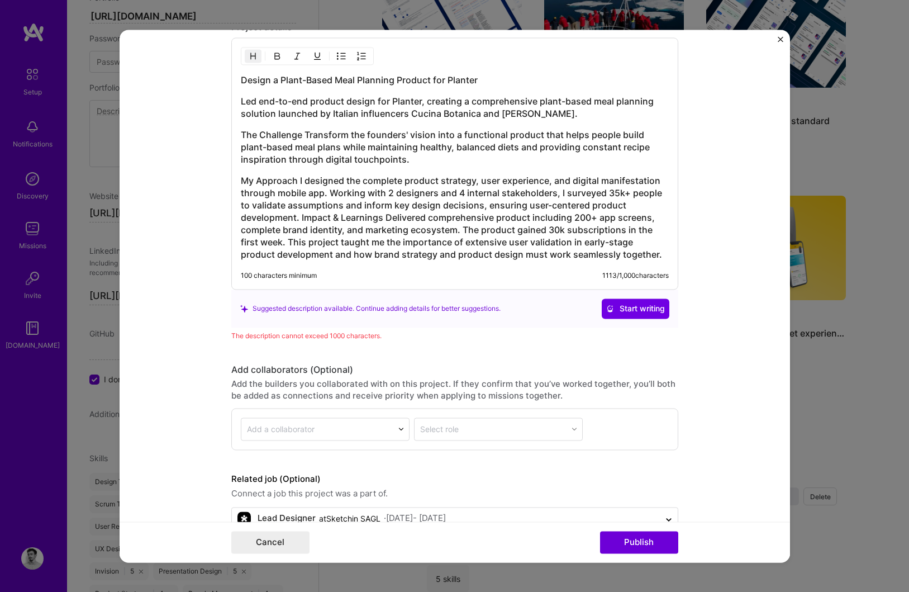
click at [304, 135] on h3 "The Challenge Transform the founders' vision into a functional product that hel…" at bounding box center [455, 147] width 428 height 37
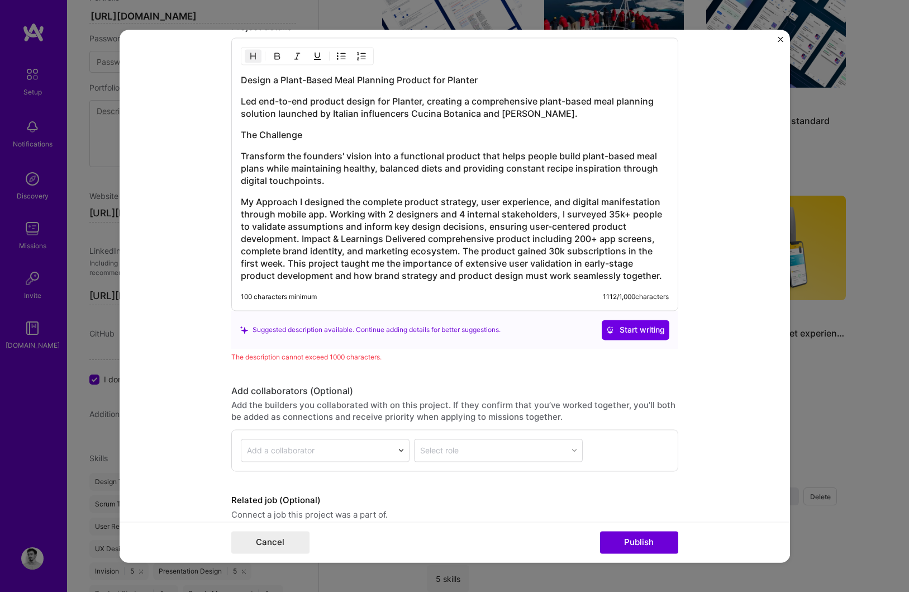
click at [581, 118] on h3 "Led end-to-end product design for Planter, creating a comprehensive plant-based…" at bounding box center [455, 107] width 428 height 25
click at [340, 186] on h3 "Transform the founders' vision into a functional product that helps people buil…" at bounding box center [455, 168] width 428 height 37
click at [301, 240] on h3 "My Approach I designed the complete product strategy, user experience, and digi…" at bounding box center [455, 239] width 428 height 86
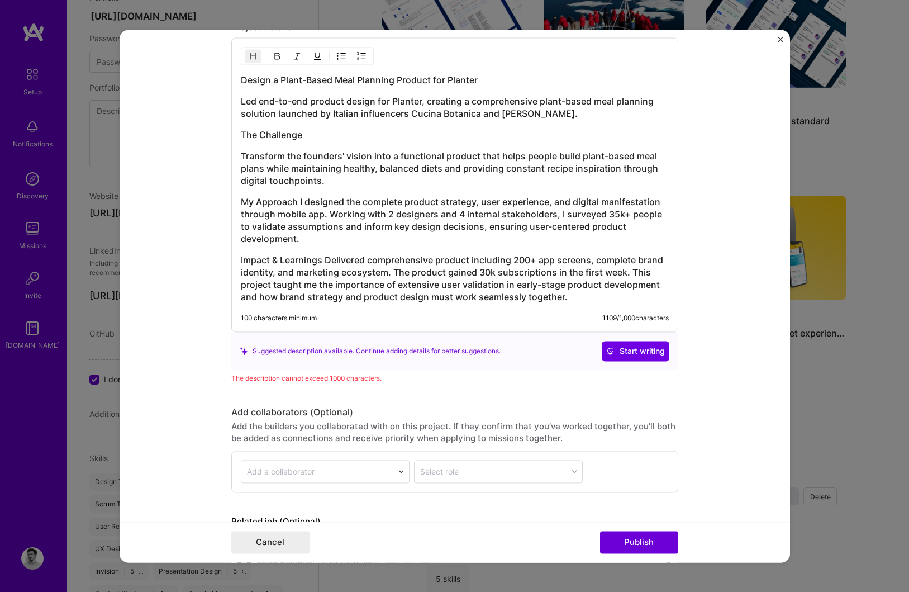
click at [325, 259] on h3 "Impact & Learnings Delivered comprehensive product including 200+ app screens, …" at bounding box center [455, 278] width 428 height 49
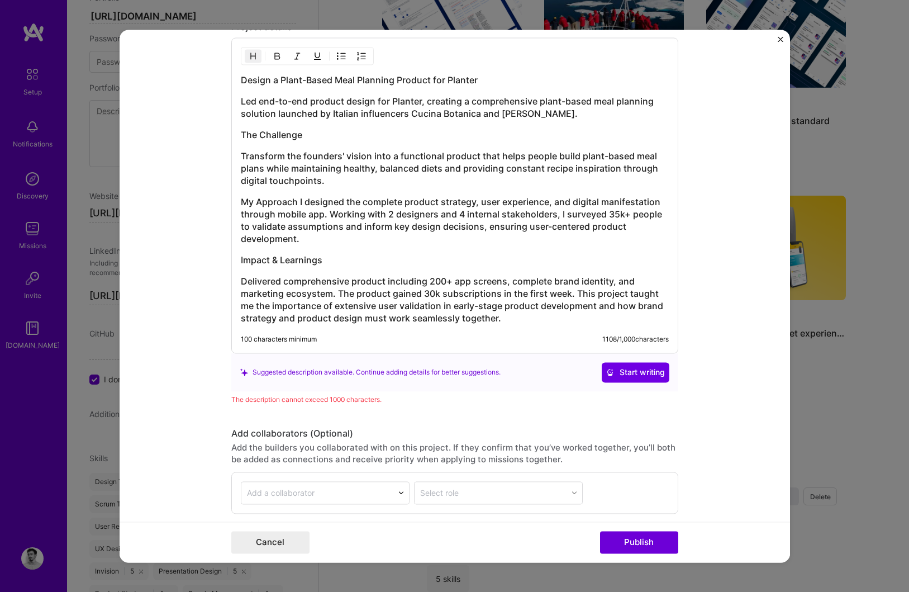
click at [298, 204] on h3 "My Approach I designed the complete product strategy, user experience, and digi…" at bounding box center [455, 220] width 428 height 49
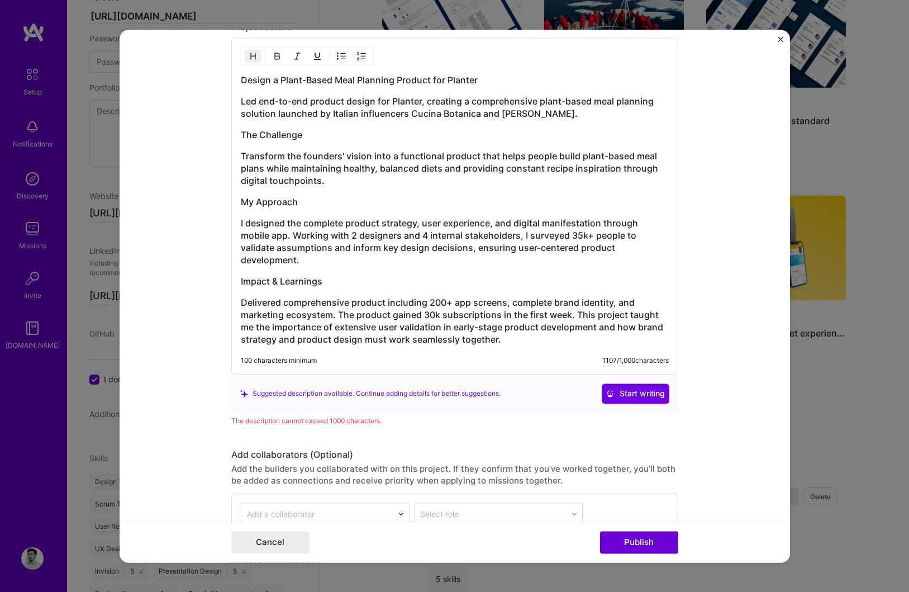
click at [244, 284] on h3 "Impact & Learnings" at bounding box center [455, 281] width 428 height 12
click at [244, 304] on h3 "Delivered comprehensive product including 200+ app screens, complete brand iden…" at bounding box center [455, 320] width 428 height 49
click at [251, 60] on img "button" at bounding box center [253, 55] width 9 height 9
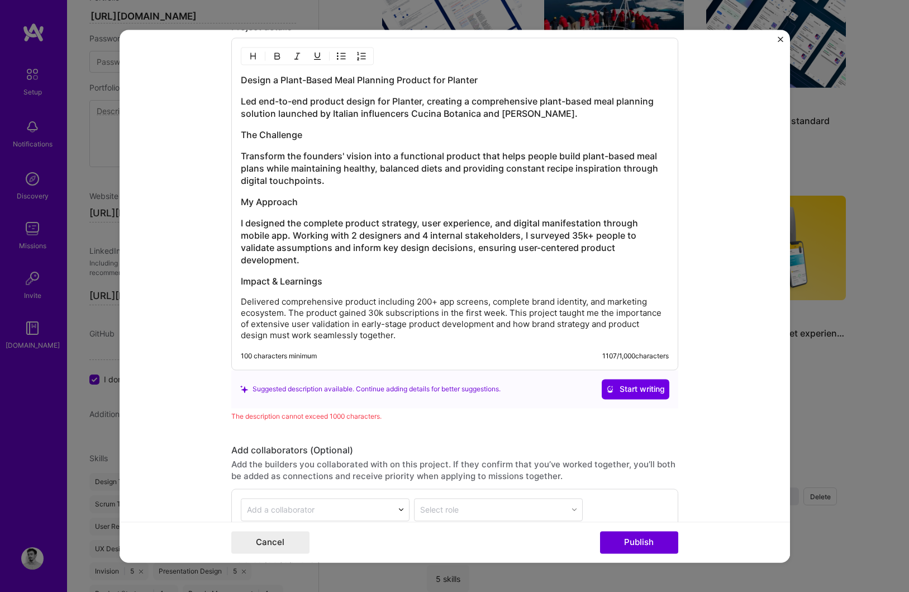
click at [246, 231] on h3 "I designed the complete product strategy, user experience, and digital manifest…" at bounding box center [455, 241] width 428 height 49
click at [252, 59] on img "button" at bounding box center [253, 55] width 9 height 9
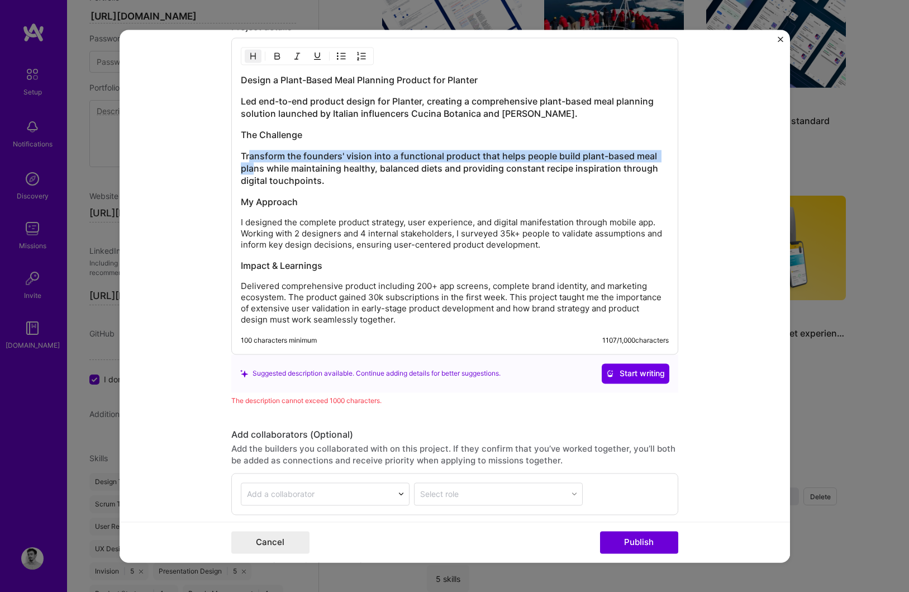
click at [251, 163] on h3 "Transform the founders' vision into a functional product that helps people buil…" at bounding box center [455, 168] width 428 height 37
click at [250, 59] on img "button" at bounding box center [253, 55] width 9 height 9
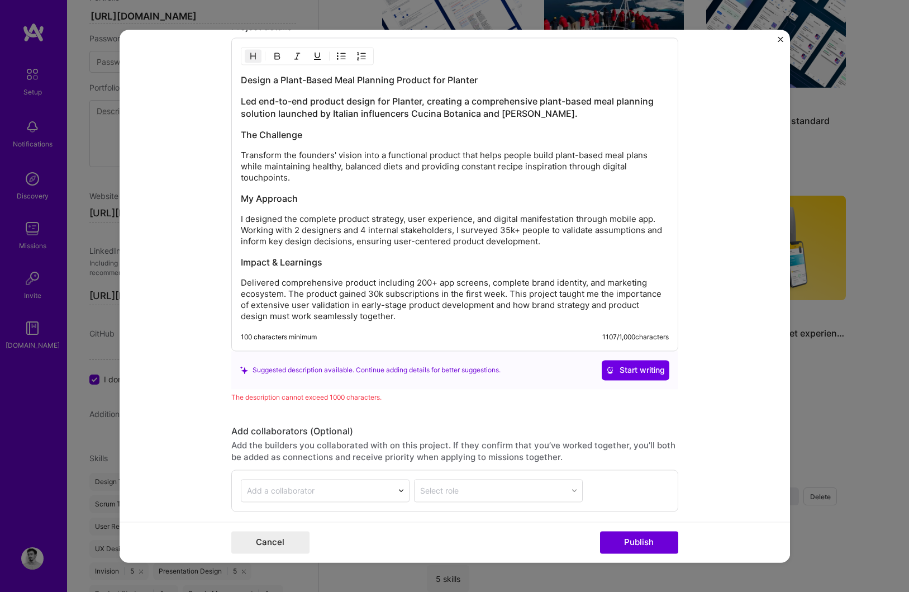
click at [259, 106] on h3 "Led end-to-end product design for Planter, creating a comprehensive plant-based…" at bounding box center [455, 107] width 428 height 25
click at [255, 58] on img "button" at bounding box center [253, 55] width 9 height 9
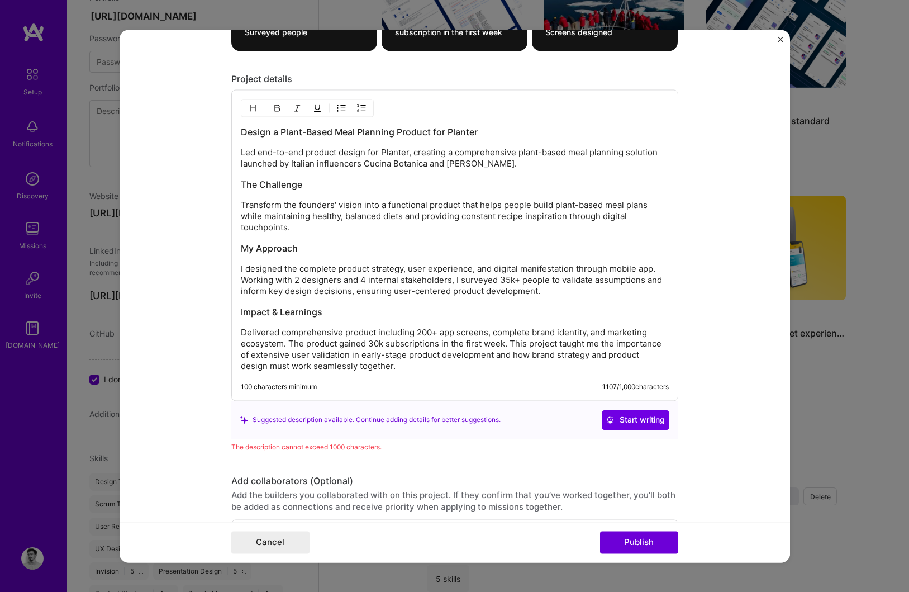
scroll to position [1479, 0]
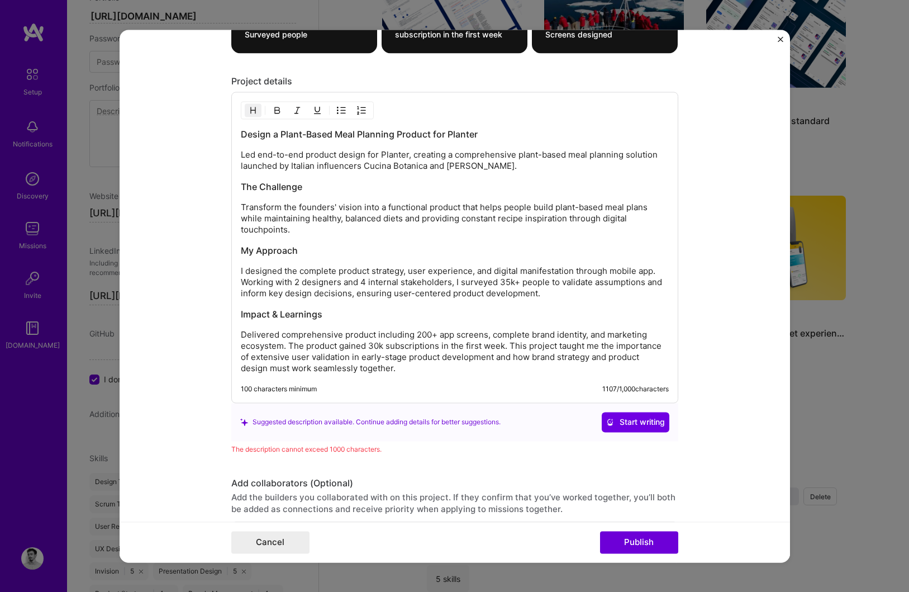
click at [409, 134] on h3 "Design a Plant-Based Meal Planning Product for Planter" at bounding box center [455, 134] width 428 height 12
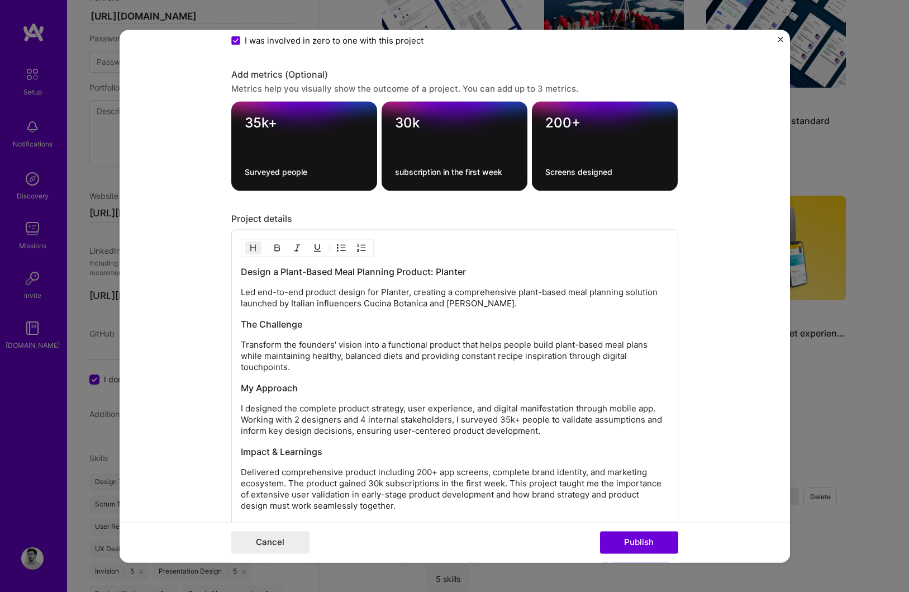
scroll to position [1345, 0]
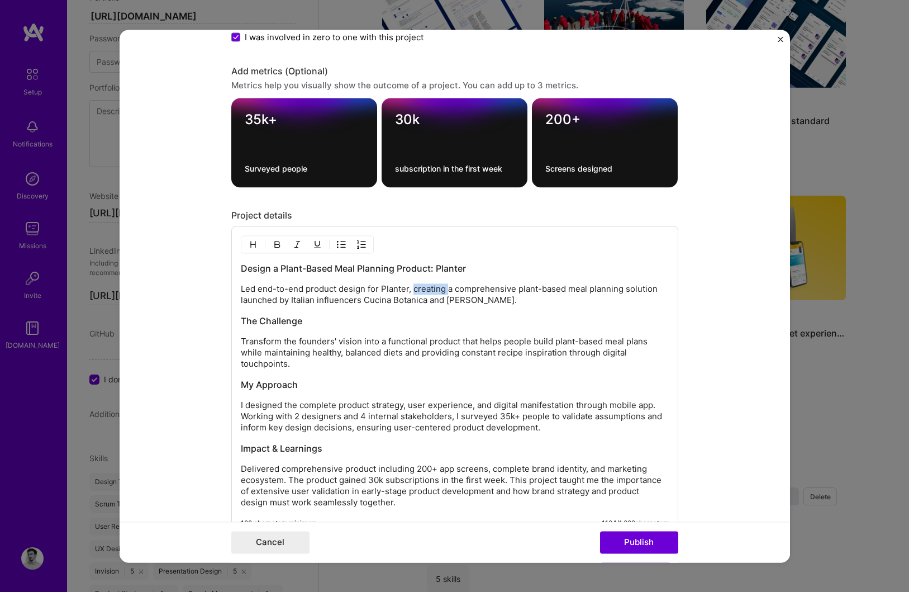
drag, startPoint x: 415, startPoint y: 290, endPoint x: 448, endPoint y: 291, distance: 33.0
click at [448, 291] on p "Led end-to-end product design for Planter, creating a comprehensive plant-based…" at bounding box center [455, 294] width 428 height 22
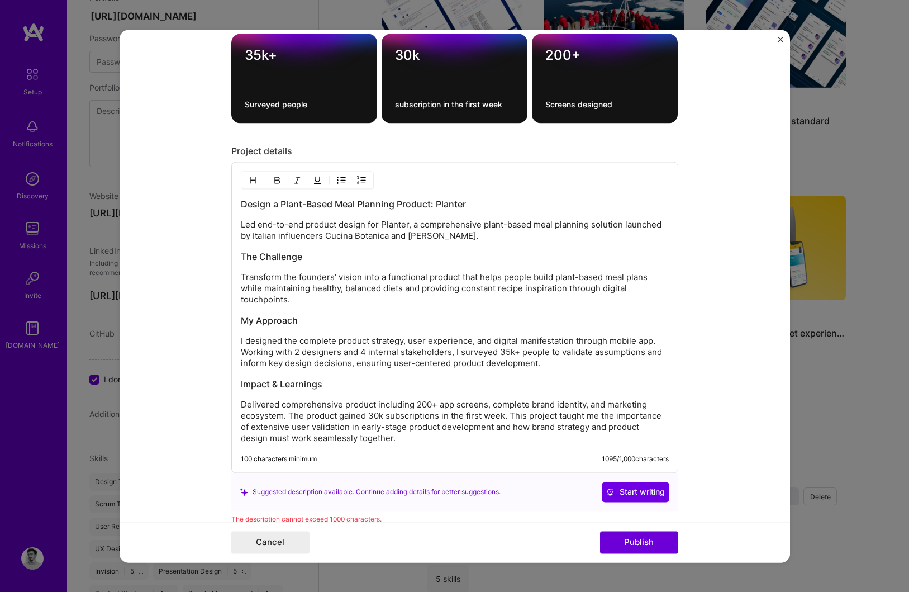
scroll to position [1417, 0]
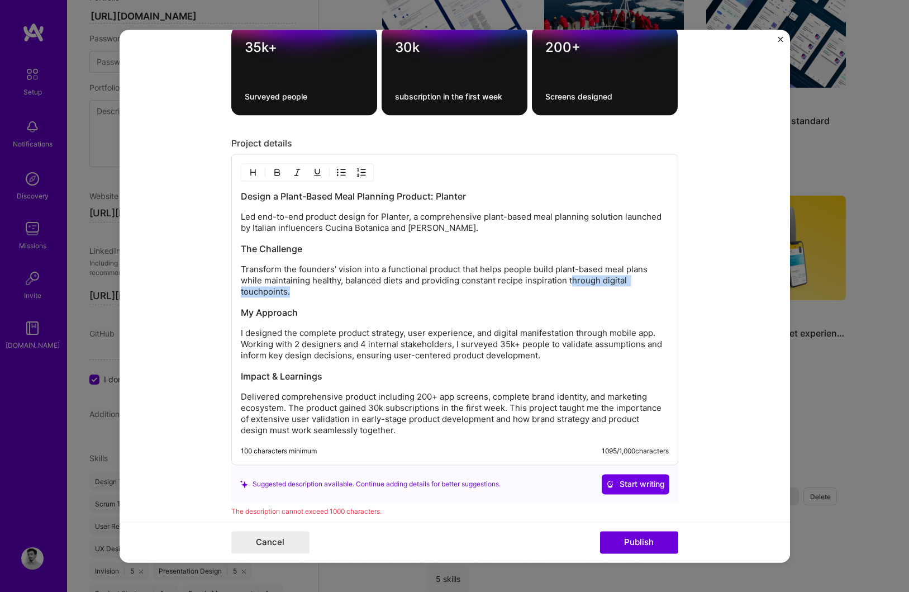
drag, startPoint x: 571, startPoint y: 284, endPoint x: 289, endPoint y: 297, distance: 282.5
click at [289, 297] on p "Transform the founders' vision into a functional product that helps people buil…" at bounding box center [455, 281] width 428 height 34
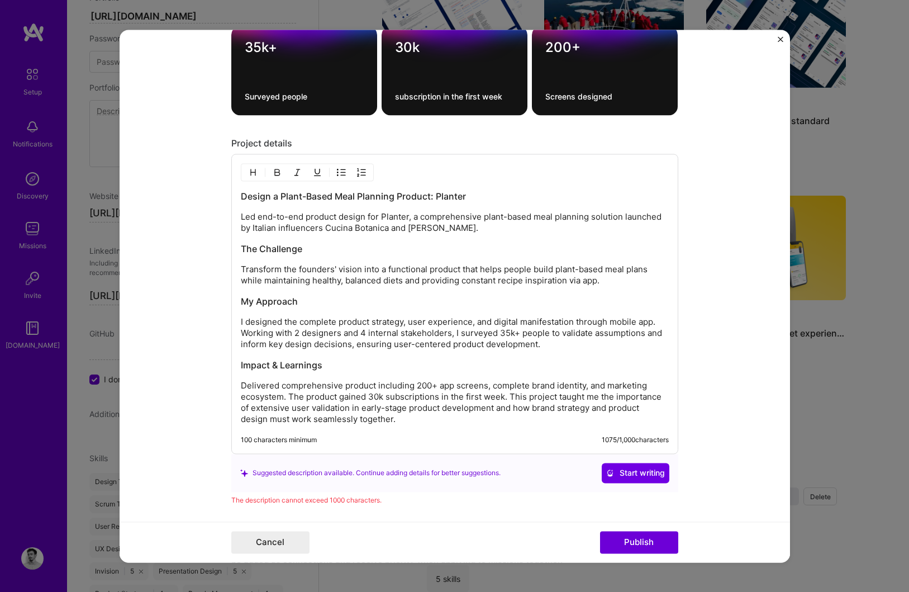
click at [313, 324] on p "I designed the complete product strategy, user experience, and digital manifest…" at bounding box center [455, 333] width 428 height 34
drag, startPoint x: 369, startPoint y: 322, endPoint x: 301, endPoint y: 321, distance: 68.7
click at [301, 321] on p "I designed the product strategy, user experience, and digital manifestation thr…" at bounding box center [455, 333] width 428 height 34
click at [365, 325] on p "I designed the user experience, and digital manifestation through mobile app. W…" at bounding box center [455, 333] width 428 height 34
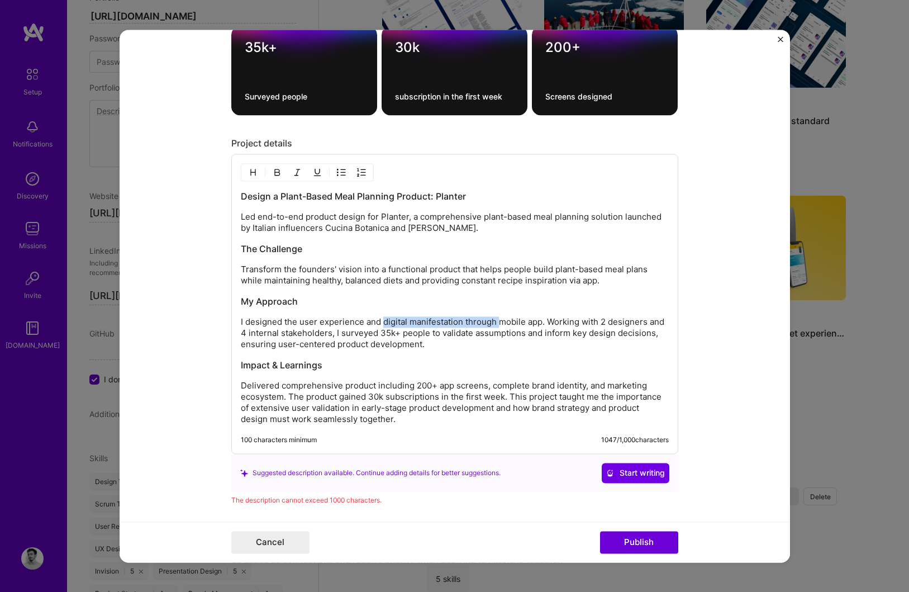
drag, startPoint x: 497, startPoint y: 324, endPoint x: 384, endPoint y: 321, distance: 112.9
click at [384, 321] on p "I designed the user experience and digital manifestation through mobile app. Wo…" at bounding box center [455, 333] width 428 height 34
click at [595, 334] on p "I designed the user experience and the mobile app. Working with 2 designers and…" at bounding box center [455, 333] width 428 height 34
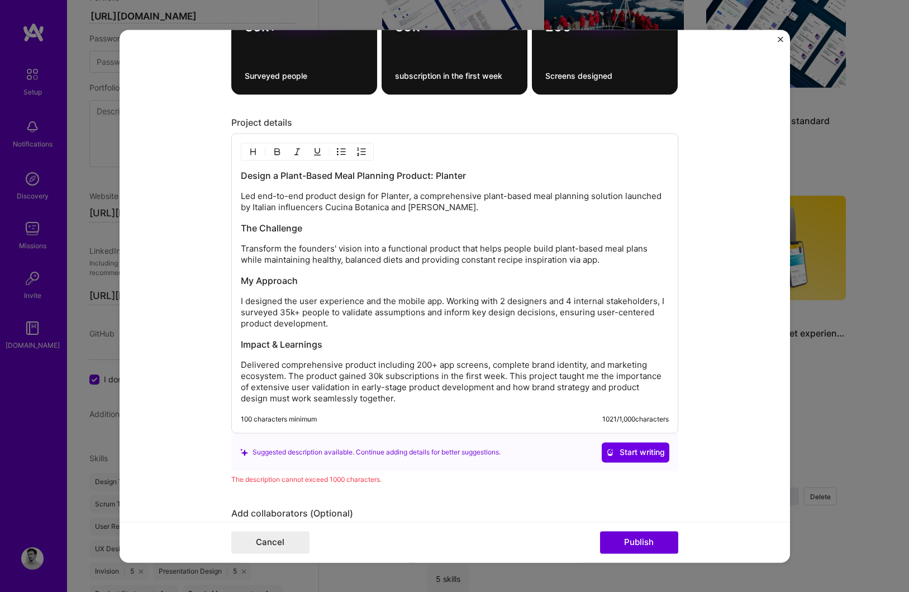
scroll to position [1439, 0]
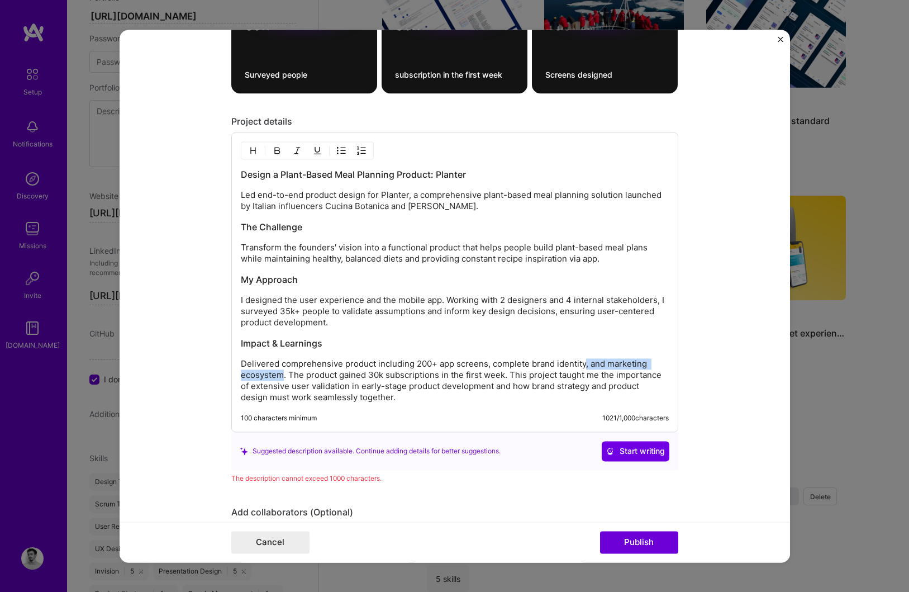
drag, startPoint x: 585, startPoint y: 366, endPoint x: 284, endPoint y: 378, distance: 300.9
click at [284, 378] on p "Delivered comprehensive product including 200+ app screens, complete brand iden…" at bounding box center [455, 380] width 428 height 45
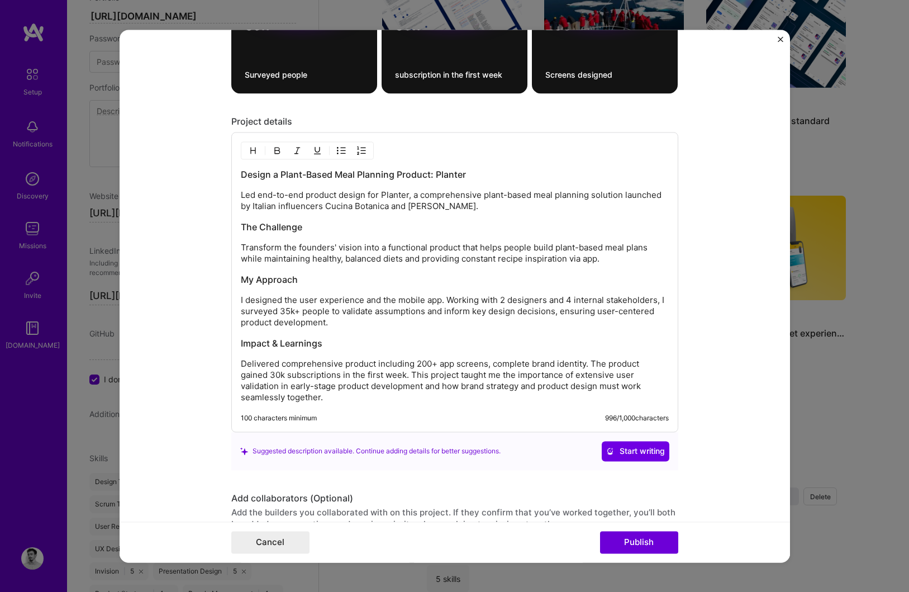
click at [489, 365] on p "Delivered comprehensive product including 200+ app screens, complete brand iden…" at bounding box center [455, 380] width 428 height 45
drag, startPoint x: 270, startPoint y: 376, endPoint x: 287, endPoint y: 376, distance: 16.8
click at [287, 376] on p "Delivered comprehensive product including 200+ app screens and complete brand i…" at bounding box center [455, 380] width 428 height 45
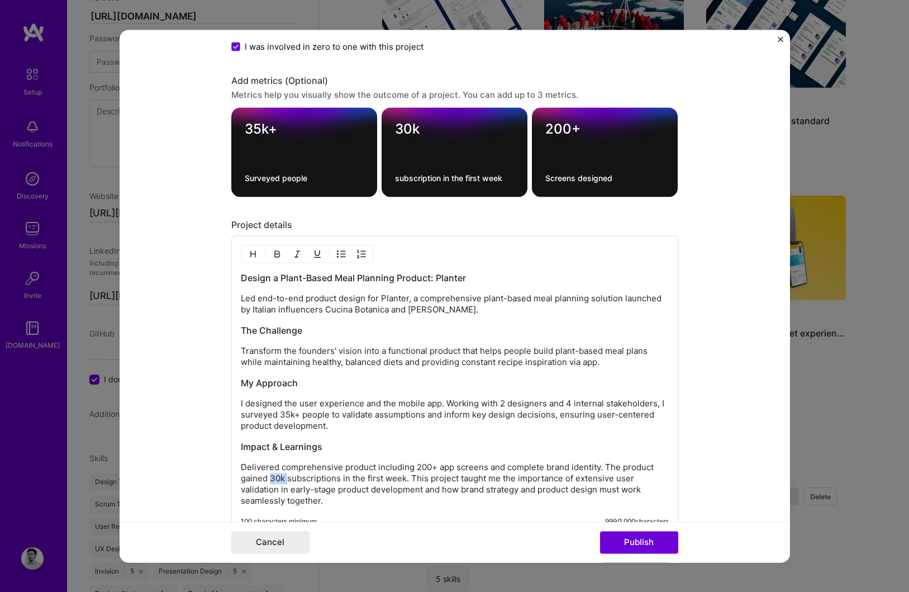
scroll to position [1597, 0]
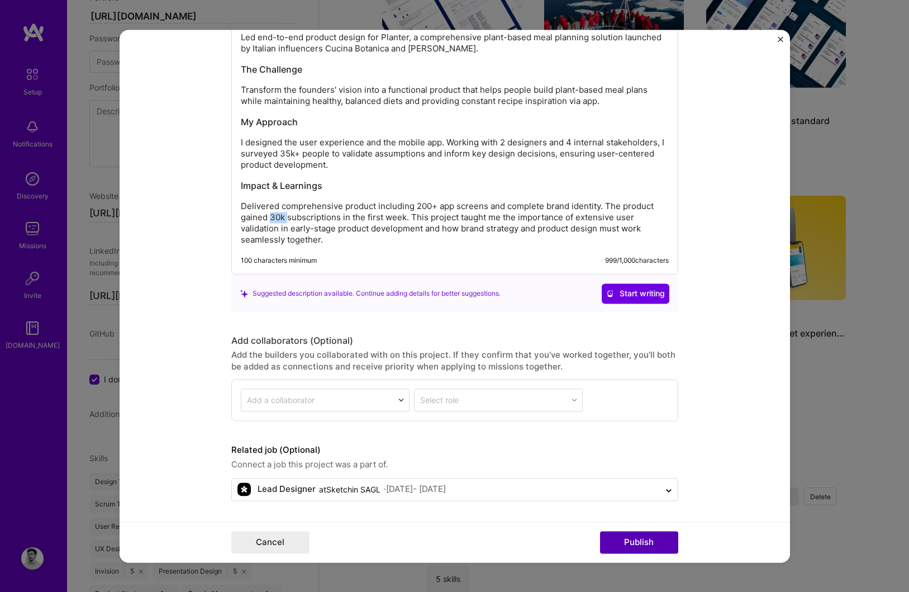
click at [637, 543] on button "Publish" at bounding box center [639, 542] width 78 height 22
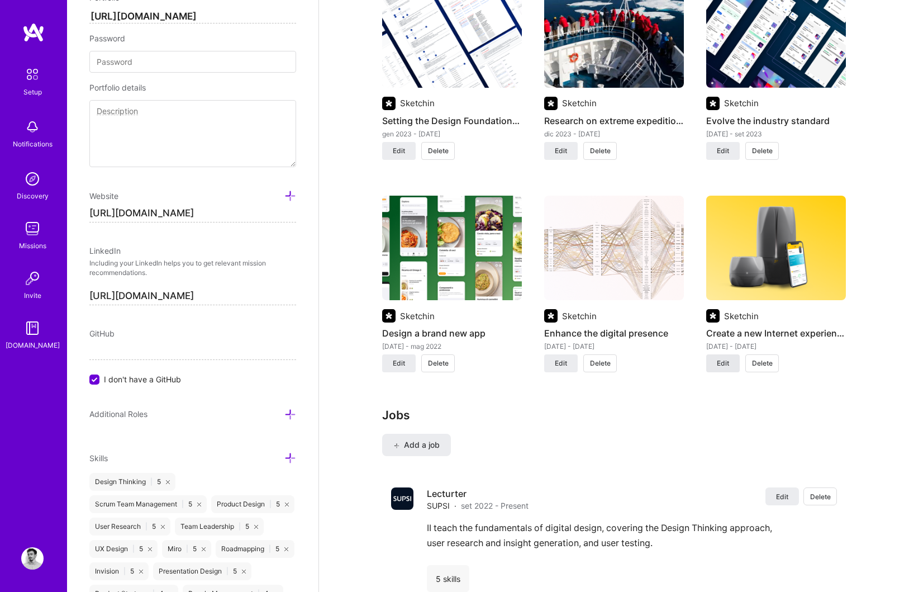
click at [719, 363] on span "Edit" at bounding box center [723, 363] width 12 height 10
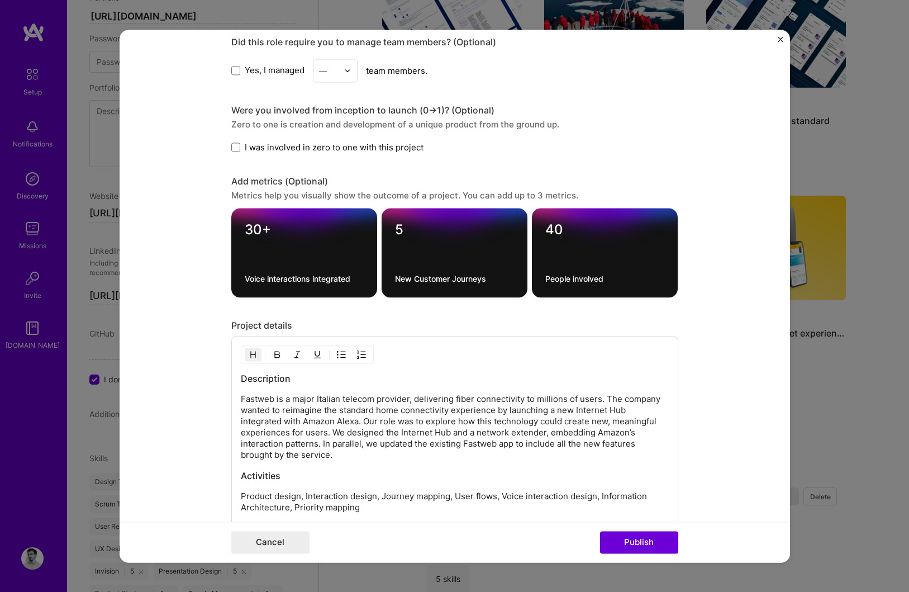
scroll to position [1605, 0]
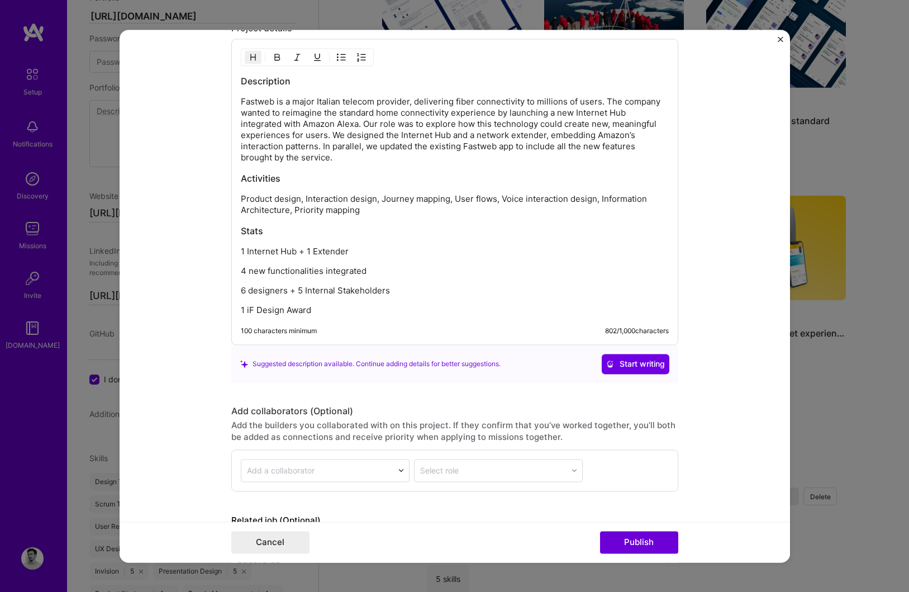
click at [321, 312] on p "1 iF Design Award" at bounding box center [455, 310] width 428 height 11
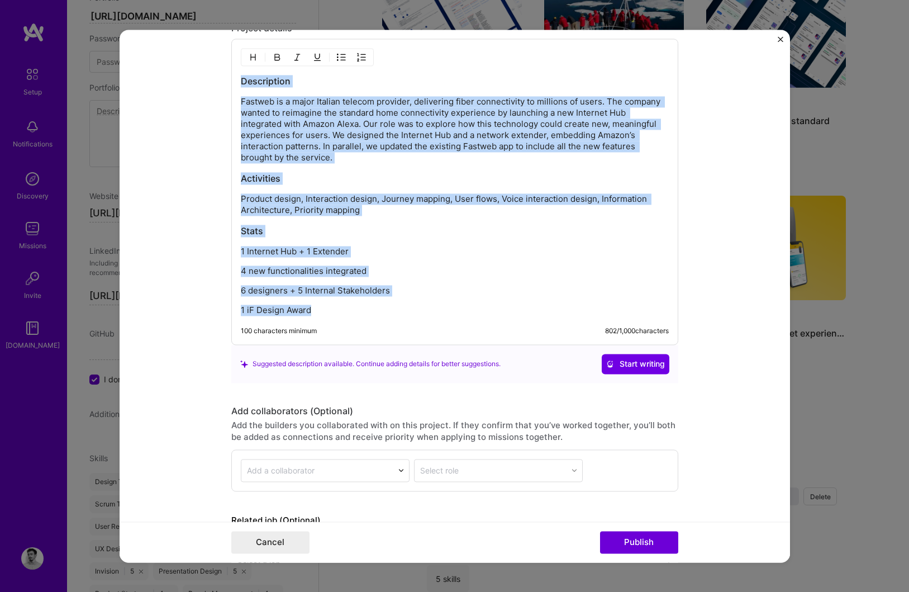
drag, startPoint x: 321, startPoint y: 312, endPoint x: 202, endPoint y: 86, distance: 255.7
click at [202, 86] on form "Project title Create a new Internet experience Company Sketchin Project industr…" at bounding box center [455, 296] width 671 height 533
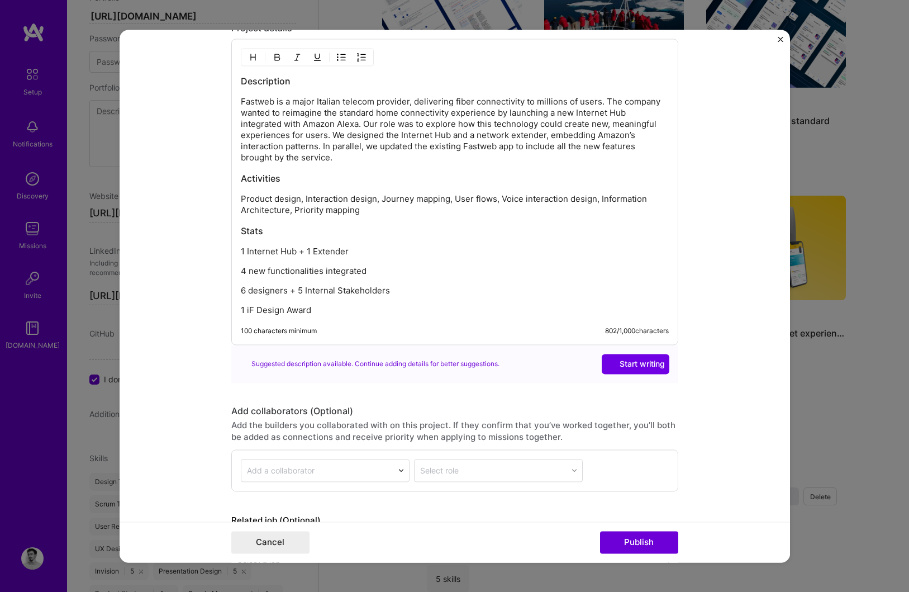
scroll to position [1453, 0]
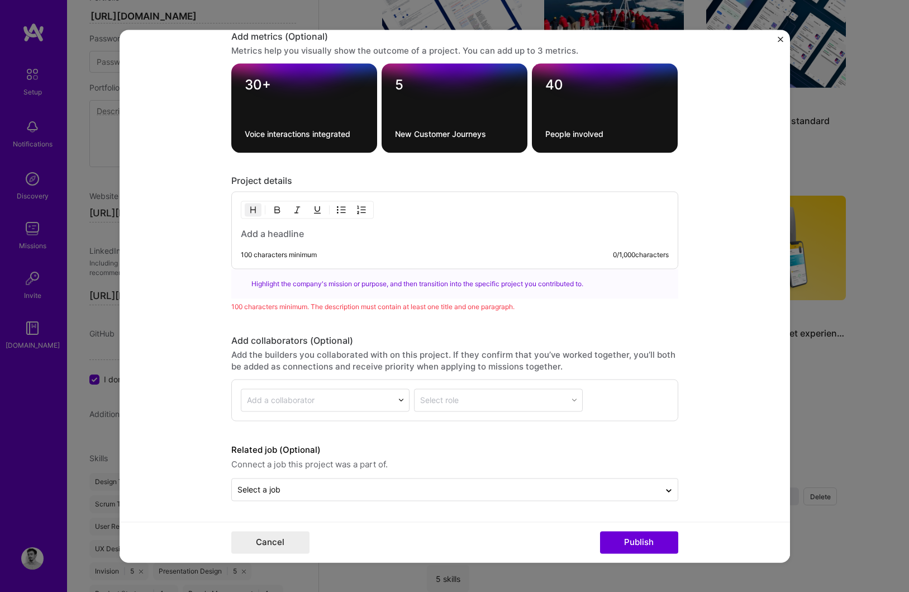
paste div
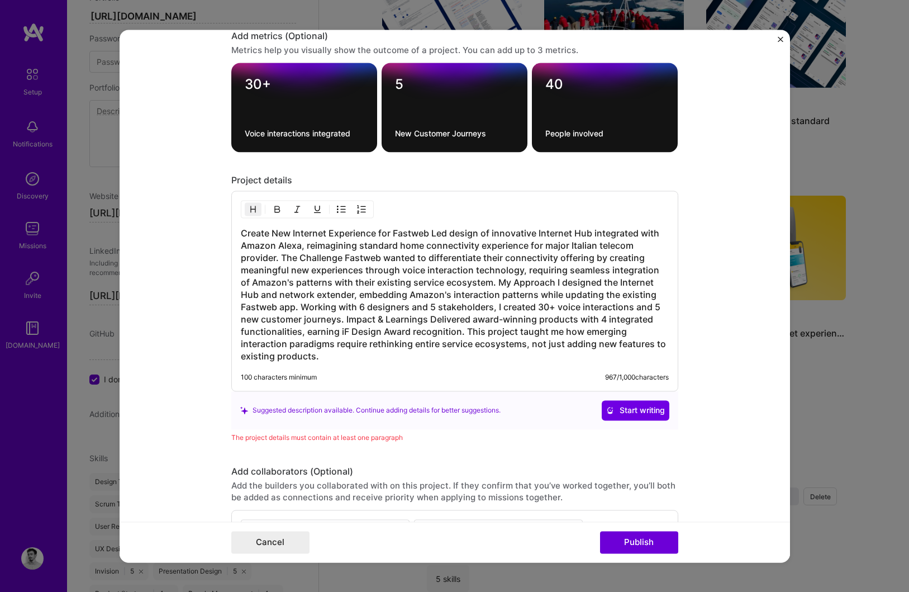
scroll to position [1584, 0]
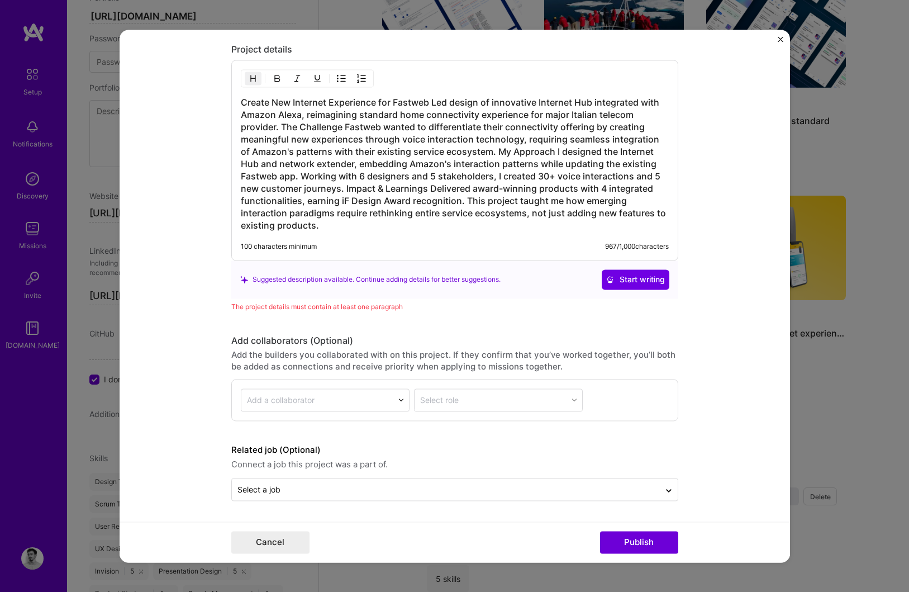
click at [433, 99] on h3 "Create New Internet Experience for Fastweb Led design of innovative Internet Hu…" at bounding box center [455, 163] width 428 height 135
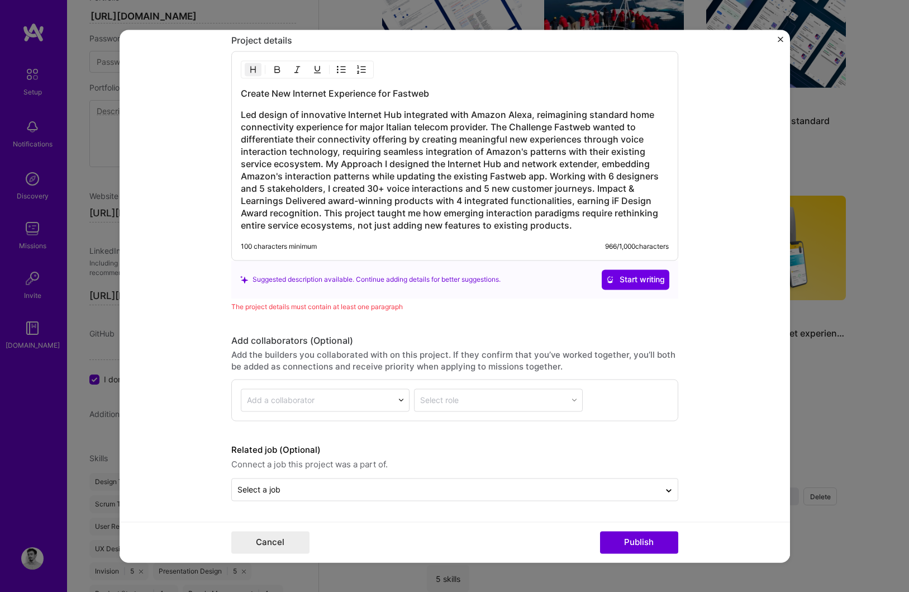
click at [491, 124] on h3 "Led design of innovative Internet Hub integrated with Amazon Alexa, reimagining…" at bounding box center [455, 169] width 428 height 123
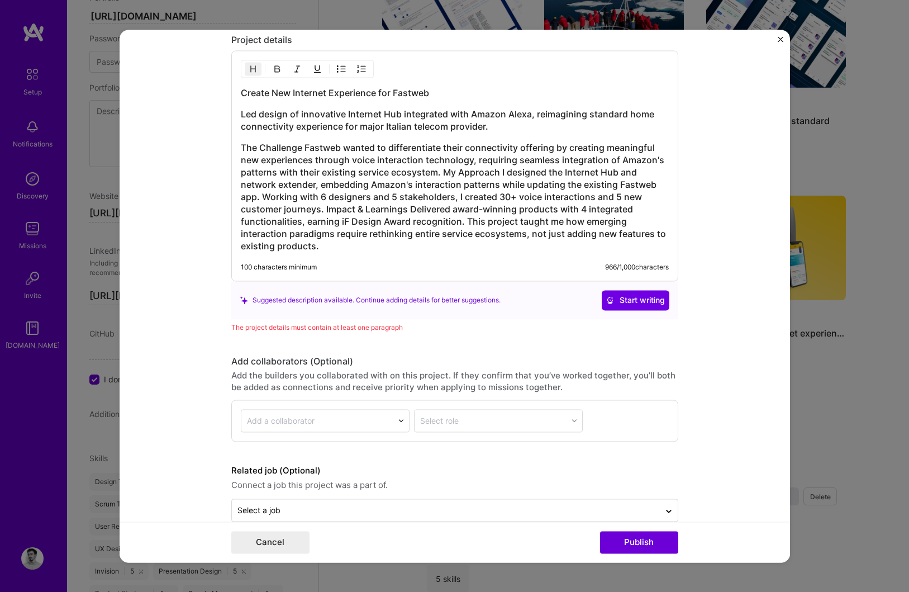
scroll to position [1605, 0]
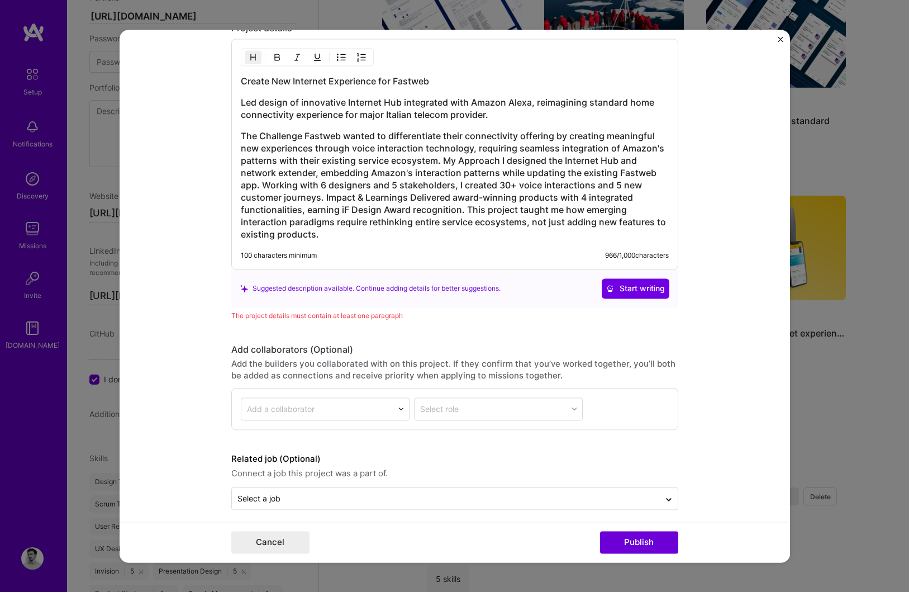
click at [305, 136] on h3 "The Challenge Fastweb wanted to differentiate their connectivity offering by cr…" at bounding box center [455, 185] width 428 height 111
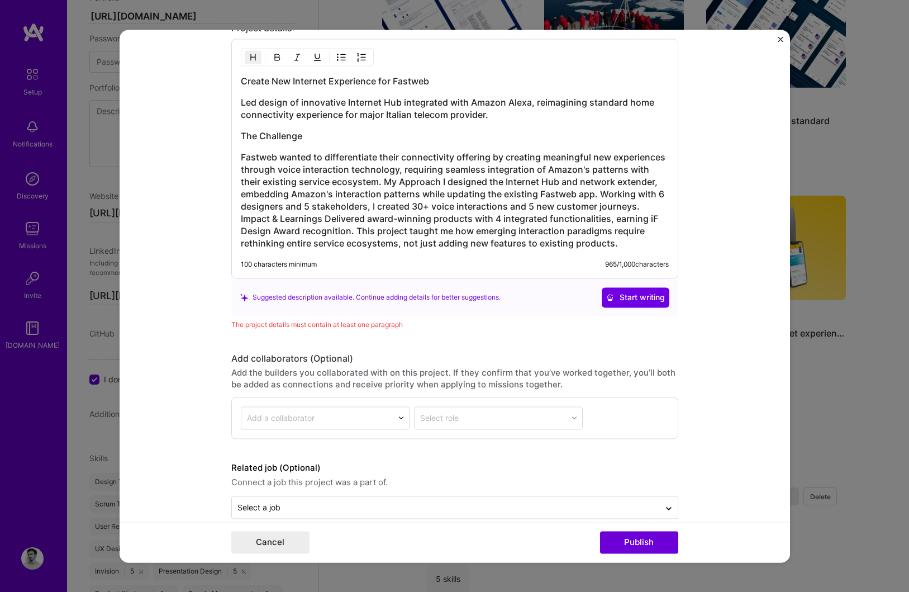
click at [384, 184] on h3 "Fastweb wanted to differentiate their connectivity offering by creating meaning…" at bounding box center [455, 200] width 428 height 98
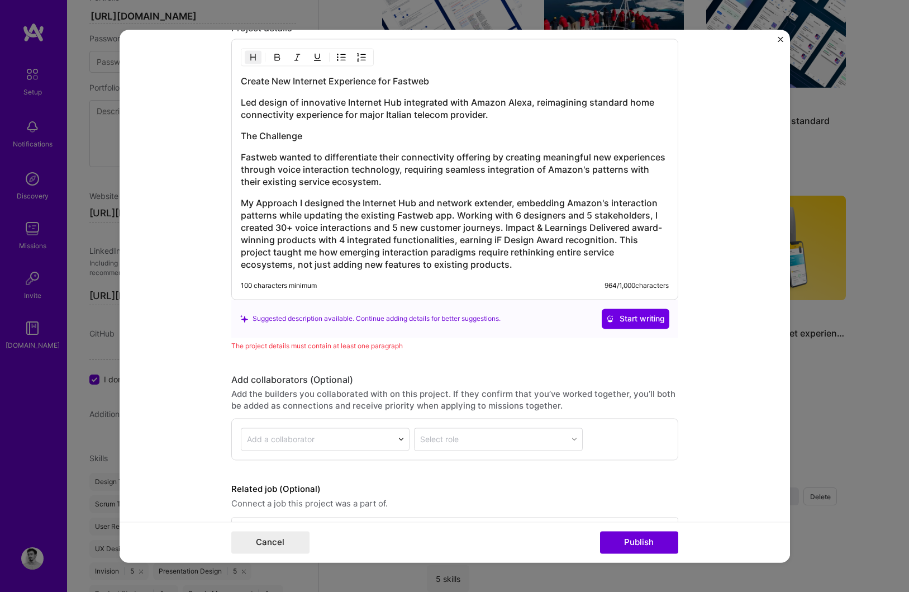
click at [300, 204] on h3 "My Approach I designed the Internet Hub and network extender, embedding Amazon'…" at bounding box center [455, 234] width 428 height 74
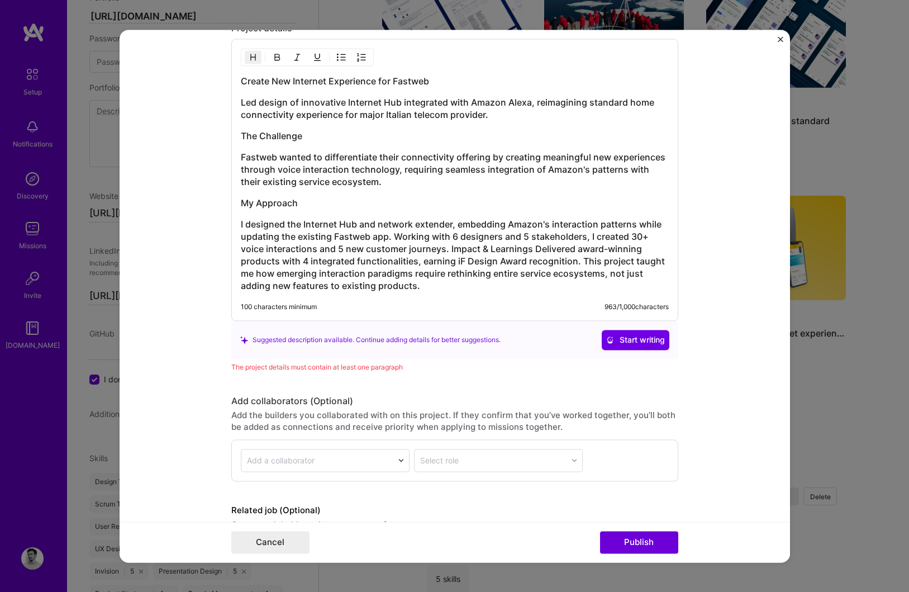
click at [409, 179] on h3 "Fastweb wanted to differentiate their connectivity offering by creating meaning…" at bounding box center [455, 169] width 428 height 37
click at [449, 251] on h3 "I designed the Internet Hub and network extender, embedding Amazon's interactio…" at bounding box center [455, 255] width 428 height 74
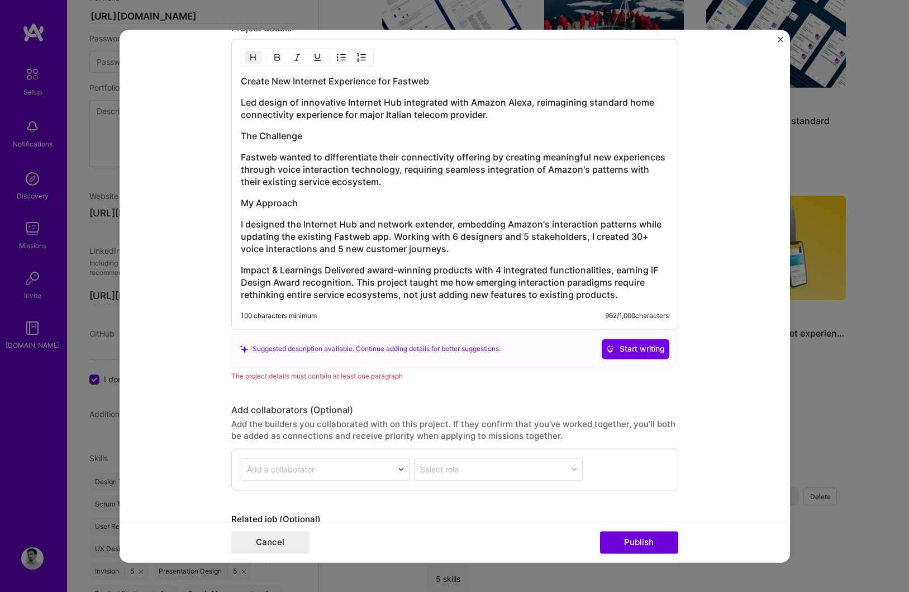
click at [325, 270] on h3 "Impact & Learnings Delivered award-winning products with 4 integrated functiona…" at bounding box center [455, 282] width 428 height 37
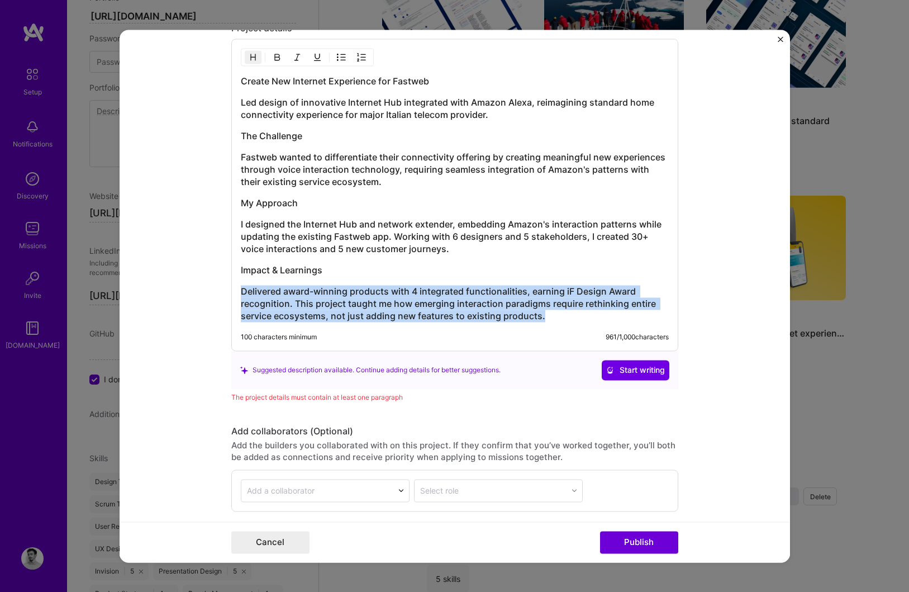
drag, startPoint x: 549, startPoint y: 319, endPoint x: 226, endPoint y: 285, distance: 324.8
click at [226, 285] on form "Project title Create a new Internet experience Company Sketchin Project industr…" at bounding box center [455, 296] width 671 height 533
click at [254, 58] on img "button" at bounding box center [253, 57] width 9 height 9
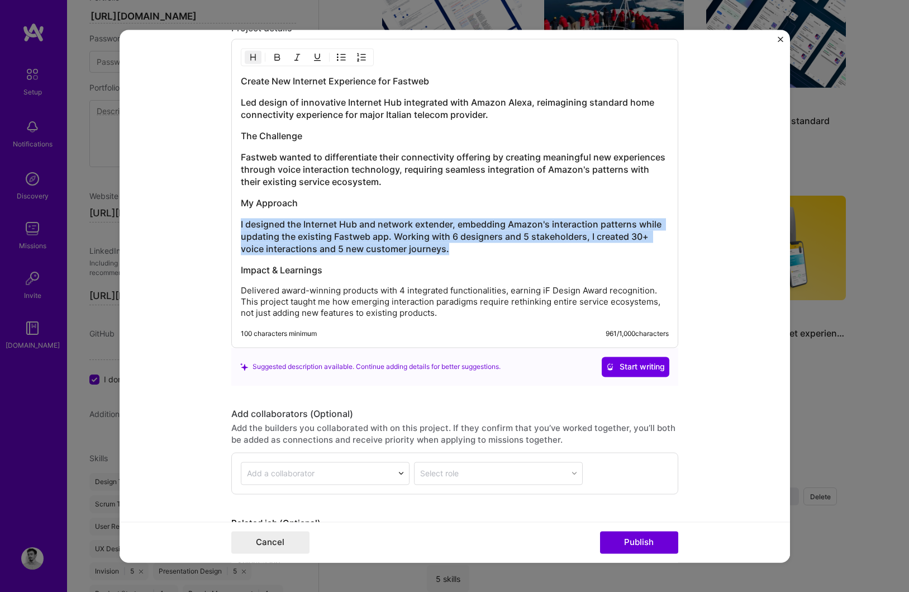
drag, startPoint x: 449, startPoint y: 253, endPoint x: 217, endPoint y: 217, distance: 234.7
click at [217, 217] on form "Project title Create a new Internet experience Company Sketchin Project industr…" at bounding box center [455, 296] width 671 height 533
click at [251, 54] on img "button" at bounding box center [253, 57] width 9 height 9
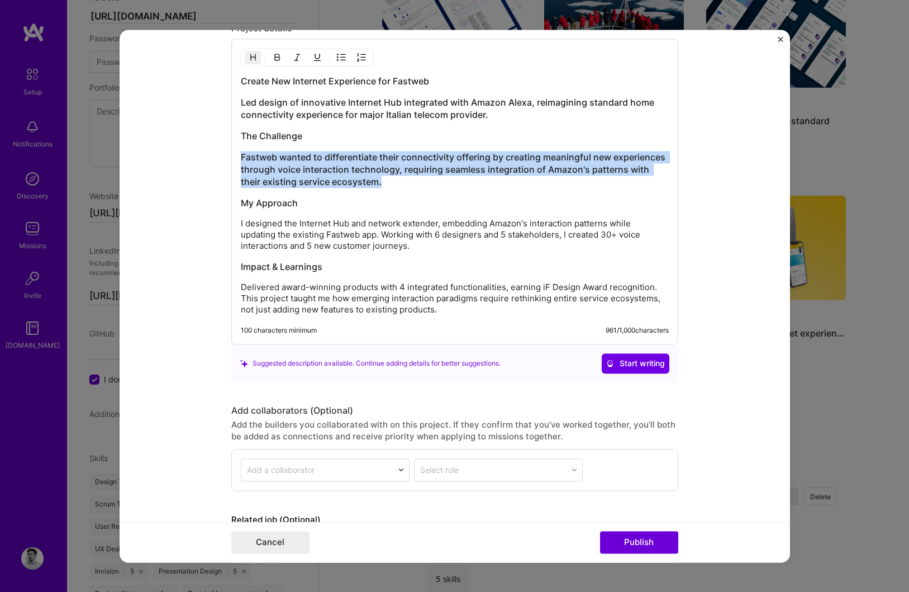
drag, startPoint x: 391, startPoint y: 181, endPoint x: 216, endPoint y: 162, distance: 175.9
click at [216, 162] on form "Project title Create a new Internet experience Company Sketchin Project industr…" at bounding box center [455, 296] width 671 height 533
click at [250, 57] on img "button" at bounding box center [253, 57] width 9 height 9
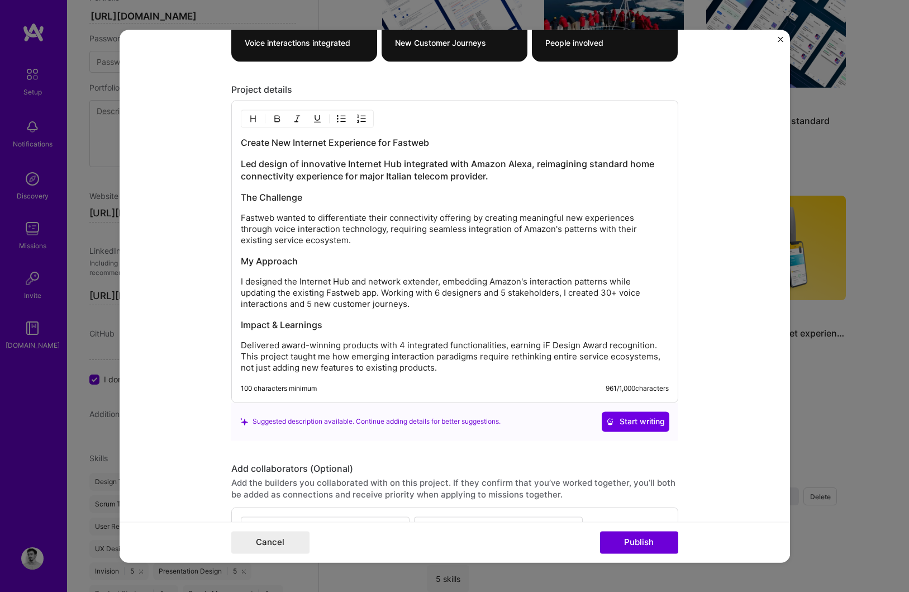
scroll to position [1539, 0]
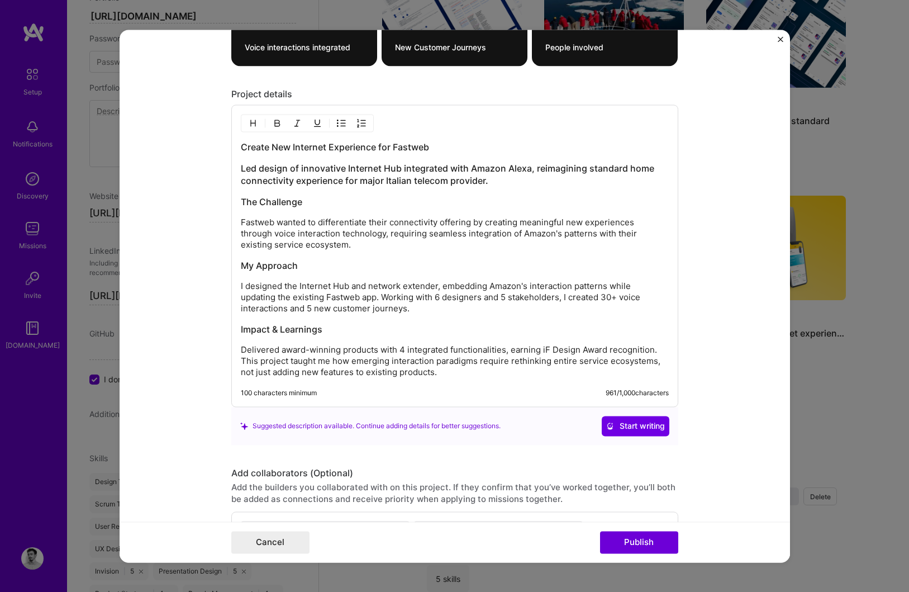
click at [246, 169] on h3 "Led design of innovative Internet Hub integrated with Amazon Alexa, reimagining…" at bounding box center [455, 174] width 428 height 25
drag, startPoint x: 561, startPoint y: 183, endPoint x: 208, endPoint y: 163, distance: 353.2
click at [208, 163] on form "Project title Create a new Internet experience Company Sketchin Project industr…" at bounding box center [455, 296] width 671 height 533
click at [250, 123] on img "button" at bounding box center [253, 122] width 9 height 9
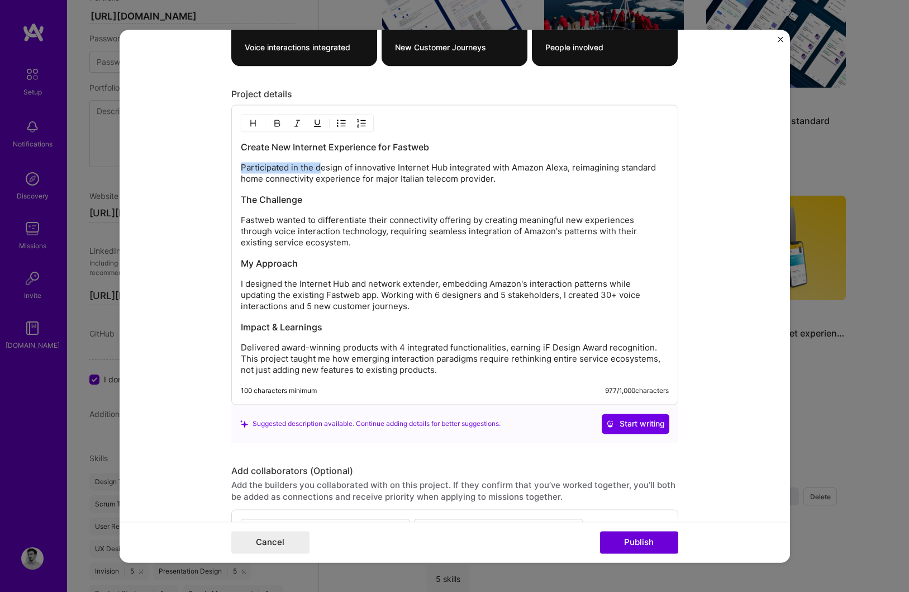
drag, startPoint x: 321, startPoint y: 169, endPoint x: 203, endPoint y: 169, distance: 118.5
click at [203, 169] on form "Project title Create a new Internet experience Company Sketchin Project industr…" at bounding box center [455, 296] width 671 height 533
click at [273, 168] on p "Design of innovative Internet Hub integrated with Amazon Alexa, reimagining sta…" at bounding box center [455, 173] width 428 height 22
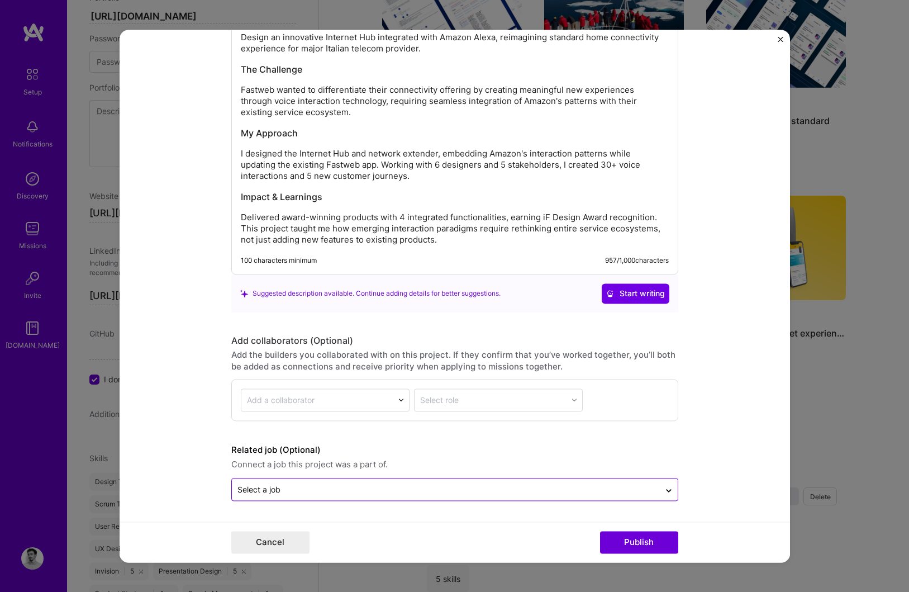
click at [368, 483] on input "text" at bounding box center [446, 489] width 417 height 12
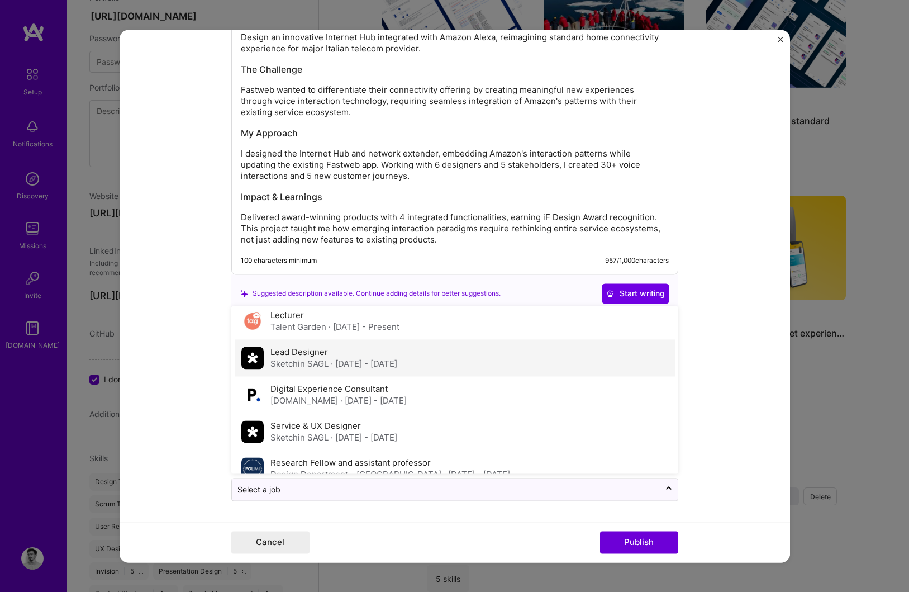
scroll to position [88, 0]
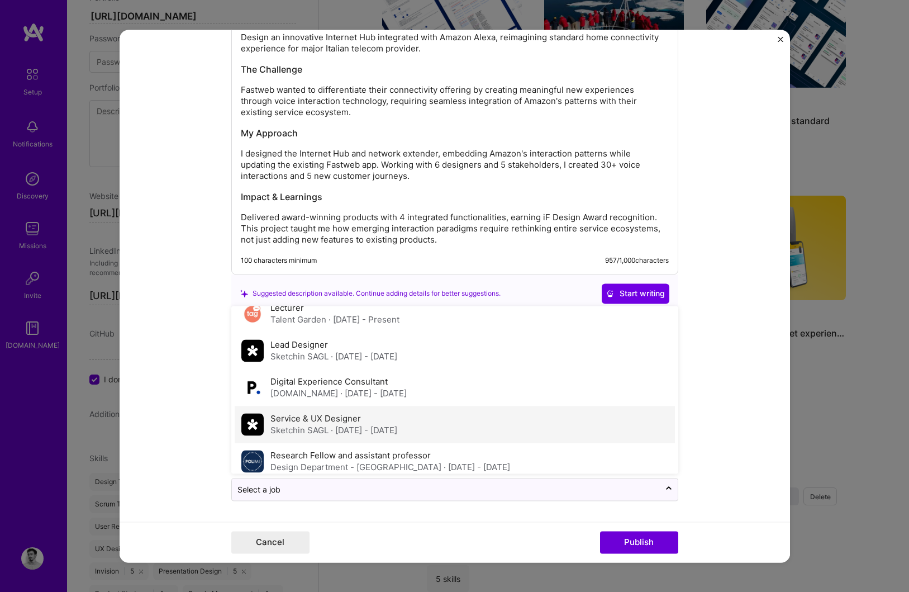
click at [290, 430] on div "Sketchin SAGL · [DATE] - [DATE]" at bounding box center [333, 430] width 127 height 12
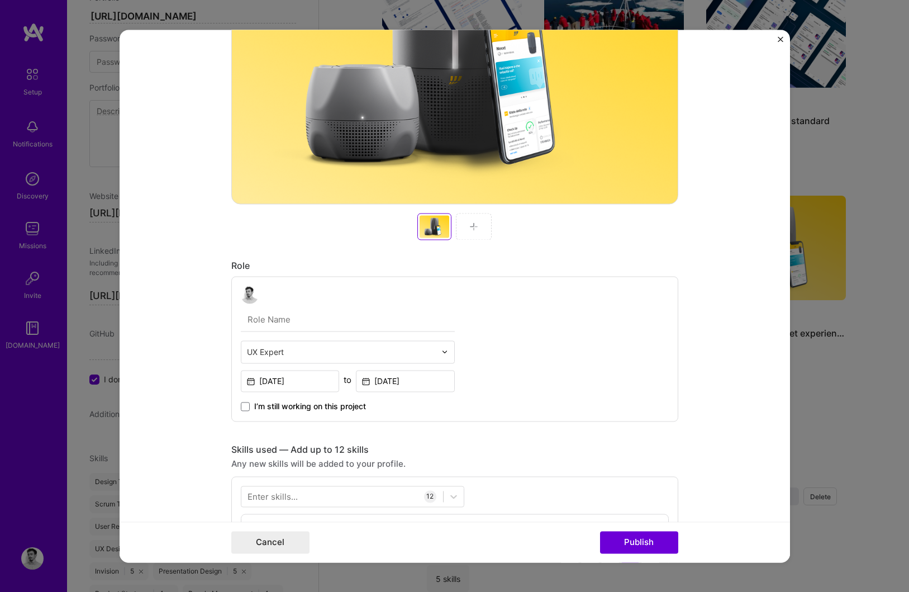
scroll to position [304, 0]
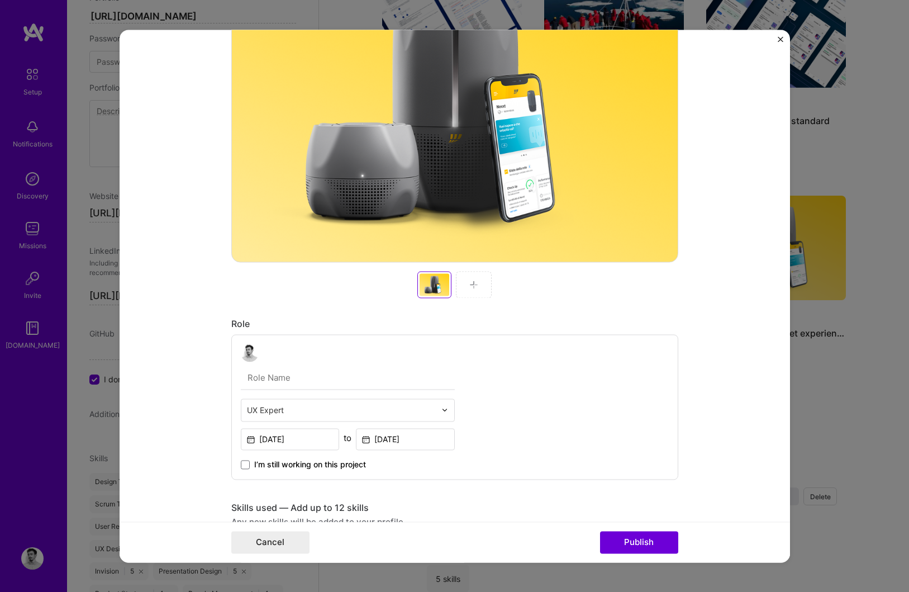
click at [474, 282] on img at bounding box center [473, 284] width 9 height 9
click at [640, 542] on button "Publish" at bounding box center [639, 542] width 78 height 22
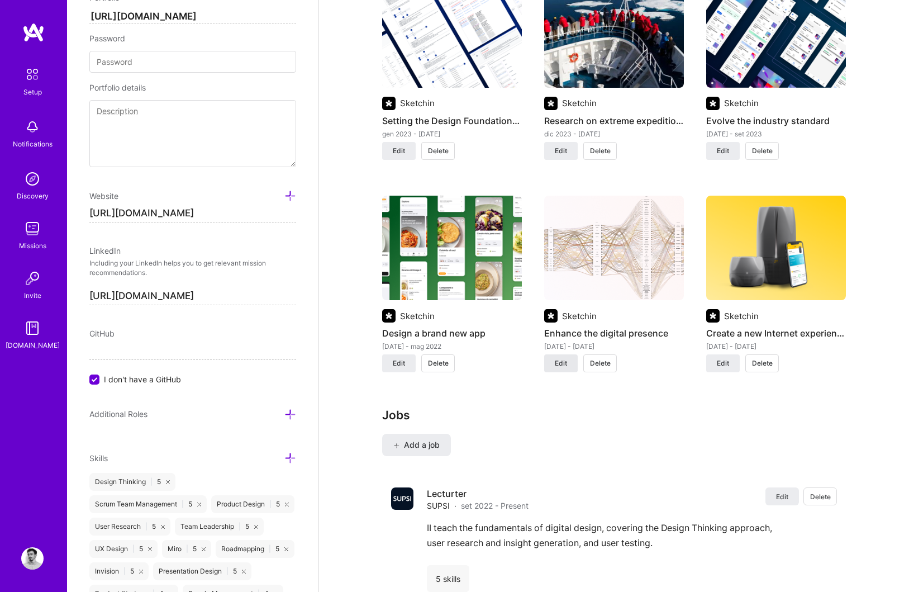
click at [560, 368] on button "Edit" at bounding box center [561, 363] width 34 height 18
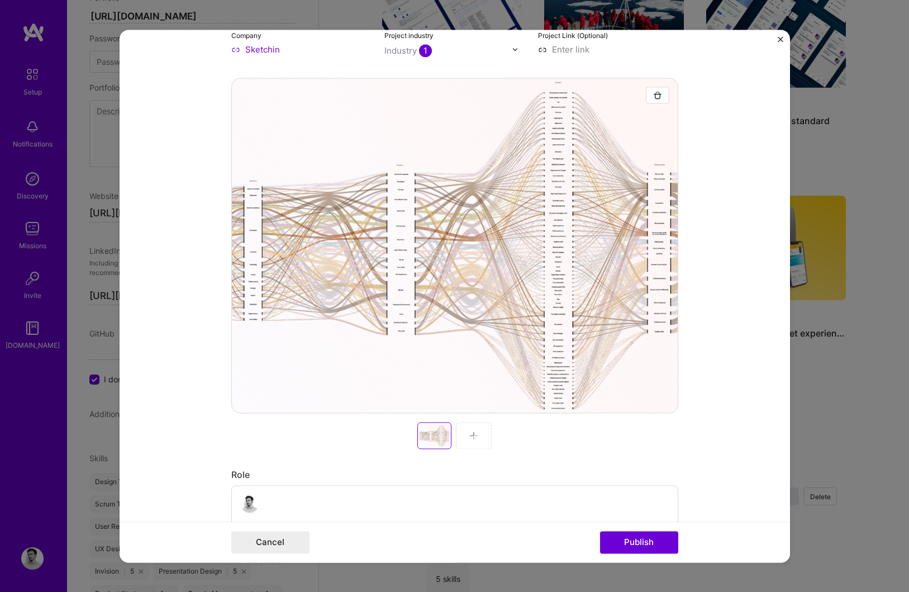
scroll to position [367, 0]
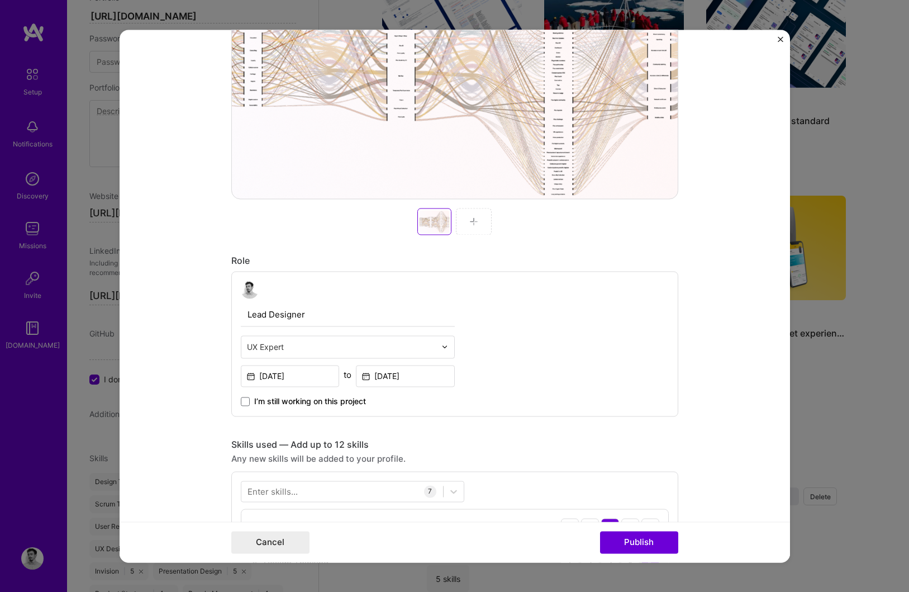
click at [468, 224] on div at bounding box center [474, 221] width 36 height 27
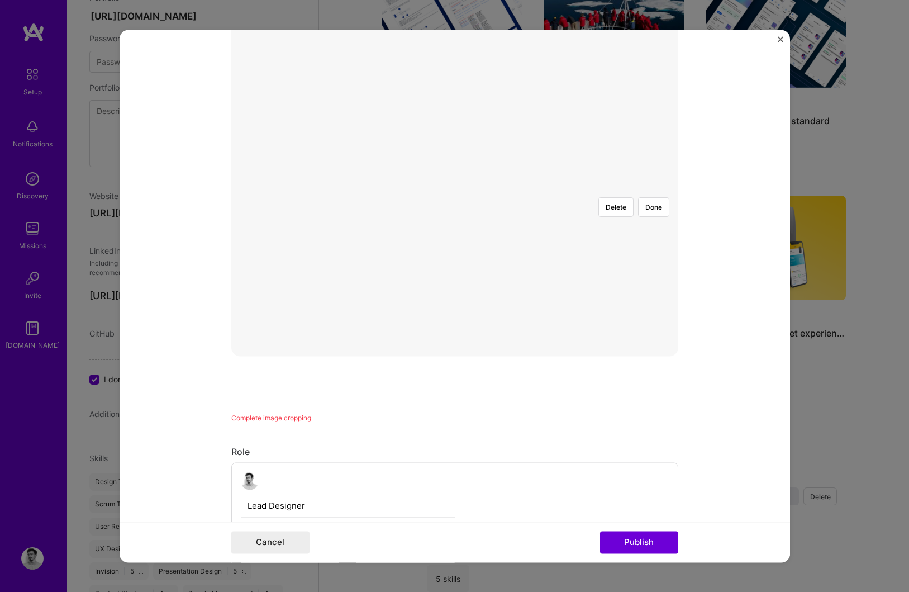
scroll to position [202, 0]
click at [578, 196] on div at bounding box center [734, 321] width 335 height 251
click at [455, 196] on div at bounding box center [455, 196] width 0 height 0
click at [595, 214] on div at bounding box center [748, 319] width 307 height 231
click at [642, 267] on div at bounding box center [772, 302] width 260 height 196
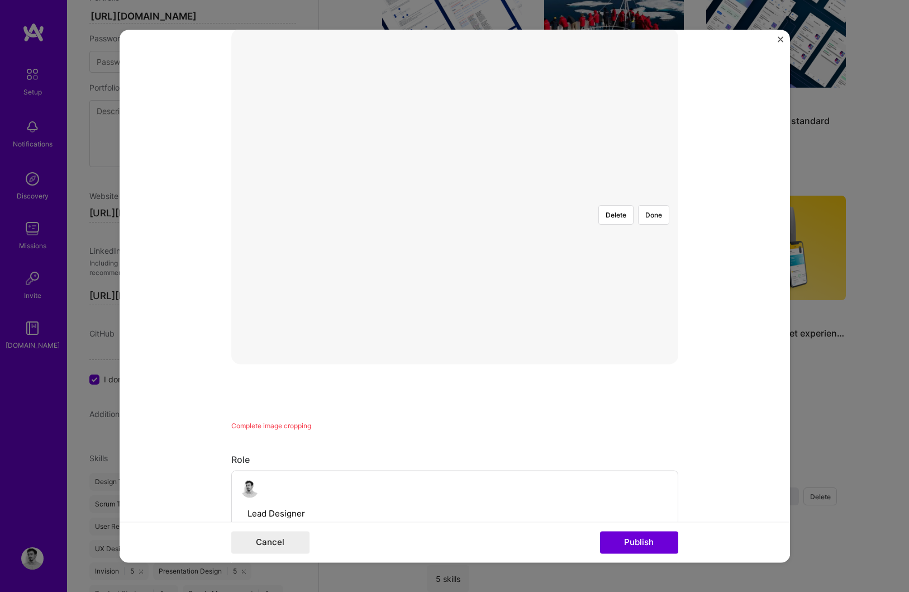
click at [637, 267] on div at bounding box center [767, 338] width 260 height 196
click at [635, 241] on div at bounding box center [765, 339] width 260 height 196
click at [659, 205] on button "Done" at bounding box center [653, 215] width 31 height 20
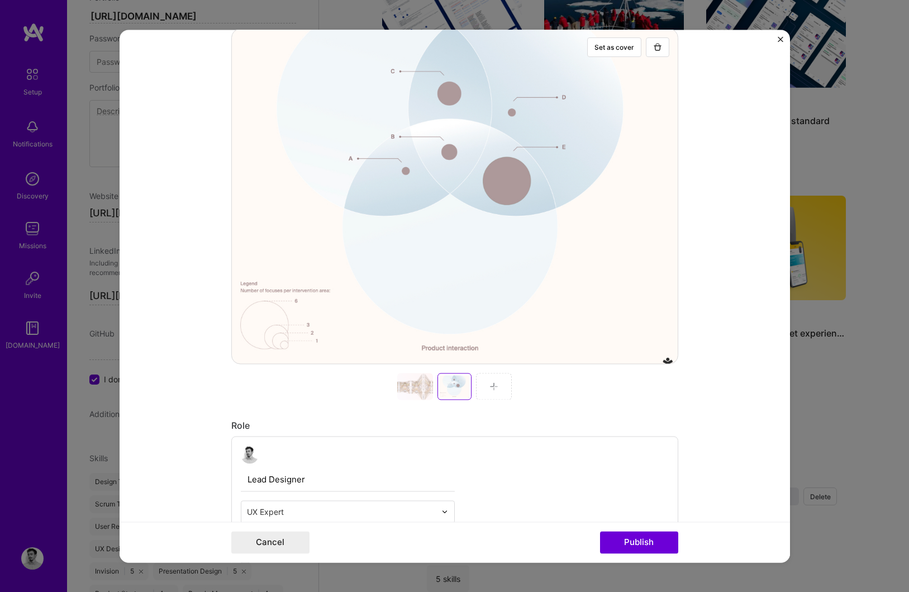
click at [473, 389] on div at bounding box center [454, 386] width 447 height 27
click at [502, 385] on div at bounding box center [494, 386] width 36 height 27
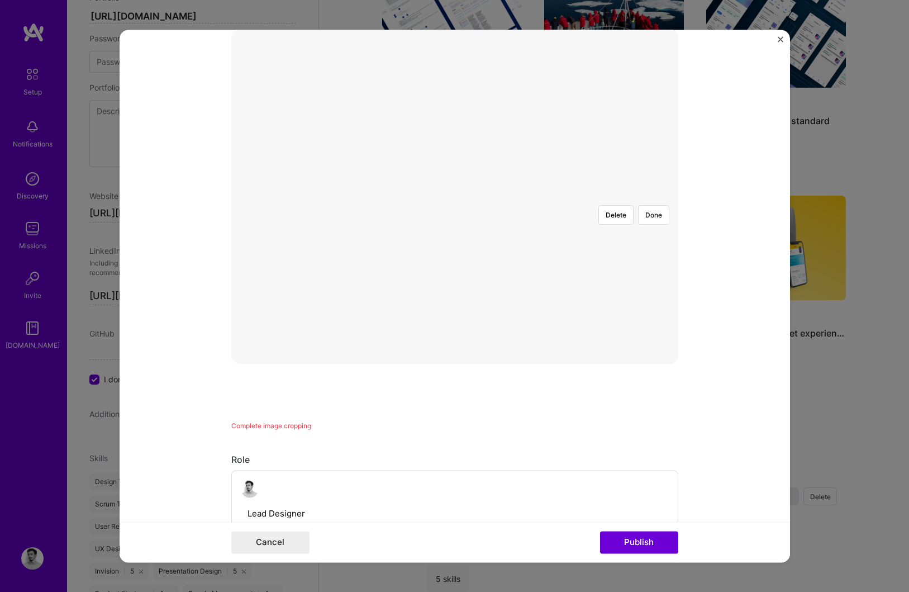
scroll to position [217, 0]
click at [509, 216] on div at bounding box center [635, 306] width 335 height 251
click at [651, 190] on button "Done" at bounding box center [653, 200] width 31 height 20
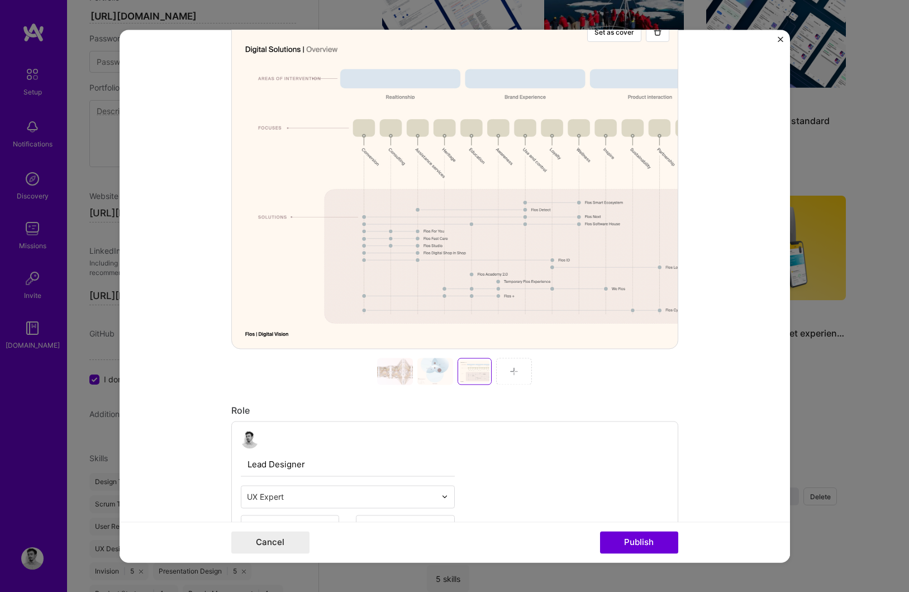
click at [517, 374] on img at bounding box center [514, 371] width 9 height 9
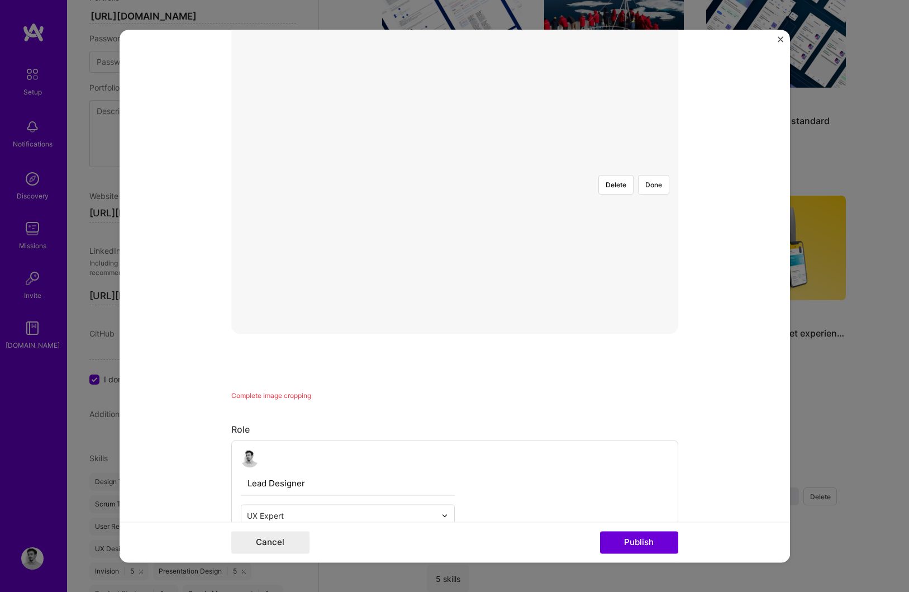
click at [460, 176] on div at bounding box center [622, 291] width 335 height 251
click at [469, 273] on div at bounding box center [629, 286] width 320 height 241
click at [469, 227] on div at bounding box center [629, 286] width 320 height 241
click at [471, 406] on div at bounding box center [471, 406] width 0 height 0
click at [469, 217] on div at bounding box center [627, 285] width 316 height 238
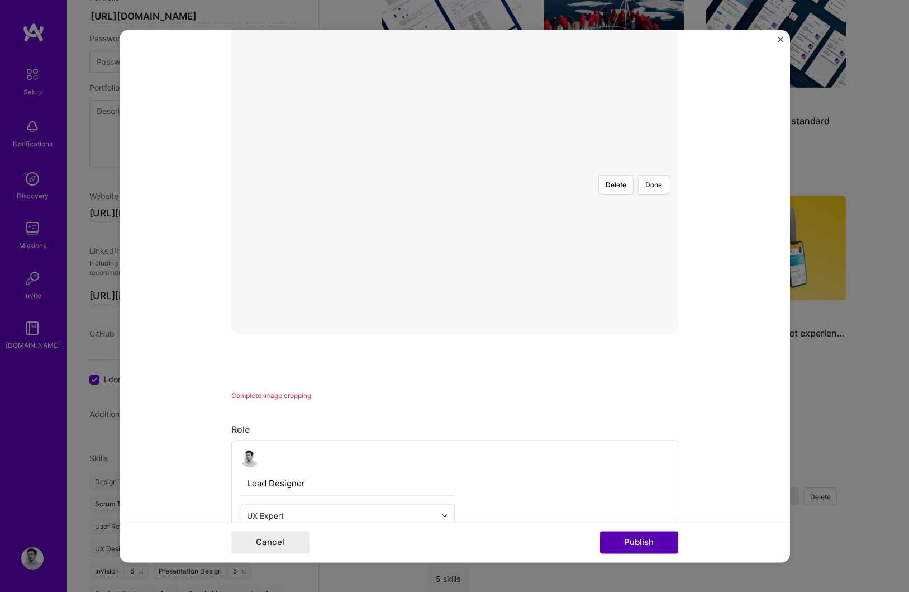
click at [642, 537] on button "Publish" at bounding box center [639, 542] width 78 height 22
click at [653, 206] on button "Done" at bounding box center [653, 216] width 31 height 20
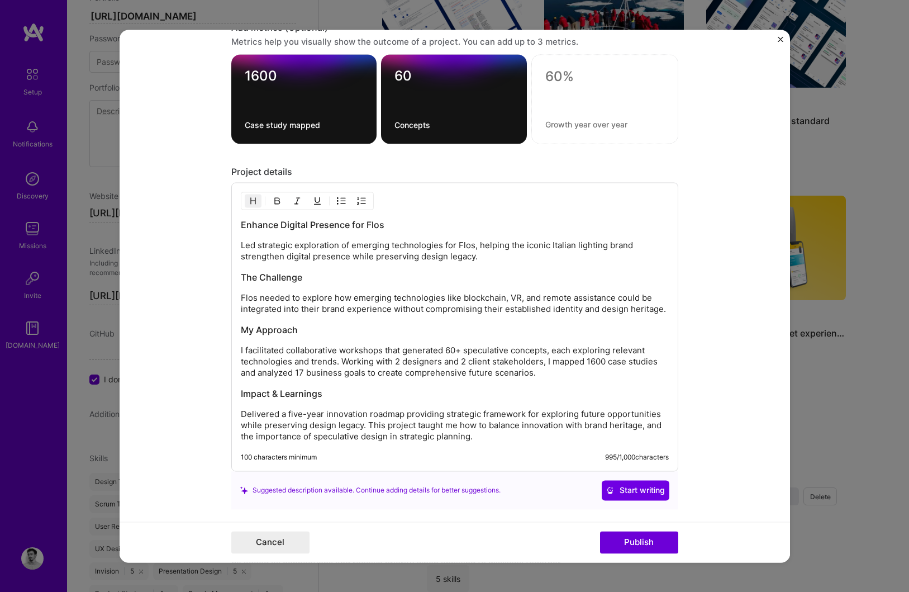
scroll to position [1477, 0]
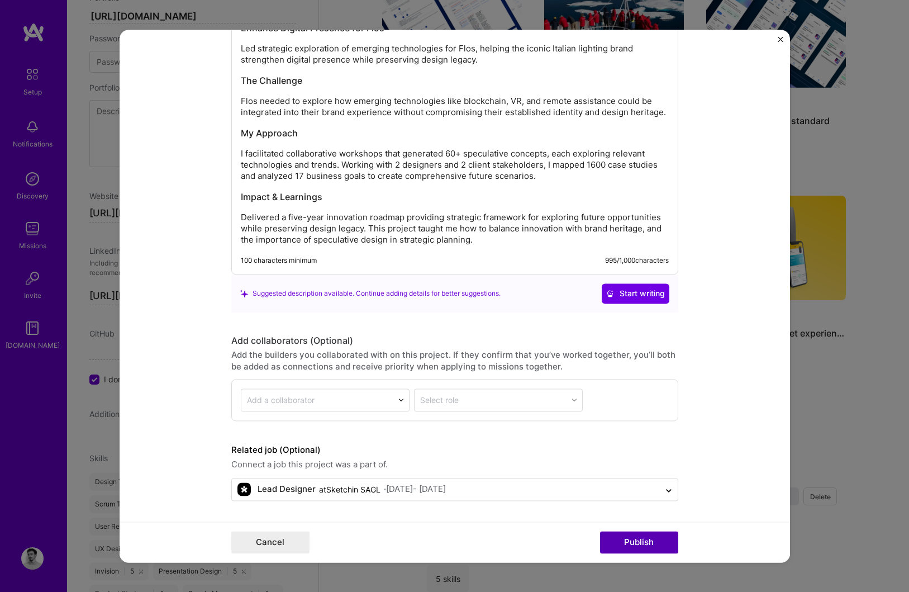
click at [630, 543] on button "Publish" at bounding box center [639, 542] width 78 height 22
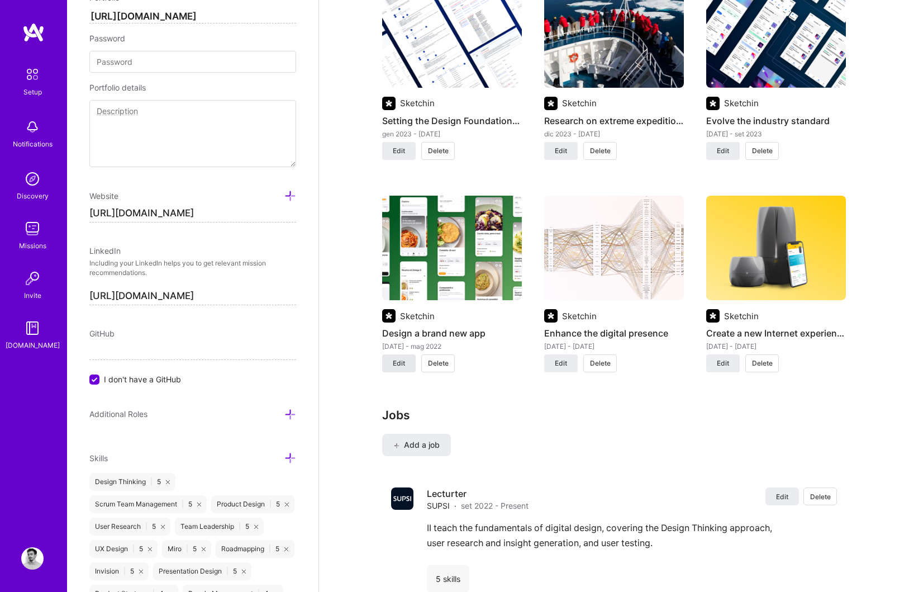
click at [398, 363] on span "Edit" at bounding box center [399, 363] width 12 height 10
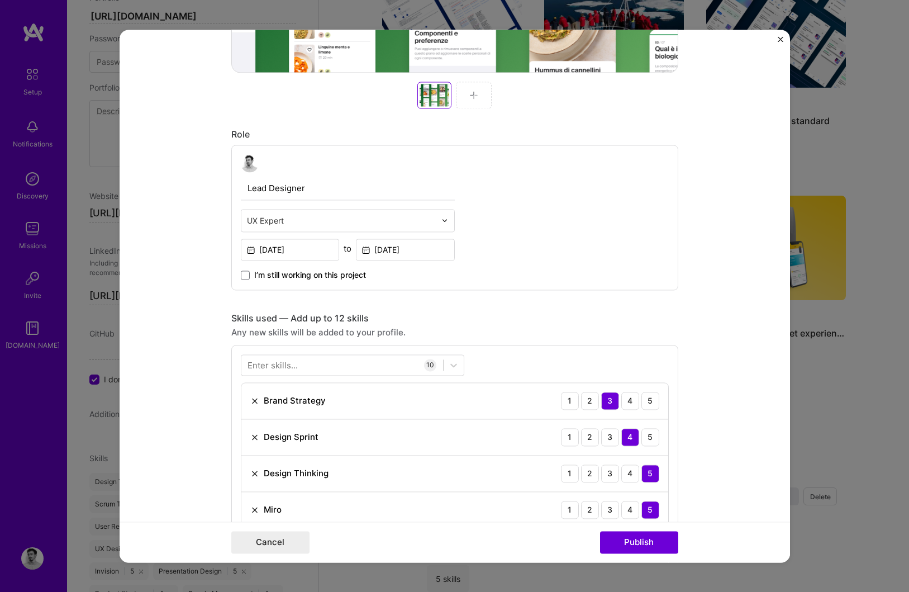
scroll to position [487, 0]
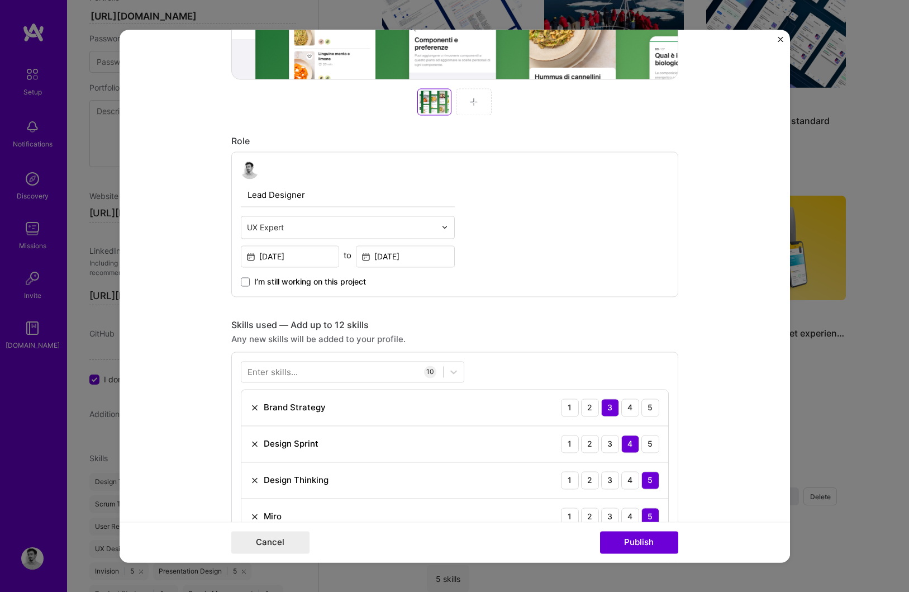
click at [485, 98] on div at bounding box center [474, 101] width 36 height 27
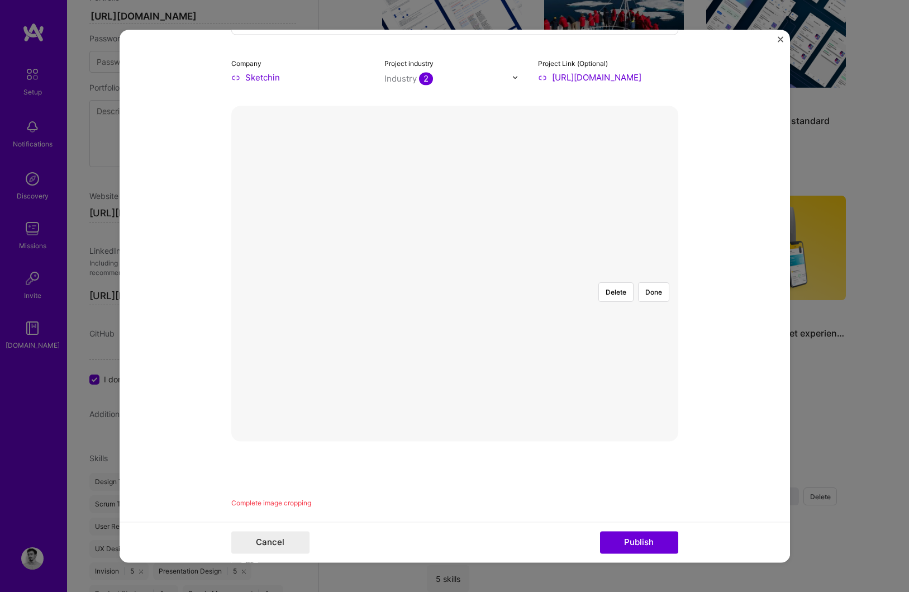
scroll to position [0, 0]
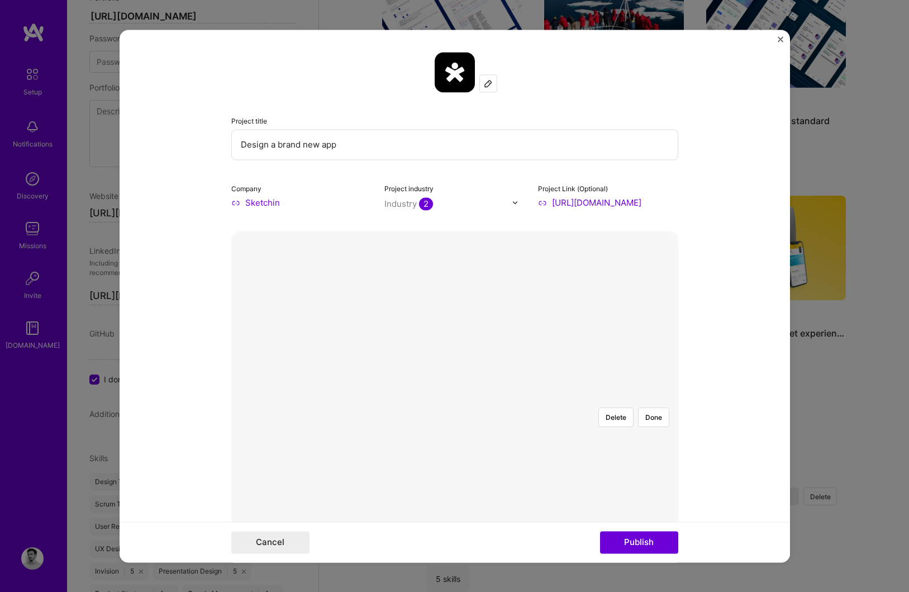
click at [507, 398] on div at bounding box center [643, 500] width 273 height 205
click at [651, 407] on button "Done" at bounding box center [653, 417] width 31 height 20
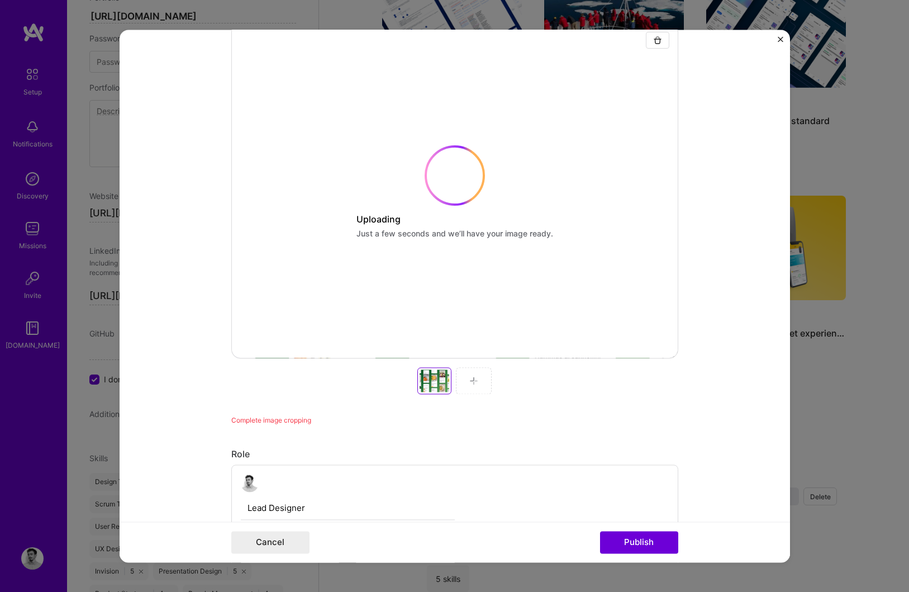
scroll to position [211, 0]
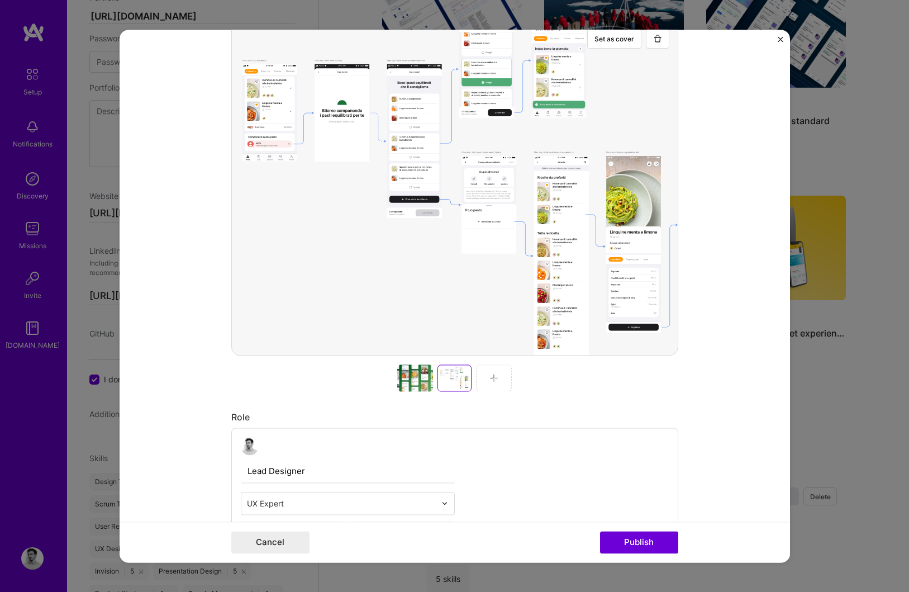
click at [492, 379] on img at bounding box center [494, 377] width 9 height 9
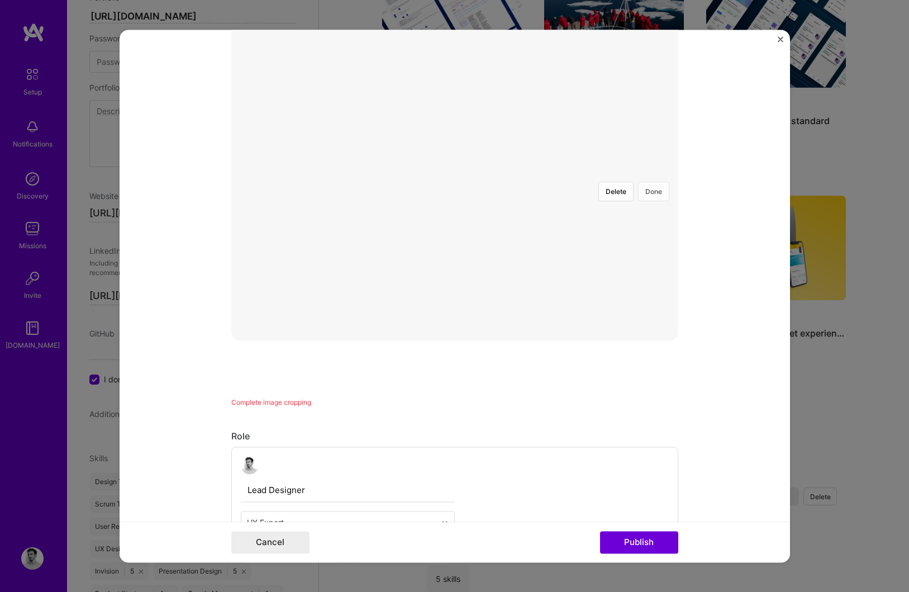
click at [653, 182] on button "Done" at bounding box center [653, 192] width 31 height 20
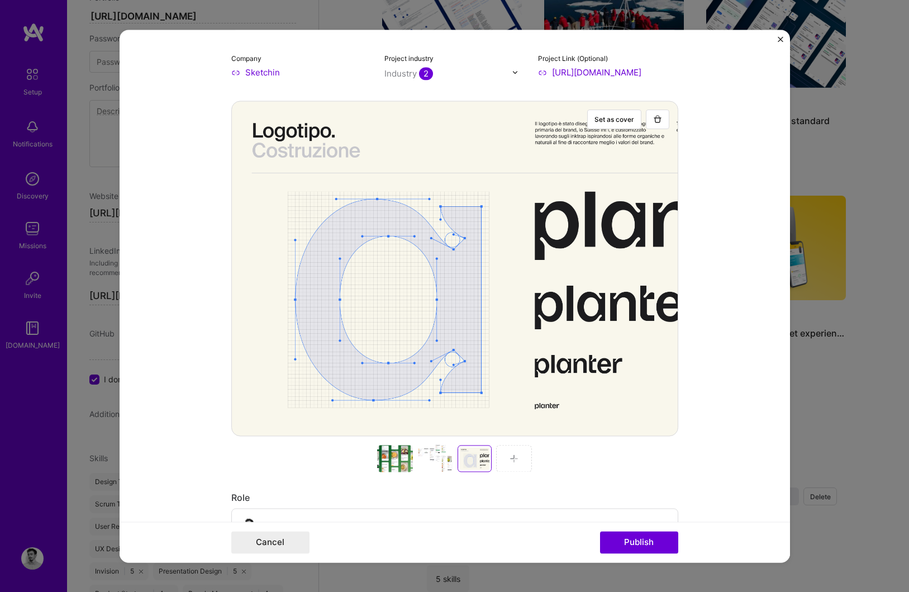
scroll to position [130, 0]
click at [516, 462] on img at bounding box center [514, 458] width 9 height 9
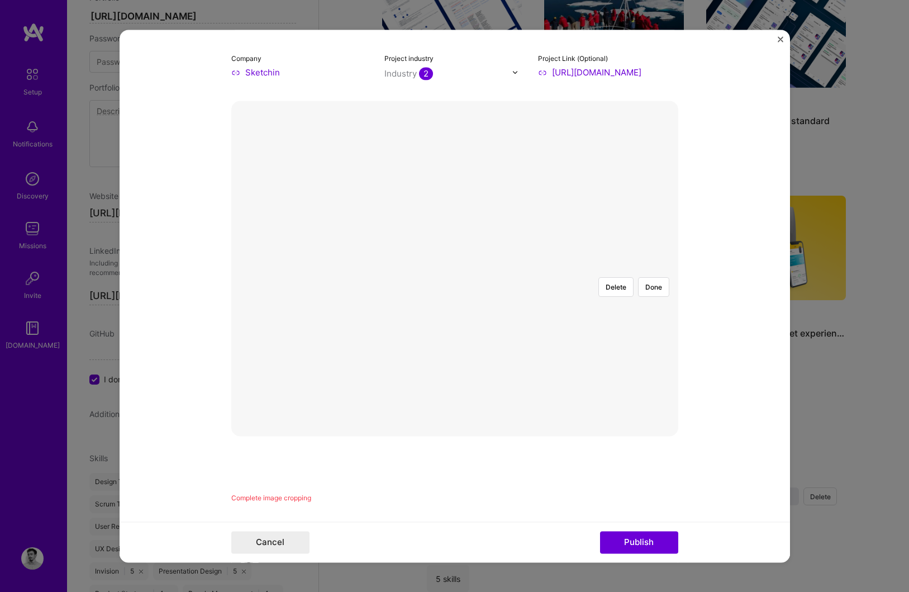
click at [455, 268] on div at bounding box center [593, 372] width 277 height 208
click at [654, 277] on button "Done" at bounding box center [653, 287] width 31 height 20
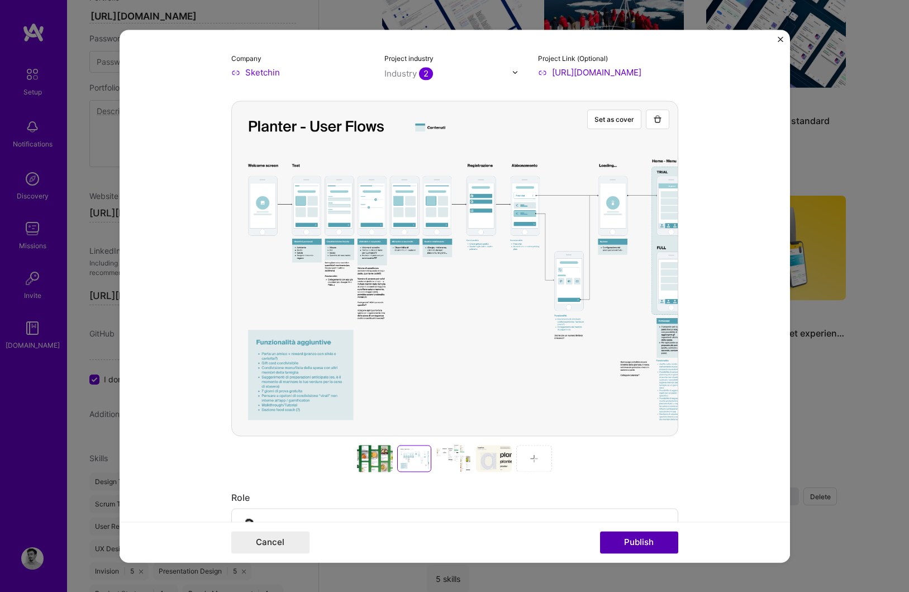
click at [664, 547] on button "Publish" at bounding box center [639, 542] width 78 height 22
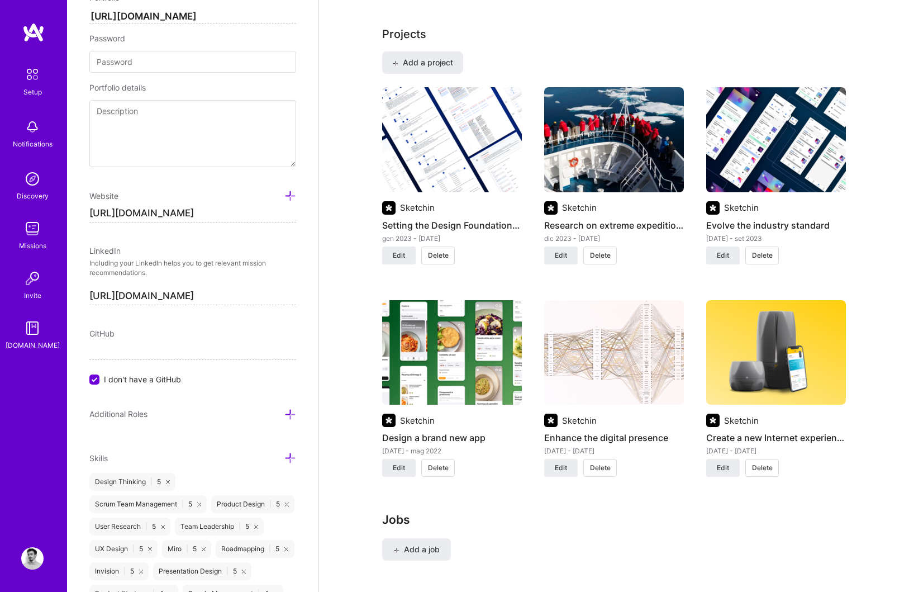
scroll to position [905, 0]
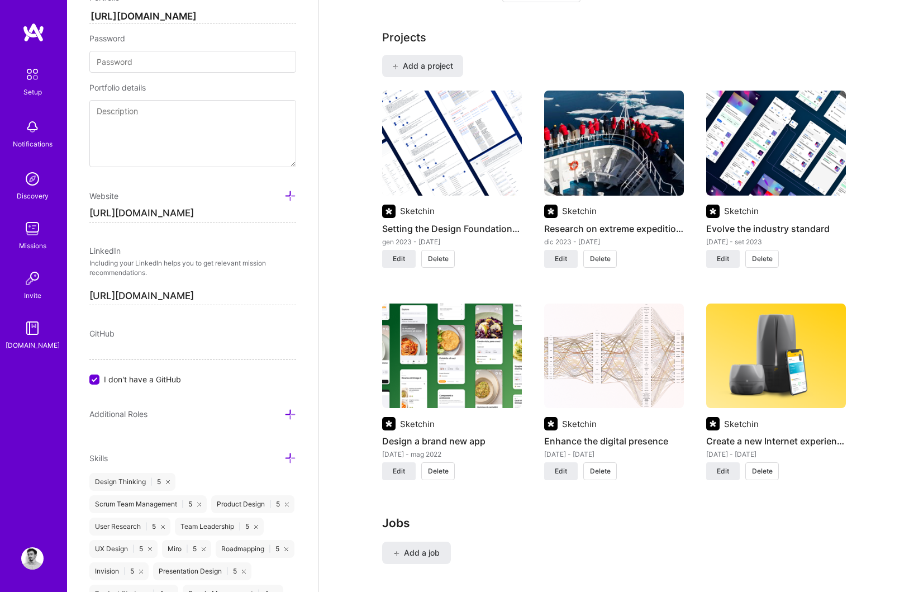
click at [777, 141] on img at bounding box center [776, 143] width 140 height 105
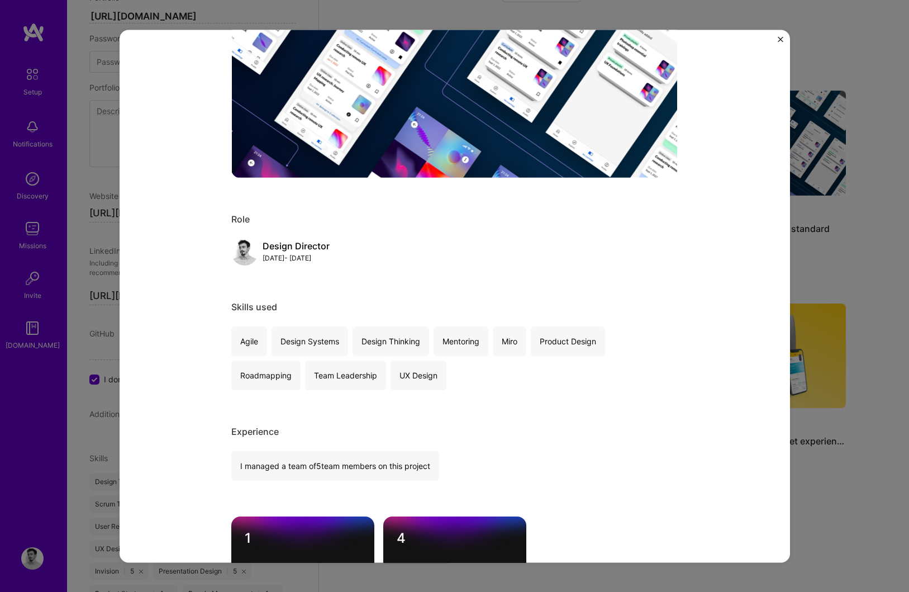
scroll to position [819, 0]
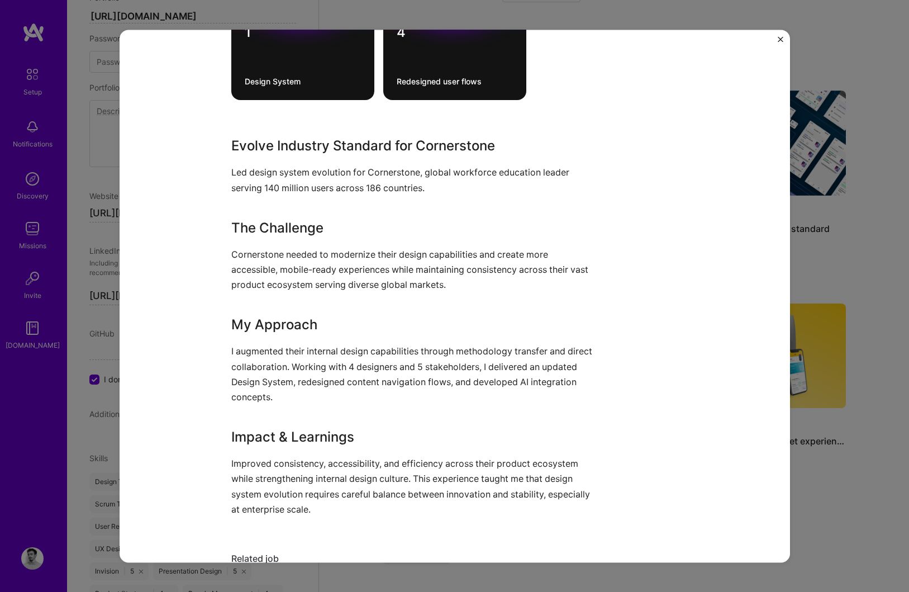
click at [778, 41] on img "Close" at bounding box center [781, 39] width 6 height 6
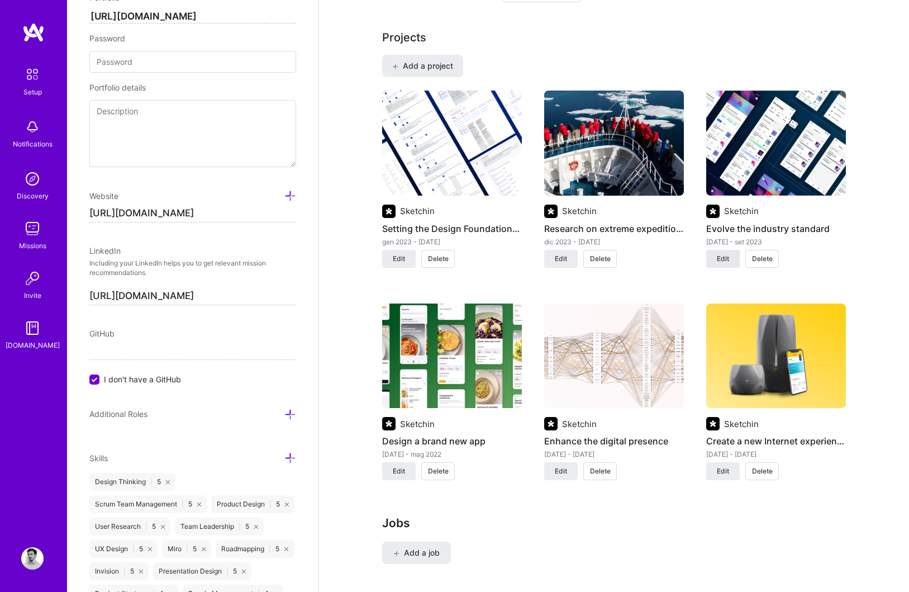
click at [719, 263] on span "Edit" at bounding box center [723, 259] width 12 height 10
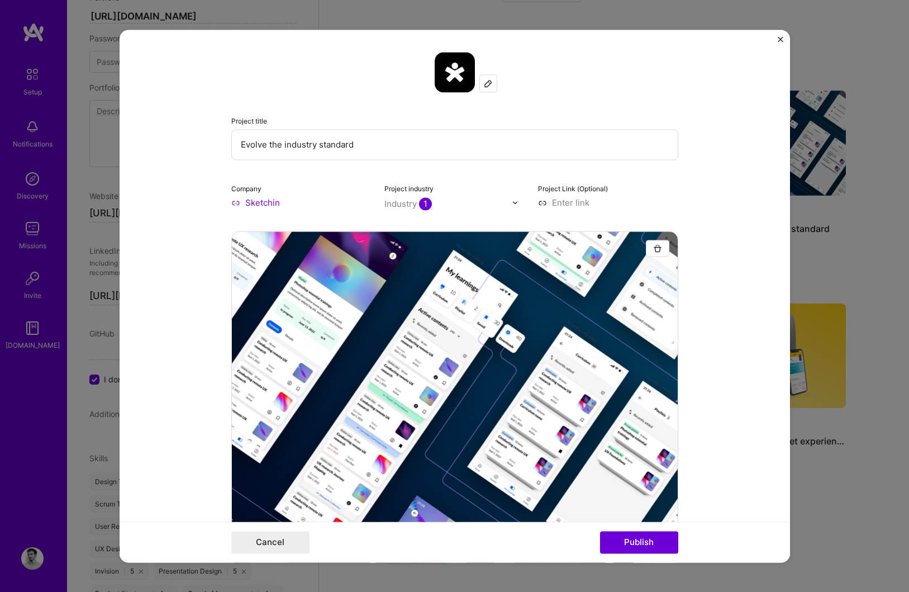
scroll to position [417, 0]
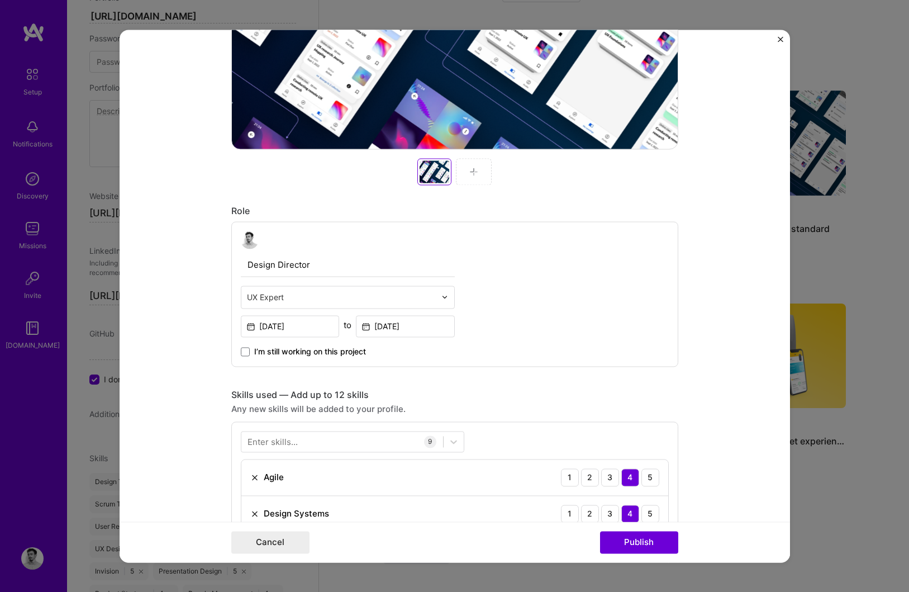
click at [469, 177] on div at bounding box center [474, 171] width 36 height 27
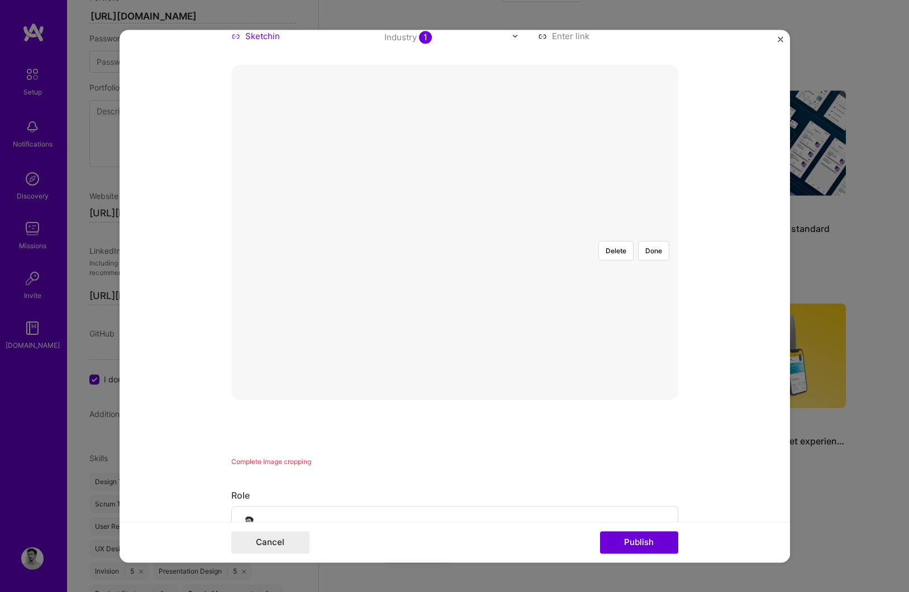
scroll to position [165, 0]
click at [658, 242] on button "Done" at bounding box center [653, 252] width 31 height 20
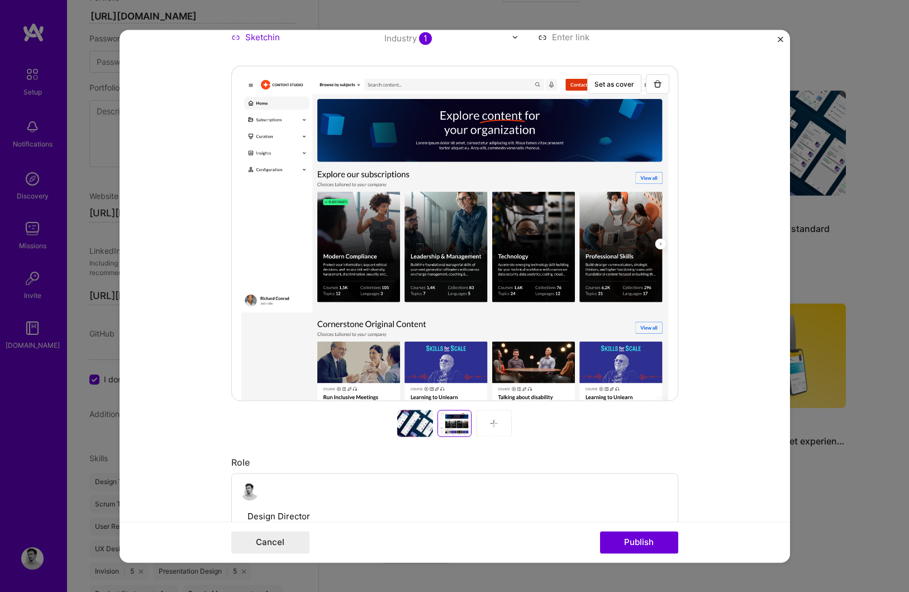
click at [493, 426] on img at bounding box center [494, 423] width 9 height 9
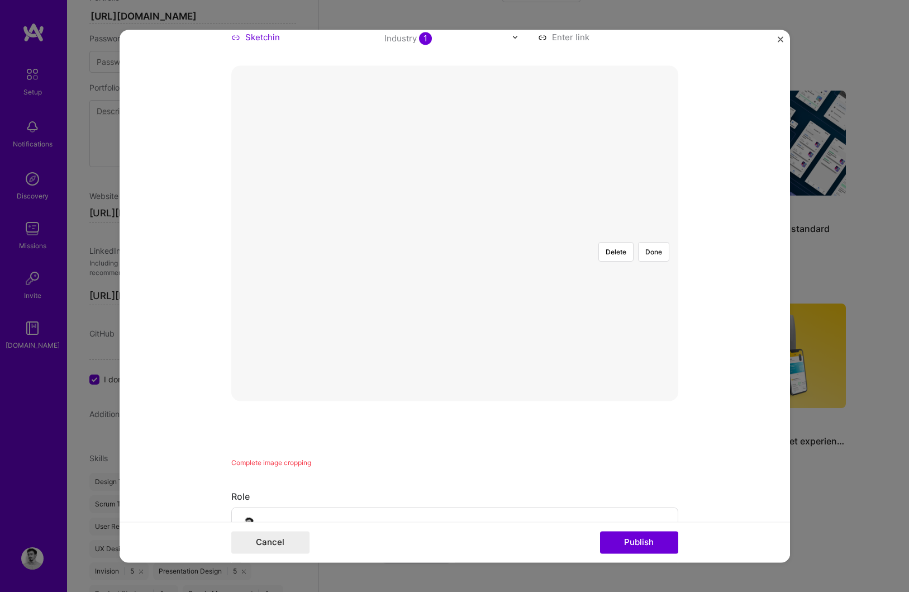
click at [520, 312] on div at bounding box center [662, 388] width 414 height 311
click at [658, 242] on button "Done" at bounding box center [653, 252] width 31 height 20
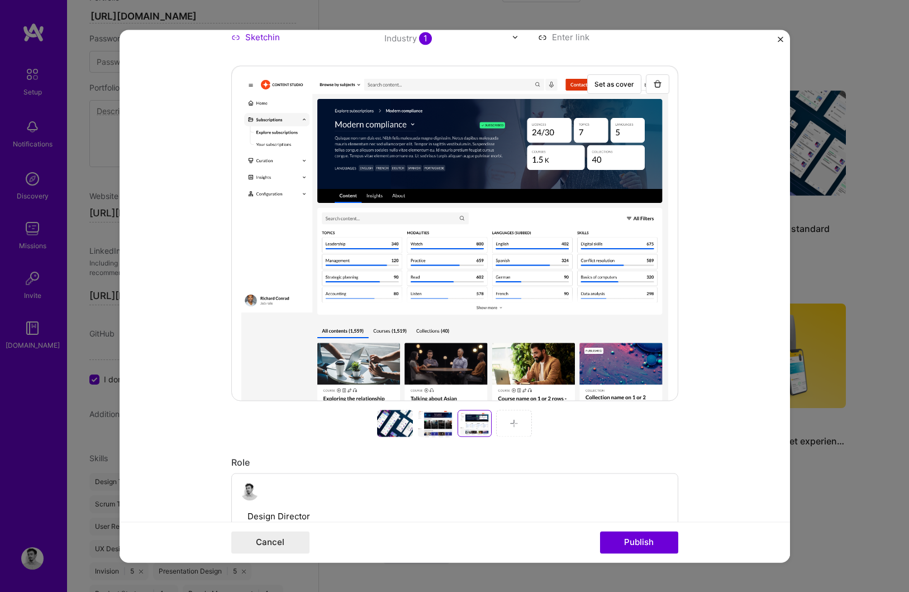
click at [507, 423] on div at bounding box center [514, 423] width 36 height 27
click at [639, 547] on button "Publish" at bounding box center [639, 542] width 78 height 22
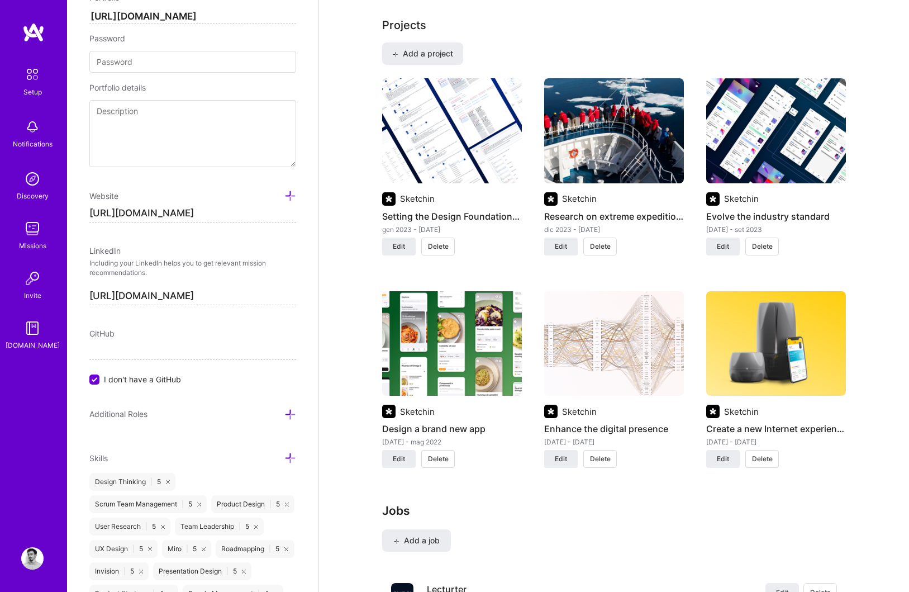
scroll to position [908, 0]
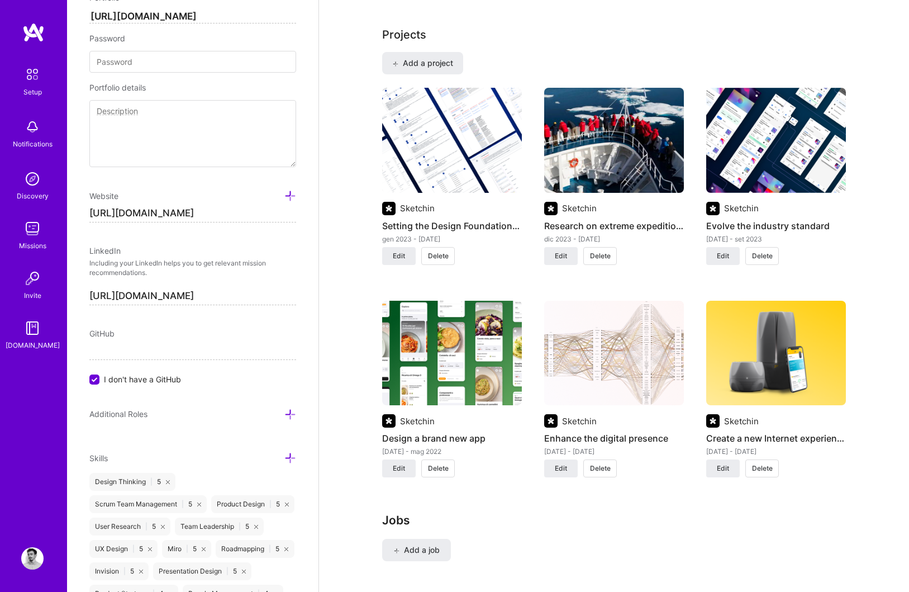
click at [457, 163] on img at bounding box center [452, 140] width 140 height 105
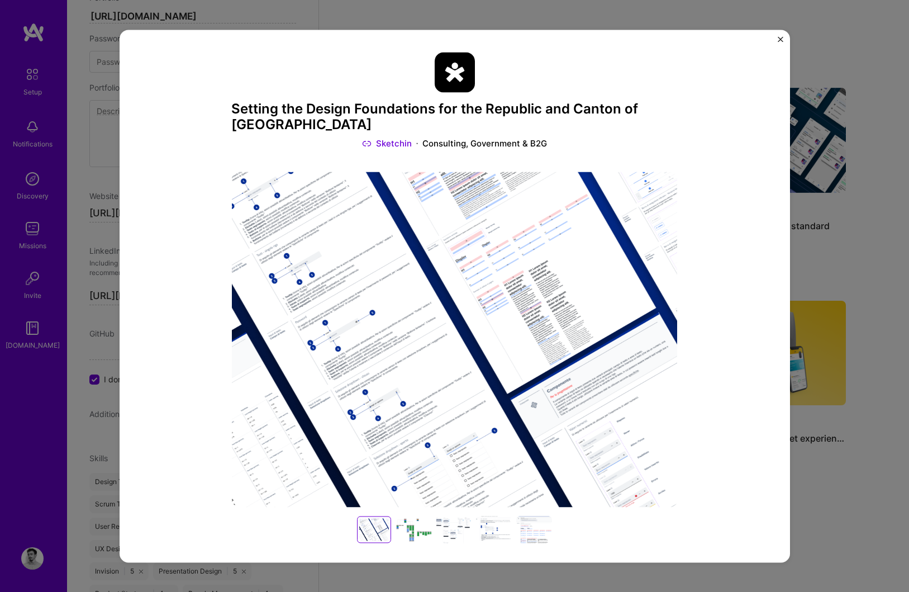
click at [776, 32] on div "Setting the Design Foundations for the Republic and Canton of Ticino Sketchin C…" at bounding box center [455, 296] width 671 height 533
click at [778, 41] on img "Close" at bounding box center [781, 39] width 6 height 6
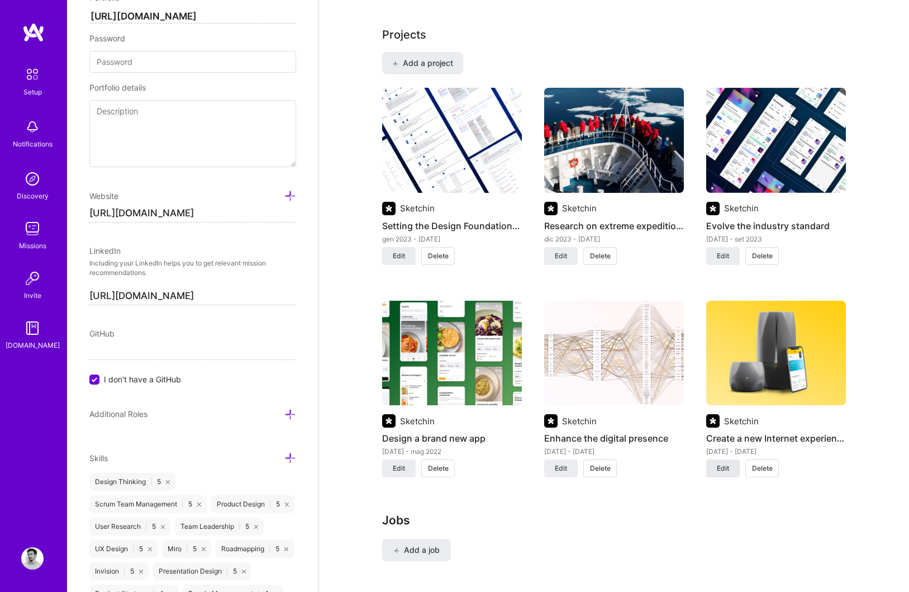
click at [721, 473] on span "Edit" at bounding box center [723, 468] width 12 height 10
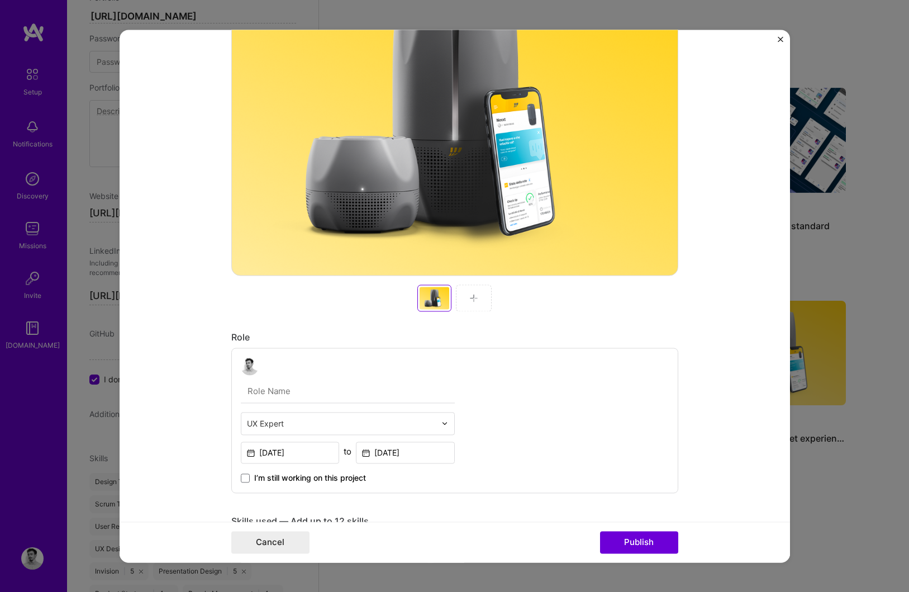
scroll to position [289, 0]
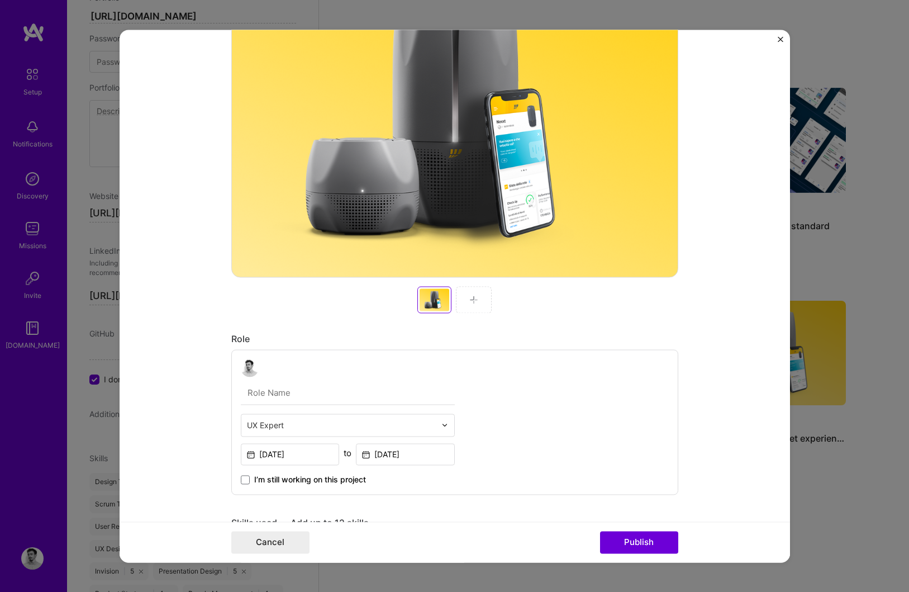
click at [476, 298] on img at bounding box center [473, 299] width 9 height 9
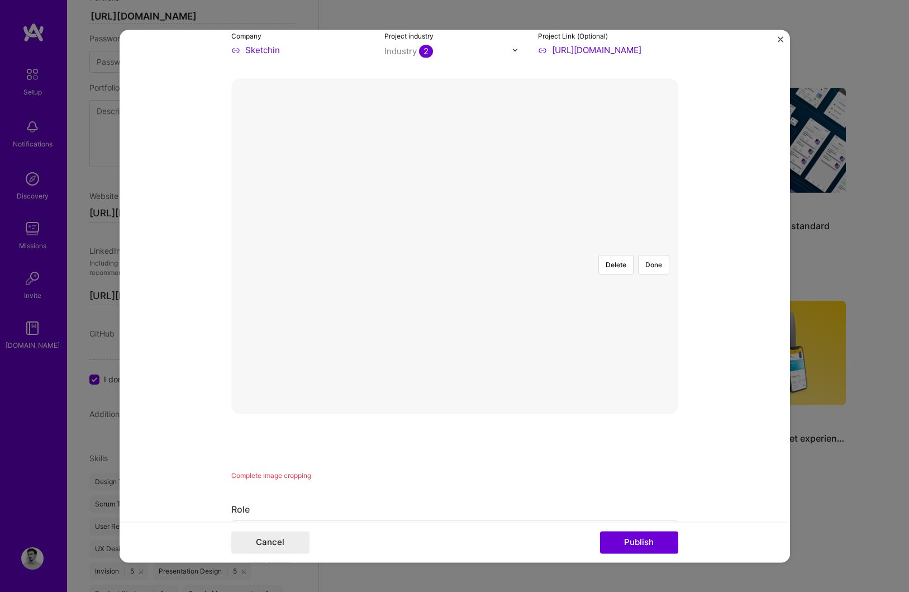
scroll to position [135, 0]
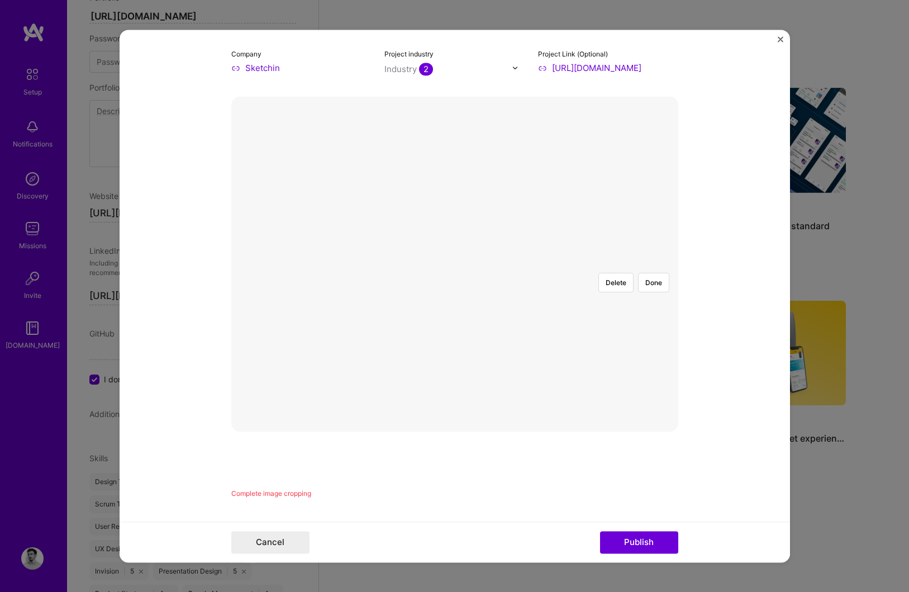
click at [563, 264] on div at bounding box center [678, 389] width 335 height 251
click at [455, 264] on div at bounding box center [455, 264] width 0 height 0
click at [486, 279] on div at bounding box center [632, 391] width 299 height 225
click at [600, 281] on div at bounding box center [727, 393] width 299 height 225
click at [651, 273] on button "Done" at bounding box center [653, 283] width 31 height 20
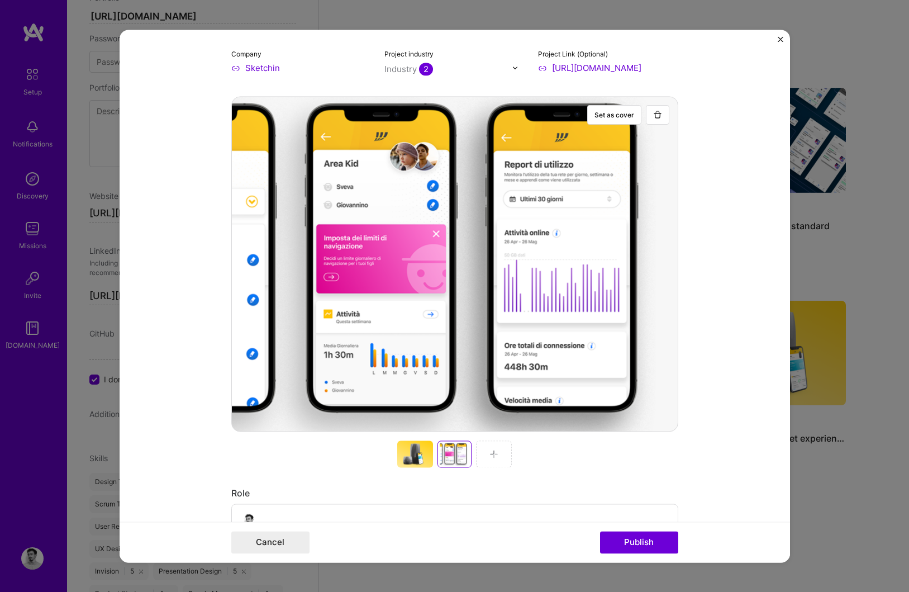
click at [495, 459] on div at bounding box center [494, 453] width 36 height 27
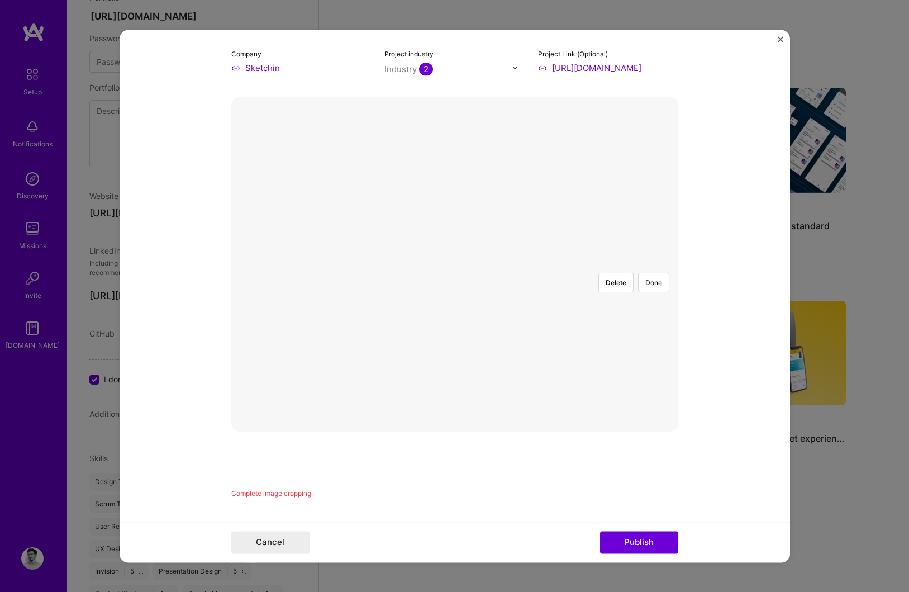
click at [455, 287] on div at bounding box center [490, 313] width 70 height 53
click at [658, 273] on button "Done" at bounding box center [653, 283] width 31 height 20
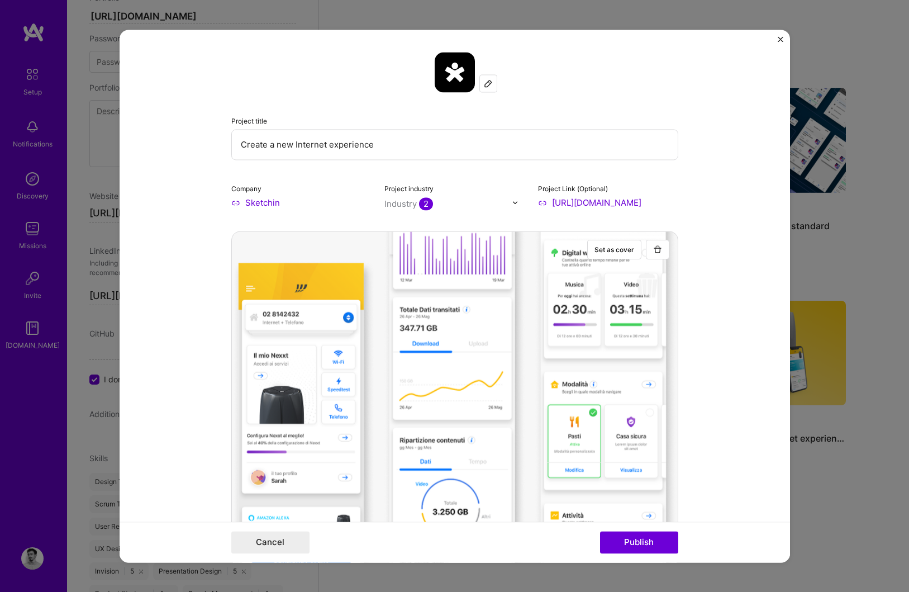
scroll to position [231, 0]
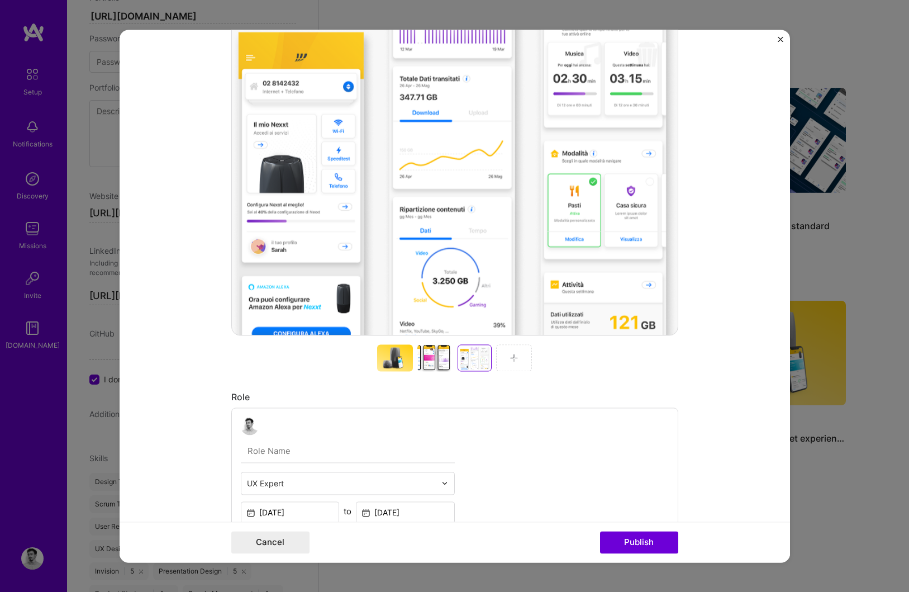
click at [442, 362] on div at bounding box center [435, 357] width 36 height 27
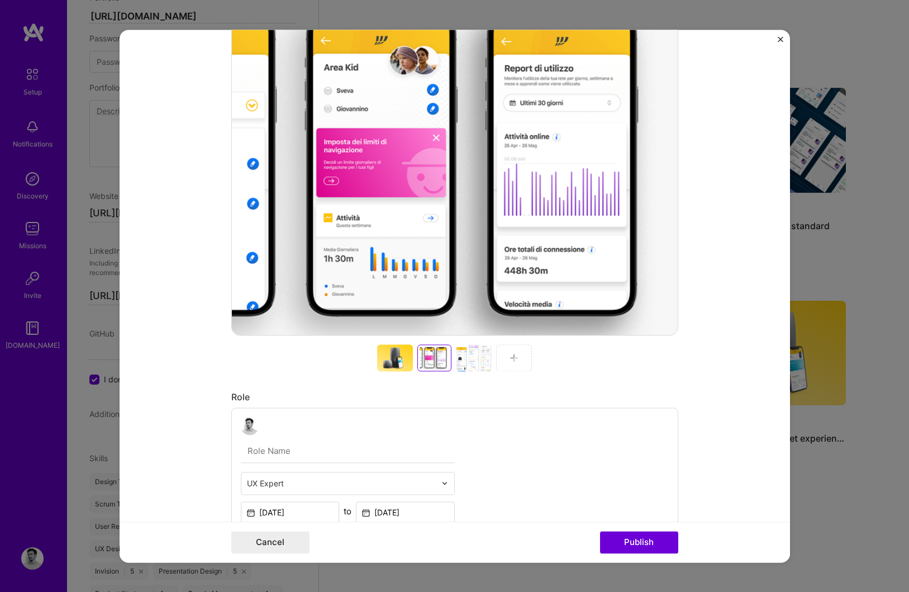
click at [397, 357] on div at bounding box center [395, 357] width 36 height 27
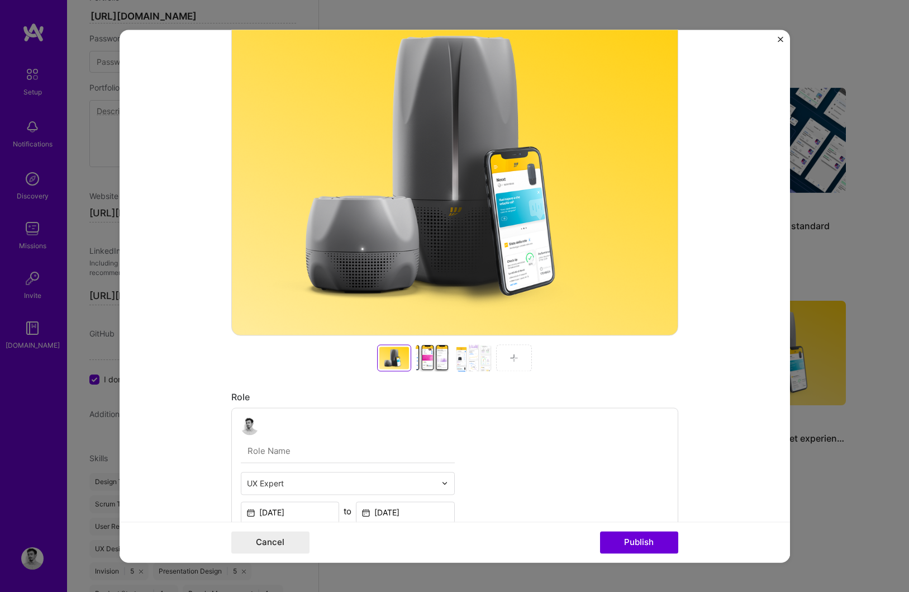
click at [429, 360] on div at bounding box center [434, 357] width 36 height 27
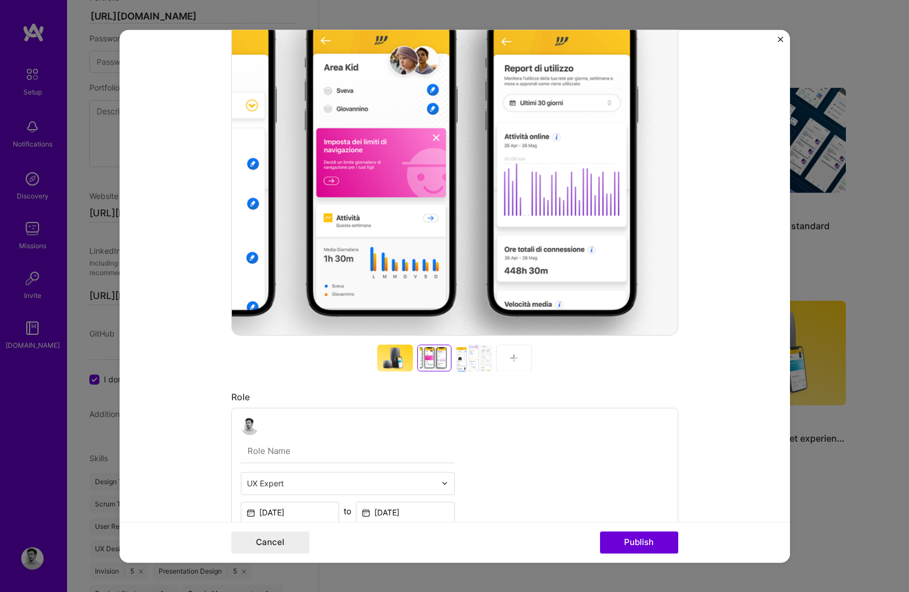
click at [473, 366] on div at bounding box center [474, 357] width 36 height 27
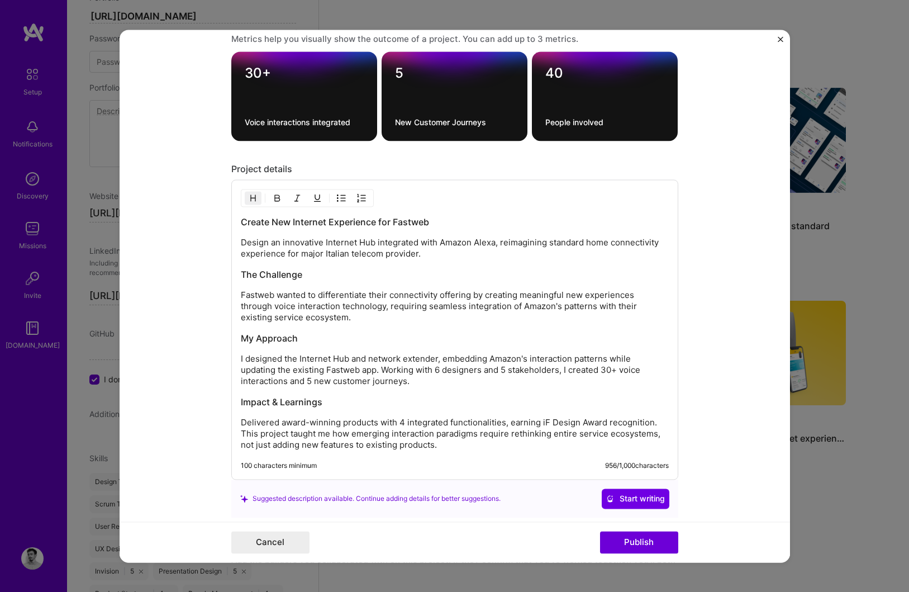
scroll to position [1670, 0]
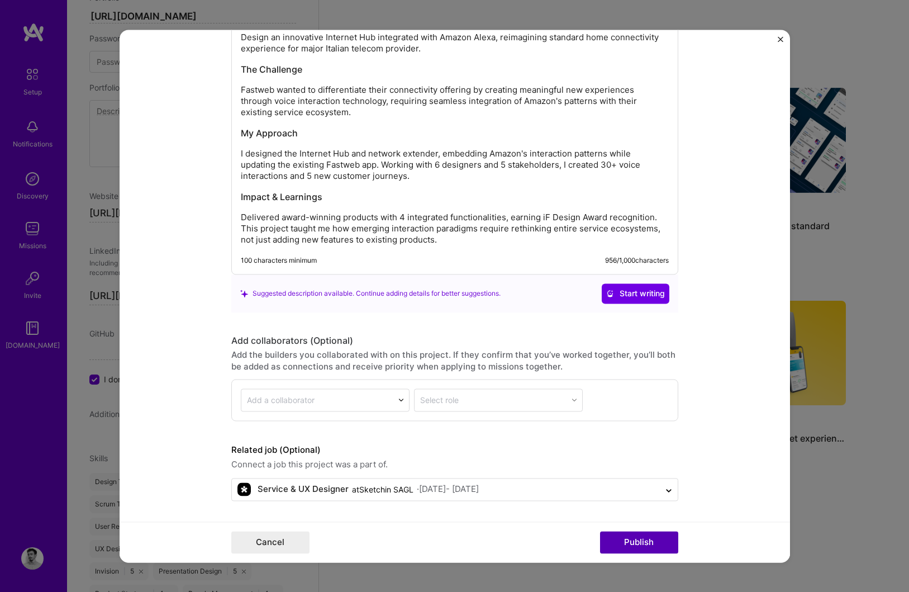
click at [643, 541] on button "Publish" at bounding box center [639, 542] width 78 height 22
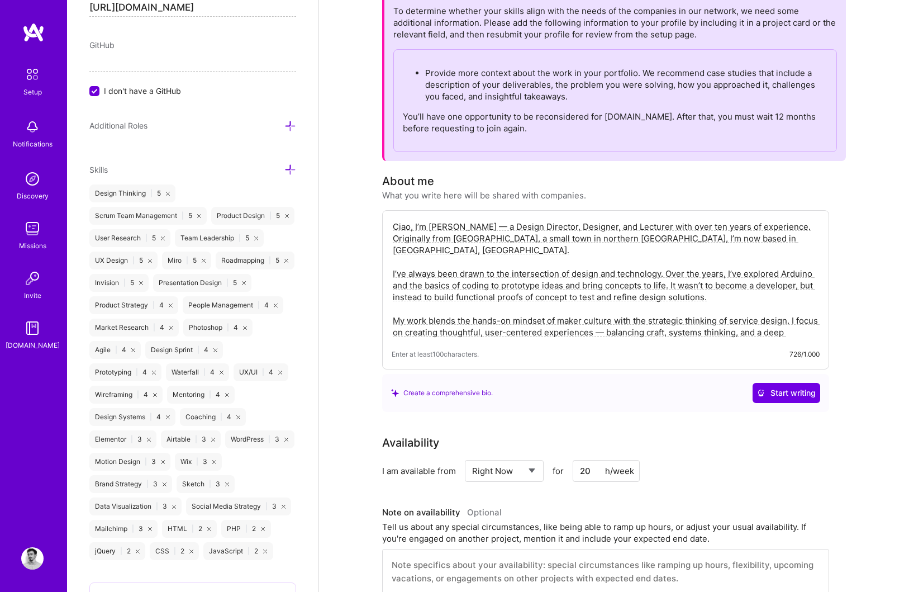
scroll to position [0, 0]
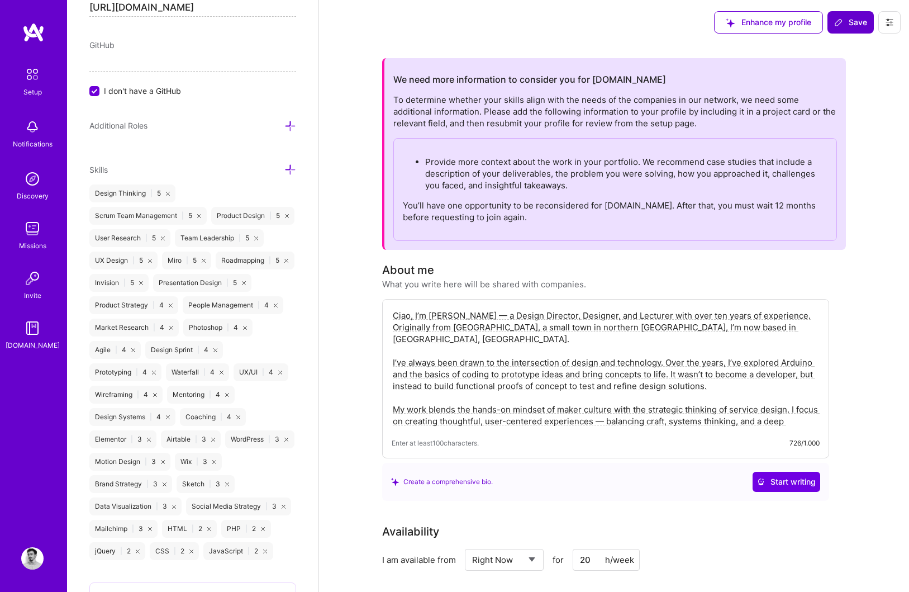
click at [837, 13] on button "Save" at bounding box center [851, 22] width 46 height 22
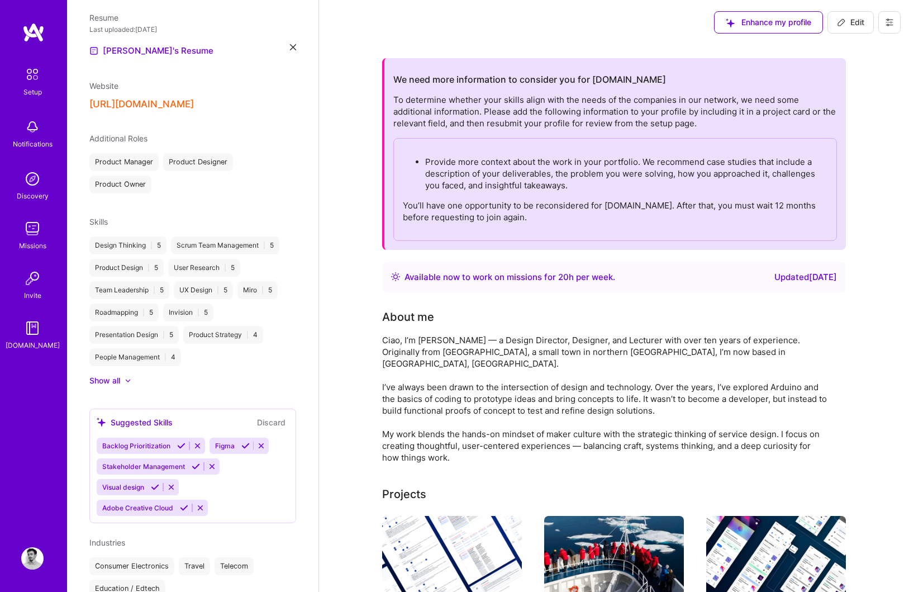
scroll to position [4, 0]
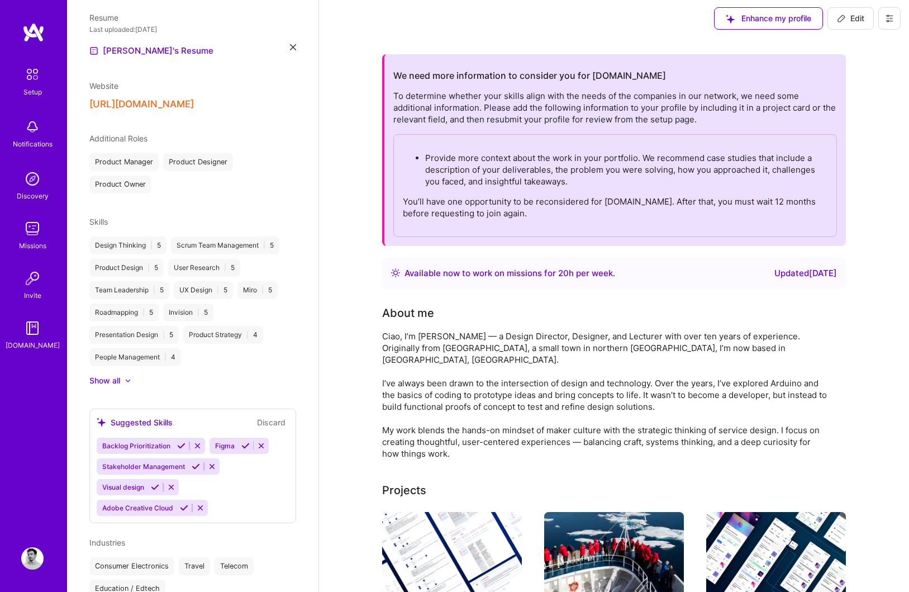
click at [119, 441] on span "Backlog Prioritization" at bounding box center [136, 445] width 68 height 8
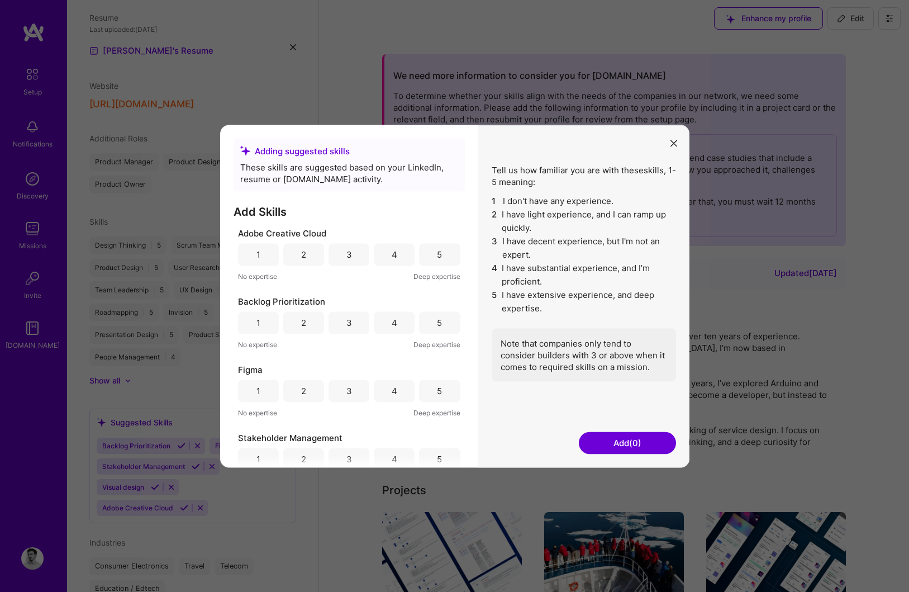
click at [421, 325] on div "5" at bounding box center [439, 322] width 41 height 22
click at [396, 393] on div "4" at bounding box center [394, 390] width 41 height 22
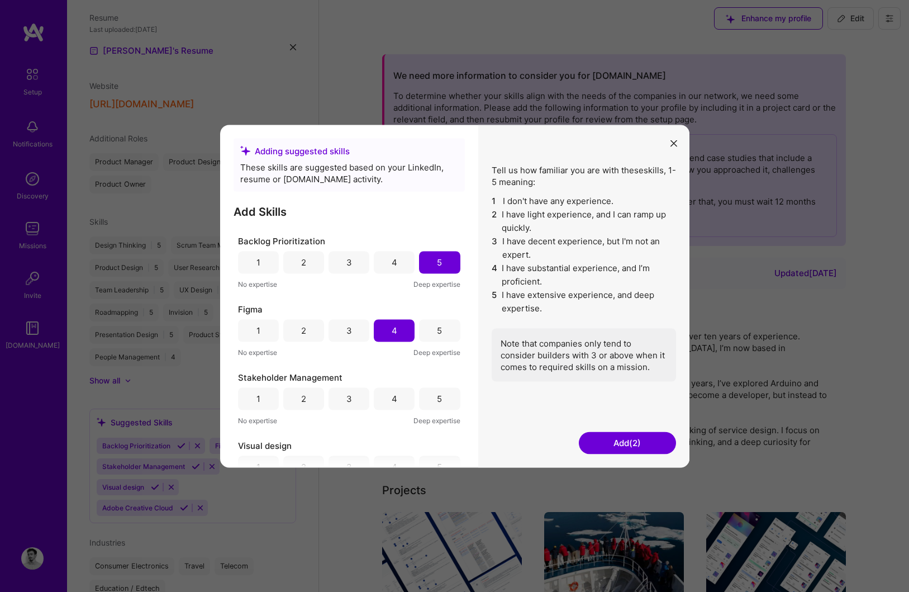
click at [397, 395] on div "4" at bounding box center [394, 398] width 41 height 22
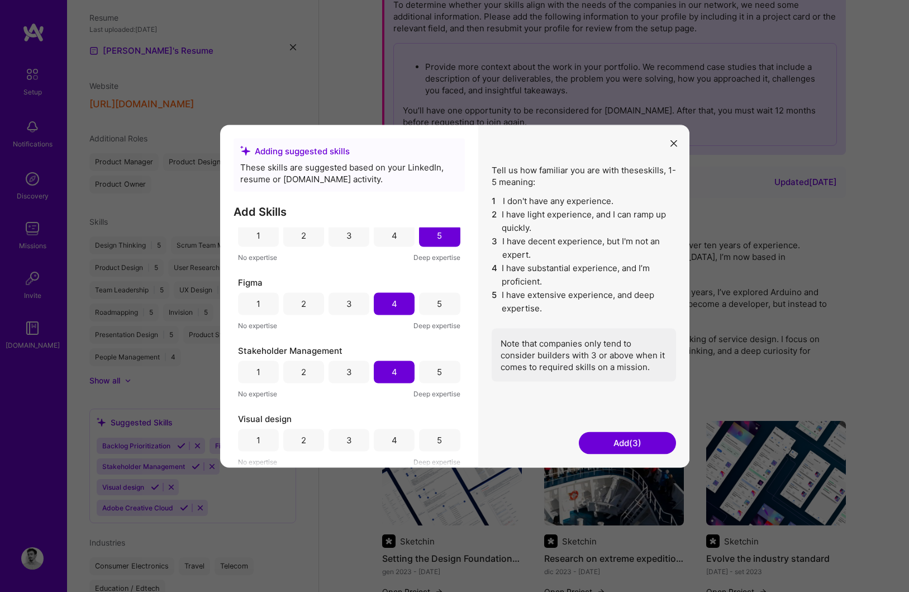
scroll to position [159, 0]
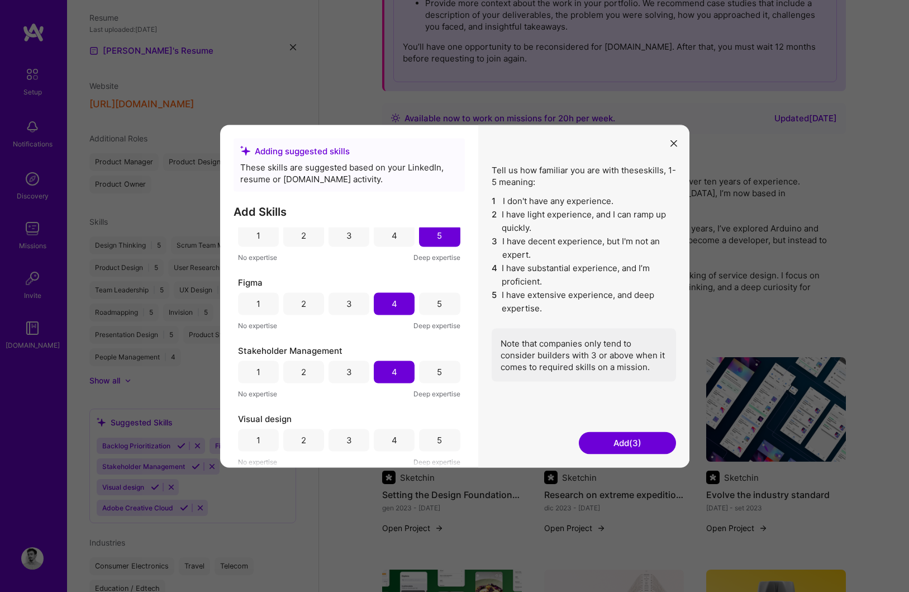
click at [657, 441] on button "Add (3)" at bounding box center [627, 442] width 97 height 22
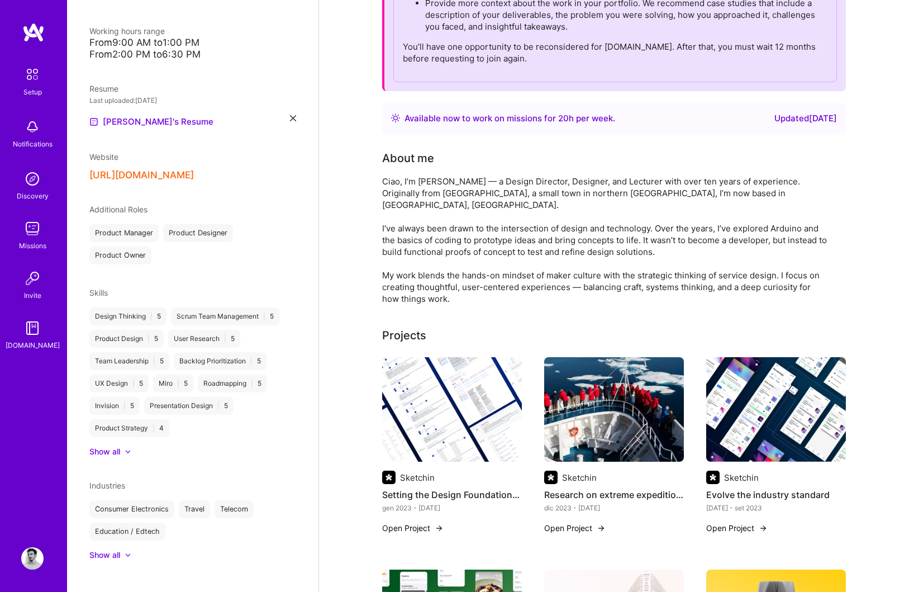
scroll to position [320, 0]
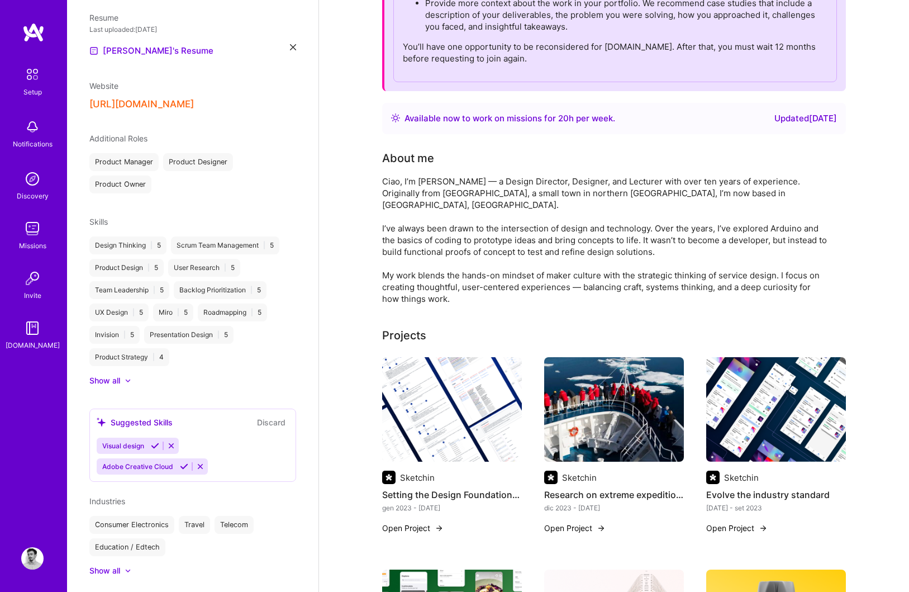
click at [155, 441] on icon at bounding box center [155, 445] width 8 height 8
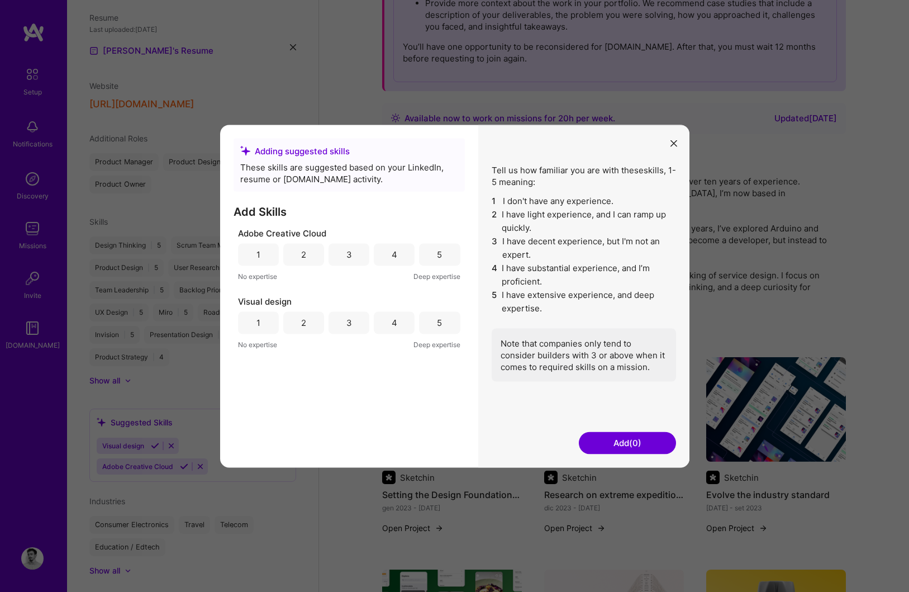
click at [396, 253] on div "4" at bounding box center [395, 255] width 6 height 12
click at [349, 316] on div "3" at bounding box center [349, 322] width 41 height 22
click at [643, 435] on button "Add (2)" at bounding box center [627, 442] width 97 height 22
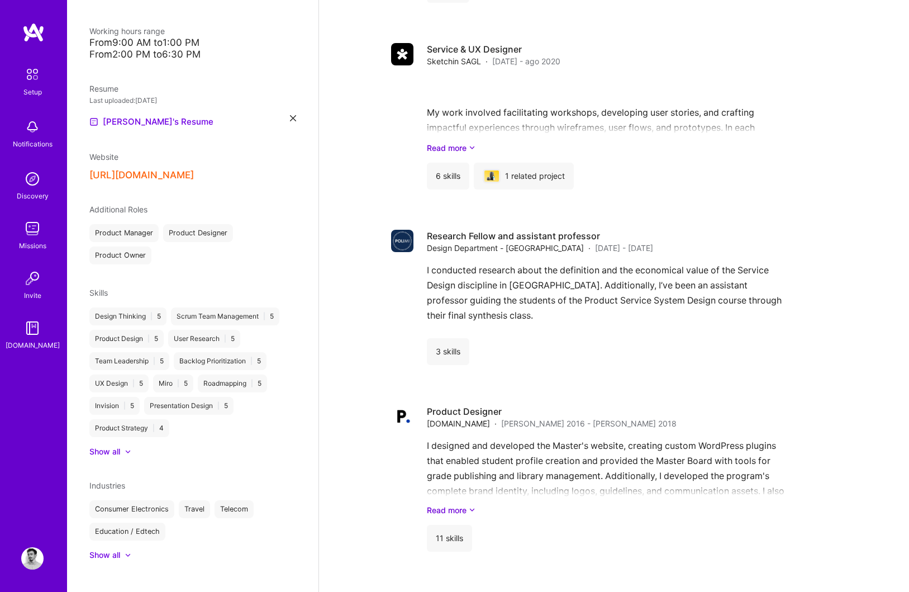
scroll to position [1921, 0]
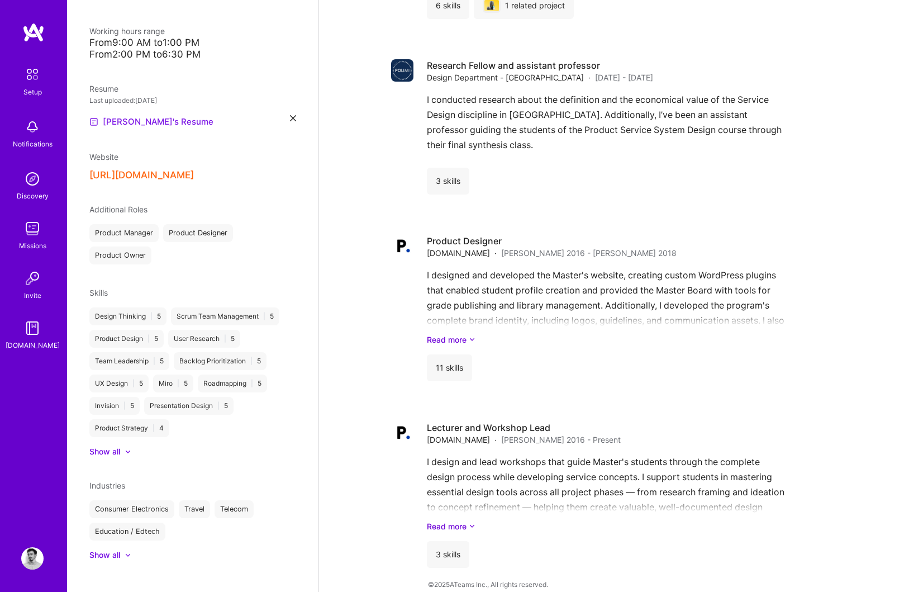
click at [143, 115] on link "[PERSON_NAME]'s Resume" at bounding box center [151, 121] width 124 height 13
click at [292, 115] on icon at bounding box center [293, 118] width 6 height 6
click at [152, 117] on span "PDF file format" at bounding box center [150, 123] width 77 height 12
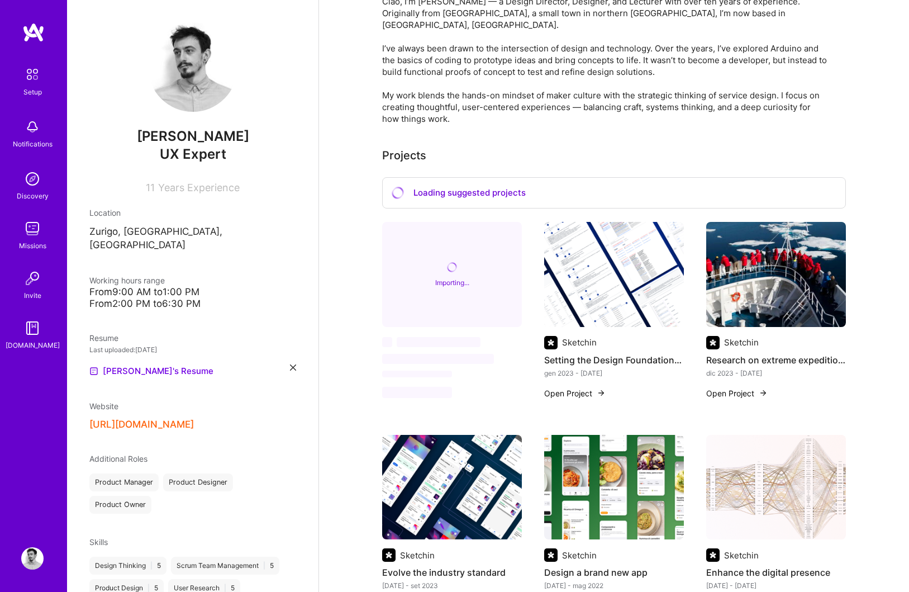
scroll to position [0, 0]
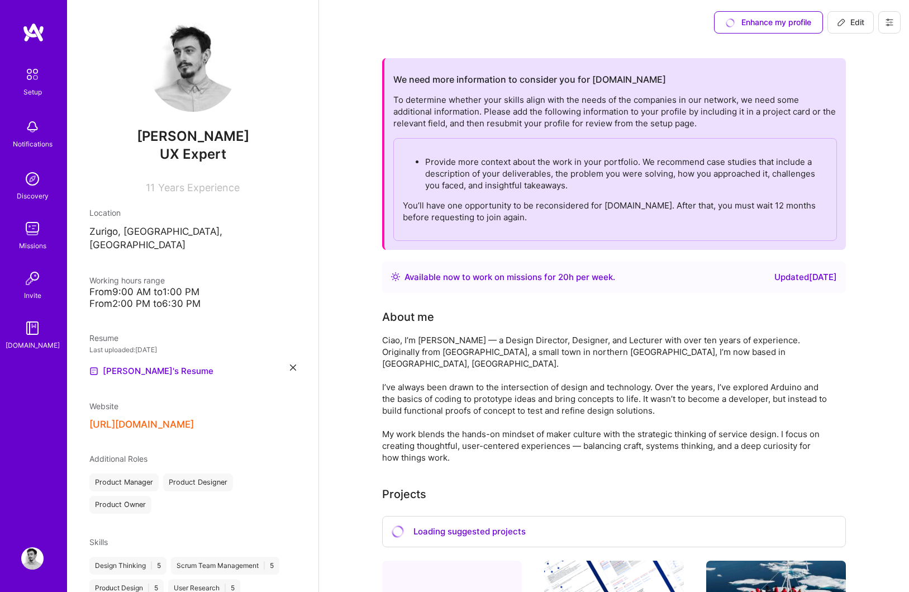
click at [894, 16] on button at bounding box center [889, 22] width 22 height 22
click at [870, 54] on button "Settings" at bounding box center [859, 48] width 84 height 29
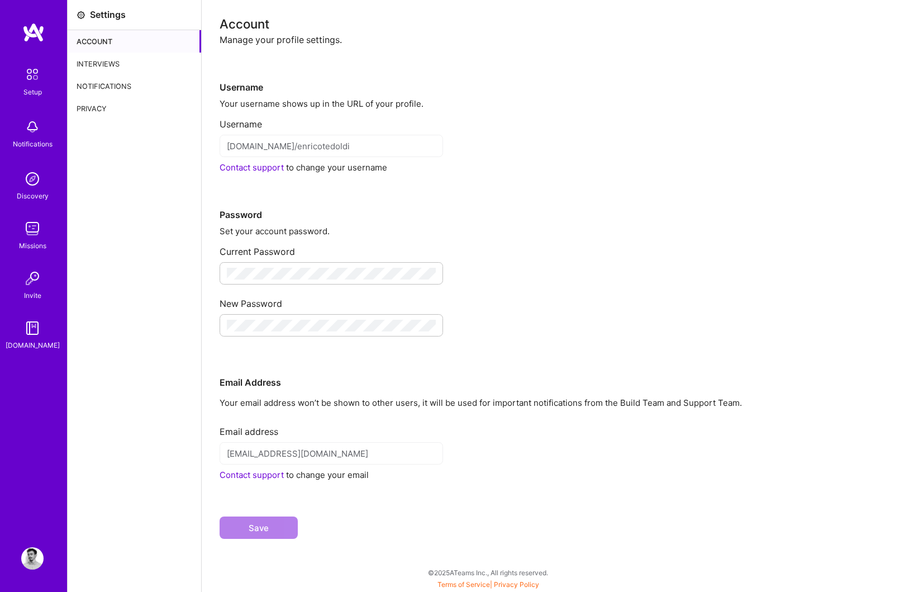
click at [94, 70] on div "Interviews" at bounding box center [135, 64] width 134 height 22
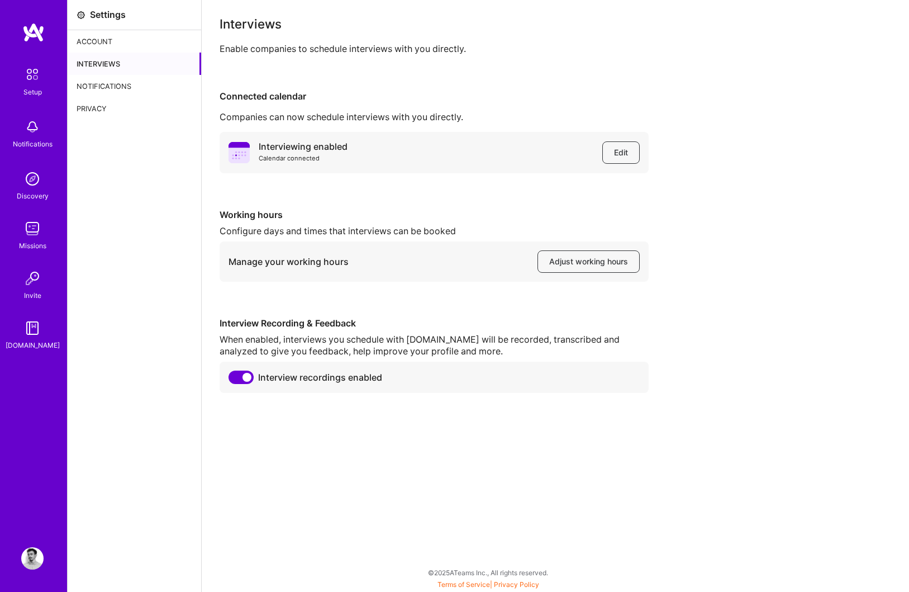
click at [95, 78] on div "Notifications" at bounding box center [135, 86] width 134 height 22
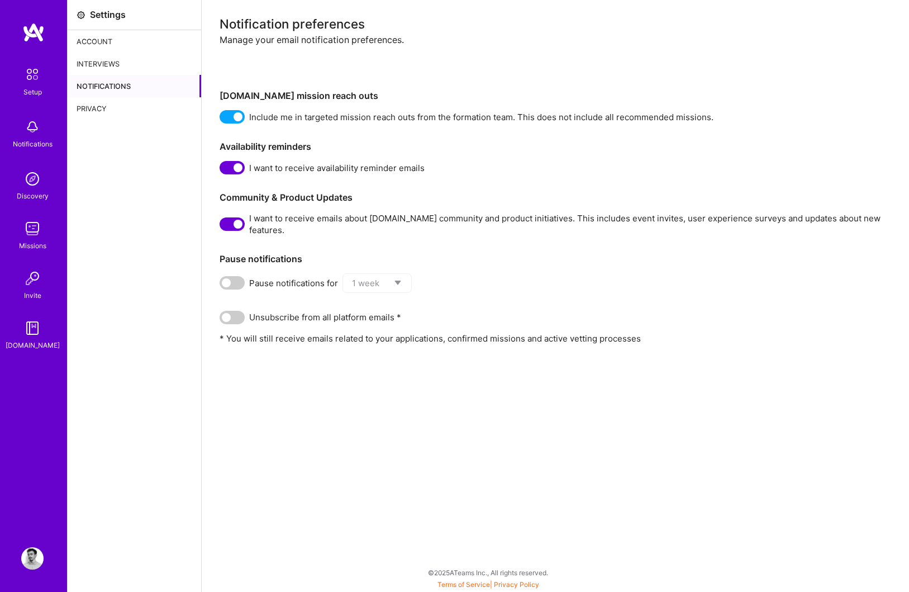
click at [91, 105] on div "Privacy" at bounding box center [135, 108] width 134 height 22
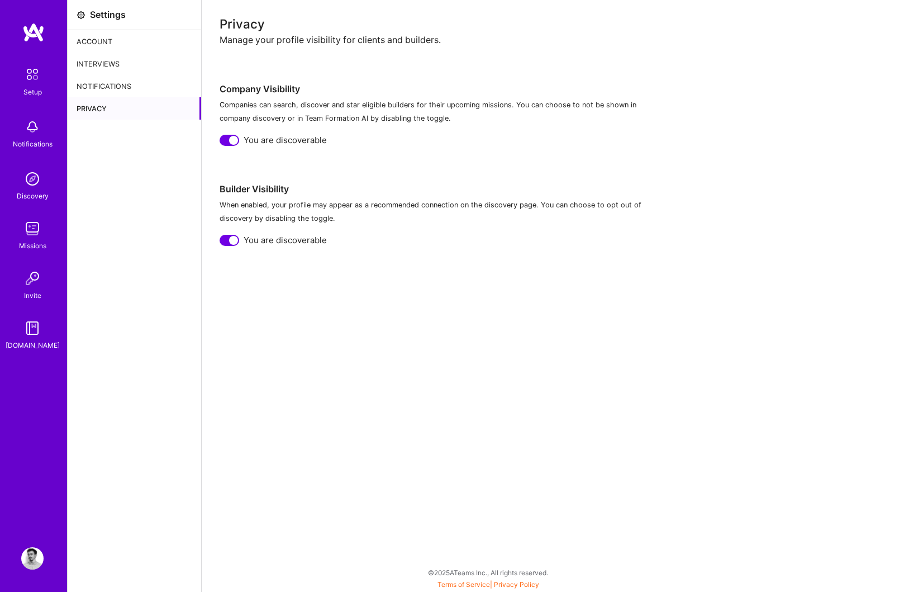
click at [34, 79] on img at bounding box center [32, 74] width 23 height 23
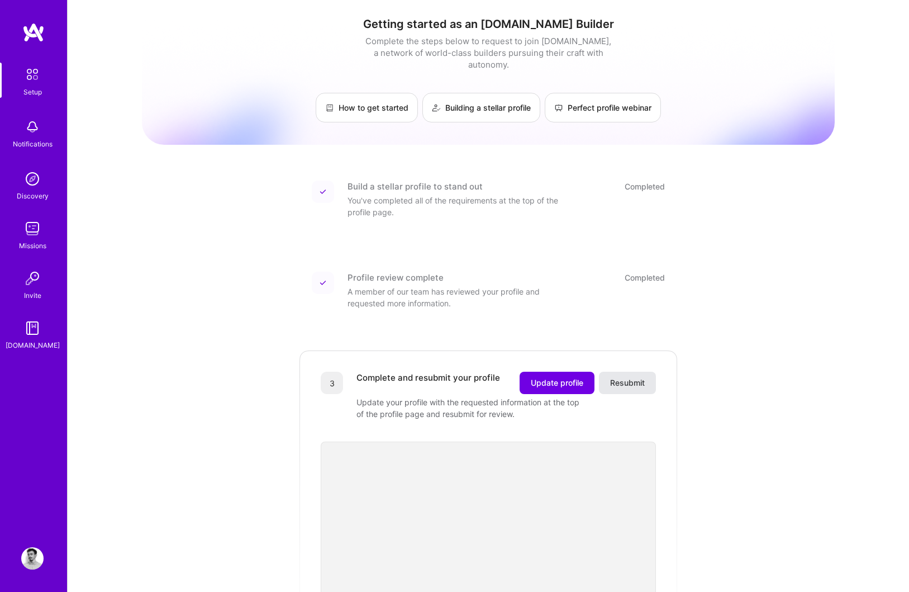
click at [631, 377] on span "Resubmit" at bounding box center [627, 382] width 35 height 11
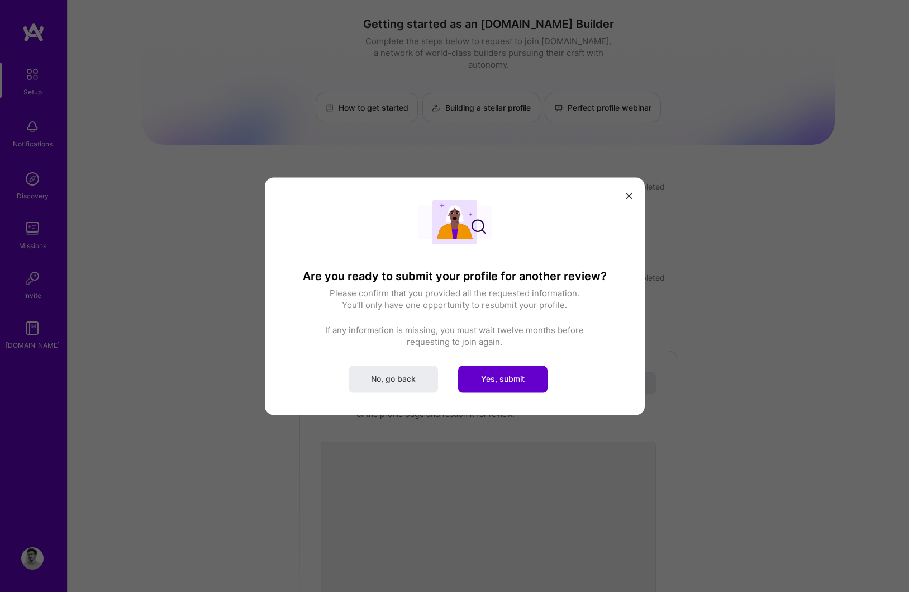
click at [510, 381] on span "Yes, submit" at bounding box center [503, 378] width 44 height 11
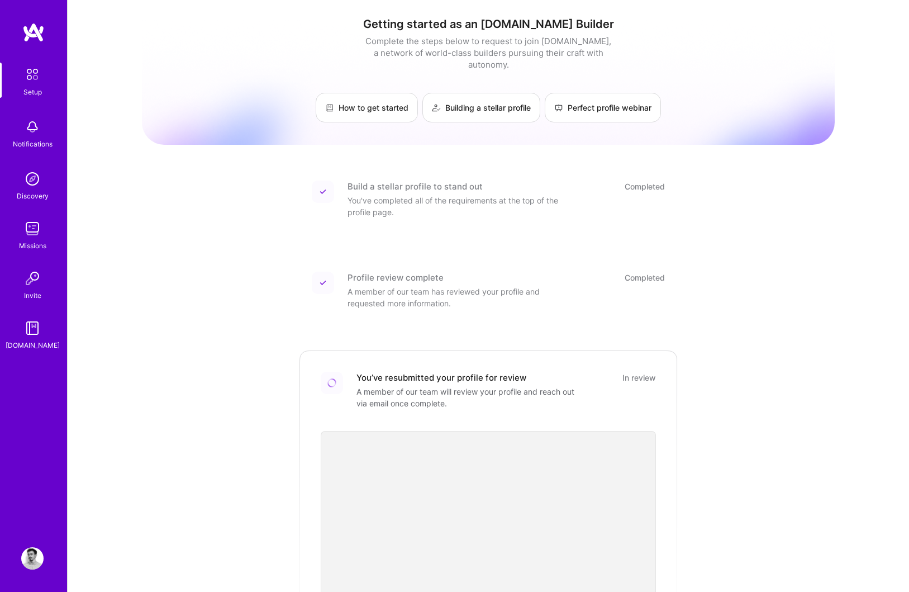
click at [29, 198] on div "Discovery" at bounding box center [33, 196] width 32 height 12
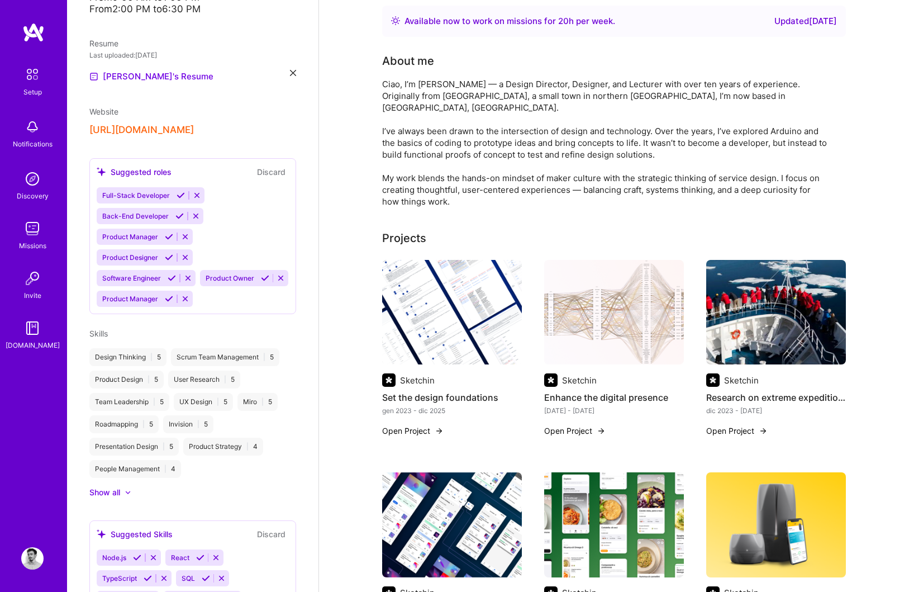
scroll to position [298, 0]
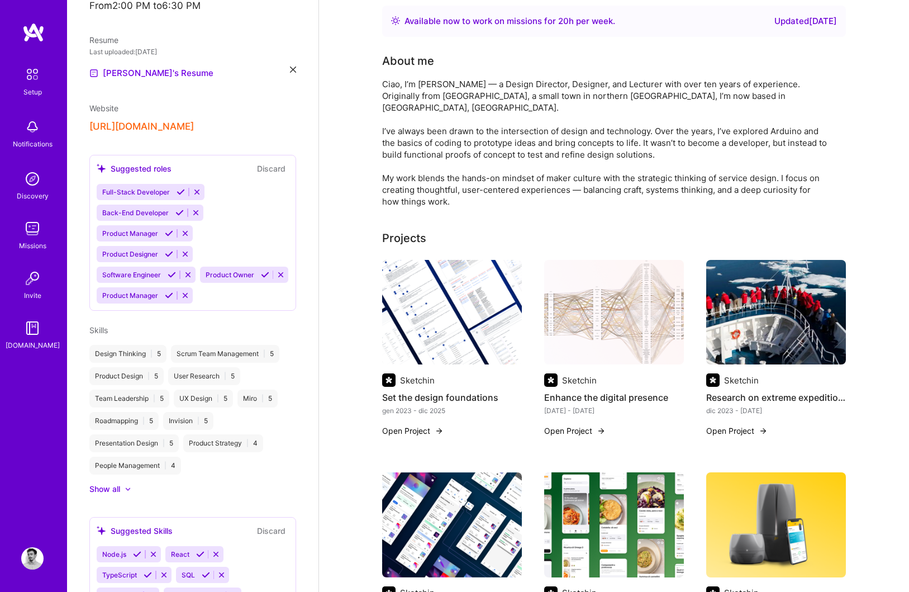
click at [168, 229] on icon at bounding box center [169, 233] width 8 height 8
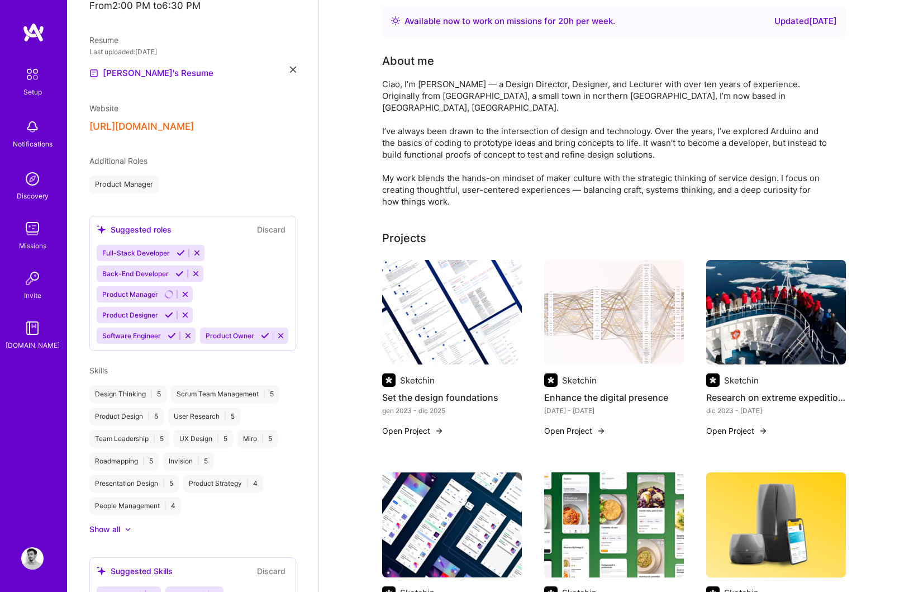
click at [167, 311] on icon at bounding box center [169, 315] width 8 height 8
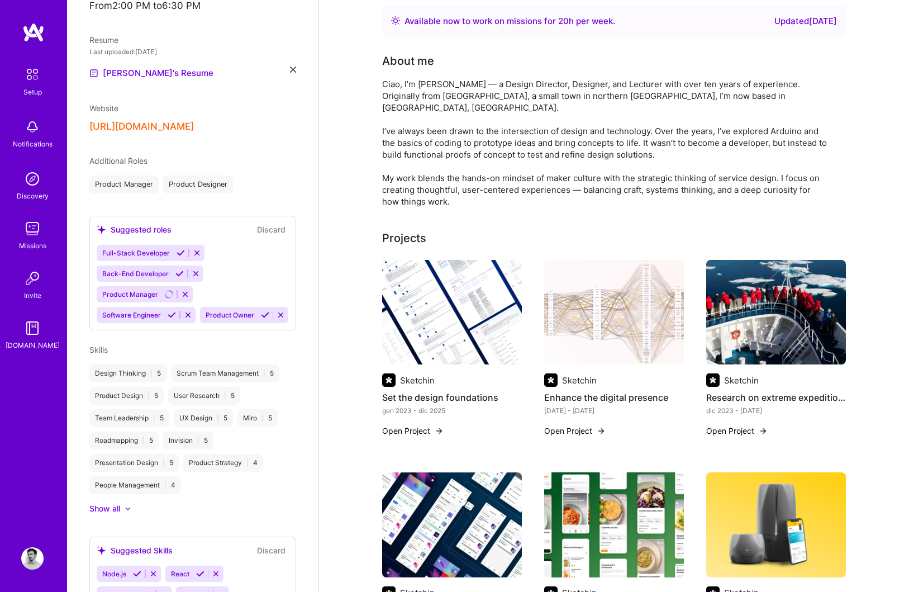
click at [265, 311] on icon at bounding box center [265, 315] width 8 height 8
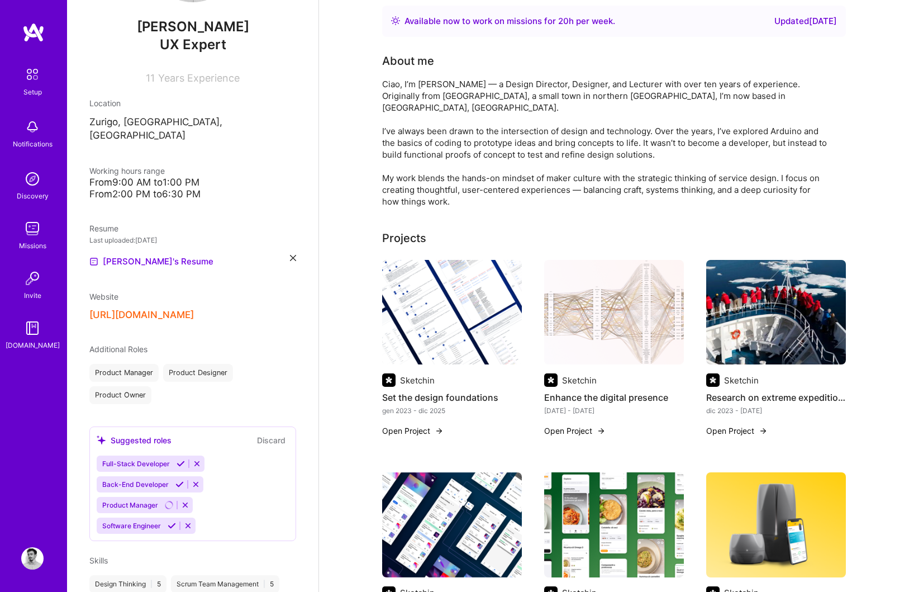
scroll to position [484, 0]
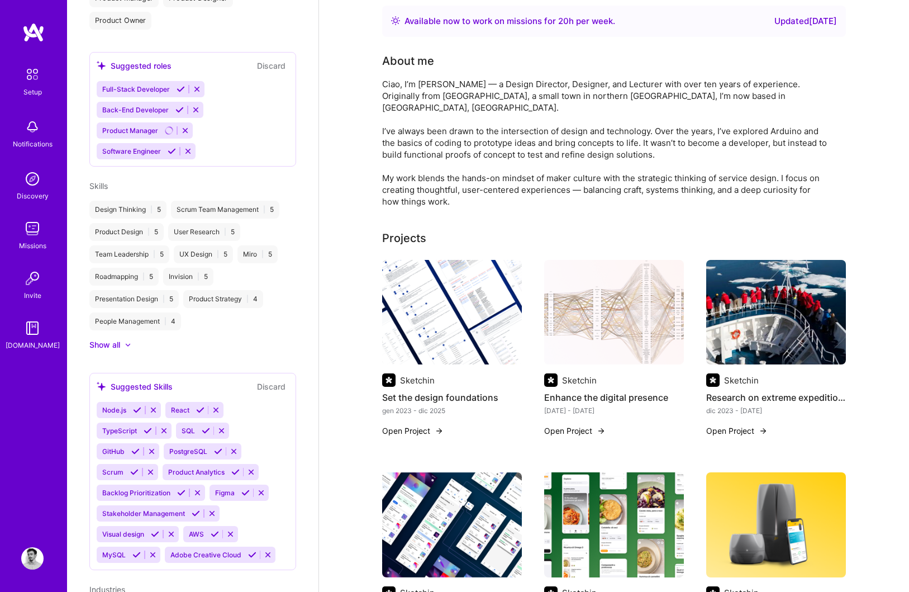
click at [193, 146] on button at bounding box center [188, 151] width 15 height 10
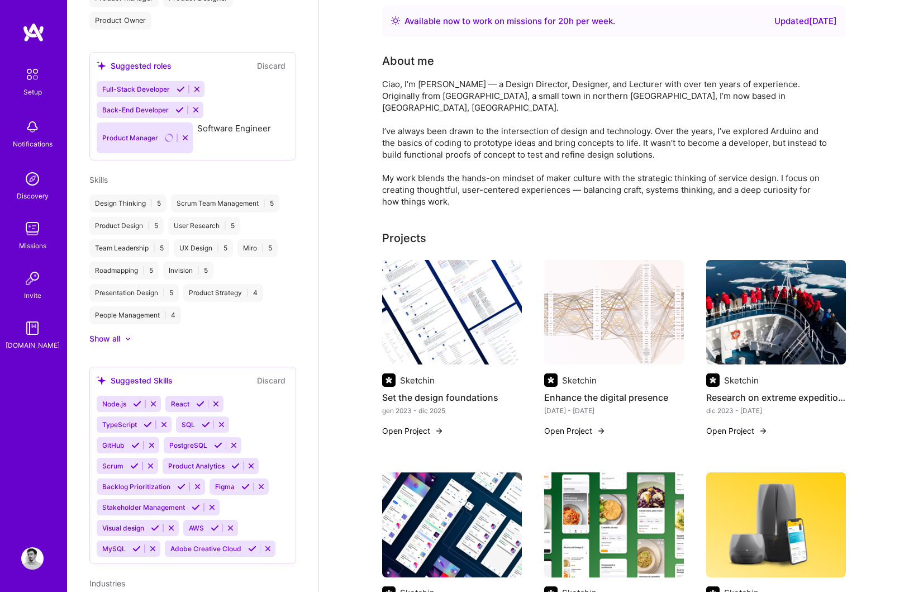
click at [197, 106] on icon at bounding box center [196, 110] width 8 height 8
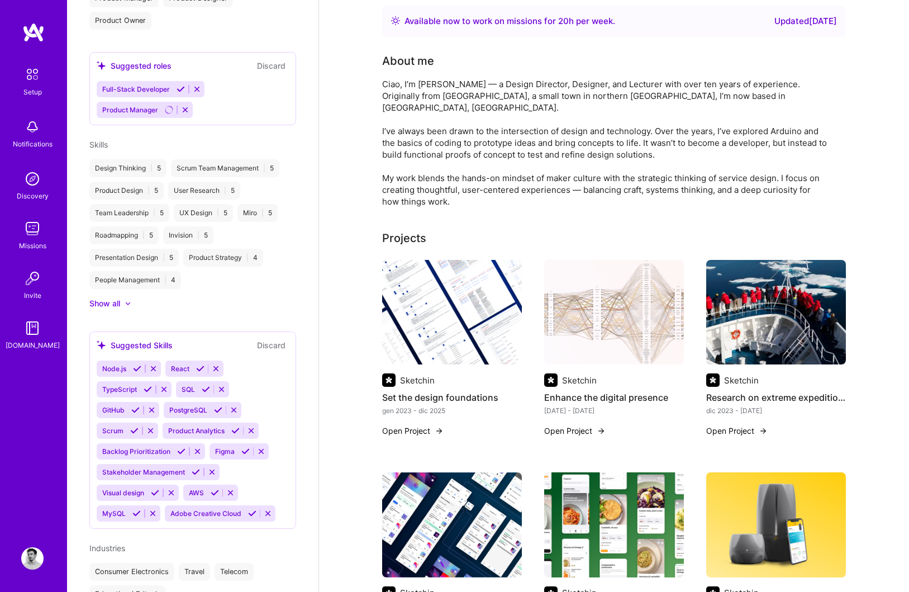
click at [198, 85] on icon at bounding box center [197, 89] width 8 height 8
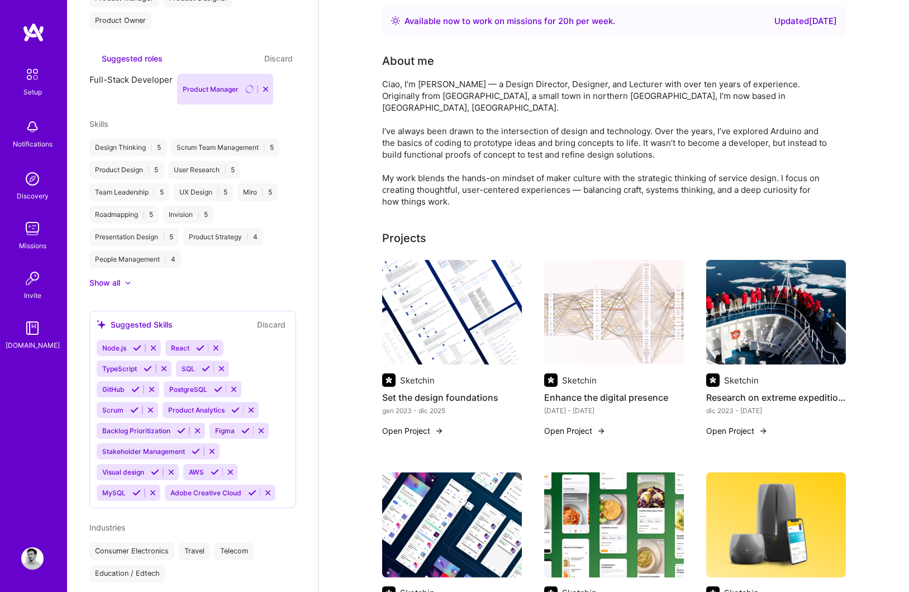
scroll to position [460, 0]
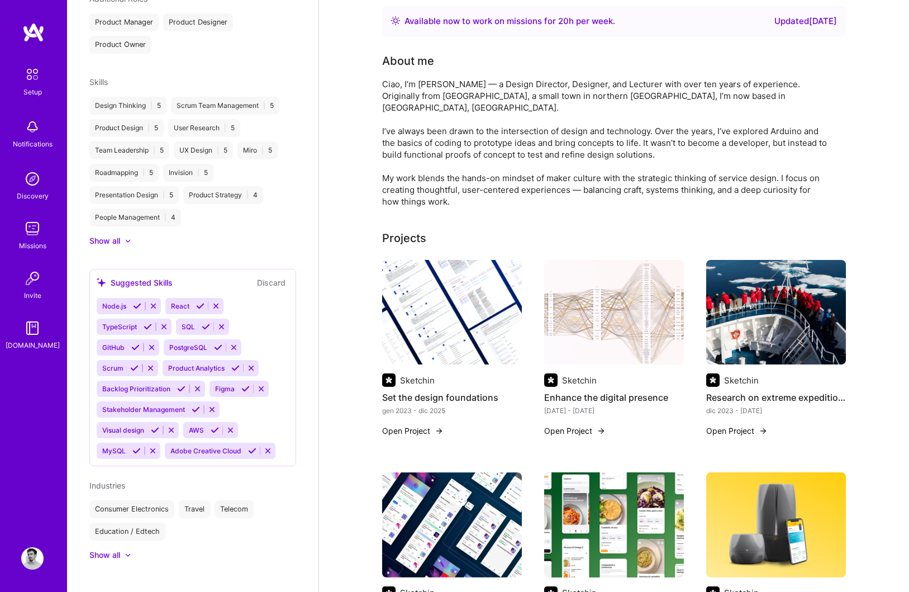
click at [245, 384] on icon at bounding box center [245, 388] width 8 height 8
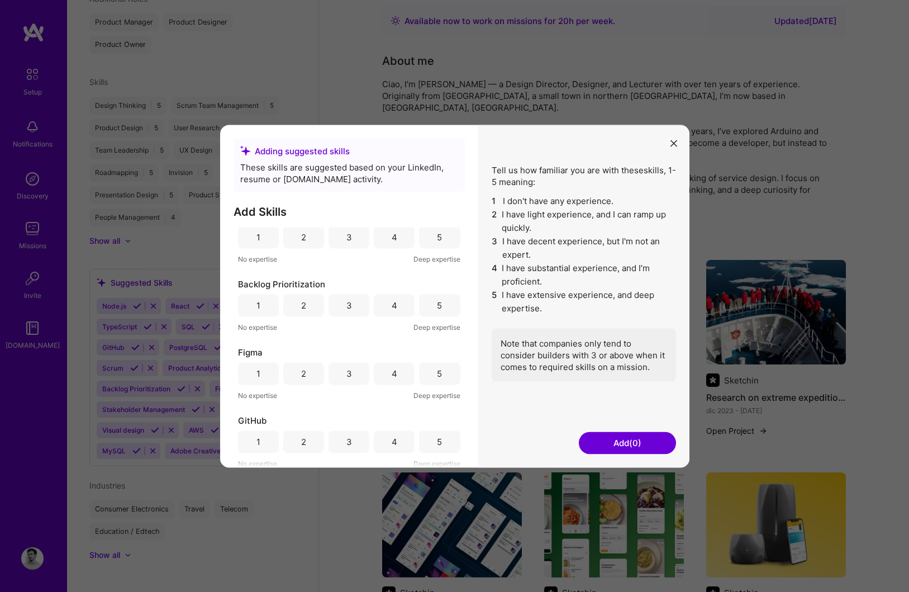
scroll to position [107, 0]
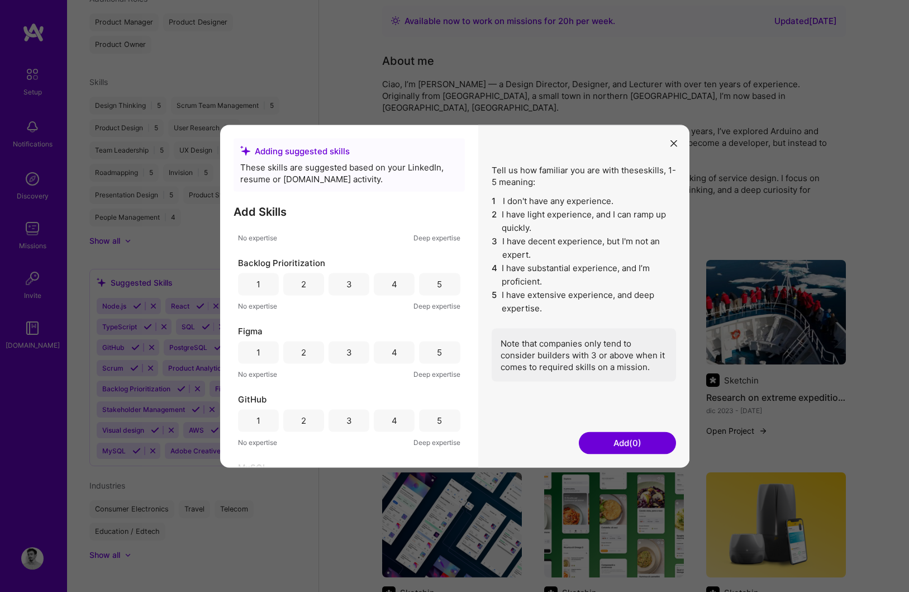
click at [388, 352] on div "4" at bounding box center [394, 352] width 41 height 22
click at [624, 444] on button "Add (1)" at bounding box center [627, 442] width 97 height 22
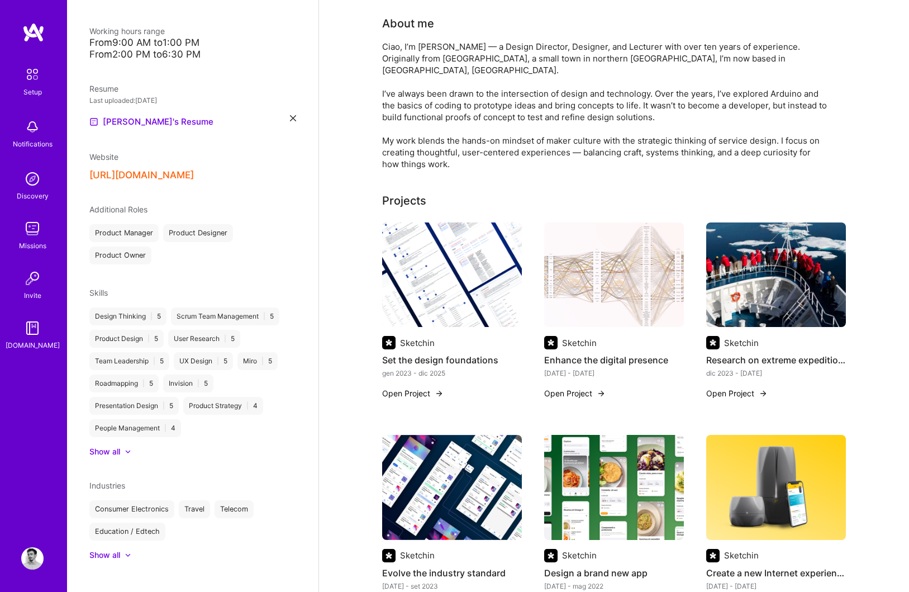
scroll to position [460, 0]
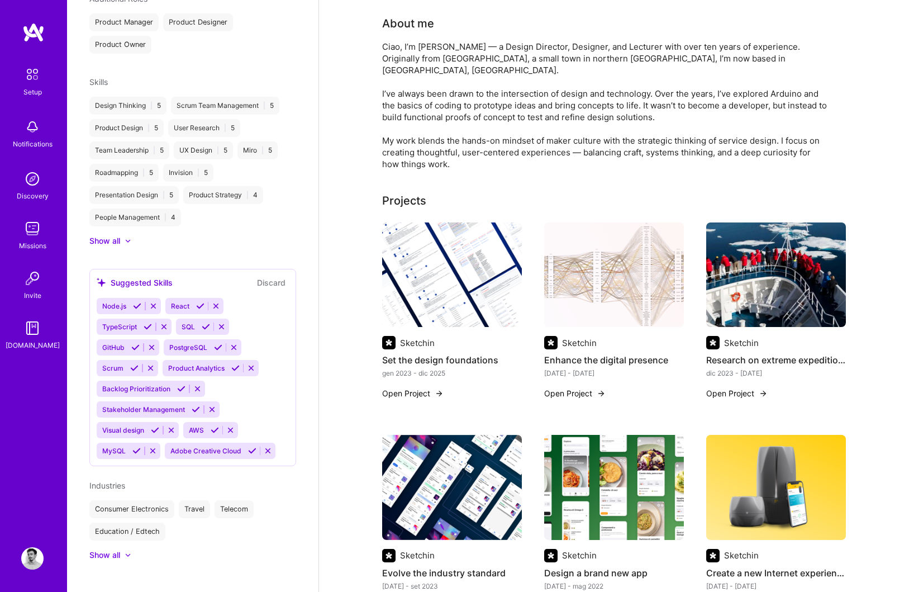
click at [248, 447] on icon at bounding box center [252, 451] width 8 height 8
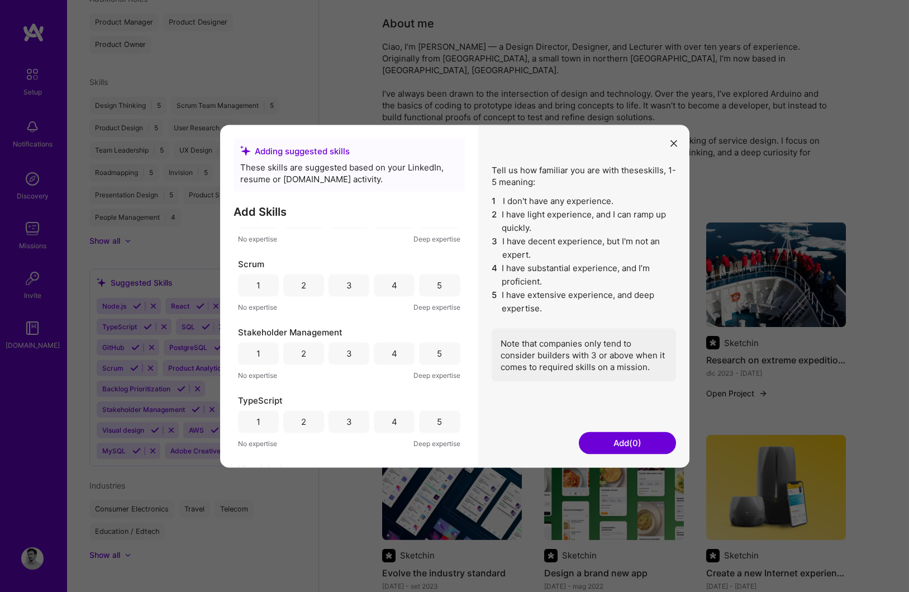
scroll to position [652, 0]
click at [422, 353] on div "5" at bounding box center [439, 352] width 41 height 22
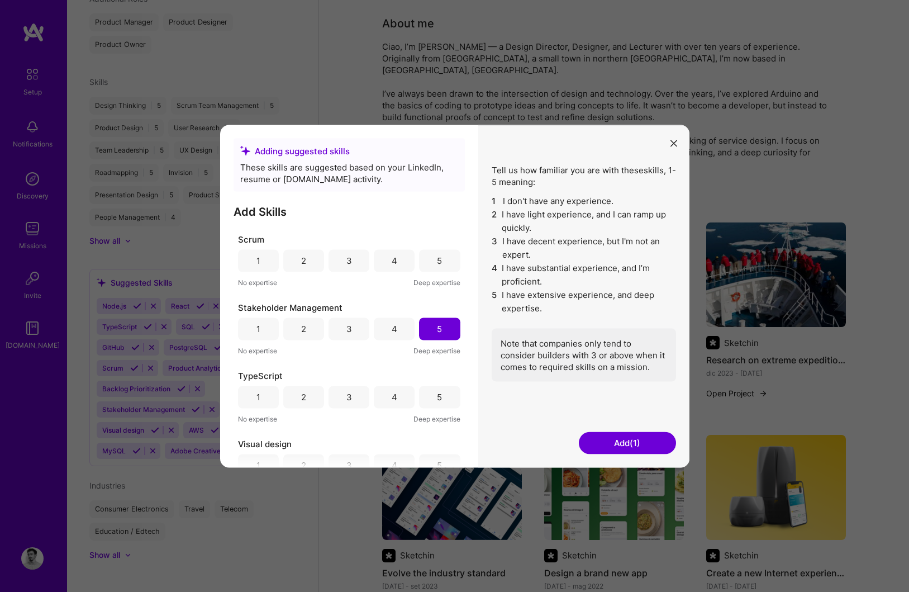
scroll to position [701, 0]
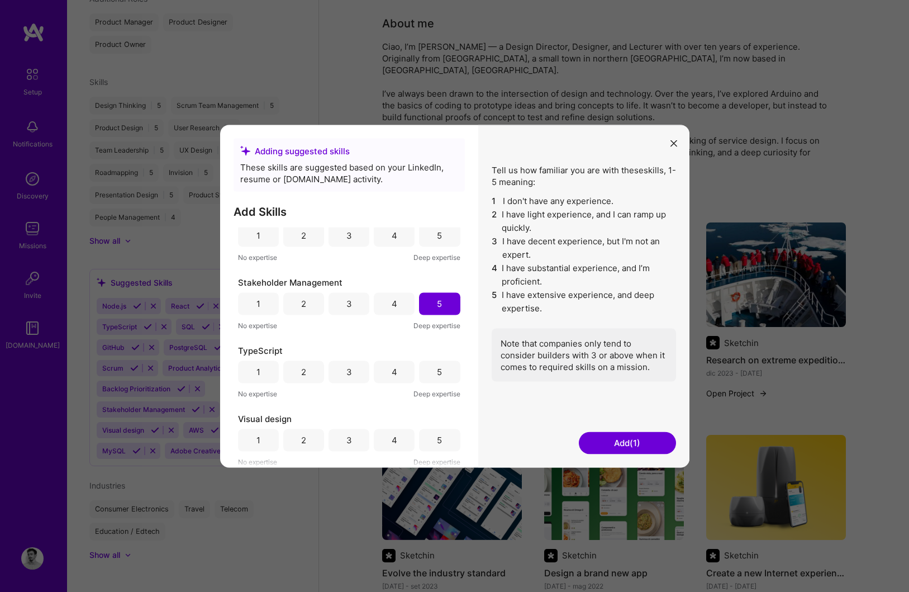
click at [392, 442] on div "4" at bounding box center [395, 440] width 6 height 12
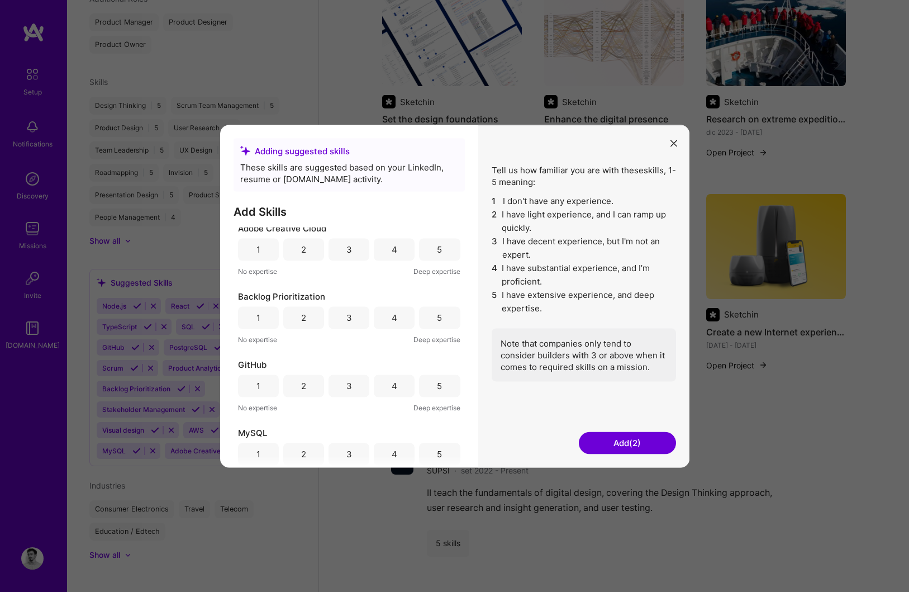
scroll to position [73, 0]
click at [382, 318] on div "4" at bounding box center [394, 318] width 41 height 22
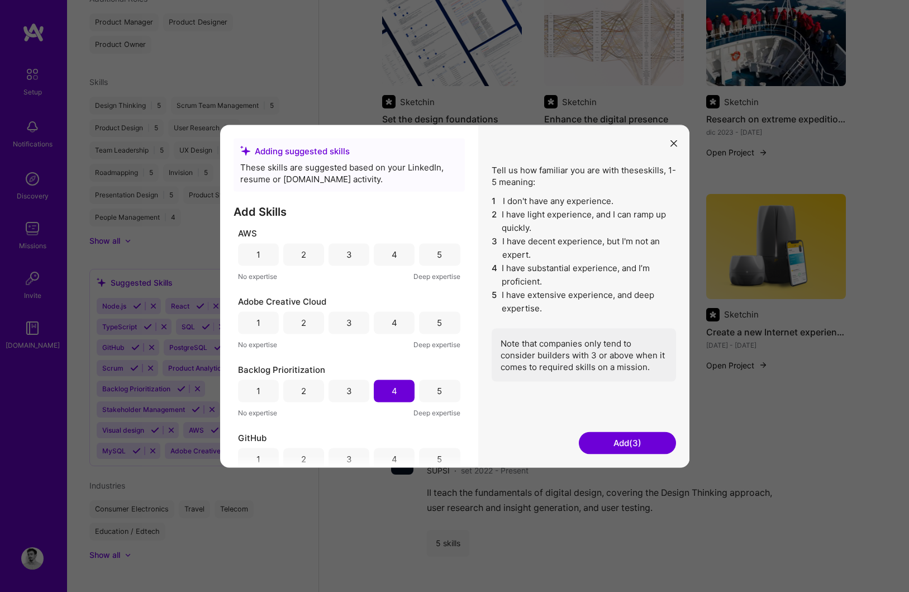
click at [382, 317] on div "4" at bounding box center [394, 322] width 41 height 22
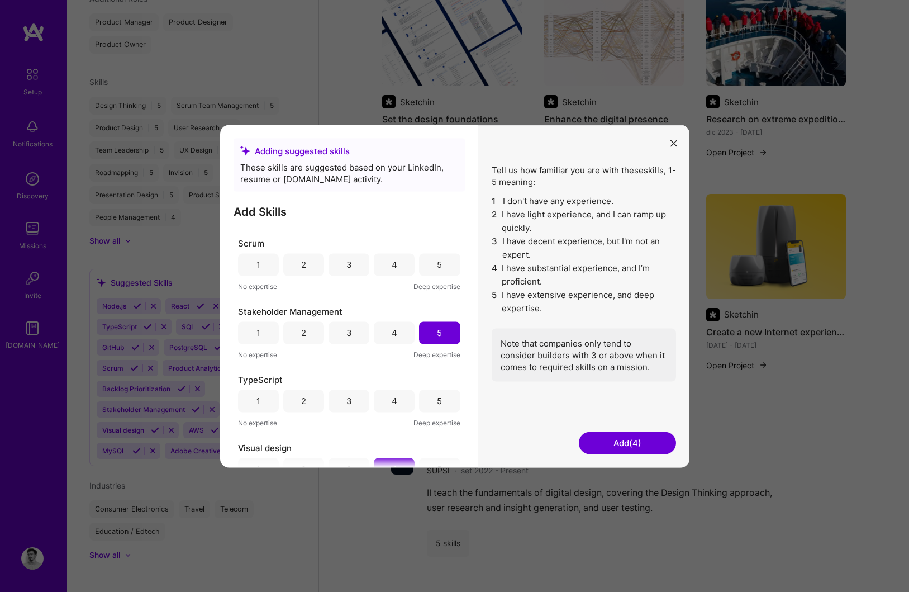
scroll to position [694, 0]
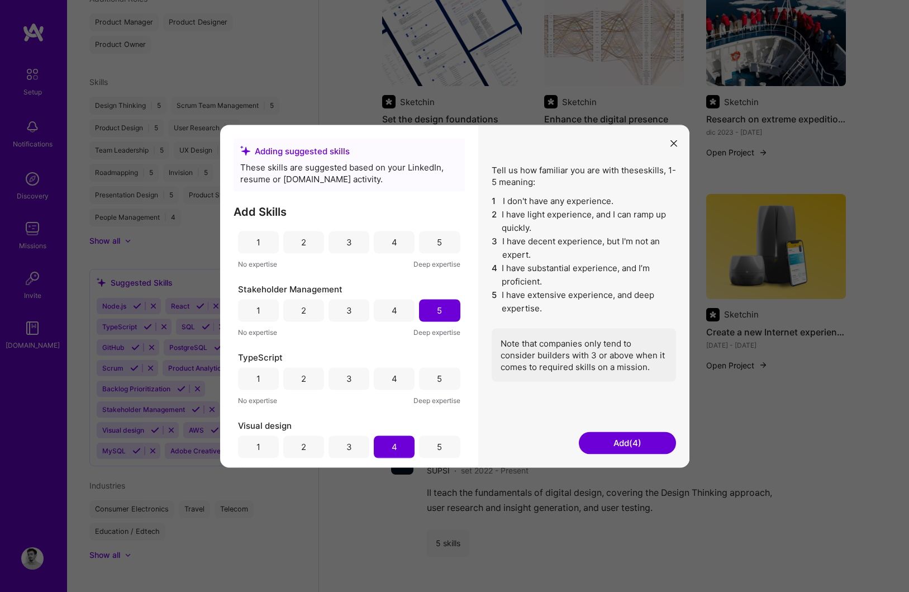
click at [392, 313] on div "4" at bounding box center [395, 311] width 6 height 12
click at [634, 439] on button "Add (4)" at bounding box center [627, 442] width 97 height 22
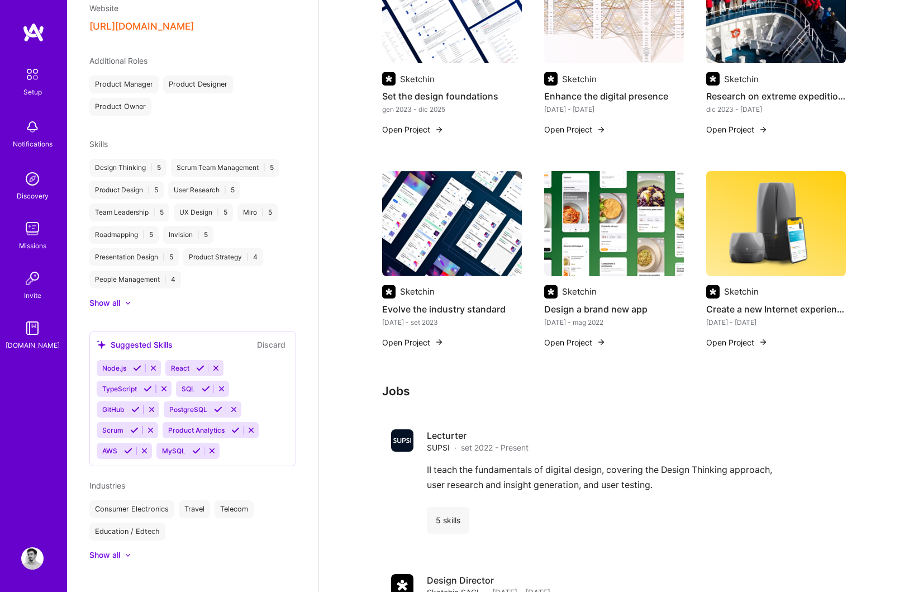
scroll to position [561, 0]
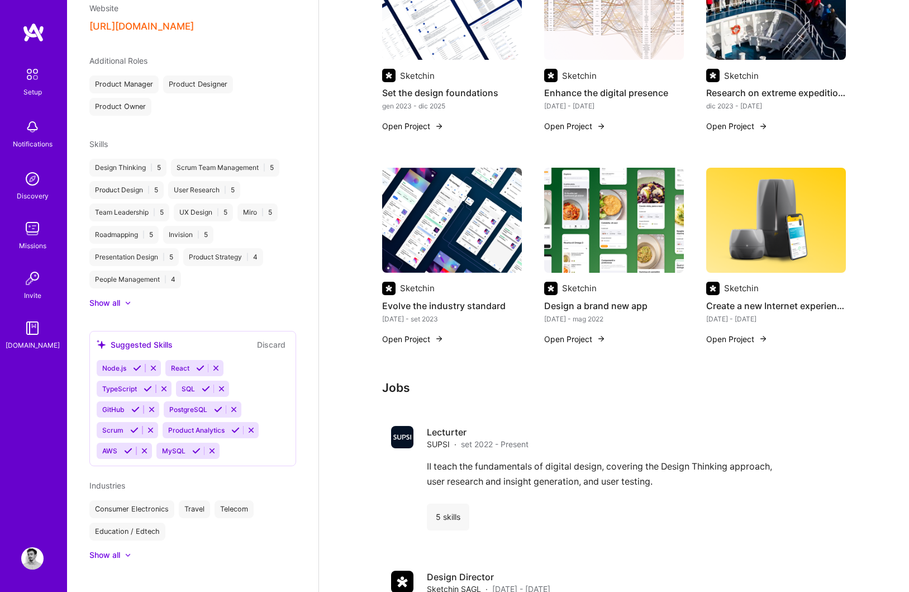
click at [272, 338] on button "Discard" at bounding box center [271, 344] width 35 height 13
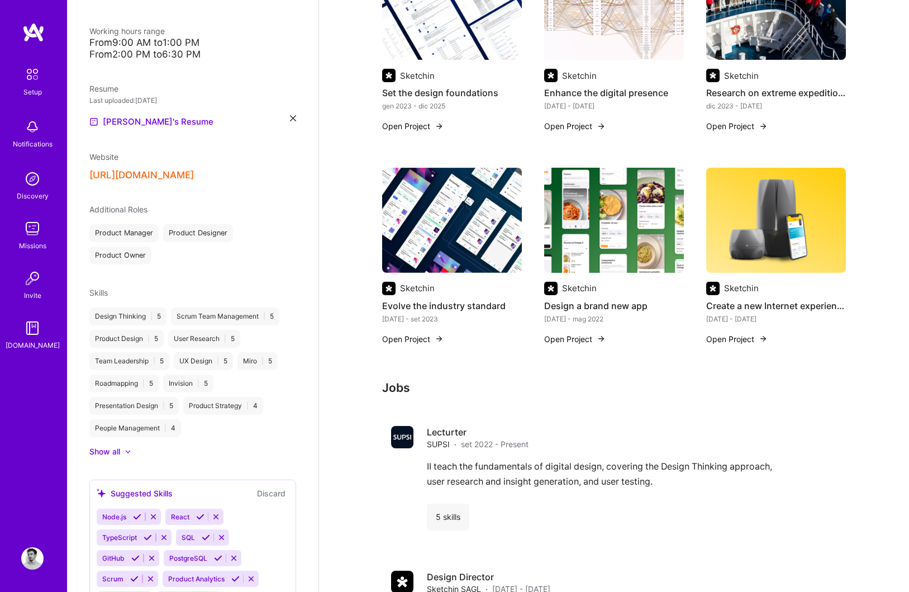
scroll to position [398, 0]
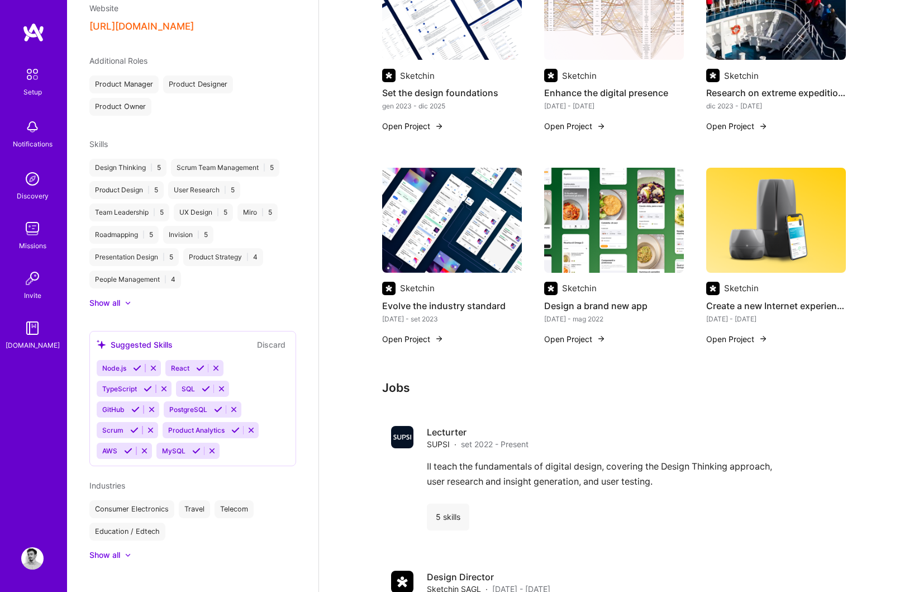
click at [277, 338] on button "Discard" at bounding box center [271, 344] width 35 height 13
click at [156, 364] on icon at bounding box center [153, 368] width 8 height 8
click at [144, 364] on icon at bounding box center [148, 368] width 8 height 8
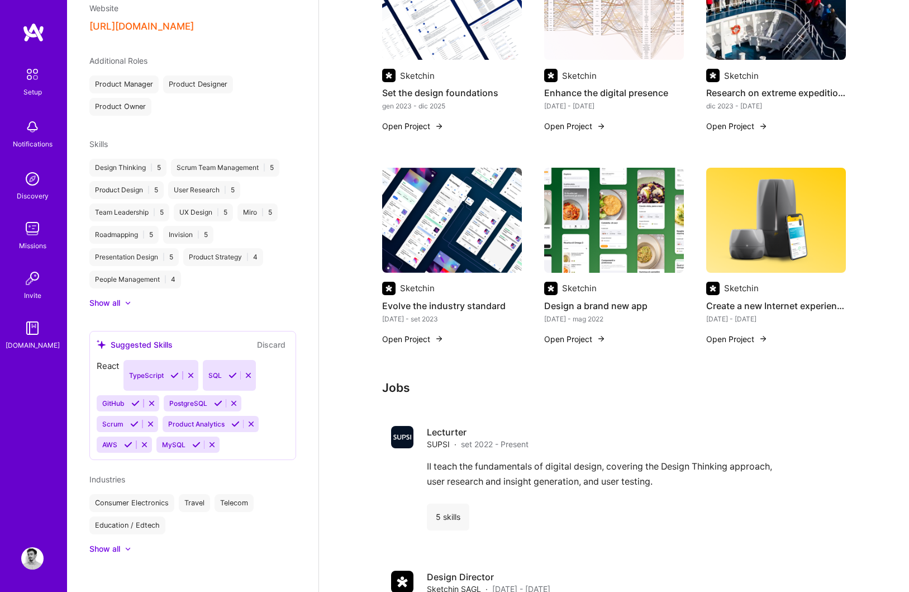
scroll to position [377, 0]
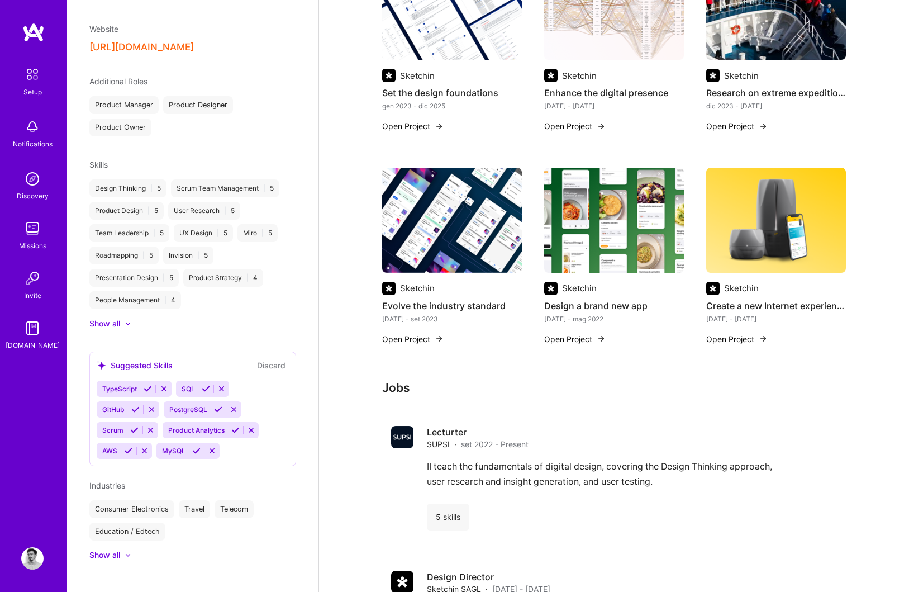
click at [166, 384] on icon at bounding box center [164, 388] width 8 height 8
click at [143, 384] on icon at bounding box center [143, 388] width 8 height 8
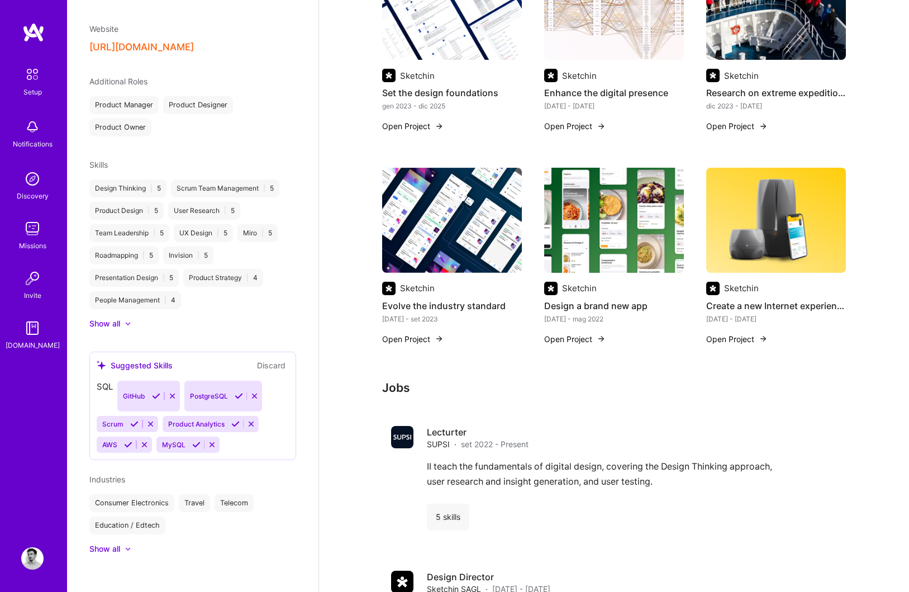
scroll to position [357, 0]
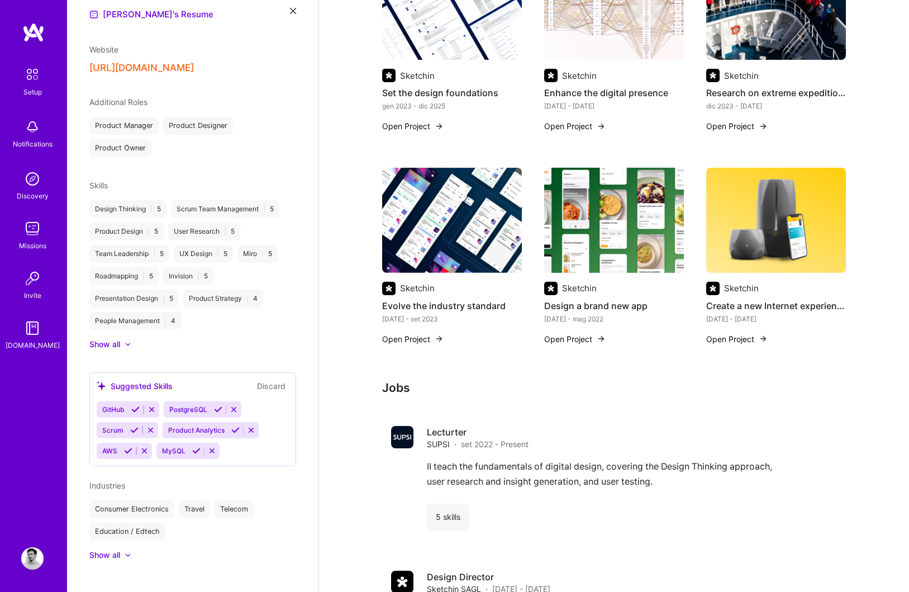
click at [150, 405] on icon at bounding box center [152, 409] width 8 height 8
click at [167, 405] on icon at bounding box center [167, 409] width 8 height 8
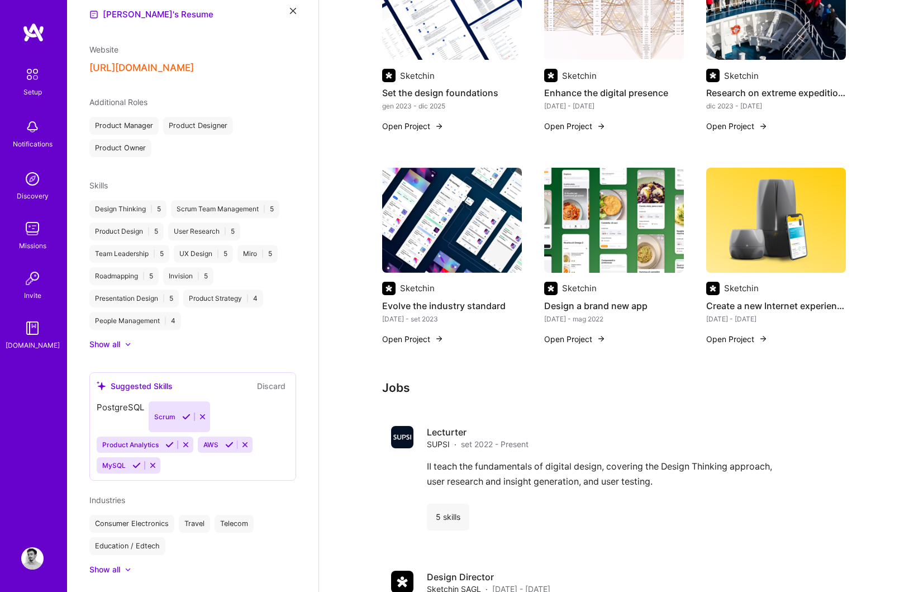
scroll to position [336, 0]
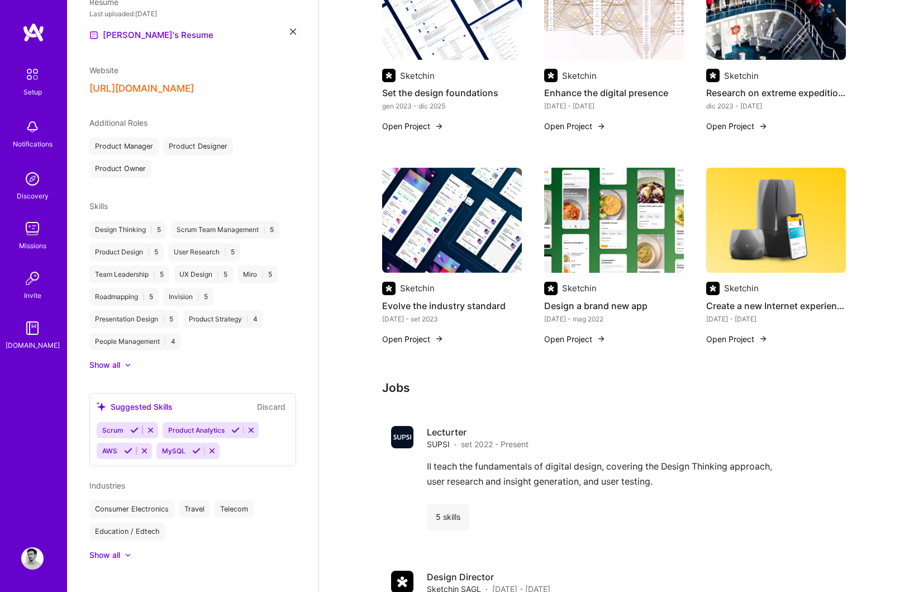
click at [152, 426] on icon at bounding box center [150, 430] width 8 height 8
click at [185, 426] on icon at bounding box center [186, 430] width 8 height 8
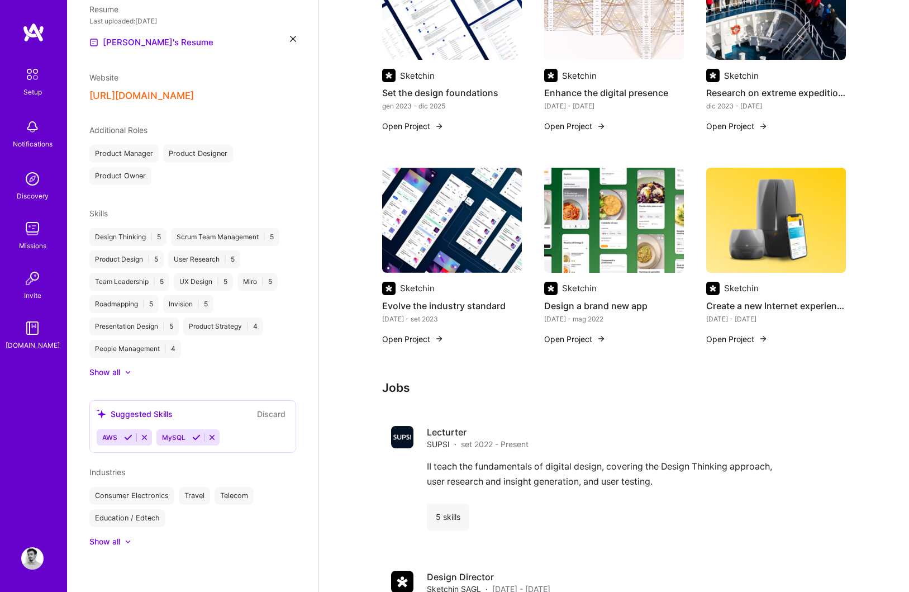
scroll to position [315, 0]
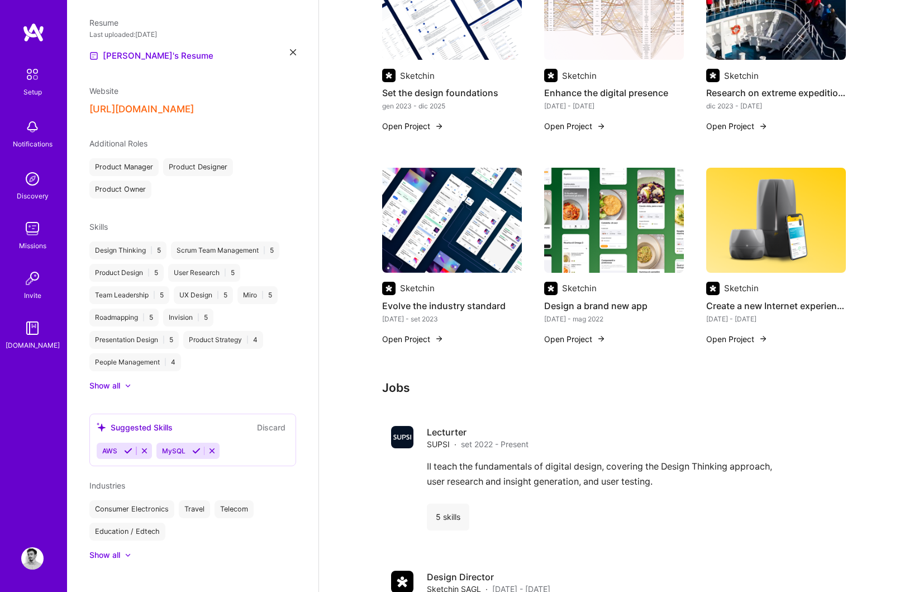
click at [141, 447] on icon at bounding box center [144, 451] width 8 height 8
click at [151, 447] on icon at bounding box center [153, 451] width 8 height 8
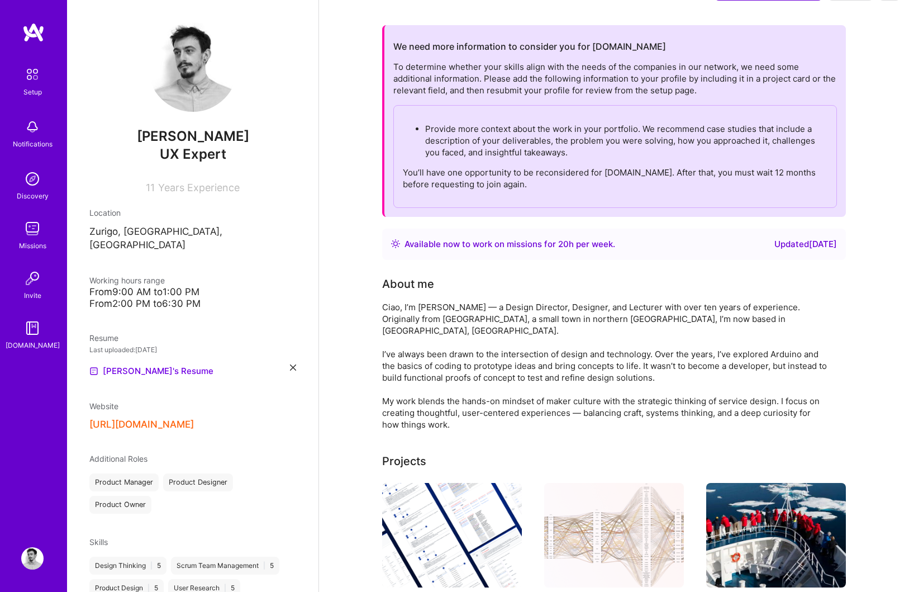
scroll to position [287, 0]
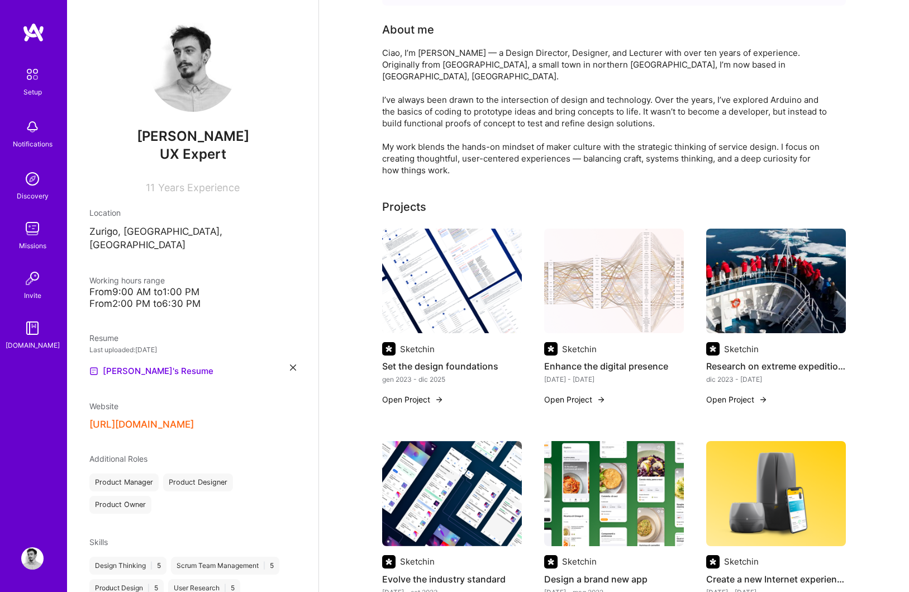
click at [826, 265] on img at bounding box center [776, 281] width 140 height 105
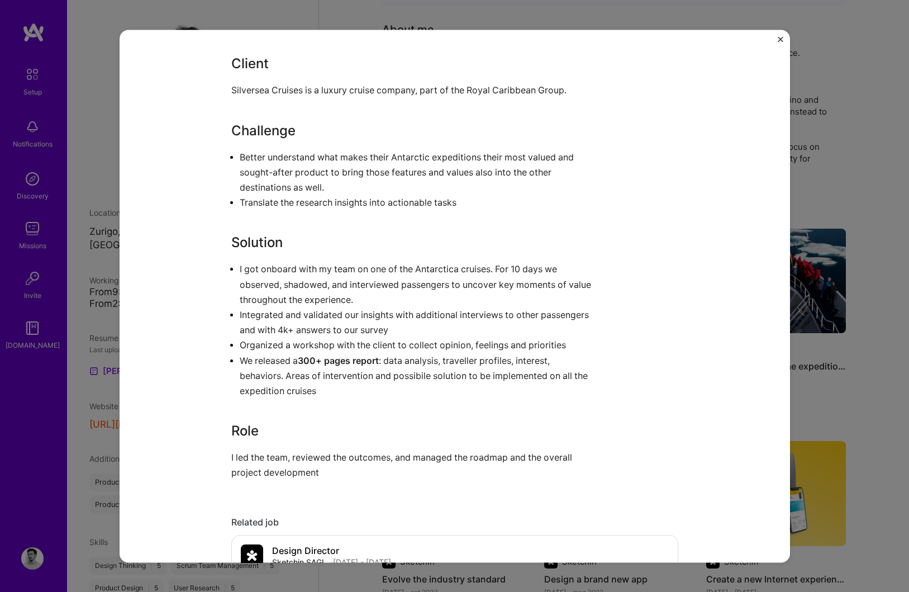
scroll to position [936, 0]
click at [859, 348] on div "Research on extreme expeditions Sketchin Consulting, Travel Role Design Directo…" at bounding box center [454, 296] width 909 height 592
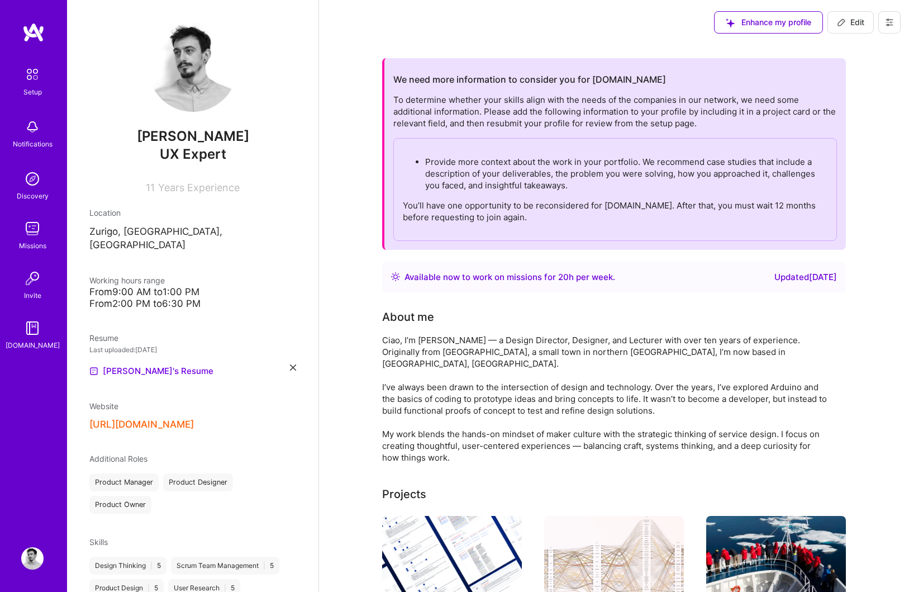
click at [489, 193] on div "Provide more context about the work in your portfolio. We recommend case studie…" at bounding box center [615, 189] width 444 height 103
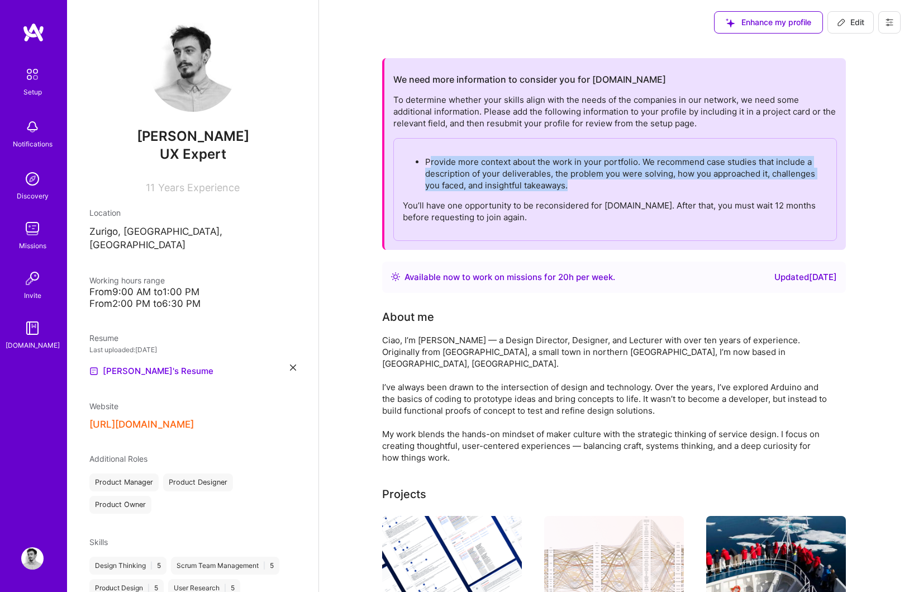
drag, startPoint x: 573, startPoint y: 187, endPoint x: 431, endPoint y: 158, distance: 145.0
click at [431, 157] on p "Provide more context about the work in your portfolio. We recommend case studie…" at bounding box center [626, 173] width 402 height 35
click at [457, 160] on p "Provide more context about the work in your portfolio. We recommend case studie…" at bounding box center [626, 173] width 402 height 35
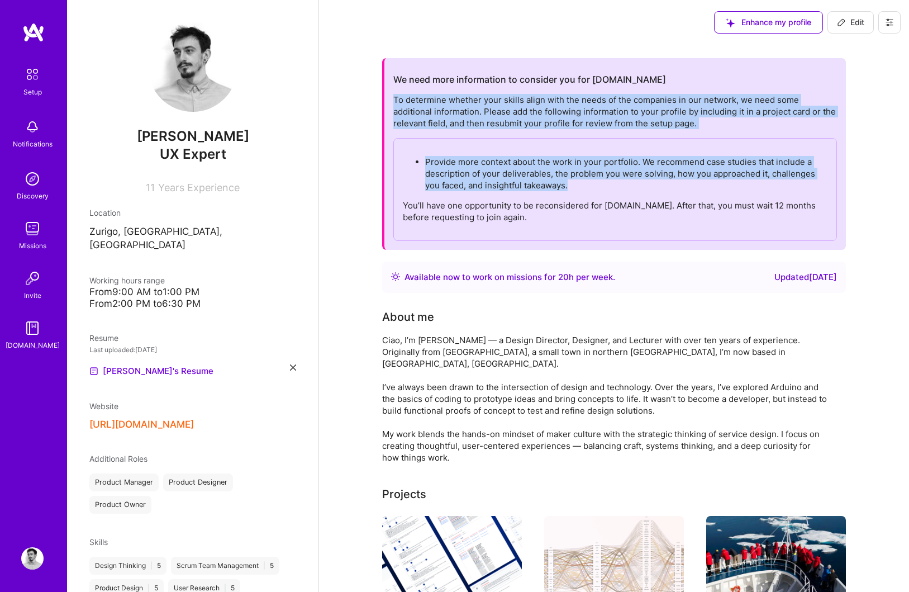
drag, startPoint x: 579, startPoint y: 184, endPoint x: 394, endPoint y: 101, distance: 203.1
click at [394, 101] on div "To determine whether your skills align with the needs of the companies in our n…" at bounding box center [615, 167] width 444 height 147
copy div "To determine whether your skills align with the needs of the companies in our n…"
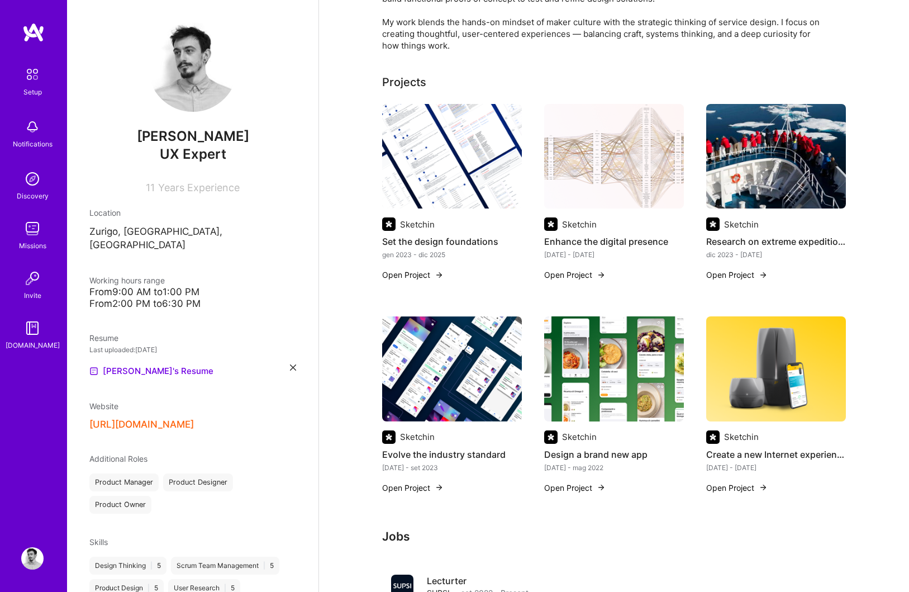
scroll to position [417, 0]
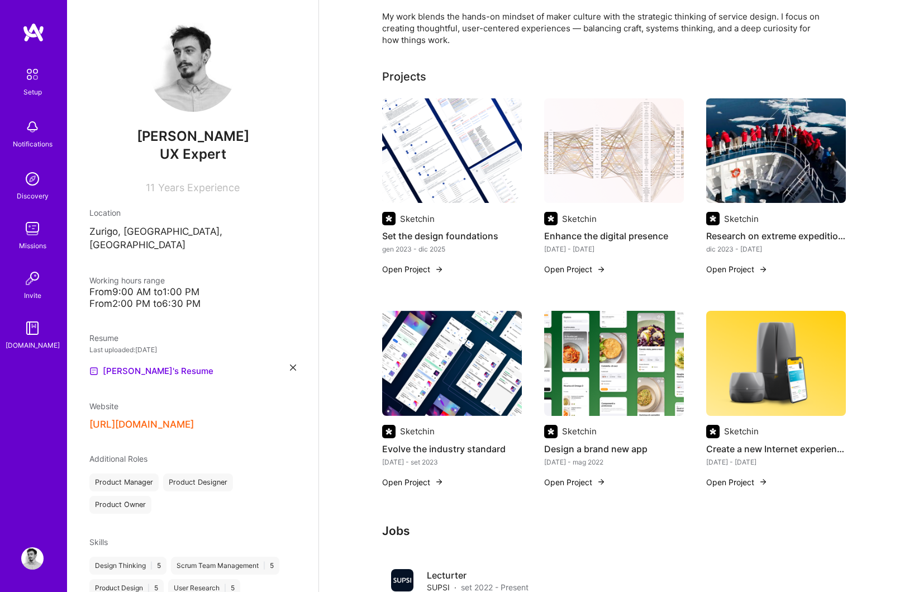
click at [471, 141] on img at bounding box center [452, 150] width 140 height 105
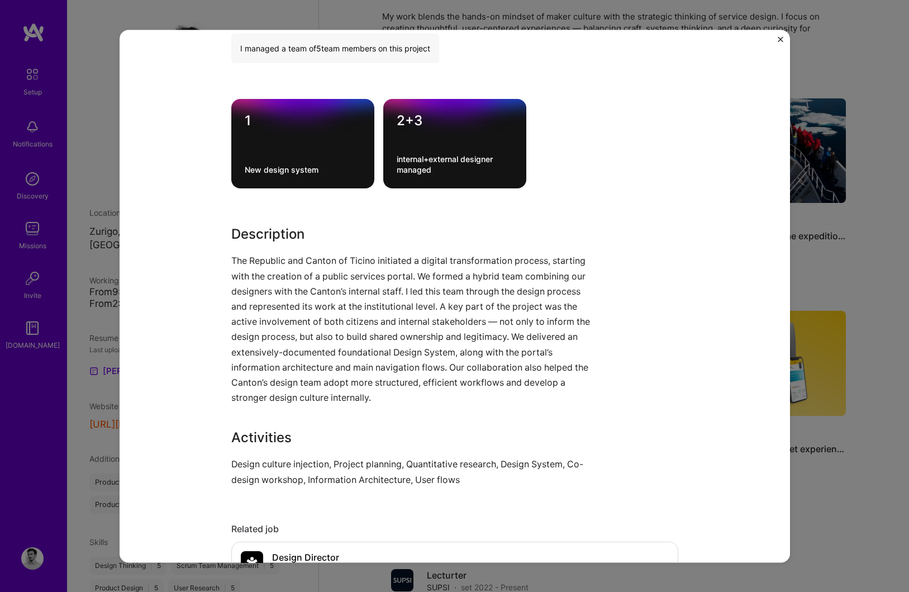
scroll to position [996, 0]
